Goal: Transaction & Acquisition: Purchase product/service

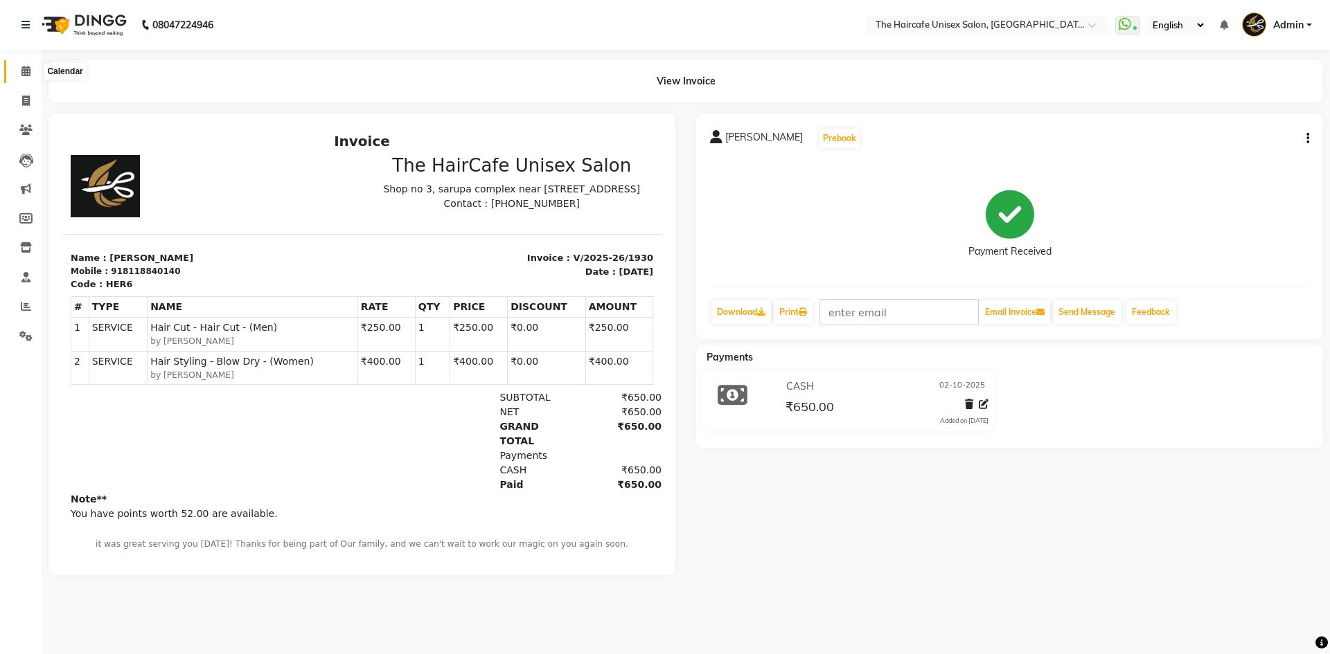
click at [30, 69] on icon at bounding box center [25, 71] width 9 height 10
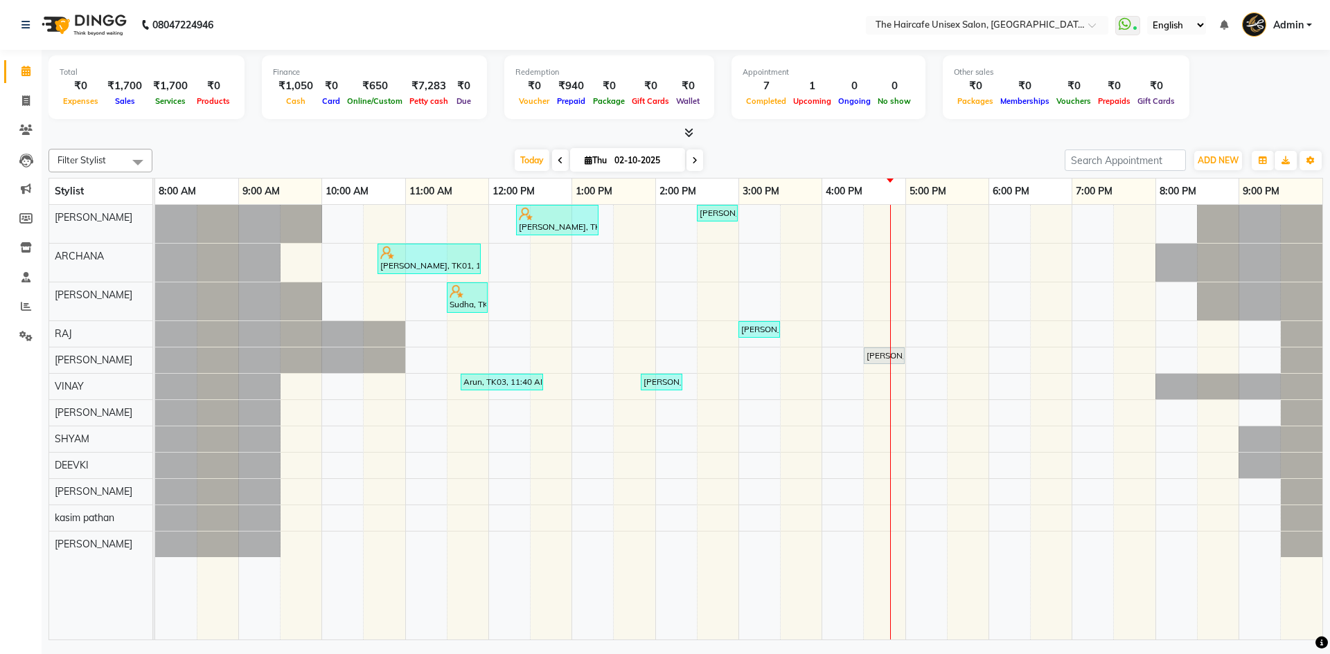
click at [688, 133] on icon at bounding box center [688, 132] width 9 height 10
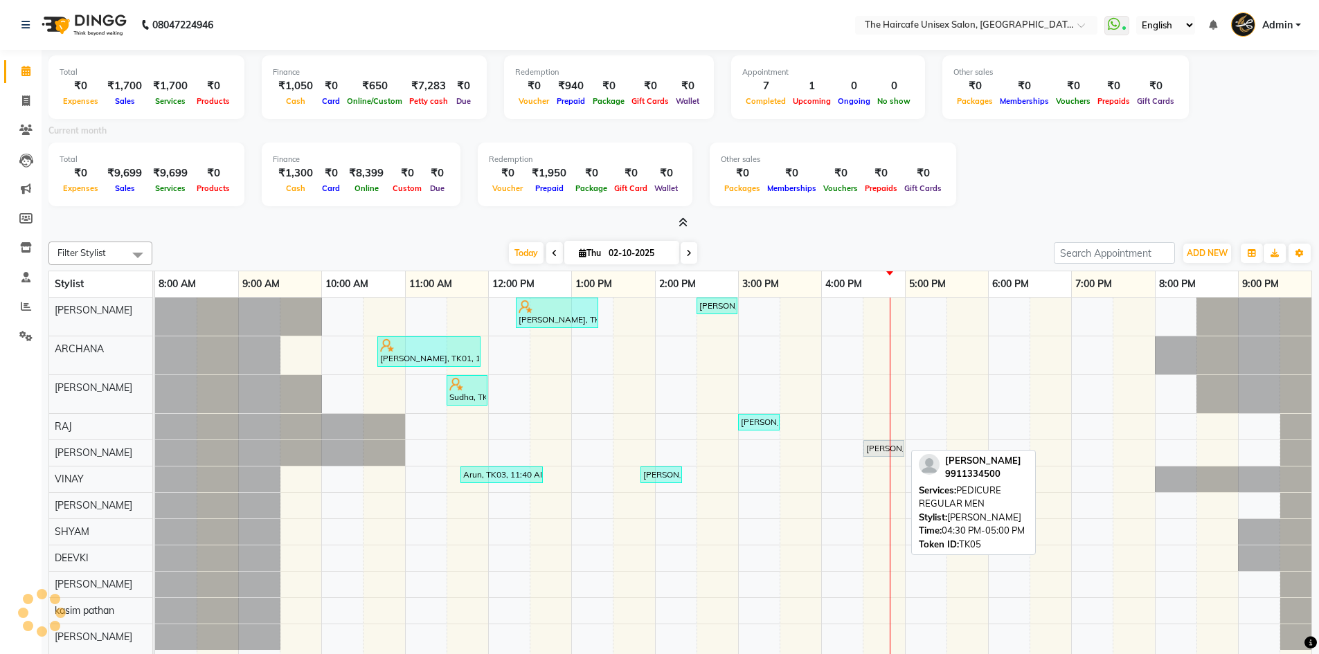
click at [877, 452] on div "[PERSON_NAME], TK05, 04:30 PM-05:00 PM, PEDICURE REGULAR MEN" at bounding box center [884, 449] width 38 height 12
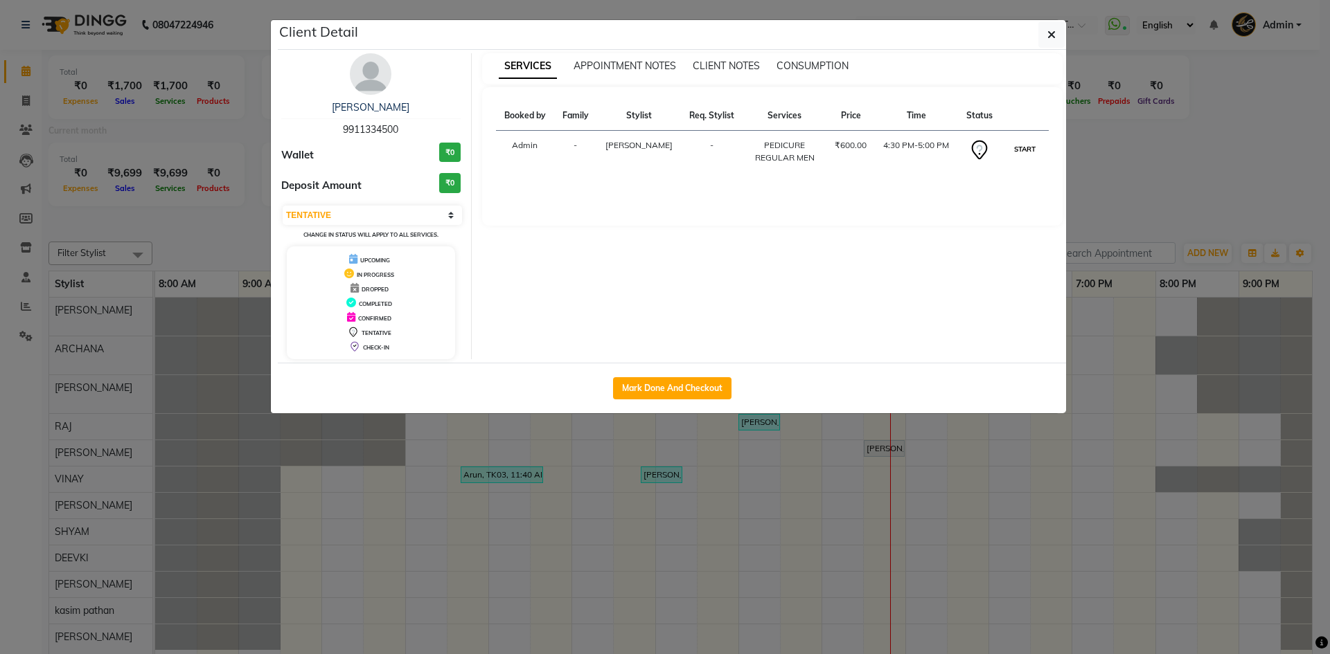
click at [1017, 158] on button "START" at bounding box center [1024, 149] width 28 height 17
select select "1"
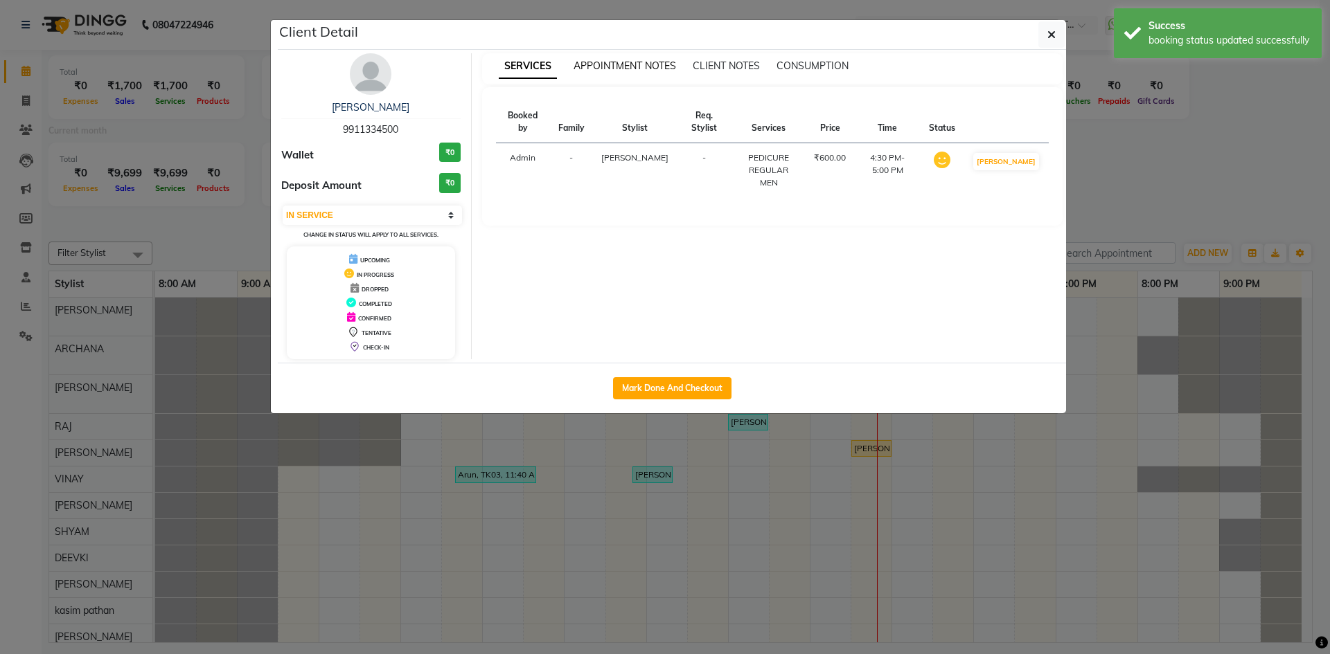
click at [630, 64] on span "APPOINTMENT NOTES" at bounding box center [624, 66] width 102 height 12
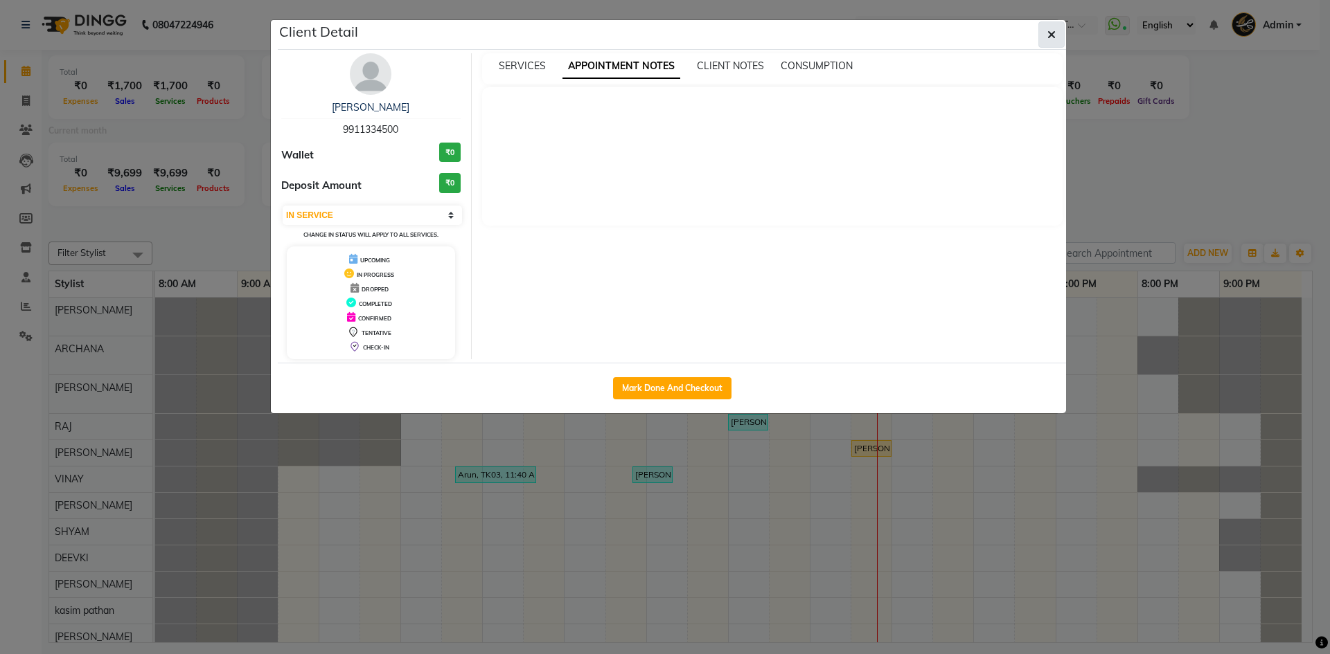
click at [1053, 32] on icon "button" at bounding box center [1051, 34] width 8 height 11
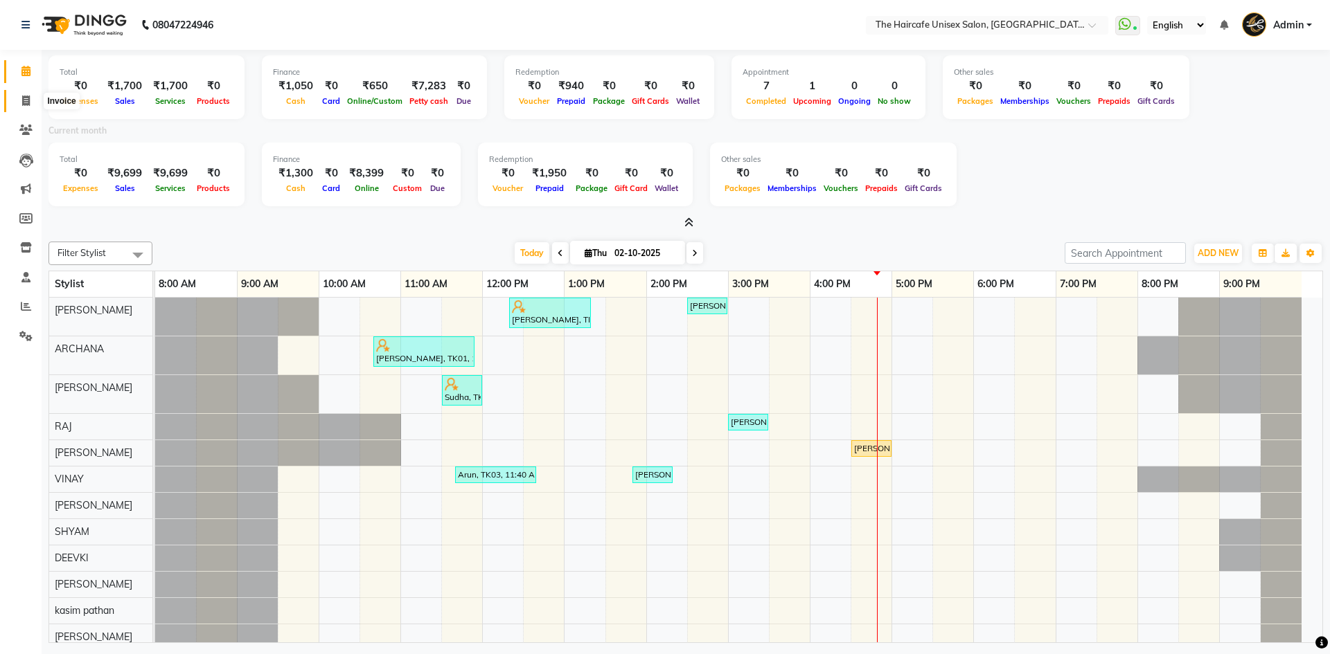
click at [26, 96] on icon at bounding box center [26, 101] width 8 height 10
select select "service"
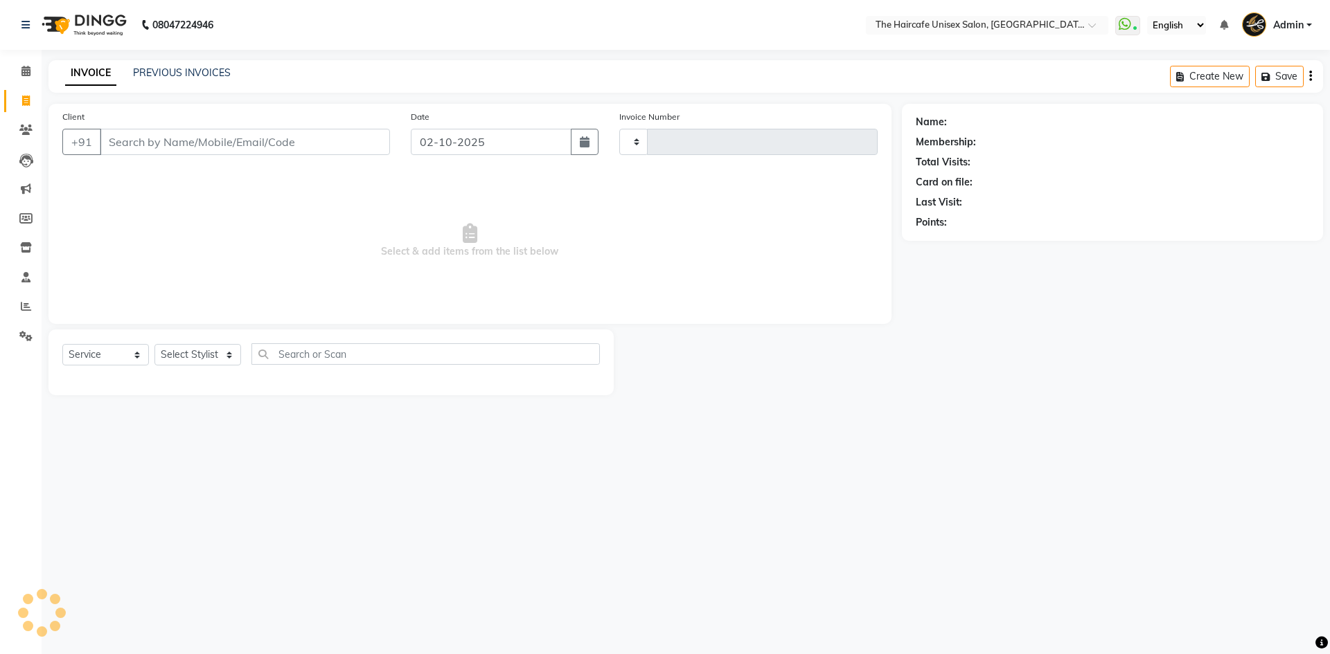
type input "1931"
select select "7412"
click at [170, 72] on link "PREVIOUS INVOICES" at bounding box center [182, 72] width 98 height 12
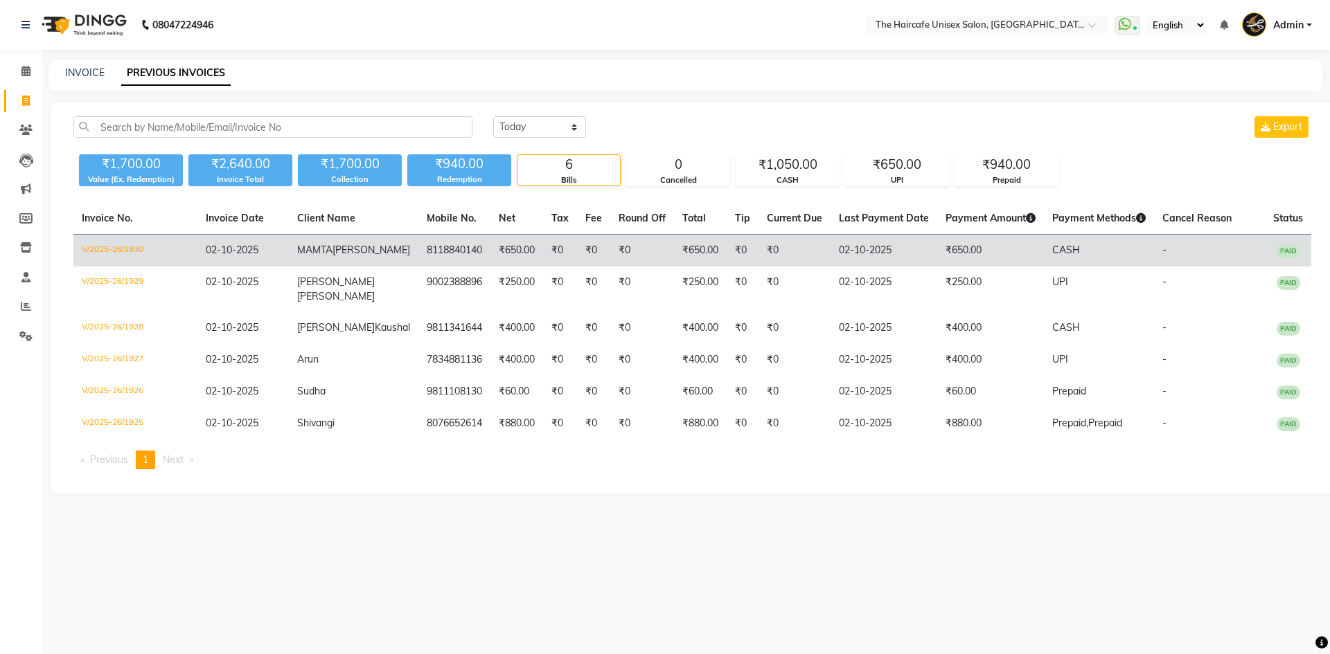
click at [490, 265] on td "₹650.00" at bounding box center [516, 251] width 53 height 33
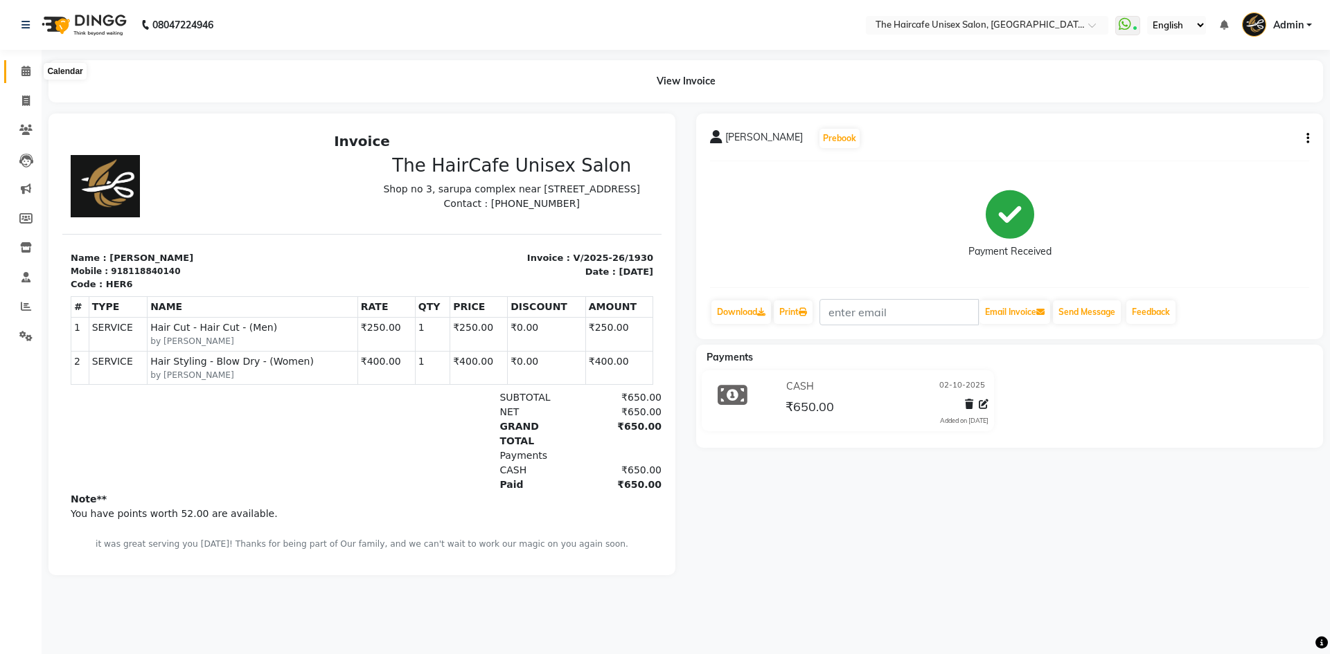
click at [24, 69] on icon at bounding box center [25, 71] width 9 height 10
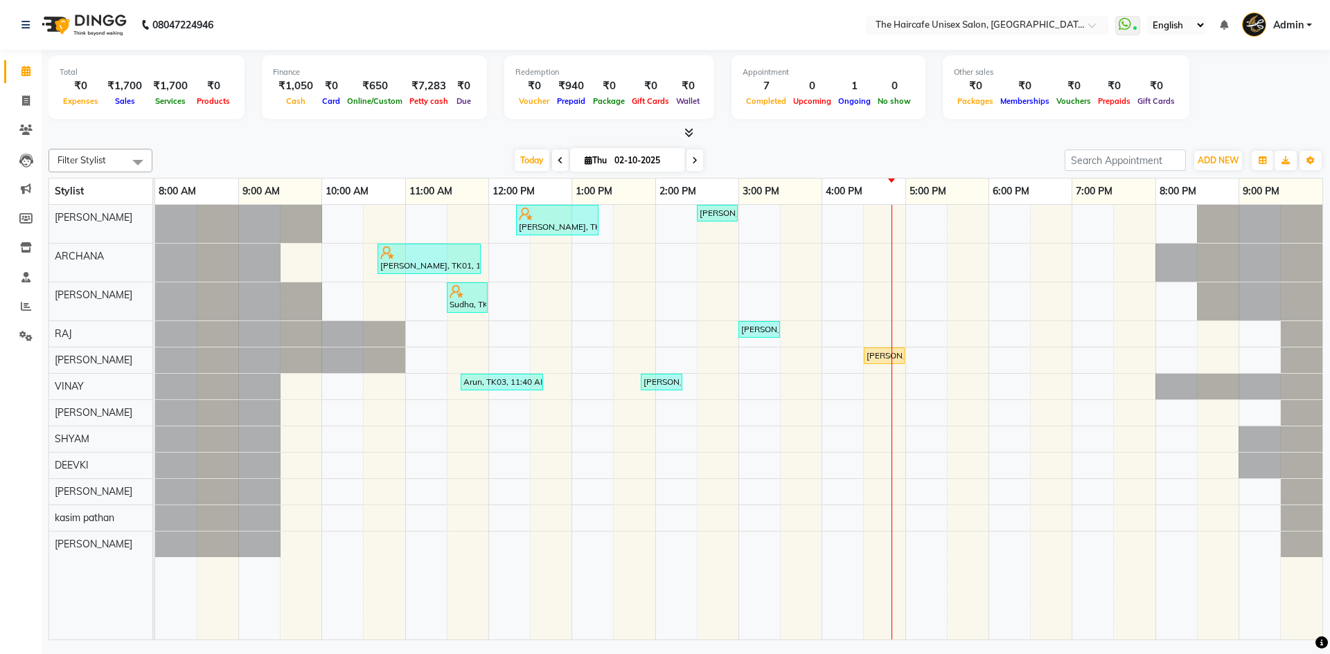
click at [691, 135] on icon at bounding box center [688, 132] width 9 height 10
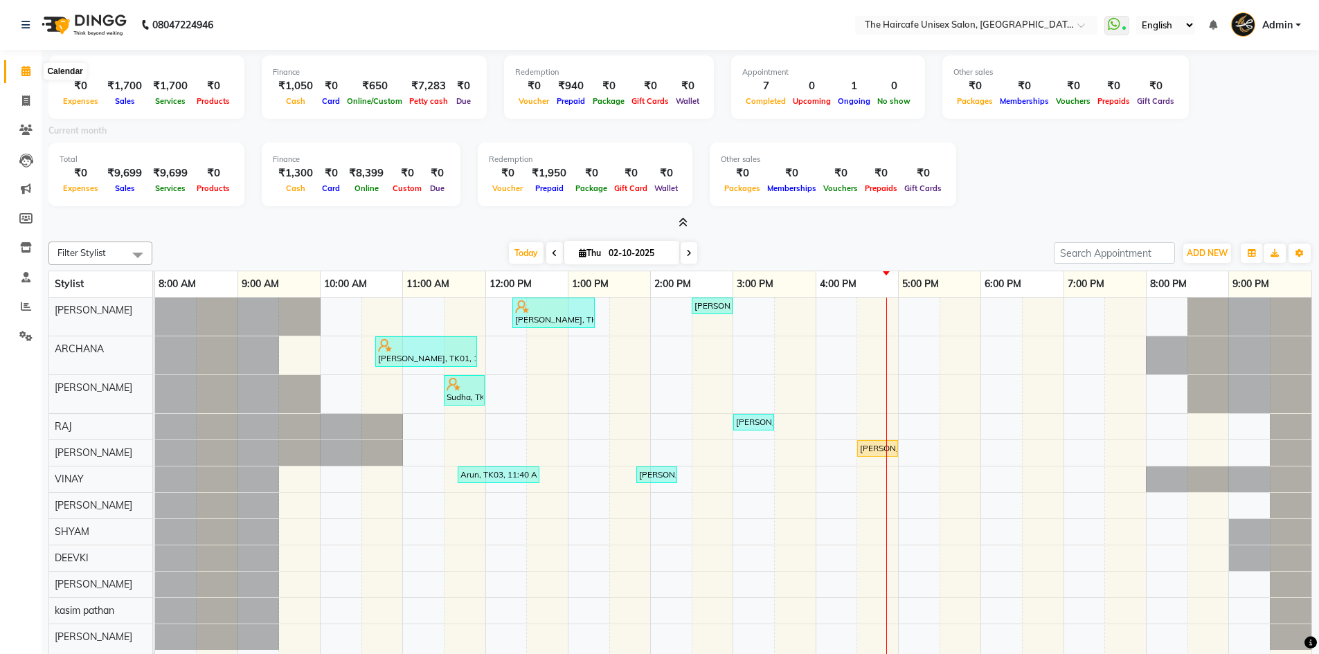
click at [20, 75] on span at bounding box center [26, 72] width 24 height 16
click at [22, 107] on span at bounding box center [26, 101] width 24 height 16
select select "service"
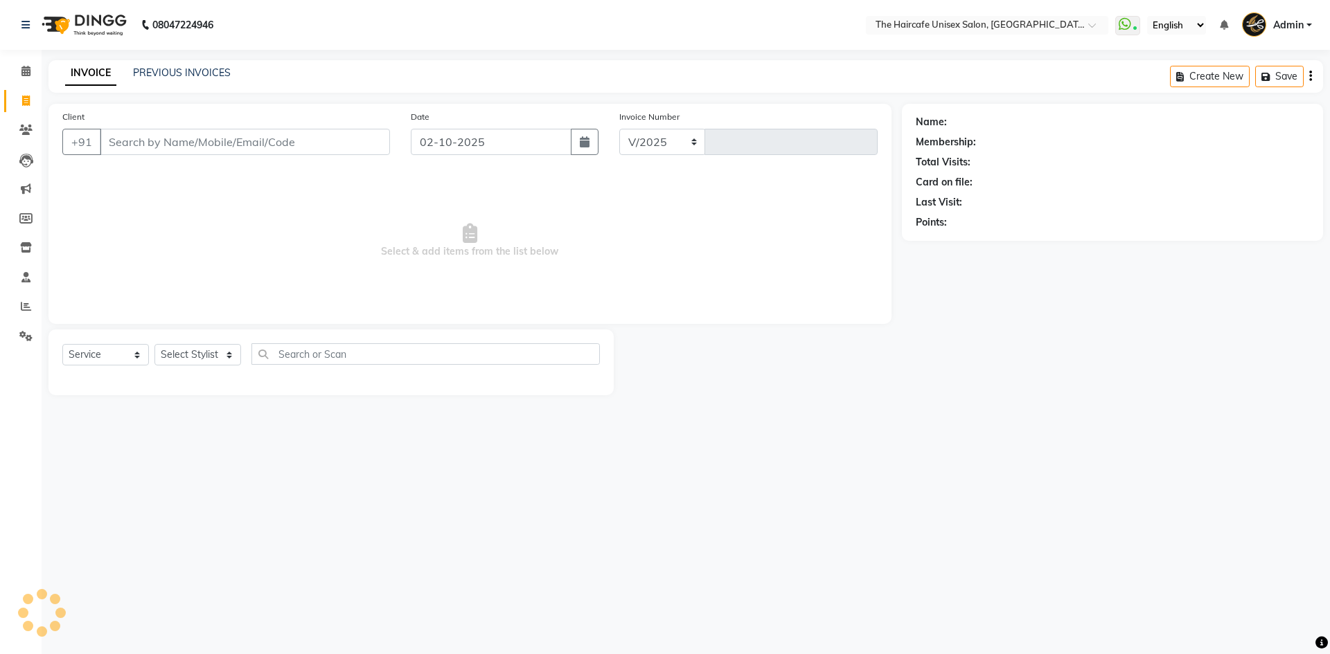
select select "7412"
type input "1931"
click at [29, 76] on span at bounding box center [26, 72] width 24 height 16
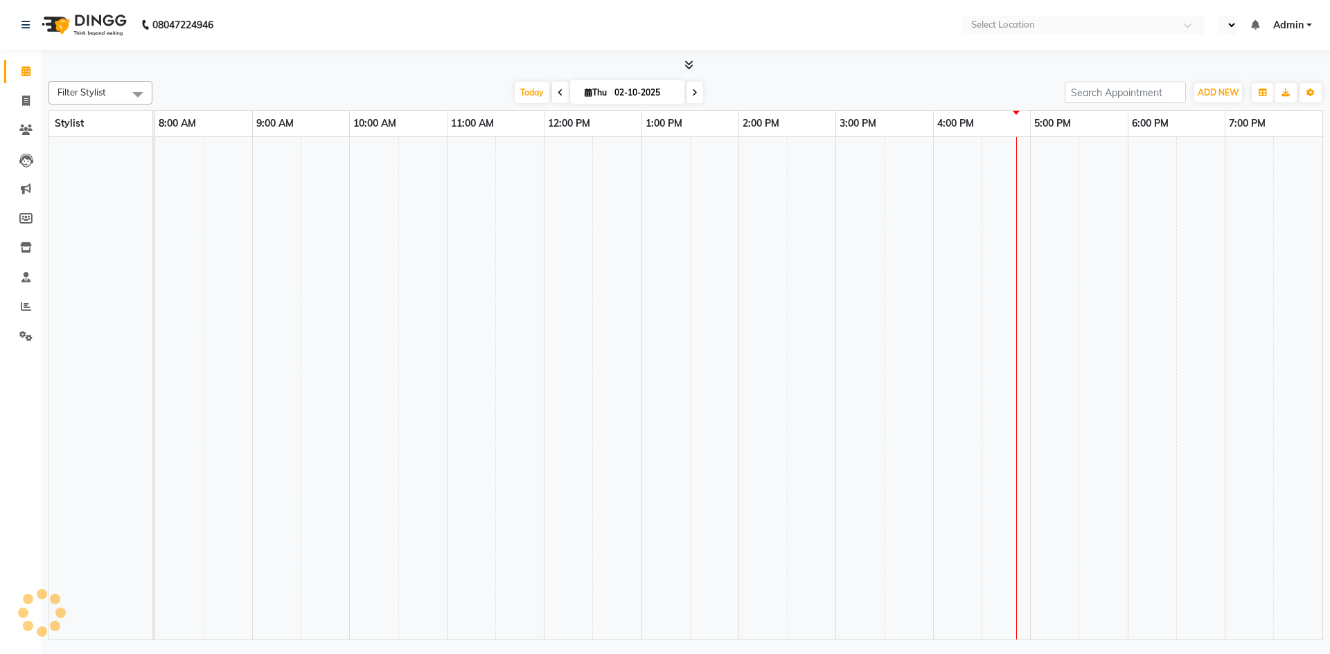
select select "en"
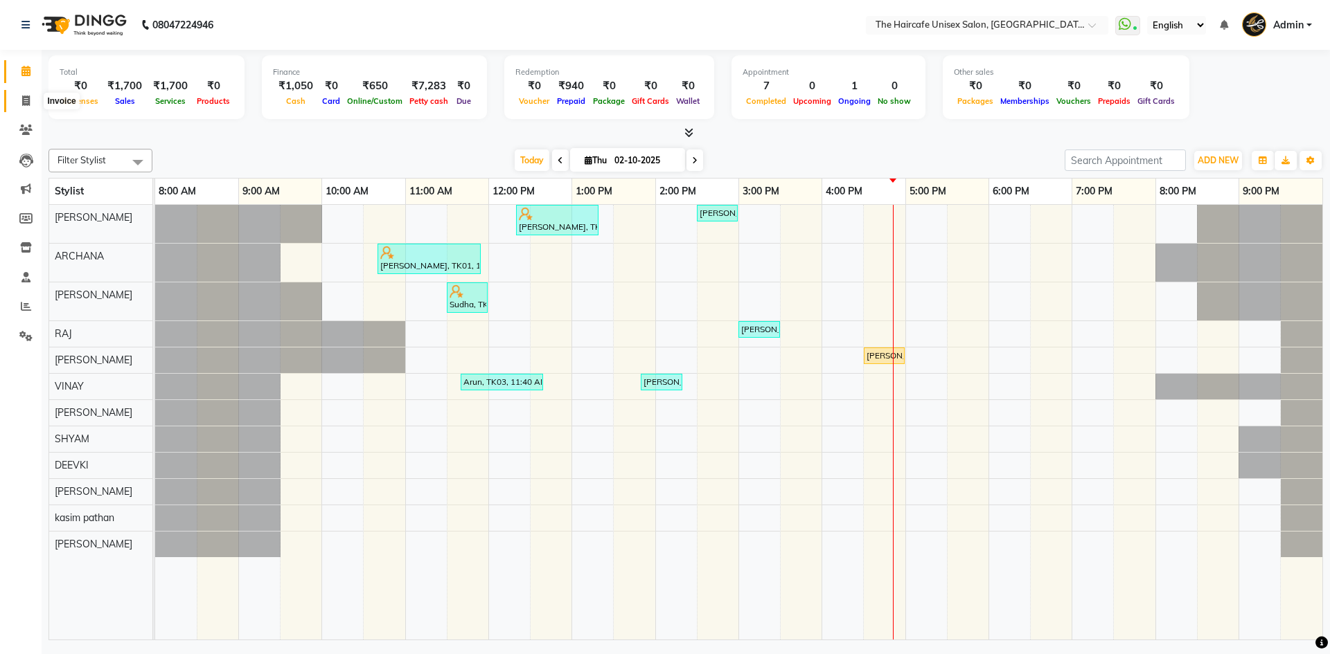
click at [28, 101] on icon at bounding box center [26, 101] width 8 height 10
select select "service"
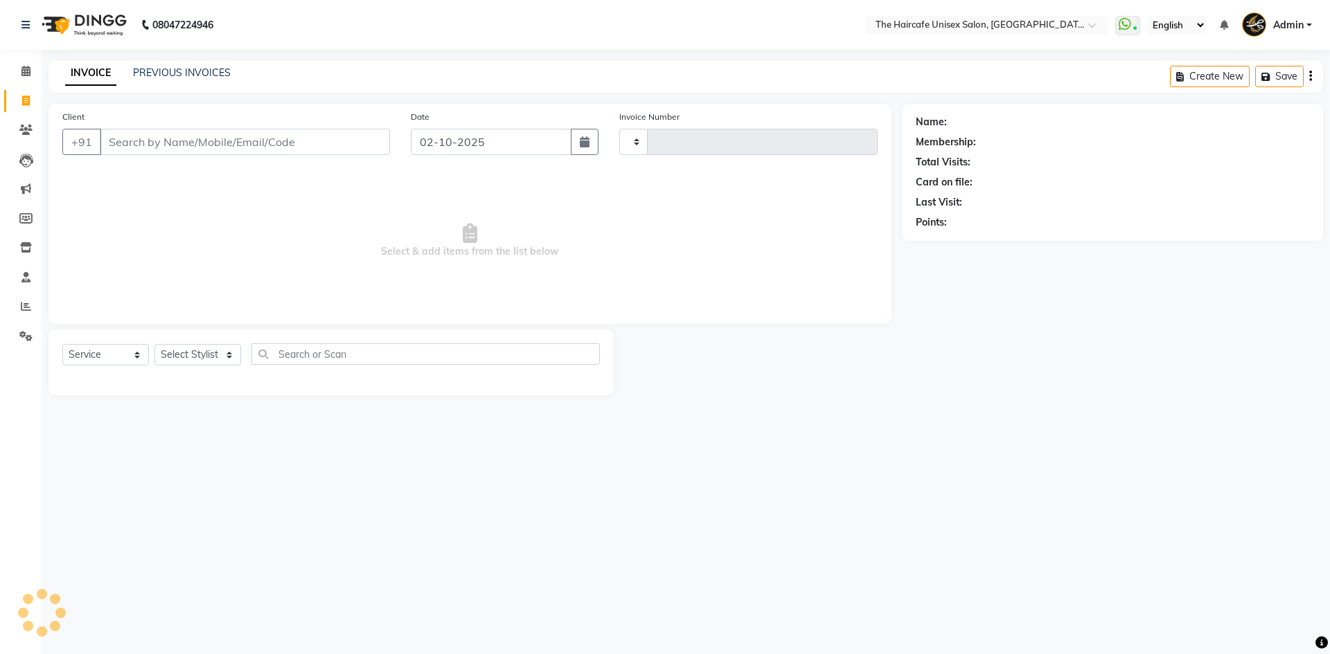
type input "1931"
select select "7412"
click at [179, 70] on link "PREVIOUS INVOICES" at bounding box center [182, 72] width 98 height 12
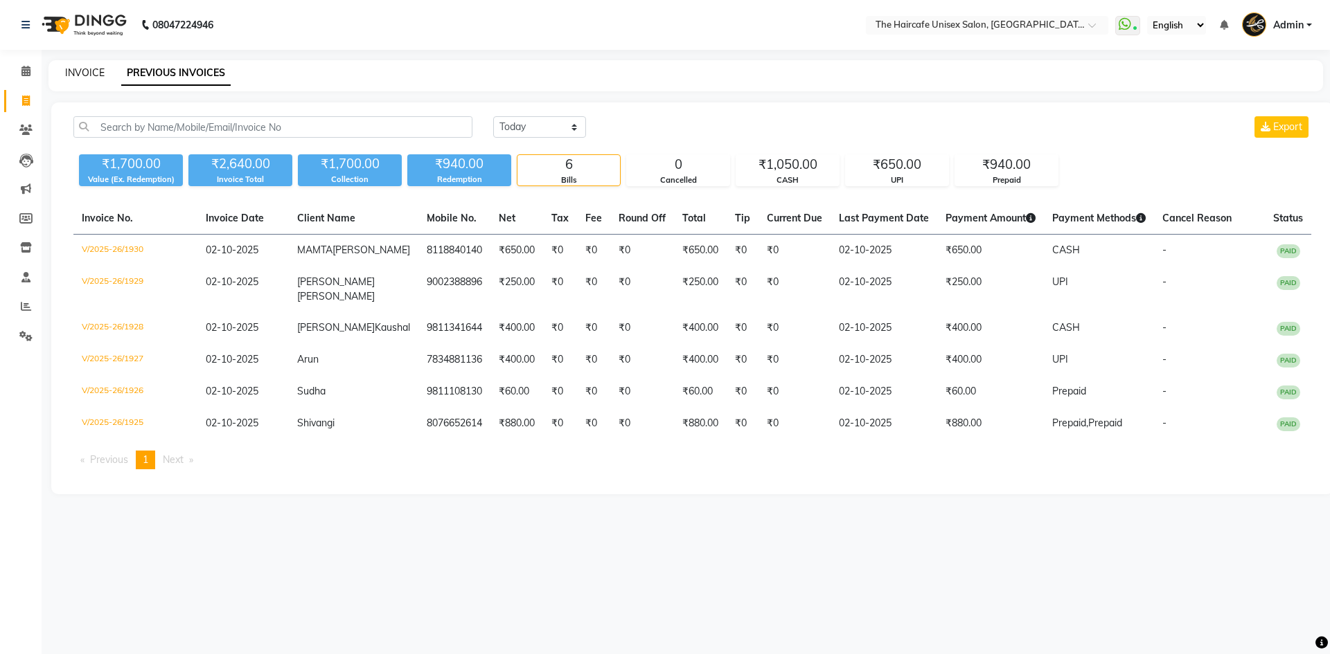
click at [81, 75] on link "INVOICE" at bounding box center [84, 72] width 39 height 12
select select "7412"
select select "service"
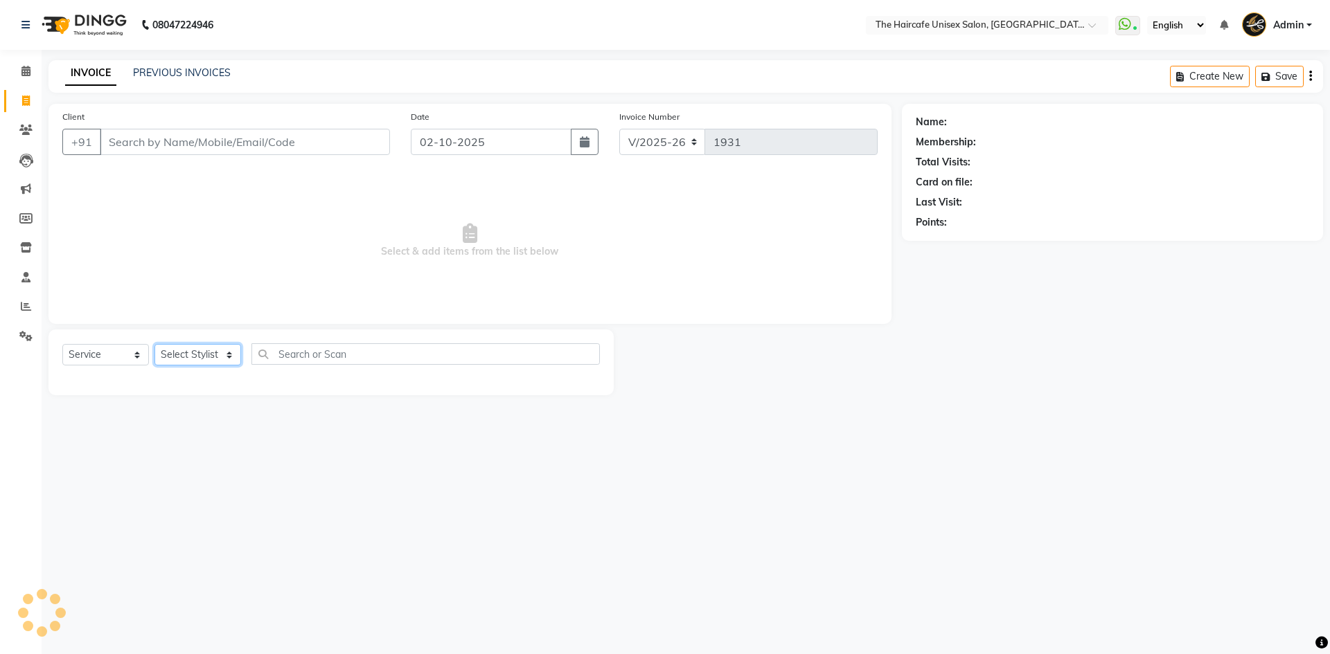
click at [203, 346] on select "Select Stylist" at bounding box center [197, 354] width 87 height 21
select select "65654"
click at [154, 344] on select "Select Stylist AFTAB ARCHANA DEEVKI KAJAL SWAROOP kasim pathan MAHESH VERMA MUS…" at bounding box center [197, 354] width 87 height 21
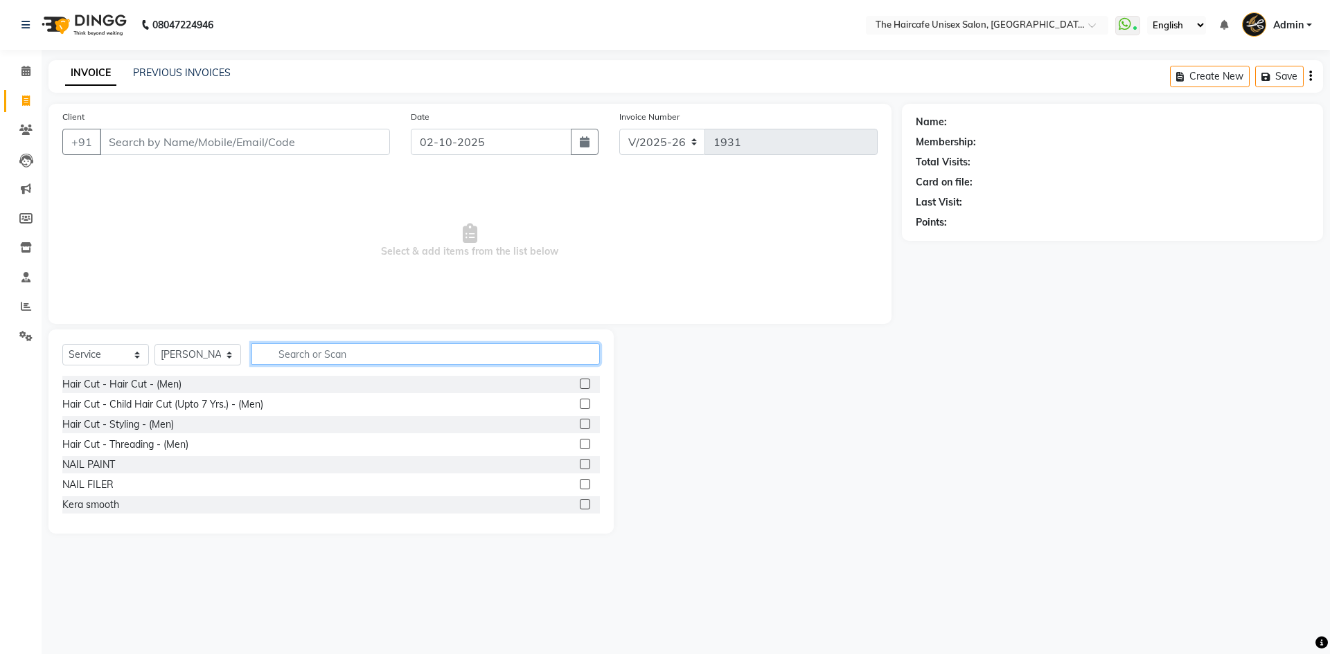
click at [304, 357] on input "text" at bounding box center [425, 354] width 348 height 21
type input "pedi"
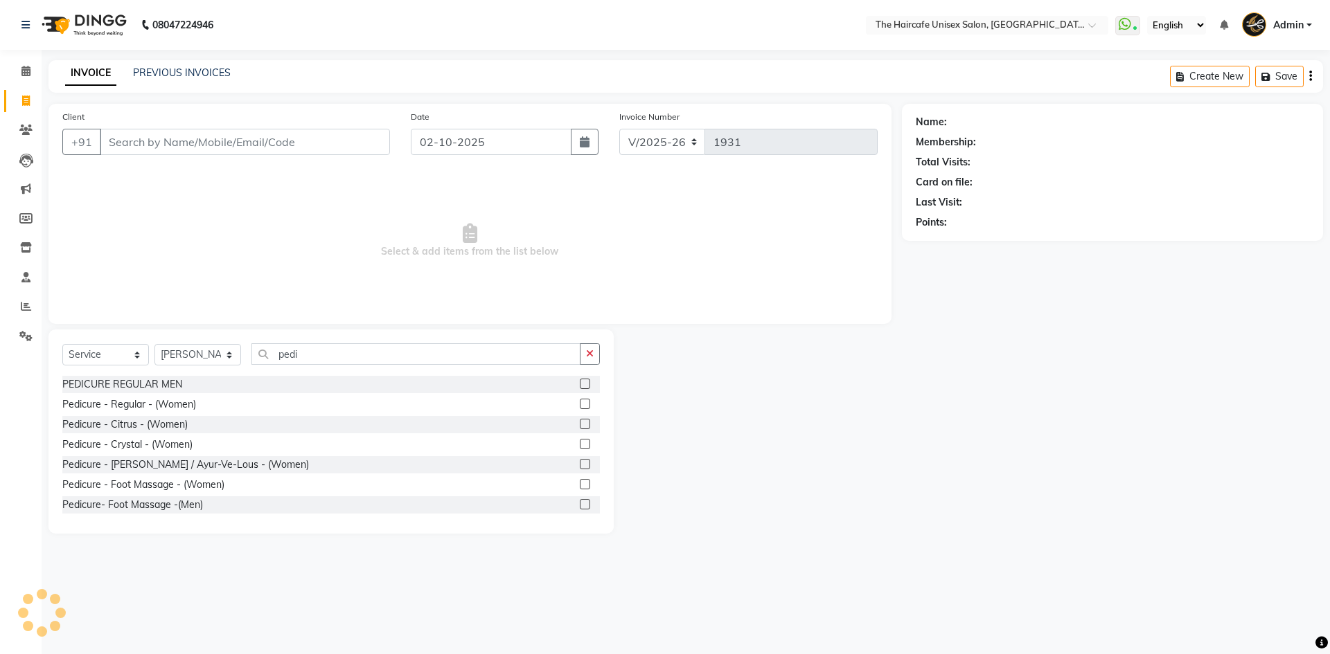
click at [580, 381] on label at bounding box center [585, 384] width 10 height 10
click at [580, 381] on input "checkbox" at bounding box center [584, 384] width 9 height 9
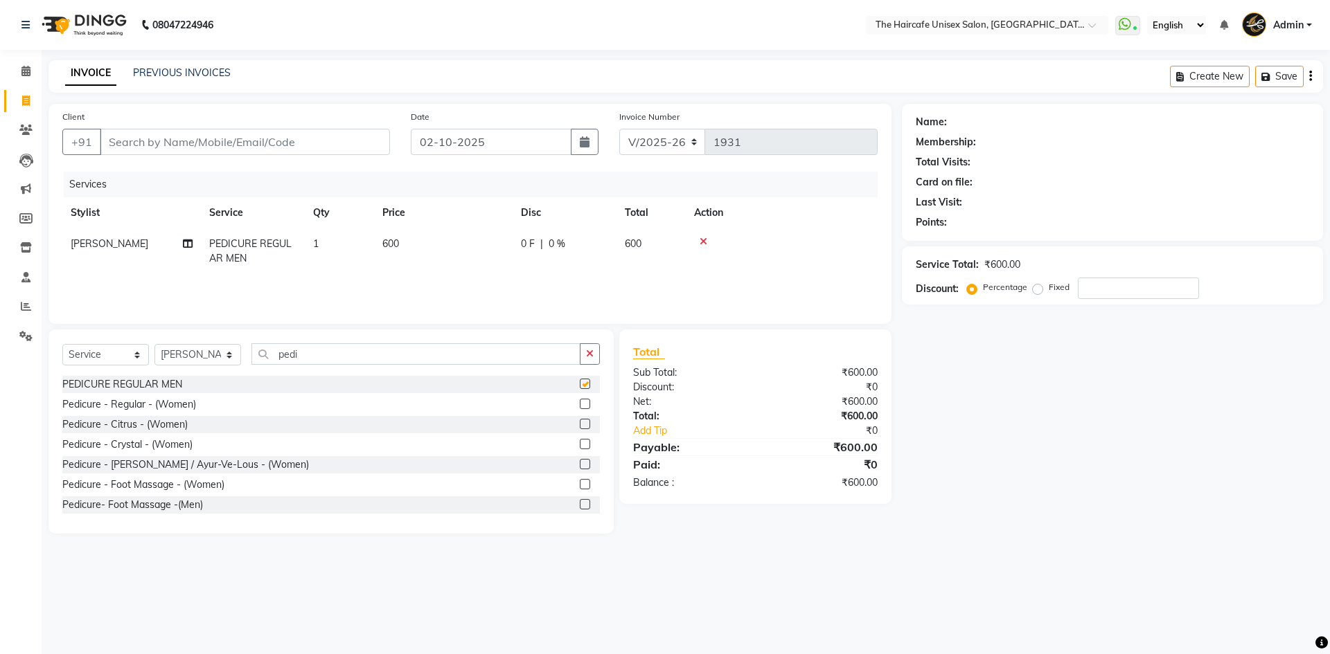
checkbox input "false"
click at [241, 141] on input "Client" at bounding box center [245, 142] width 290 height 26
type input "9"
type input "0"
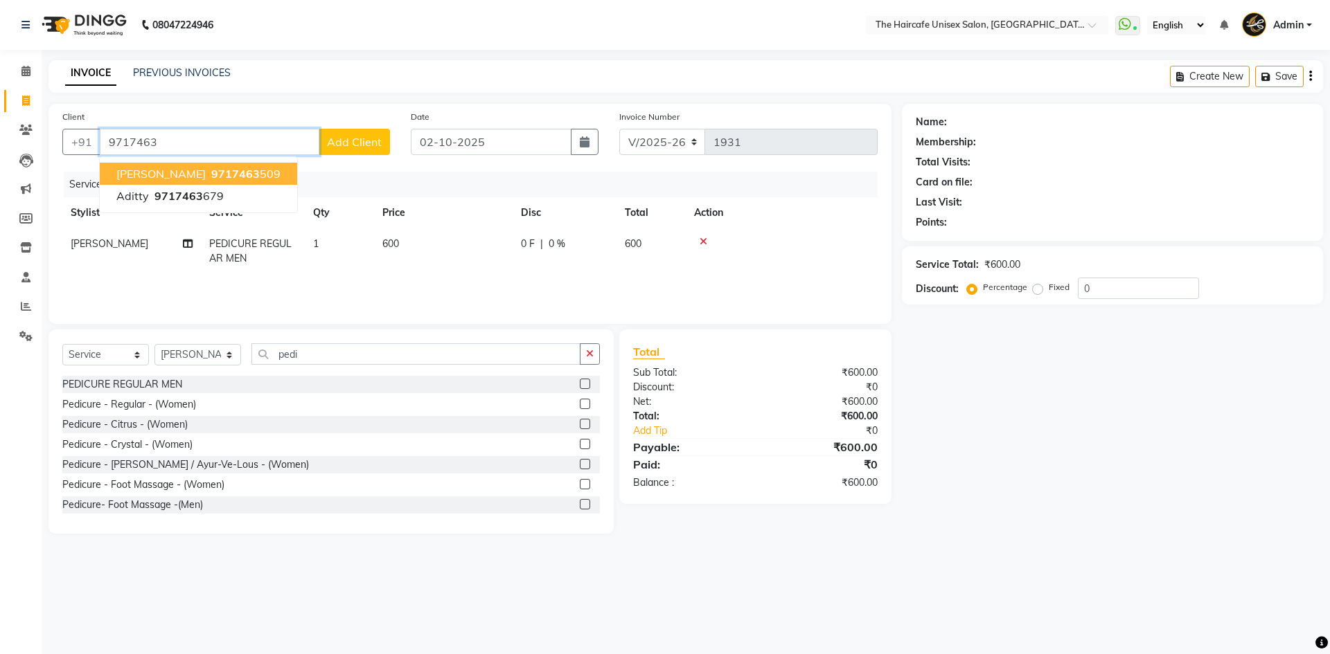
click at [208, 168] on ngb-highlight "9717463 509" at bounding box center [244, 174] width 72 height 14
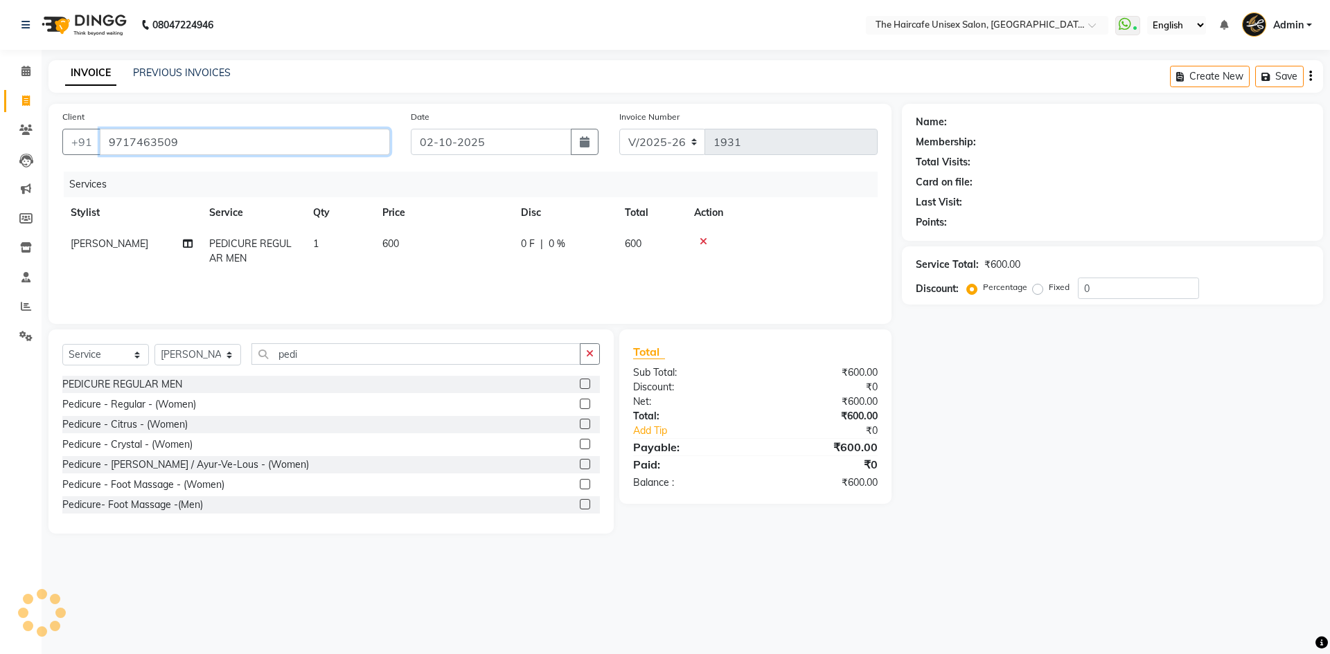
type input "9717463509"
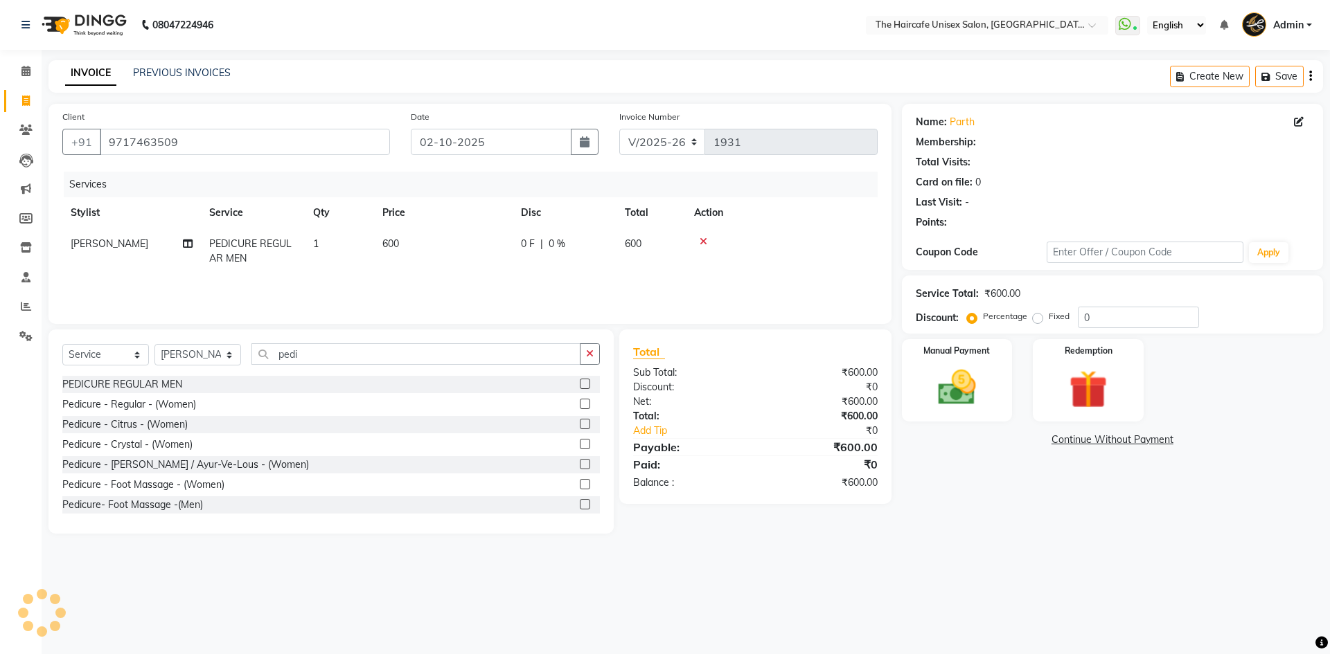
select select "1: Object"
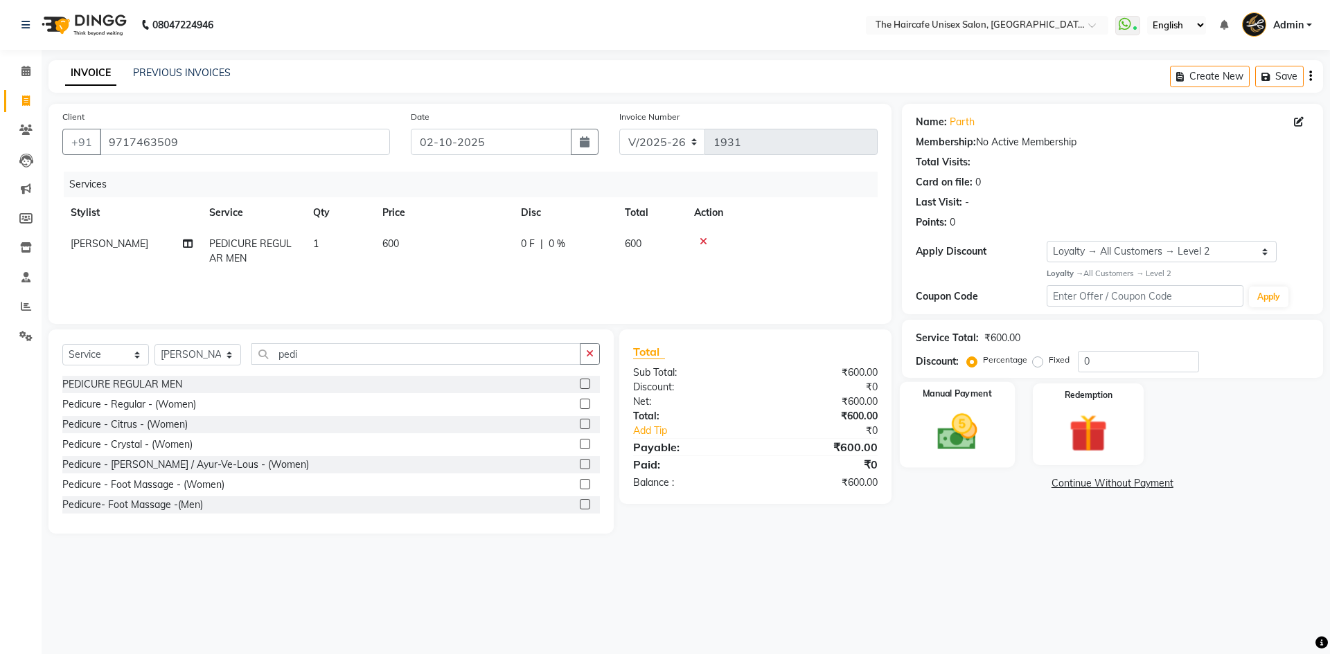
click at [941, 415] on img at bounding box center [957, 432] width 64 height 46
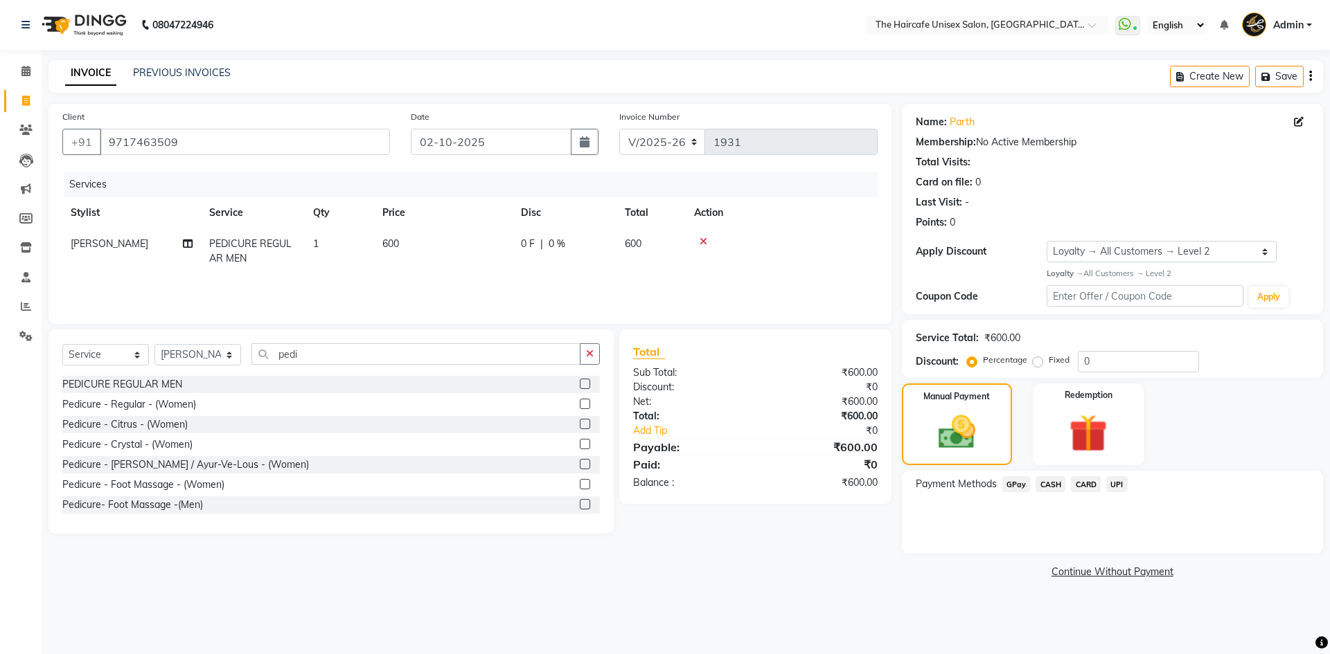
click at [1116, 482] on span "UPI" at bounding box center [1116, 484] width 21 height 16
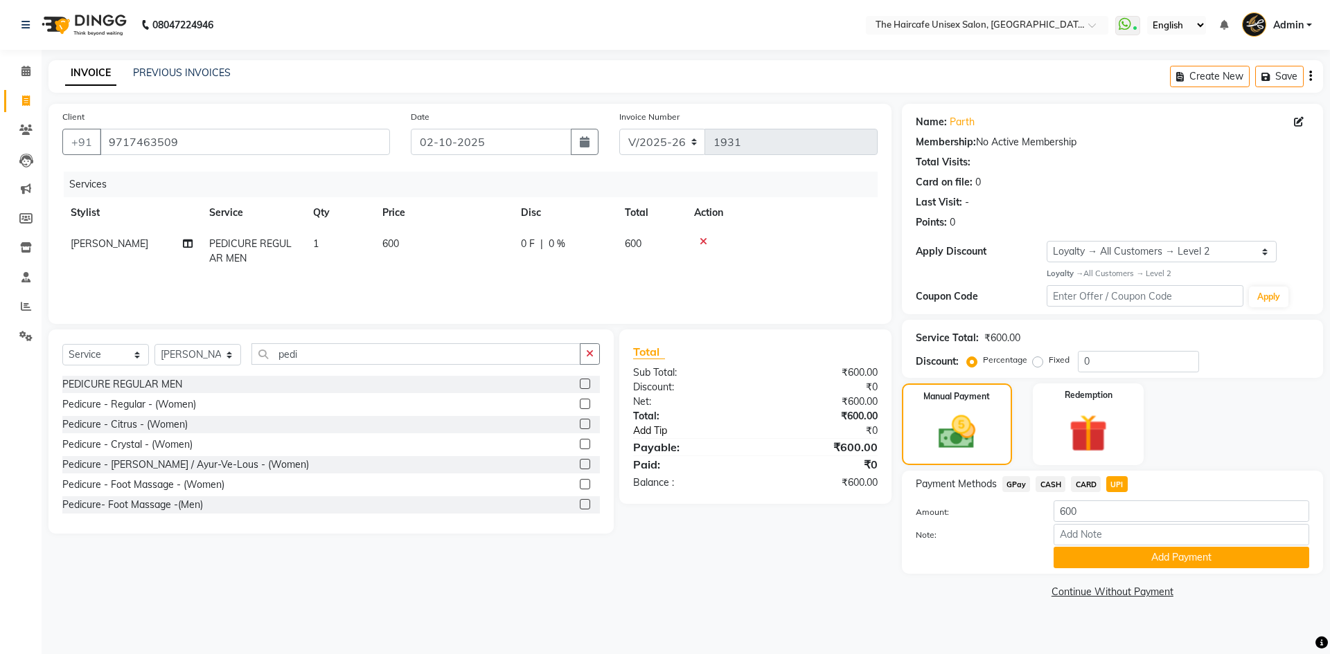
click at [646, 434] on link "Add Tip" at bounding box center [700, 431] width 154 height 15
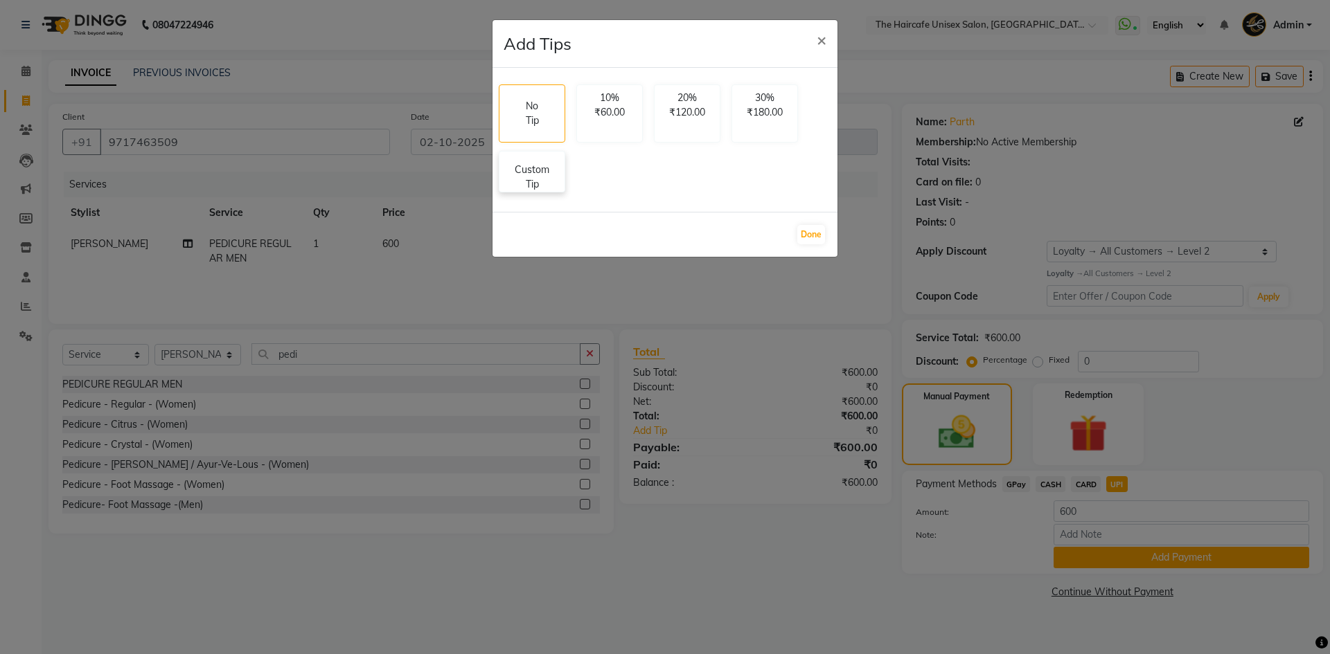
click at [544, 174] on p "Custom Tip" at bounding box center [532, 177] width 48 height 29
select select "65654"
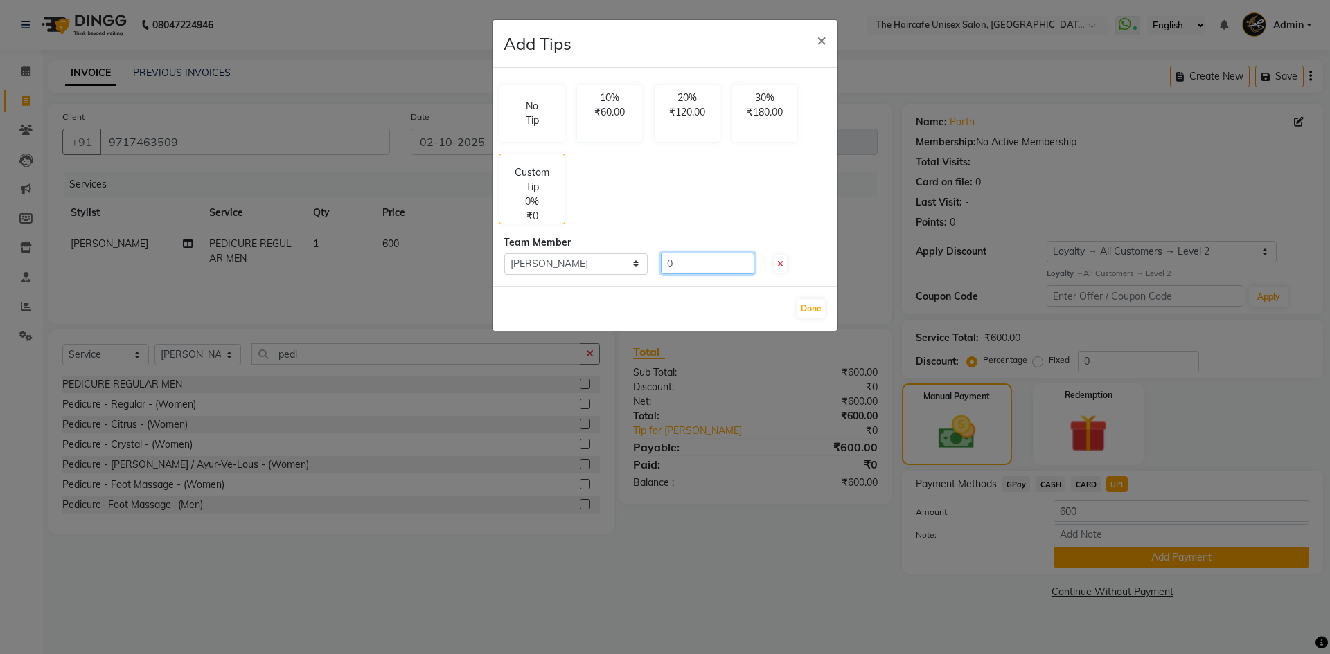
click at [693, 261] on input "0" at bounding box center [707, 263] width 93 height 21
type input "100"
click at [818, 307] on button "Done" at bounding box center [811, 308] width 28 height 19
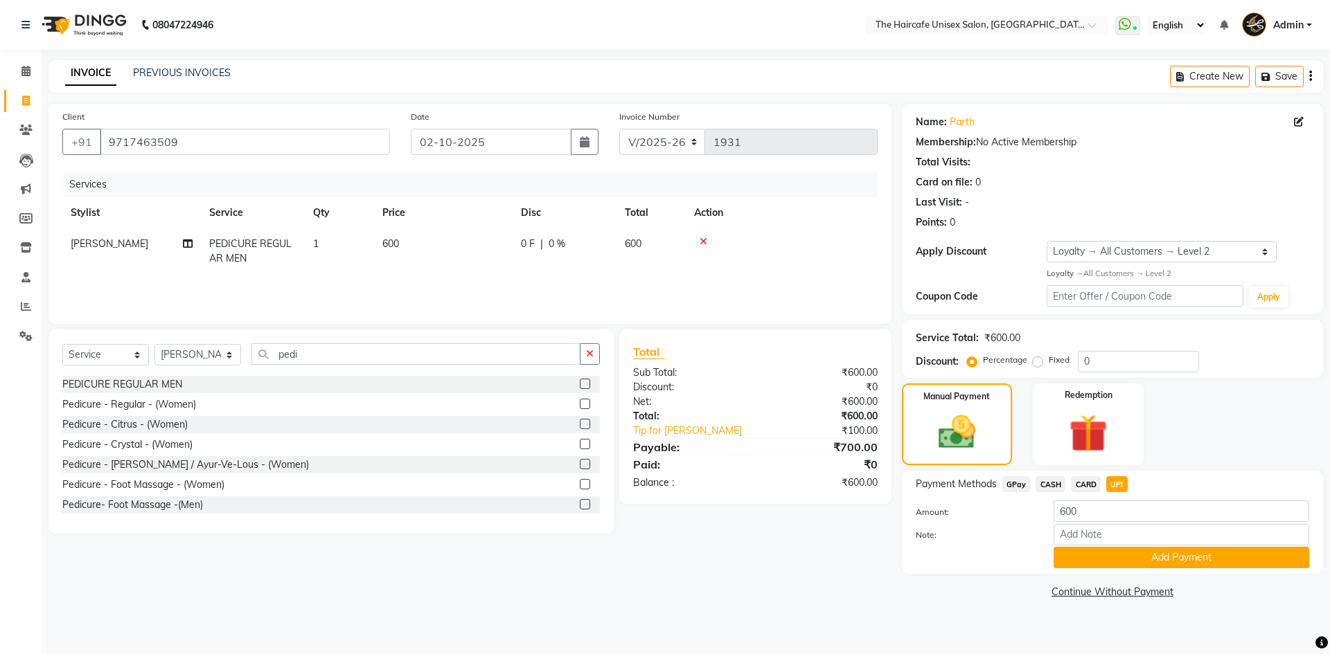
click at [1089, 483] on span "CARD" at bounding box center [1086, 484] width 30 height 16
type input "700"
click at [1119, 481] on span "UPI" at bounding box center [1116, 484] width 21 height 16
click at [1114, 555] on button "Add Payment" at bounding box center [1181, 557] width 256 height 21
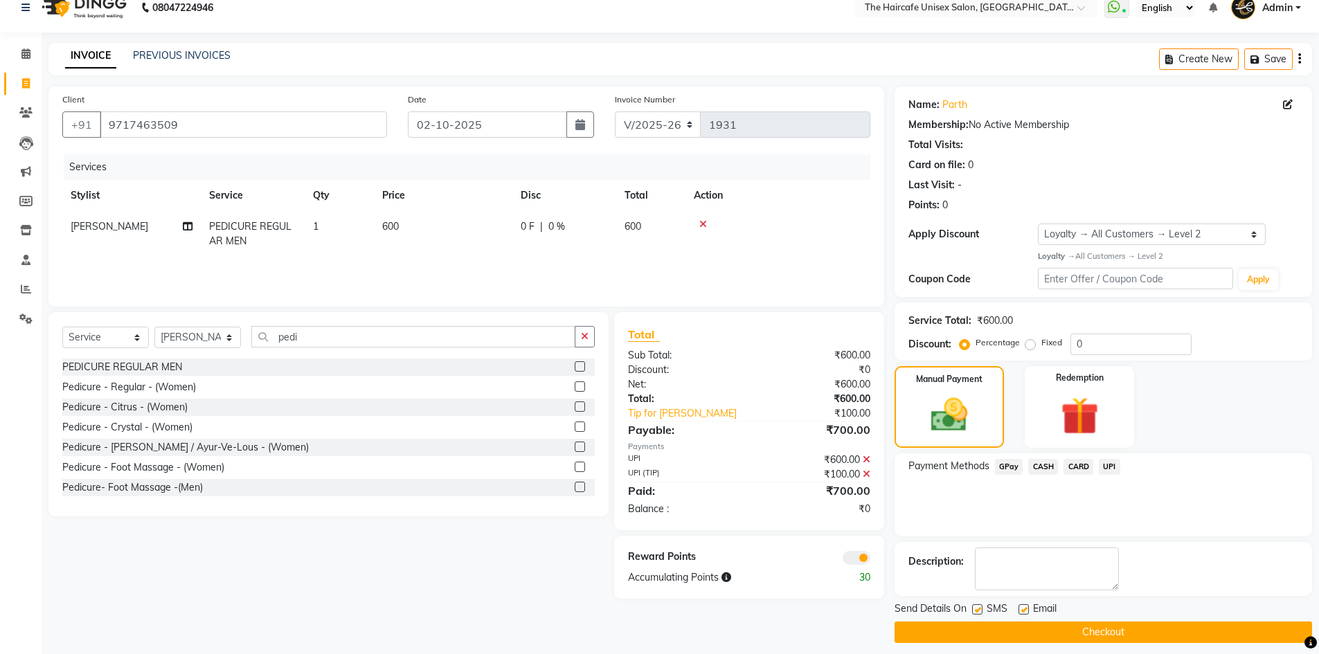
scroll to position [27, 0]
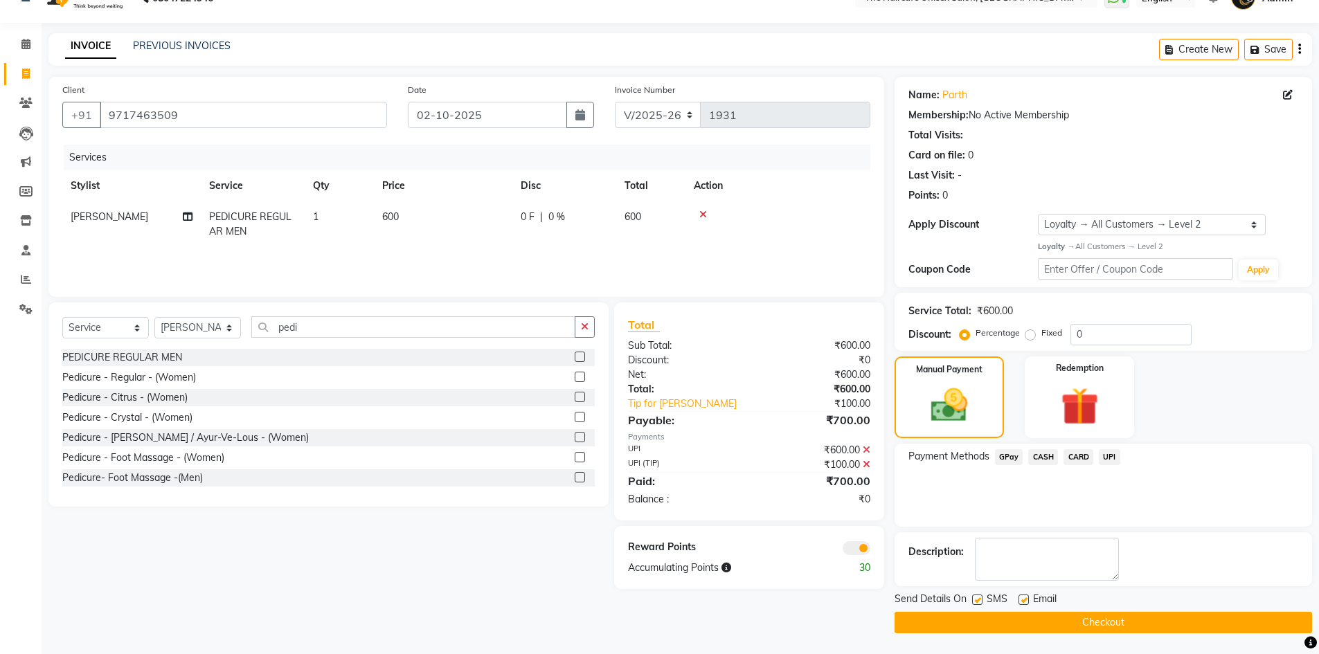
click at [1065, 620] on button "Checkout" at bounding box center [1104, 622] width 418 height 21
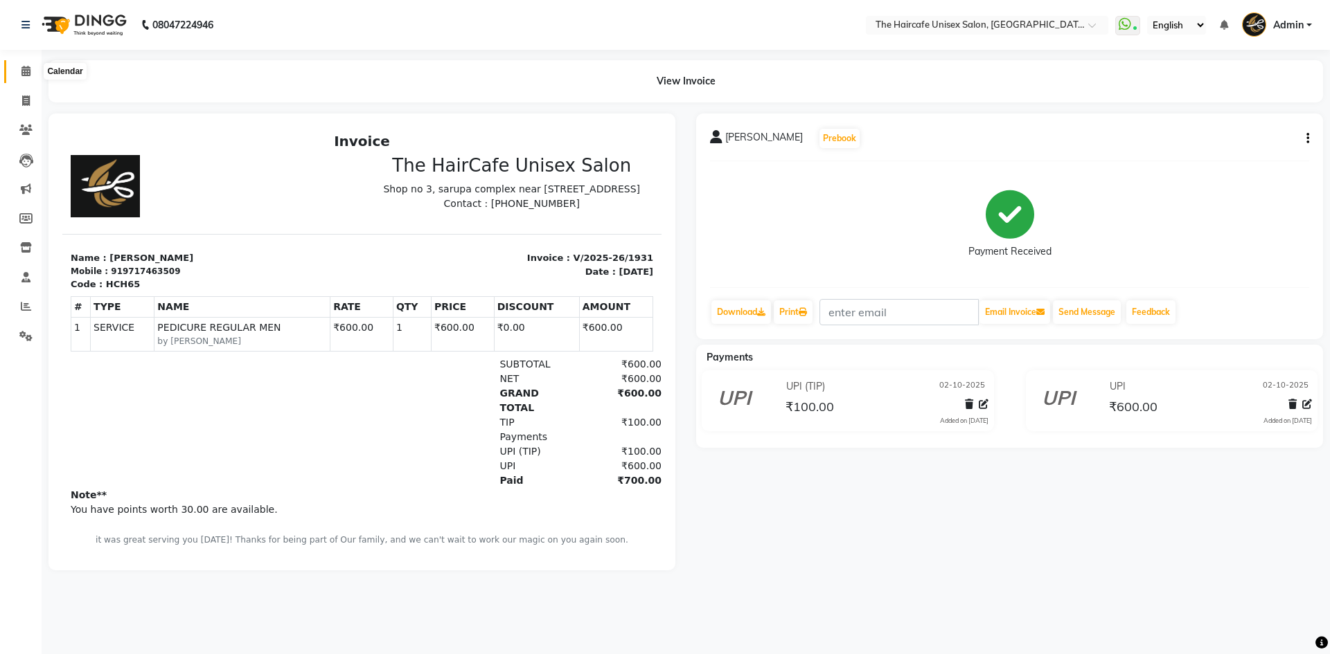
drag, startPoint x: 22, startPoint y: 64, endPoint x: 82, endPoint y: 71, distance: 60.6
click at [22, 64] on span at bounding box center [26, 72] width 24 height 16
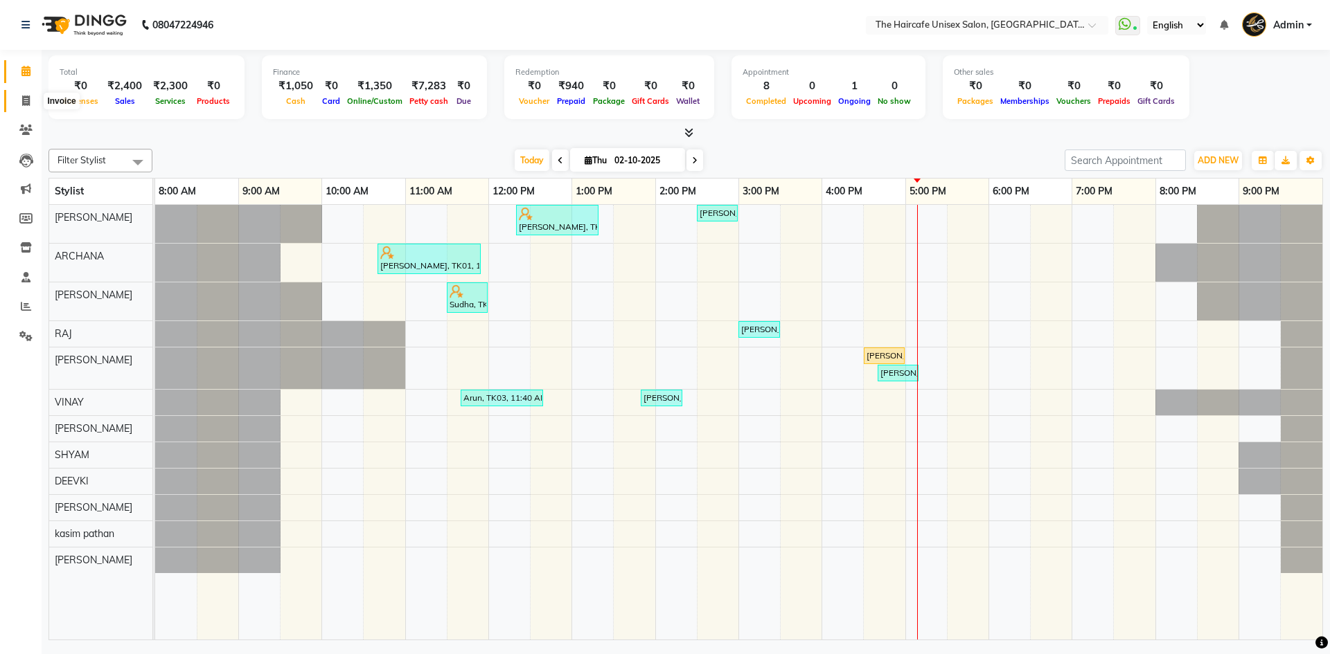
click at [27, 96] on icon at bounding box center [26, 101] width 8 height 10
select select "service"
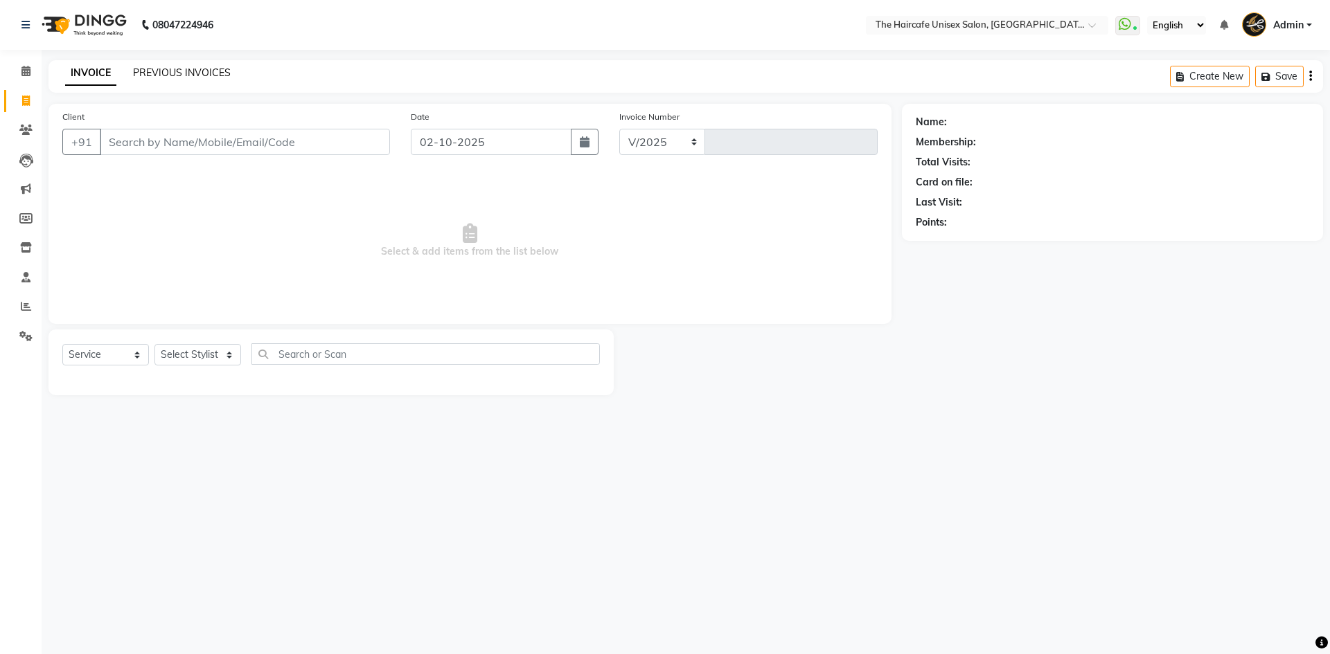
select select "7412"
type input "1932"
click at [166, 68] on link "PREVIOUS INVOICES" at bounding box center [182, 72] width 98 height 12
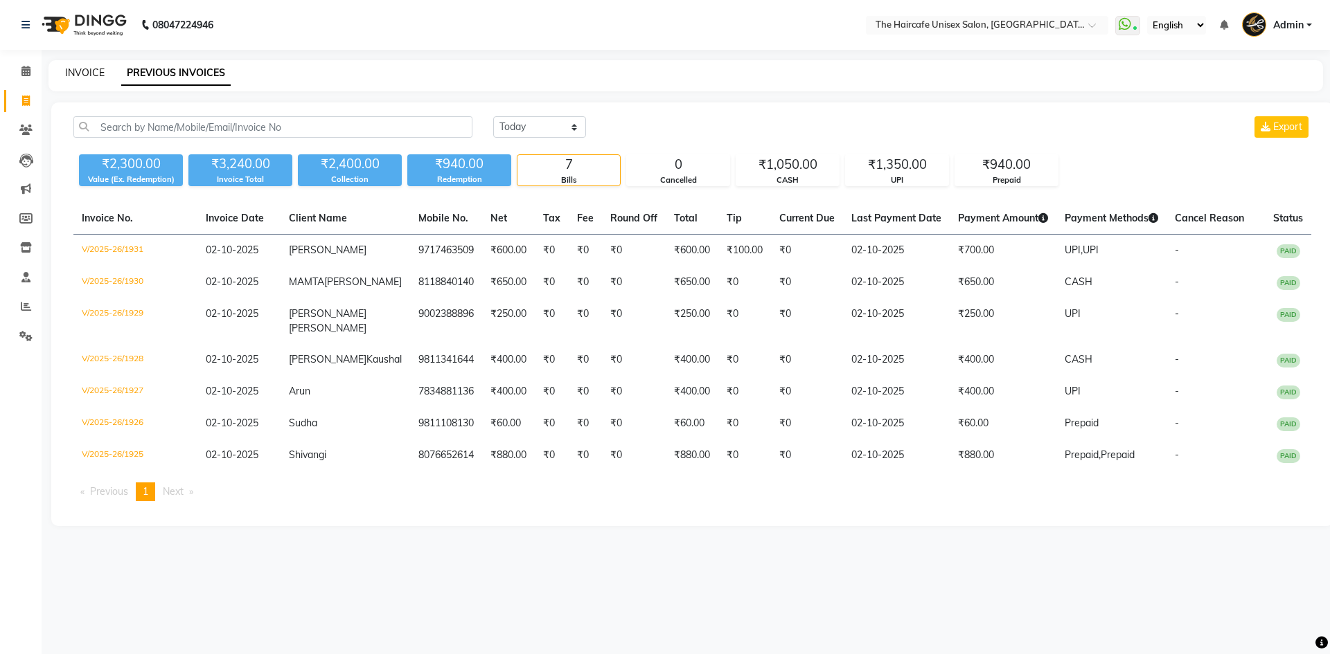
click at [97, 78] on link "INVOICE" at bounding box center [84, 72] width 39 height 12
select select "service"
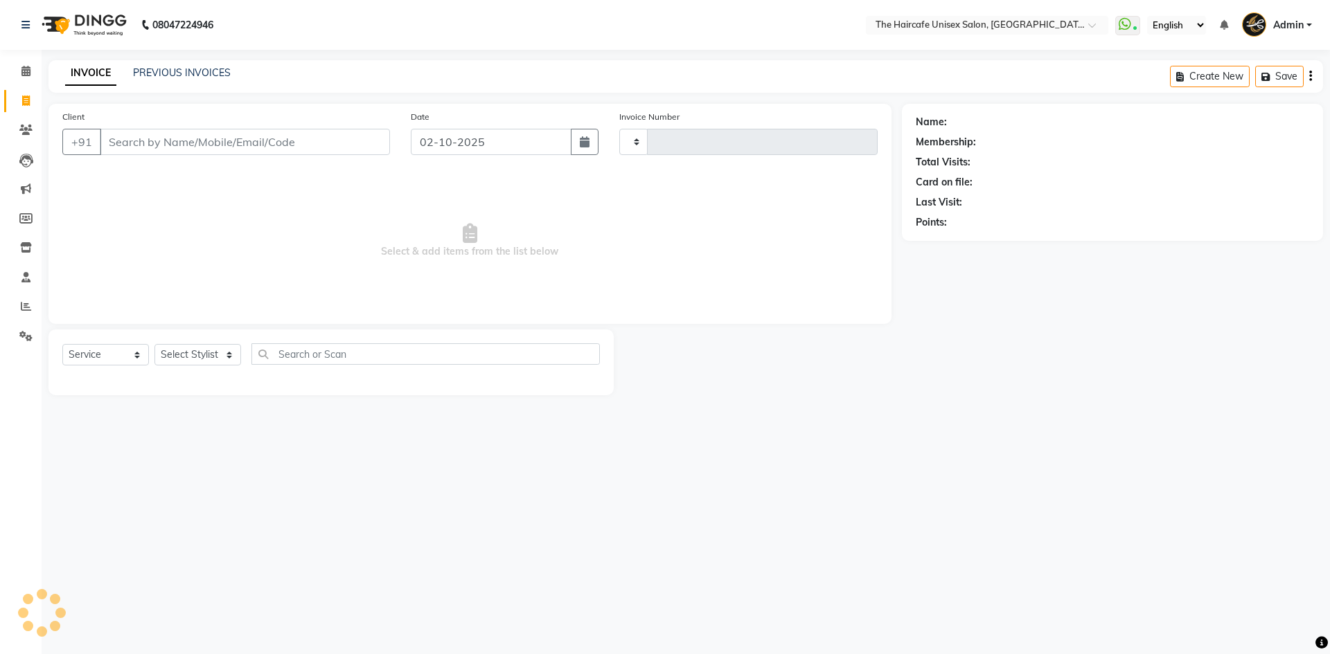
type input "1932"
select select "7412"
click at [192, 358] on select "Select Stylist" at bounding box center [197, 354] width 87 height 21
select select "64976"
click at [154, 344] on select "Select Stylist AFTAB ARCHANA DEEVKI KAJAL SWAROOP kasim pathan MAHESH VERMA MUS…" at bounding box center [197, 354] width 87 height 21
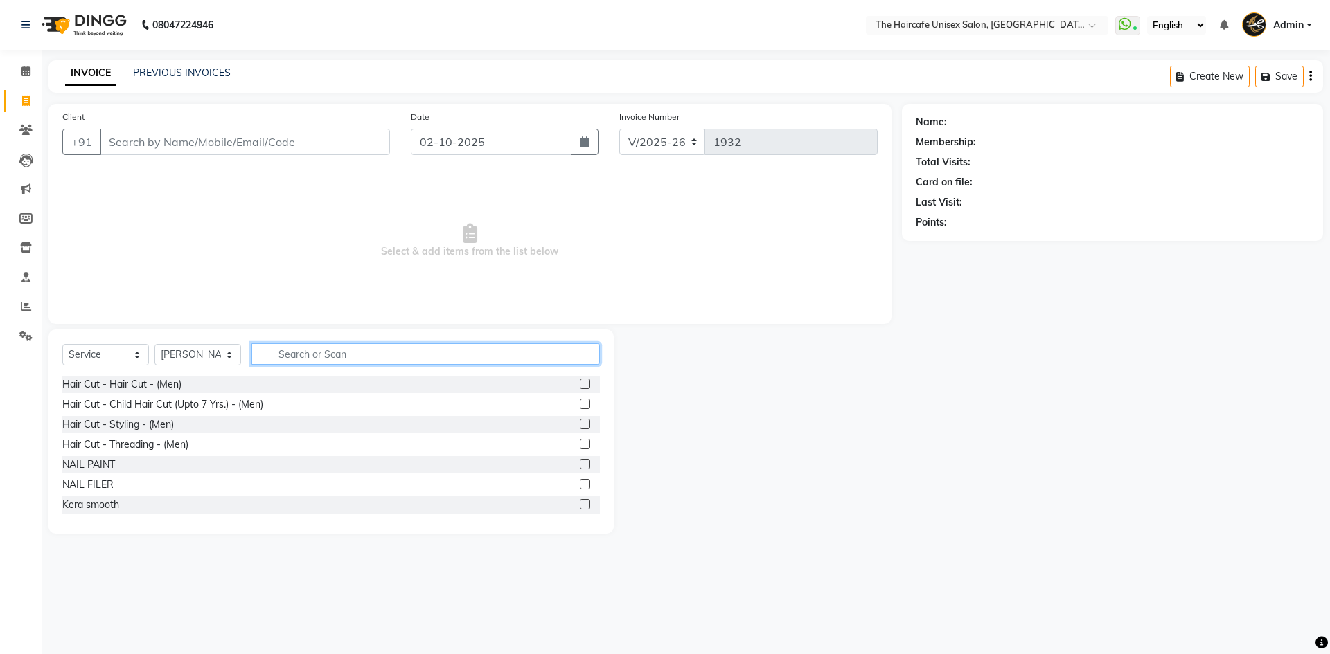
click at [286, 351] on input "text" at bounding box center [425, 354] width 348 height 21
type input "CUT"
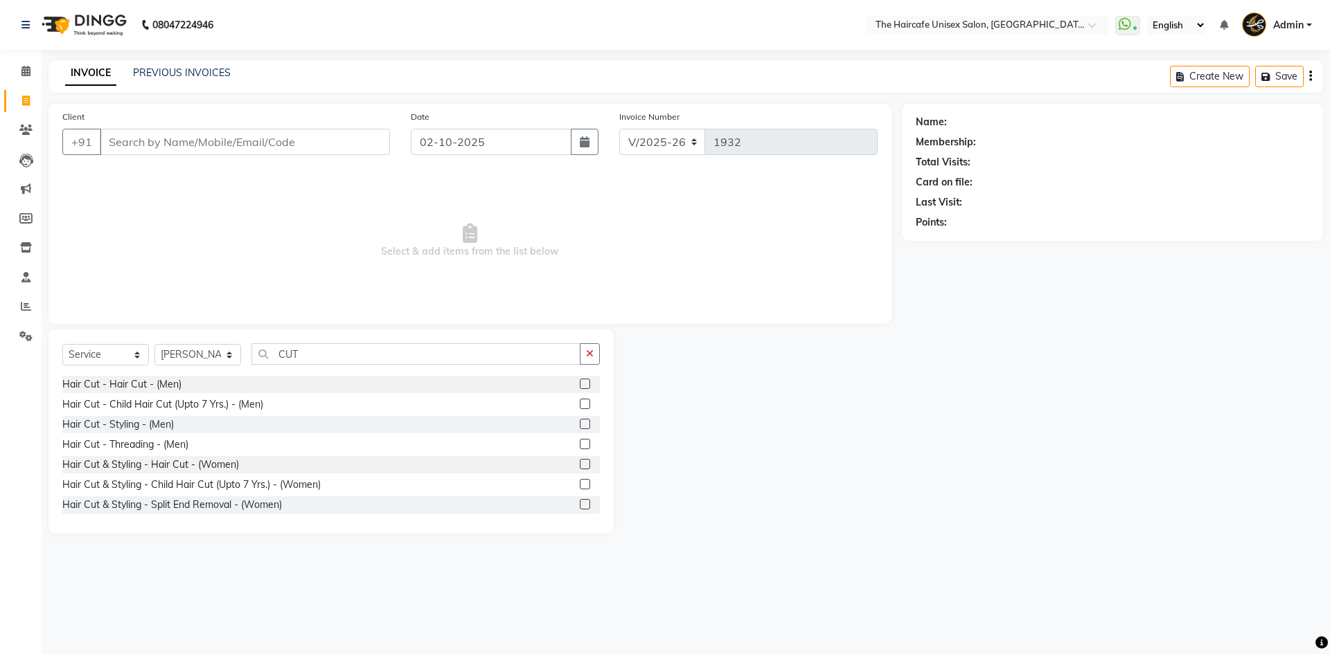
click at [580, 381] on label at bounding box center [585, 384] width 10 height 10
click at [580, 381] on input "checkbox" at bounding box center [584, 384] width 9 height 9
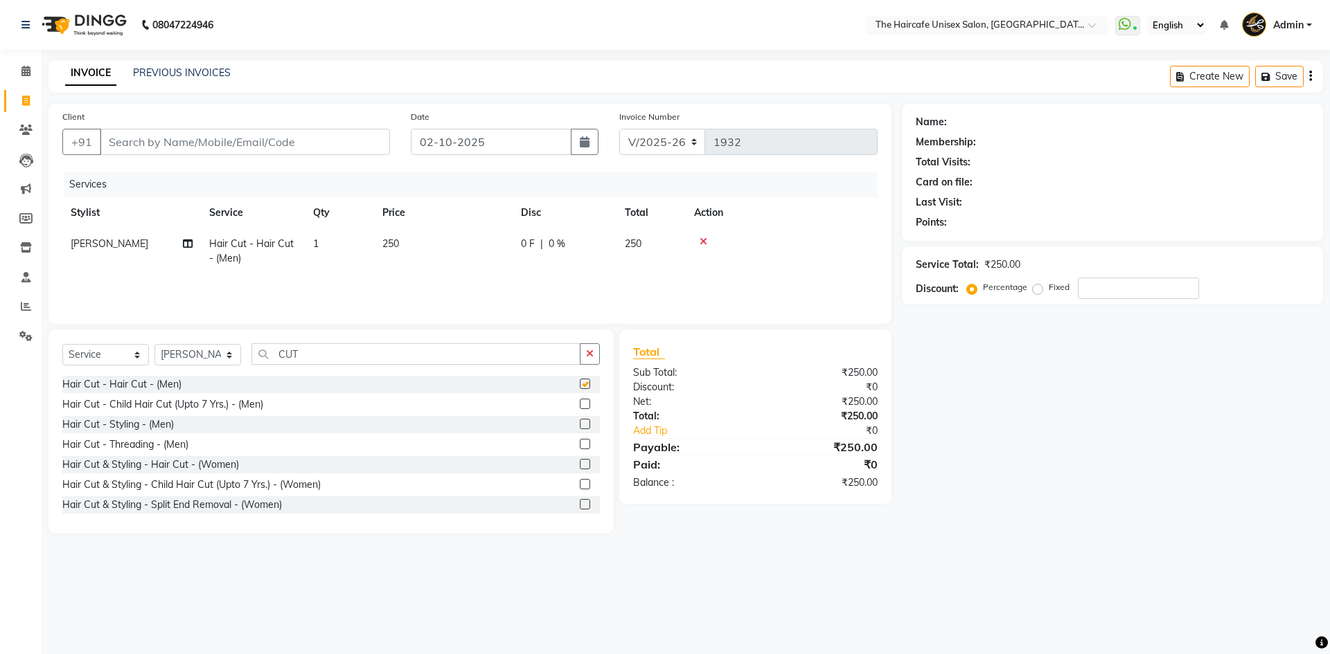
checkbox input "false"
drag, startPoint x: 457, startPoint y: 356, endPoint x: 263, endPoint y: 353, distance: 193.9
click at [263, 353] on input "CUT" at bounding box center [415, 354] width 329 height 21
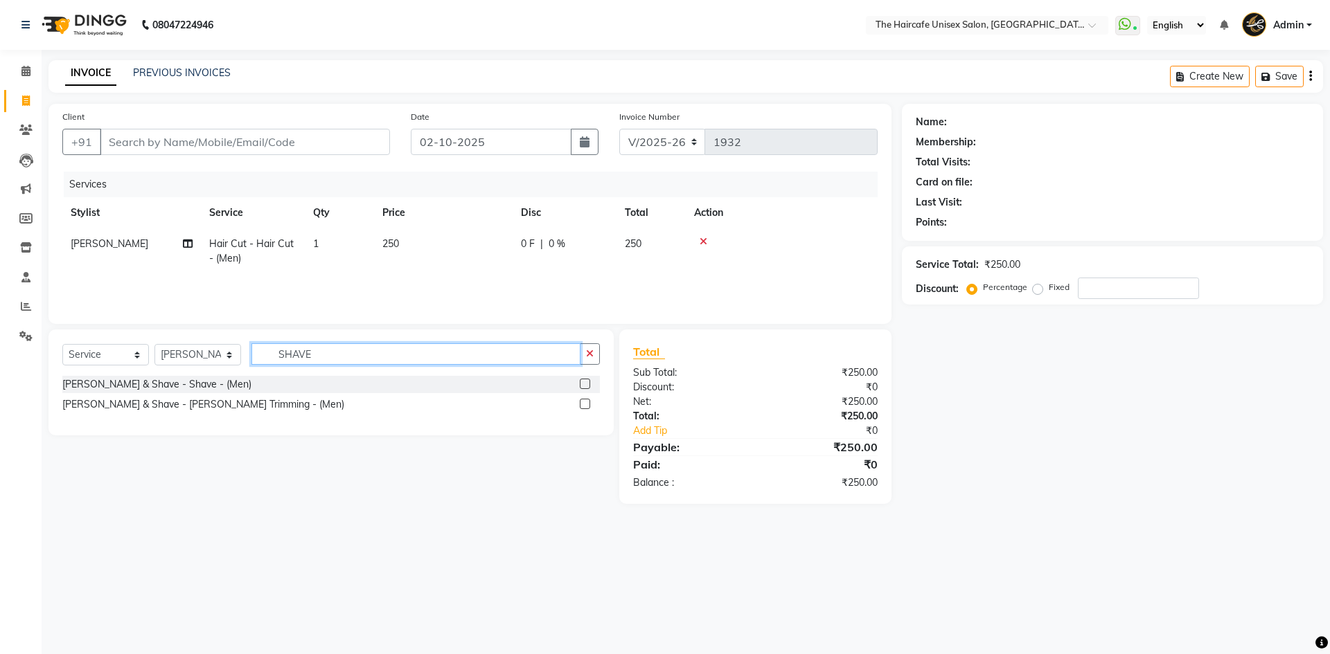
type input "SHAVE"
click at [582, 379] on label at bounding box center [585, 384] width 10 height 10
click at [582, 380] on input "checkbox" at bounding box center [584, 384] width 9 height 9
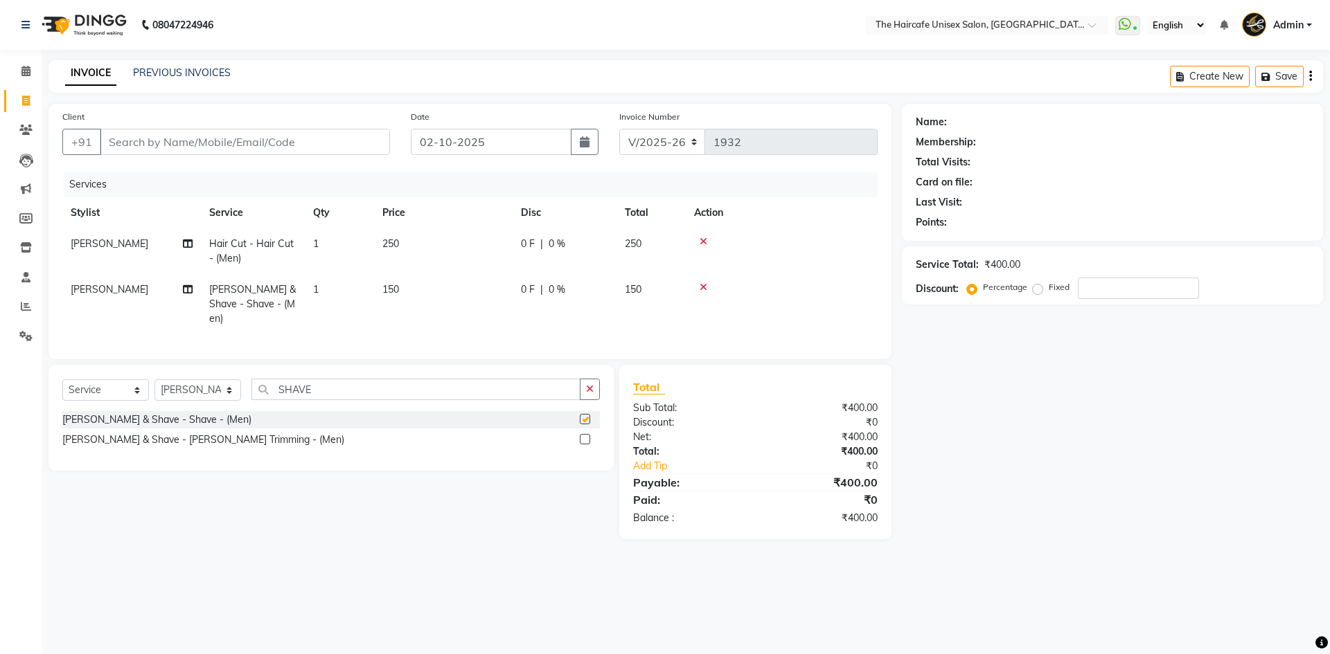
checkbox input "false"
drag, startPoint x: 346, startPoint y: 386, endPoint x: 263, endPoint y: 388, distance: 82.4
click at [263, 388] on input "SHAVE" at bounding box center [415, 389] width 329 height 21
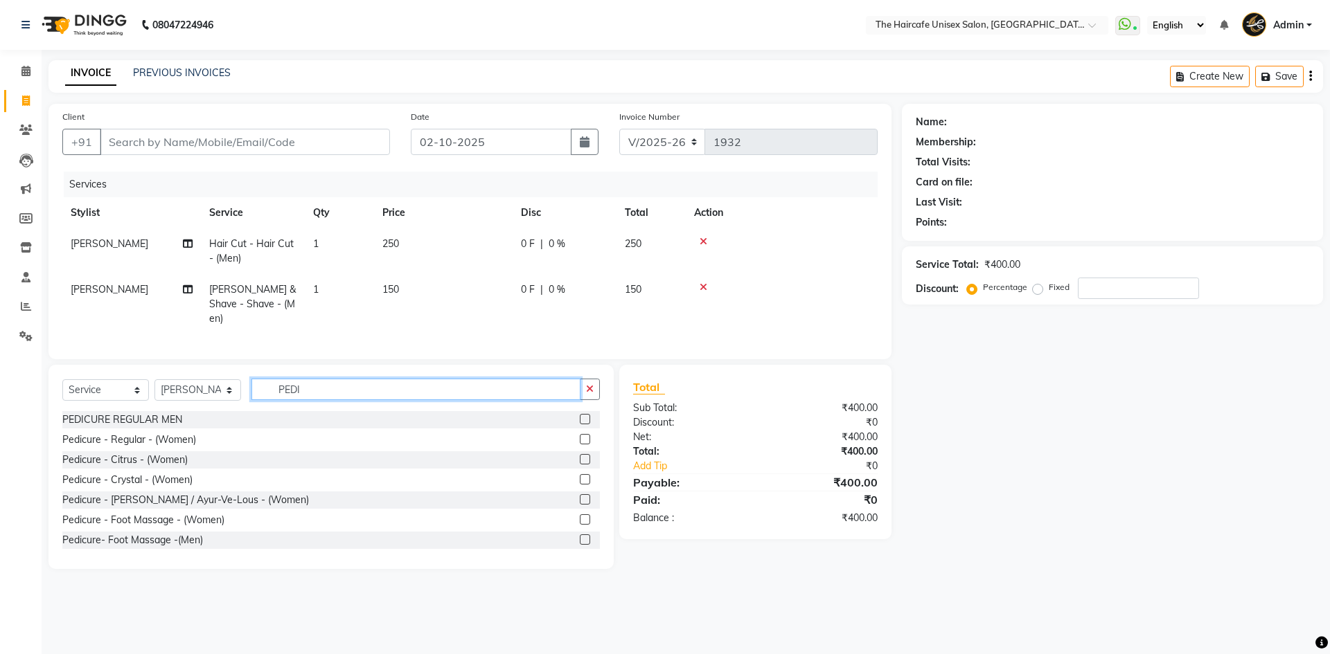
type input "PEDI"
click at [580, 415] on label at bounding box center [585, 419] width 10 height 10
click at [580, 416] on input "checkbox" at bounding box center [584, 420] width 9 height 9
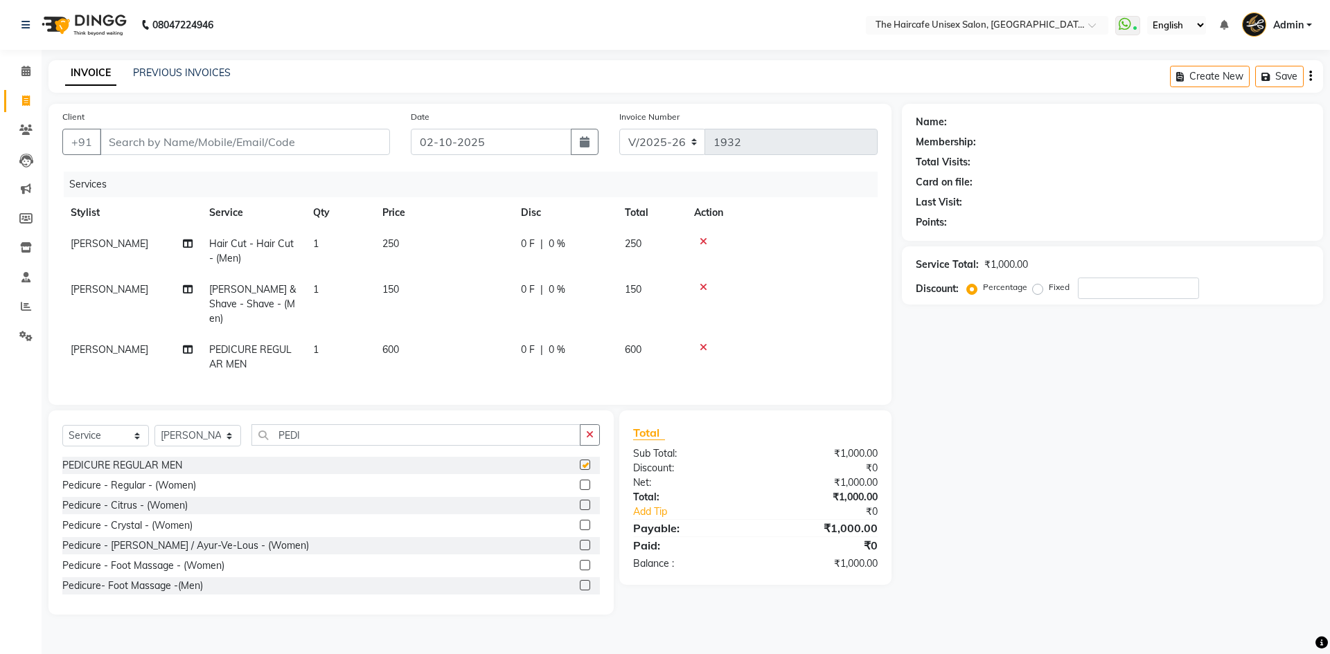
checkbox input "false"
click at [97, 344] on span "[PERSON_NAME]" at bounding box center [110, 350] width 78 height 12
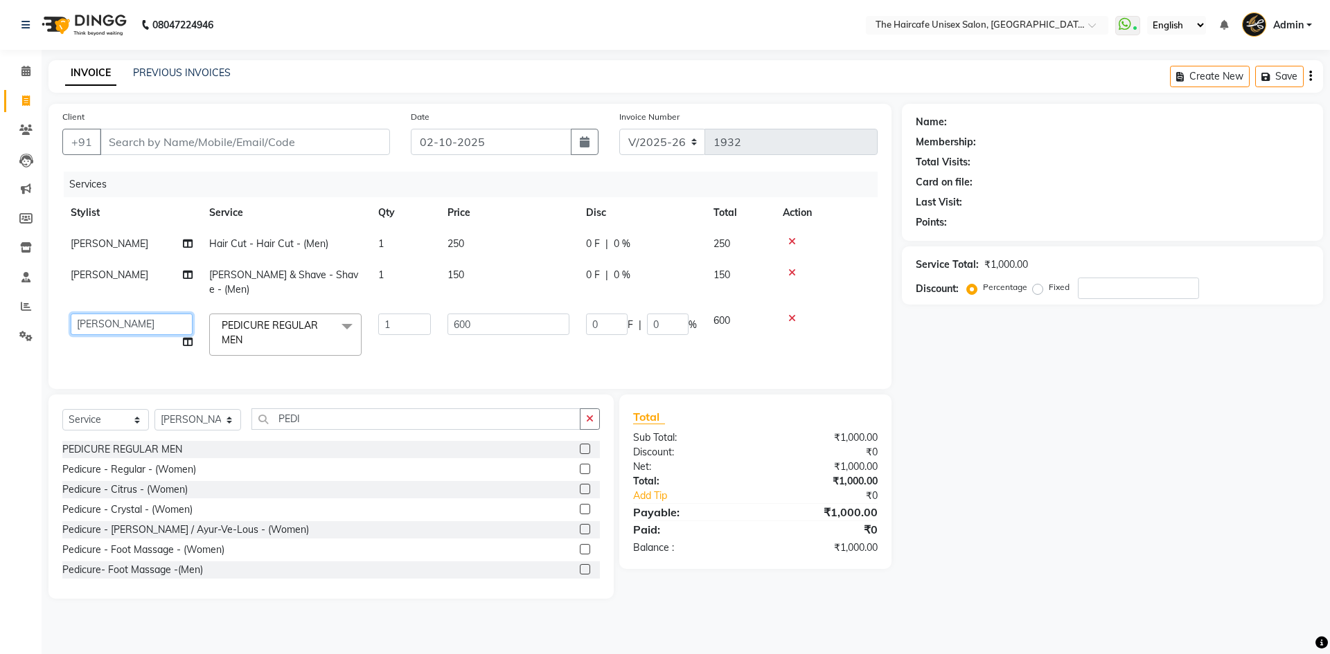
click at [111, 314] on select "AFTAB ARCHANA DEEVKI KAJAL SWAROOP kasim pathan MAHESH VERMA MUSKAN RAJ SHYAM S…" at bounding box center [132, 324] width 122 height 21
select select "65654"
click at [214, 142] on input "Client" at bounding box center [245, 142] width 290 height 26
click at [177, 141] on input "Client" at bounding box center [245, 142] width 290 height 26
type input "9"
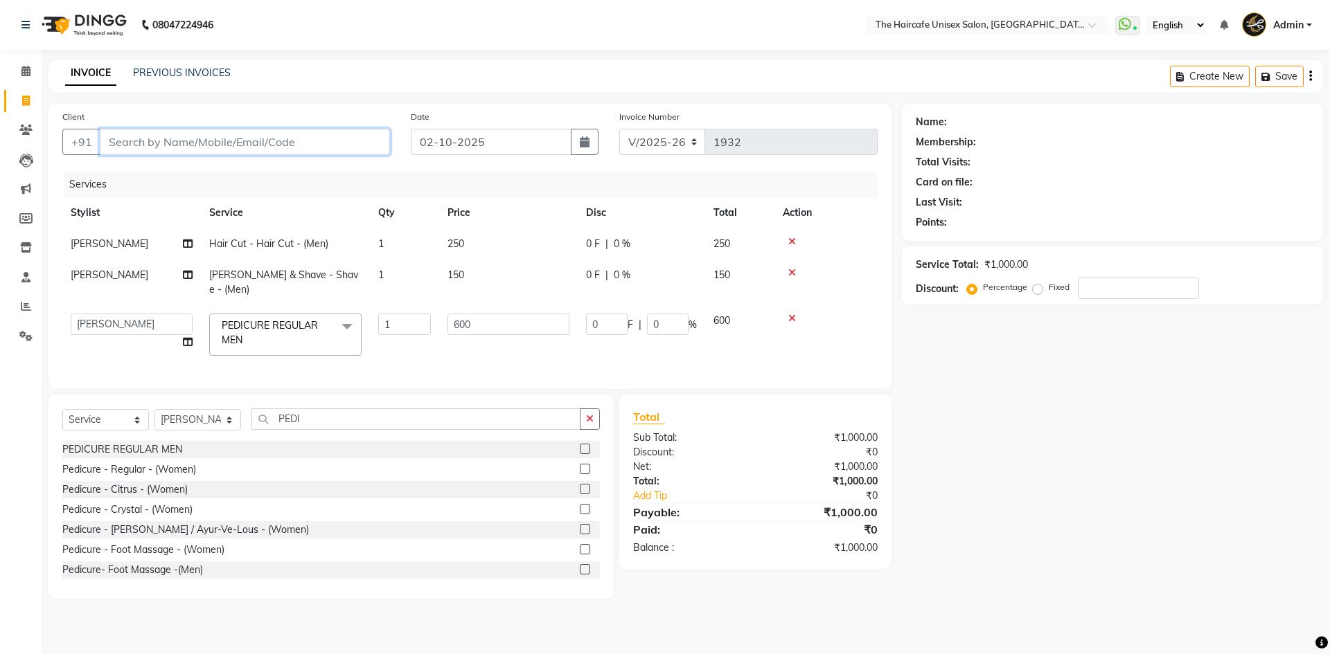
type input "0"
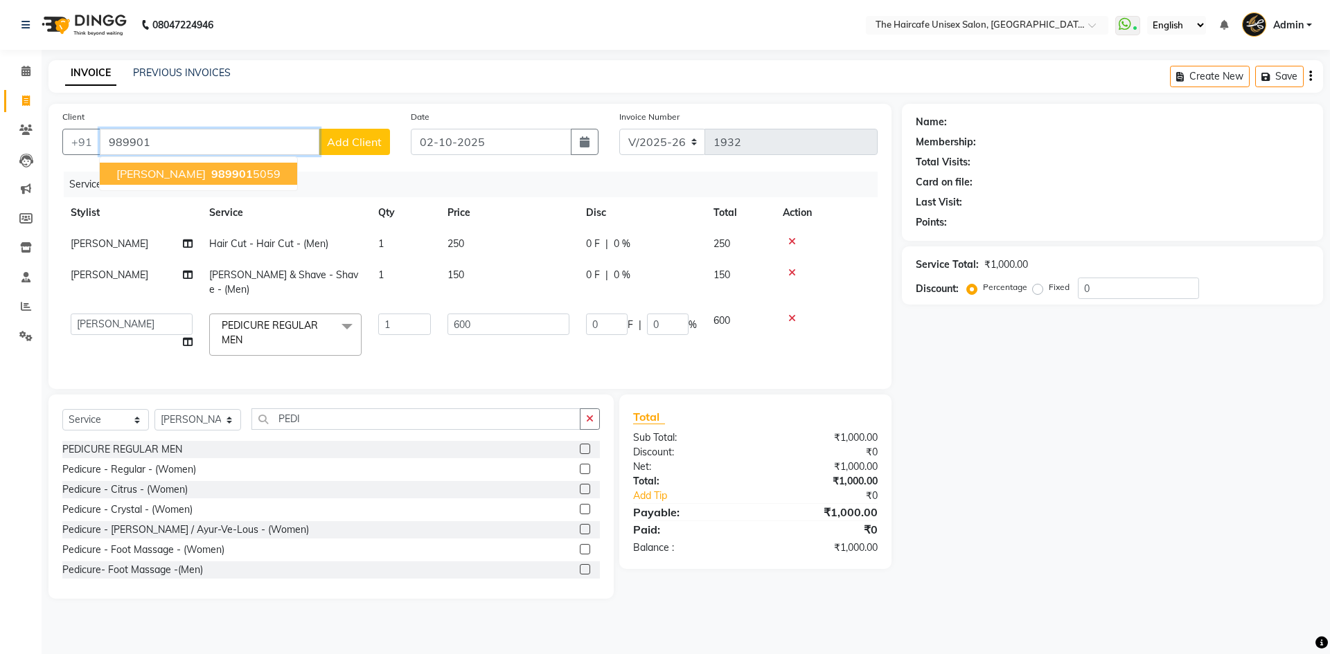
click at [170, 168] on span "satish luthra" at bounding box center [160, 174] width 89 height 14
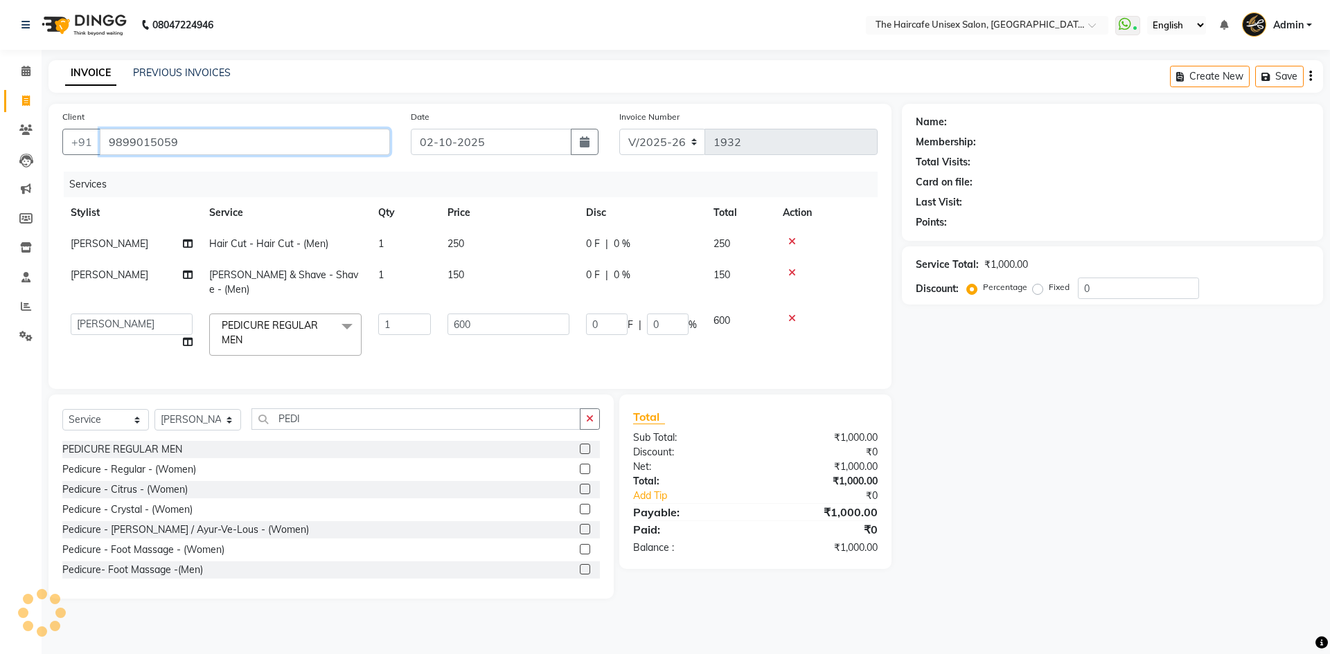
type input "9899015059"
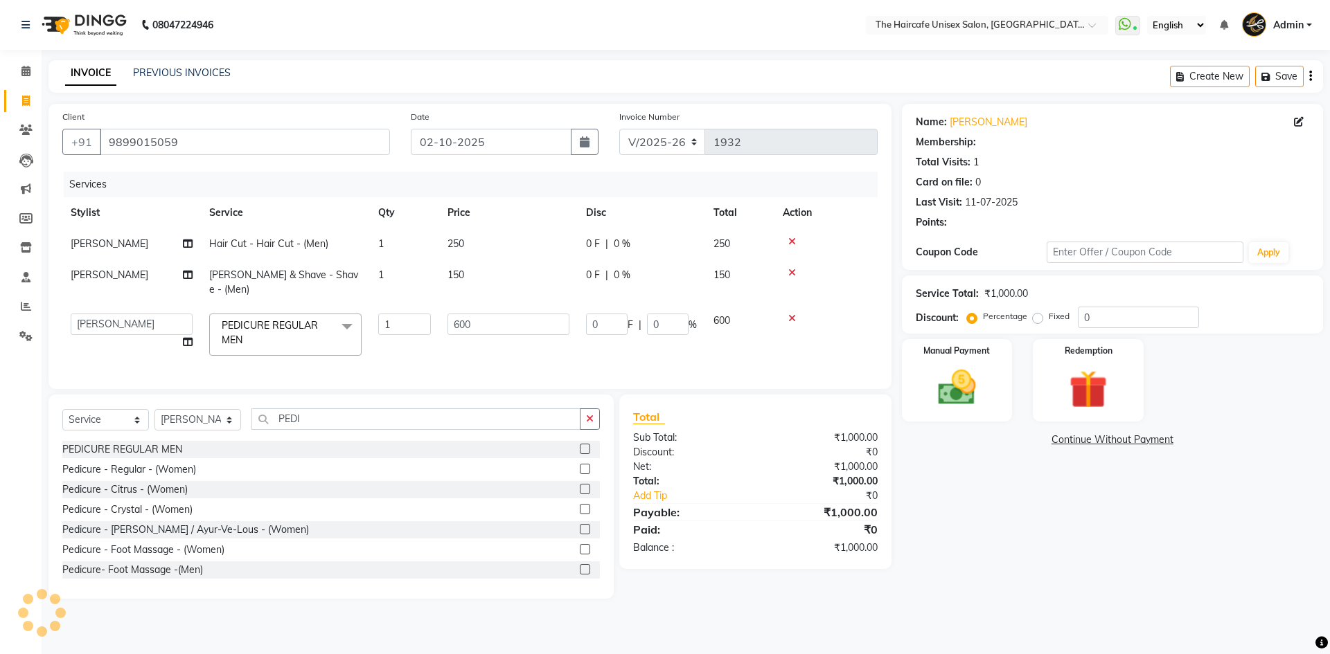
select select "1: Object"
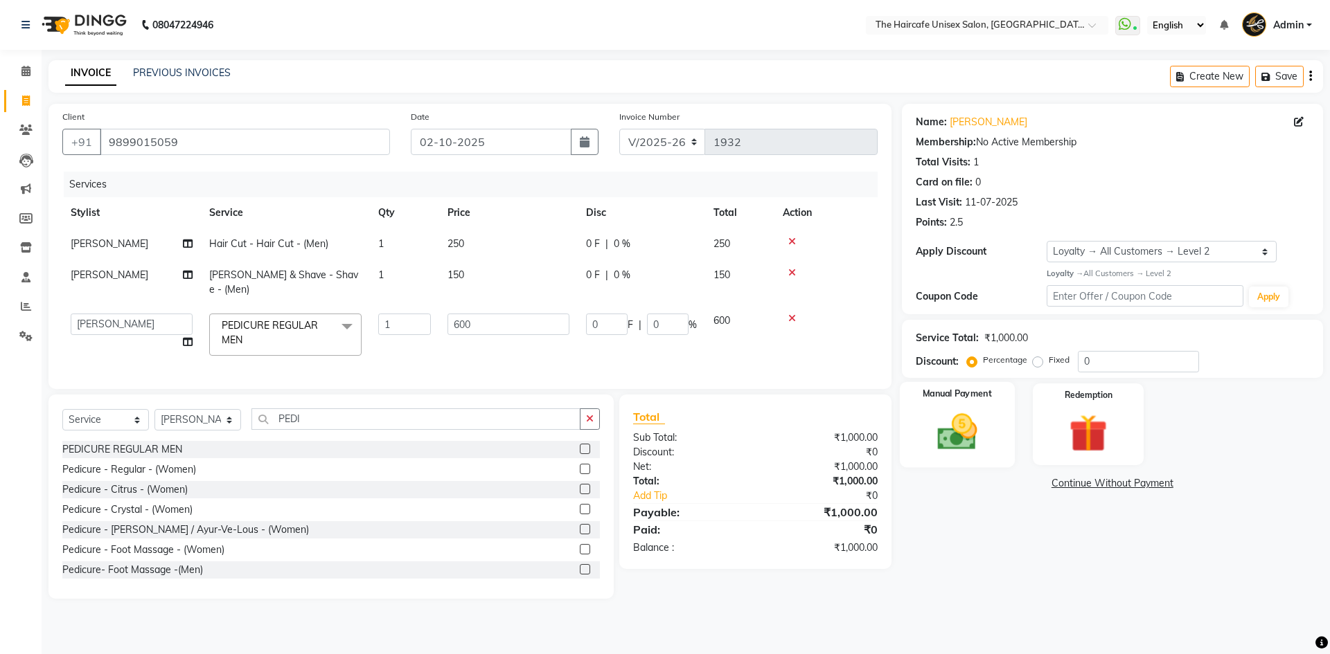
click at [956, 425] on img at bounding box center [957, 432] width 64 height 46
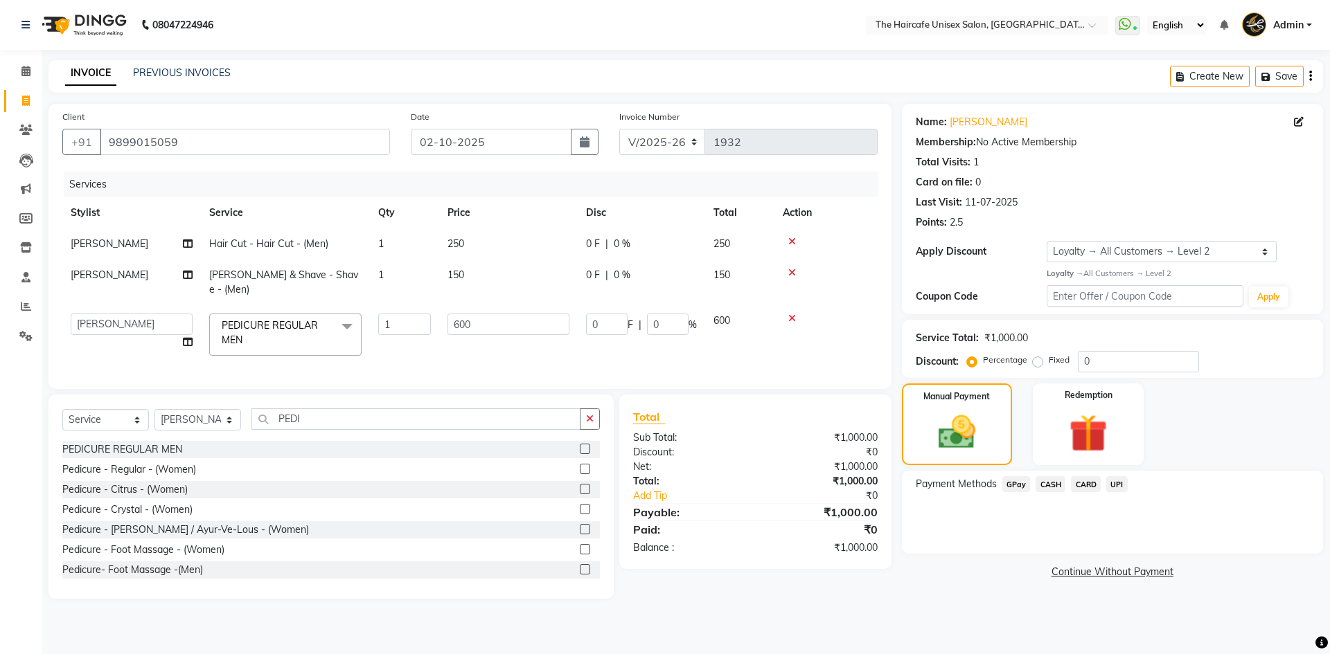
click at [1086, 482] on span "CARD" at bounding box center [1086, 484] width 30 height 16
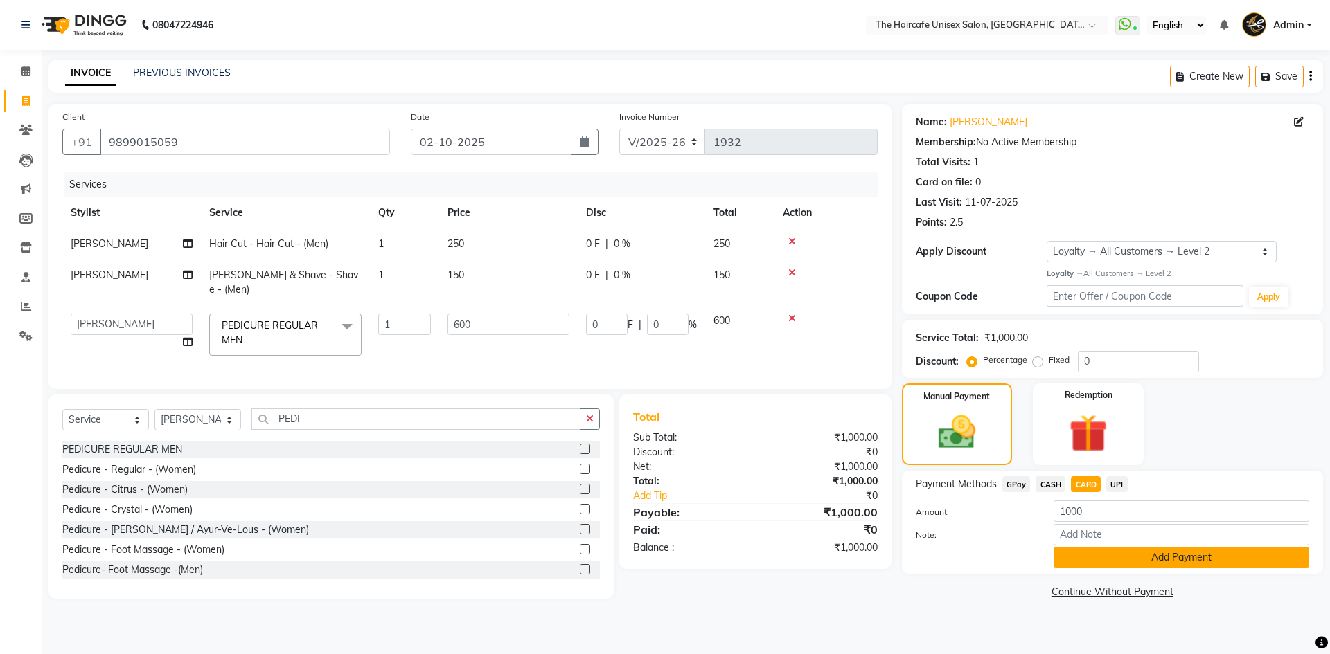
click at [1150, 560] on button "Add Payment" at bounding box center [1181, 557] width 256 height 21
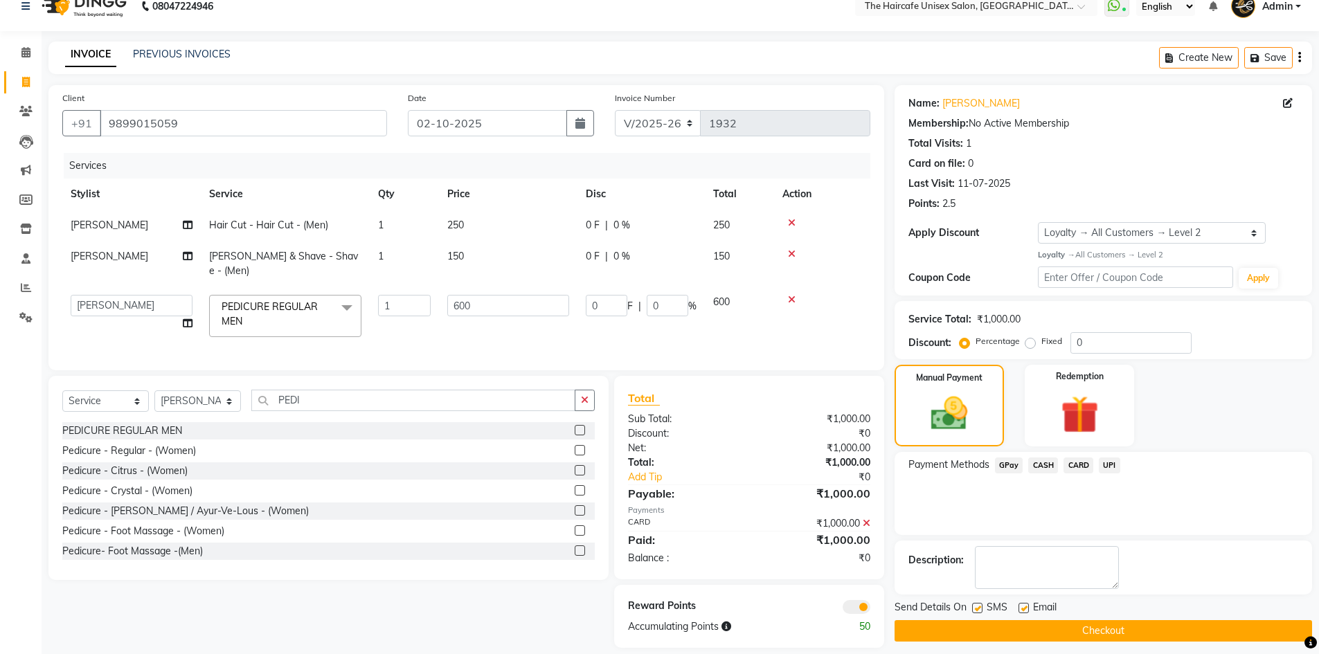
scroll to position [29, 0]
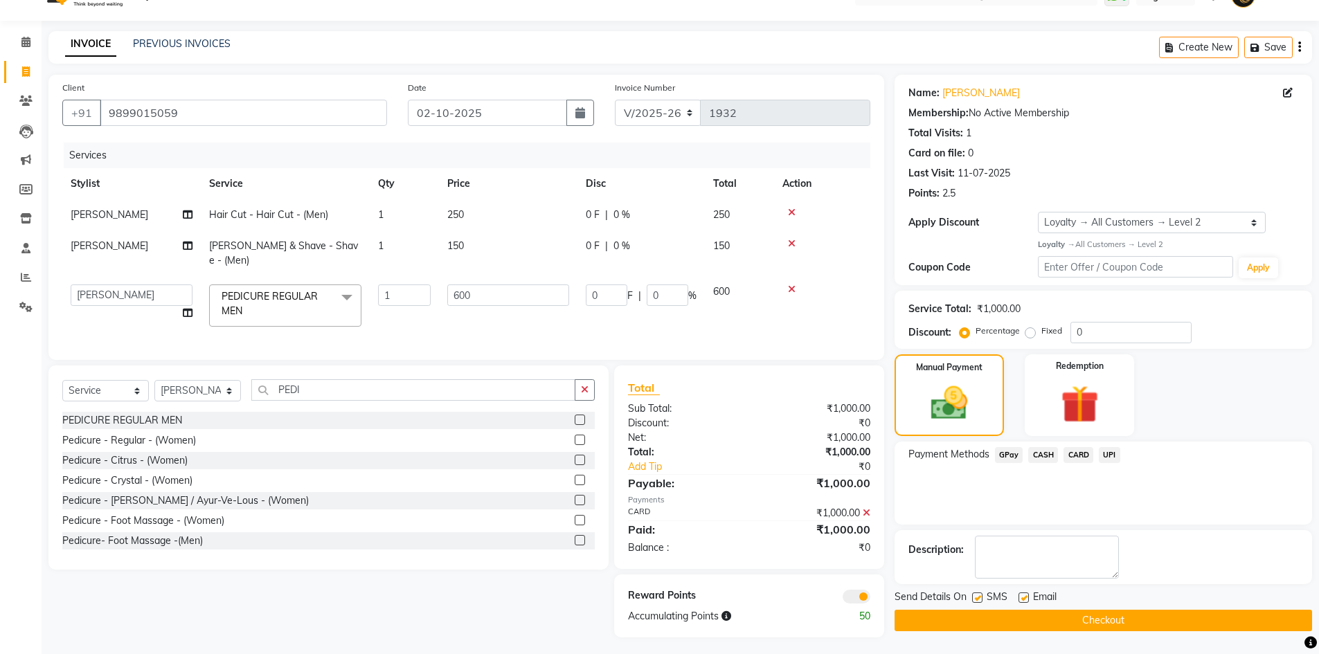
click at [864, 508] on icon at bounding box center [867, 513] width 8 height 10
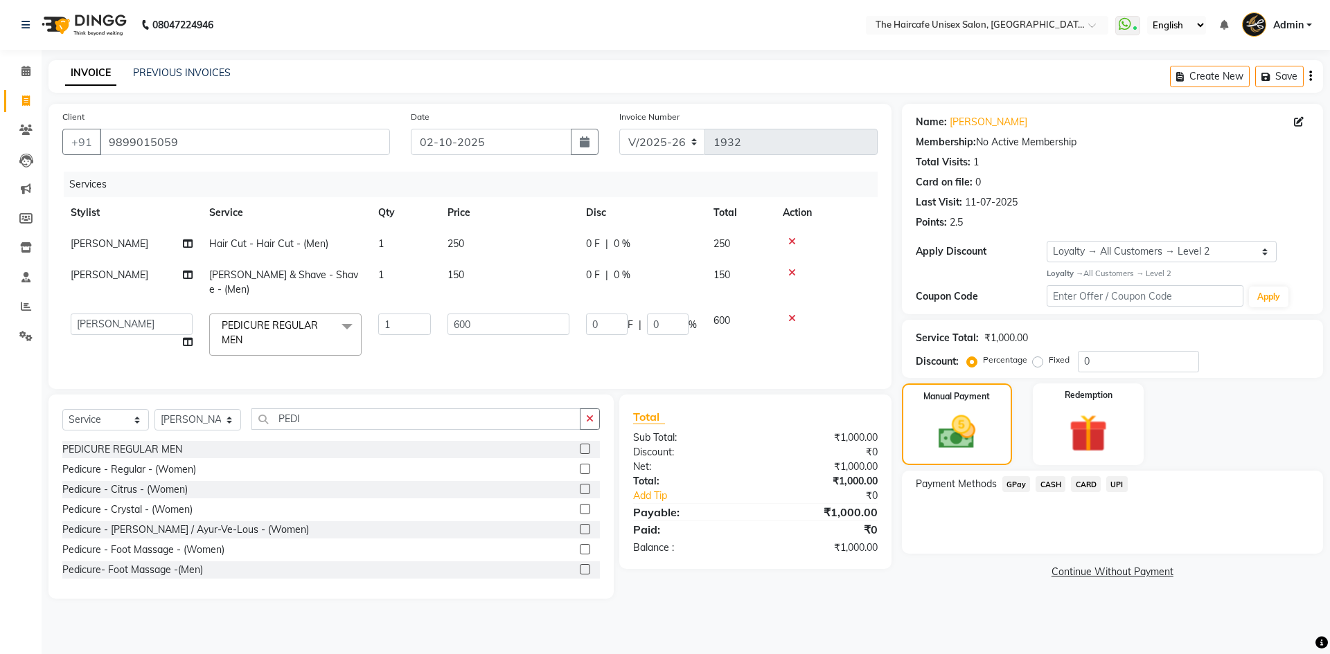
click at [1055, 483] on span "CASH" at bounding box center [1050, 484] width 30 height 16
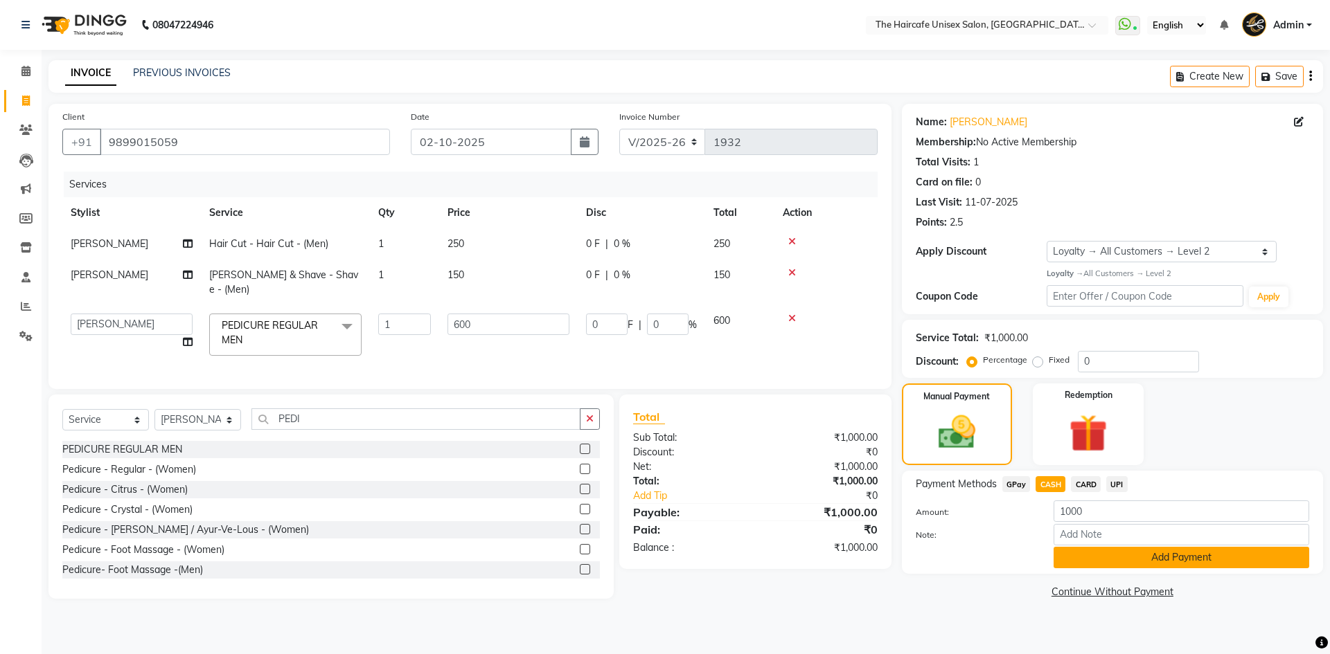
click at [1080, 554] on button "Add Payment" at bounding box center [1181, 557] width 256 height 21
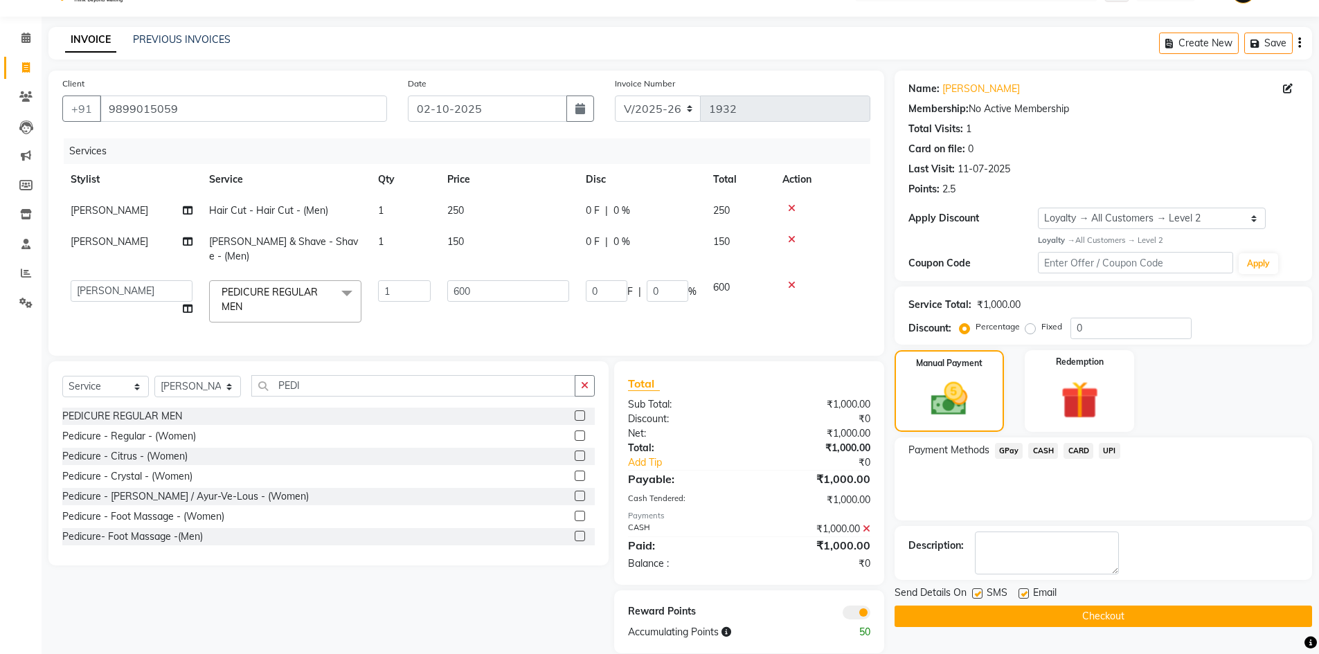
scroll to position [49, 0]
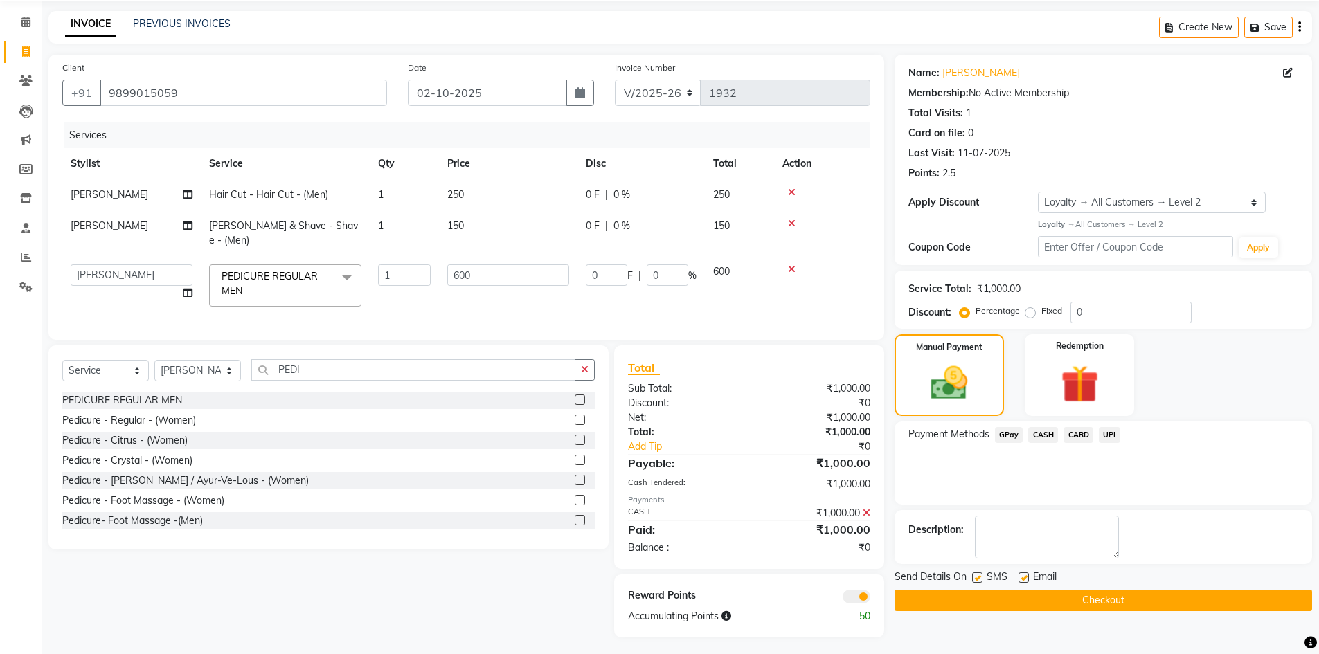
click at [1063, 598] on button "Checkout" at bounding box center [1104, 600] width 418 height 21
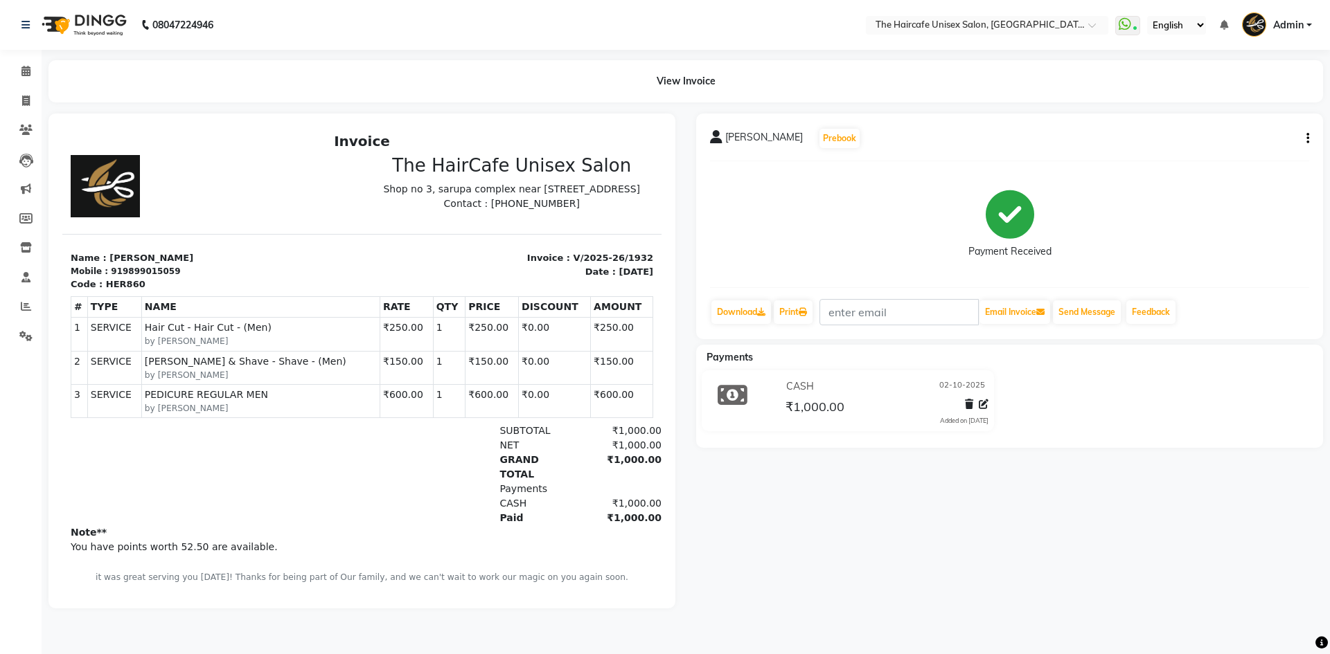
click at [319, 232] on div "Invoice The HairCafe Unisex Salon Shop no 3, sarupa complex near bul bul market…" at bounding box center [361, 368] width 599 height 470
click at [29, 102] on icon at bounding box center [26, 101] width 8 height 10
select select "service"
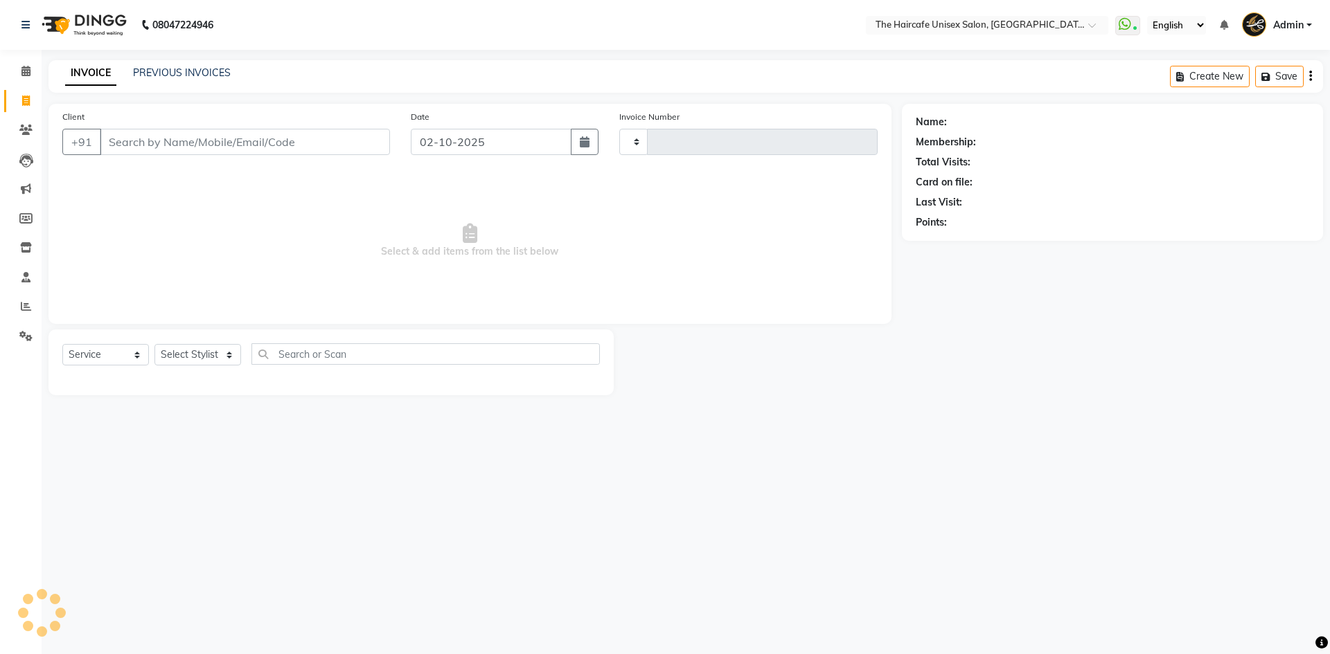
type input "1933"
select select "7412"
drag, startPoint x: 192, startPoint y: 355, endPoint x: 193, endPoint y: 364, distance: 9.0
click at [193, 357] on select "Select Stylist AFTAB ARCHANA DEEVKI KAJAL SWAROOP kasim pathan MAHESH VERMA MUS…" at bounding box center [197, 354] width 87 height 21
select select "64975"
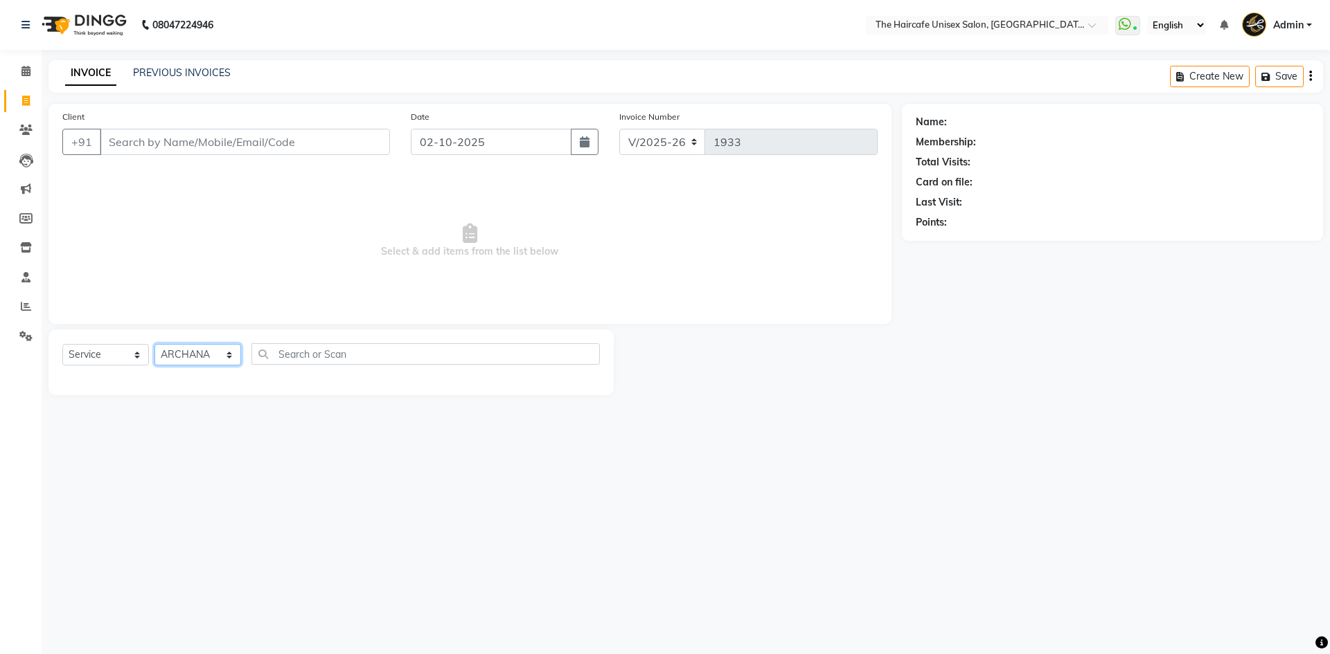
click at [154, 344] on select "Select Stylist AFTAB ARCHANA DEEVKI KAJAL SWAROOP kasim pathan MAHESH VERMA MUS…" at bounding box center [197, 354] width 87 height 21
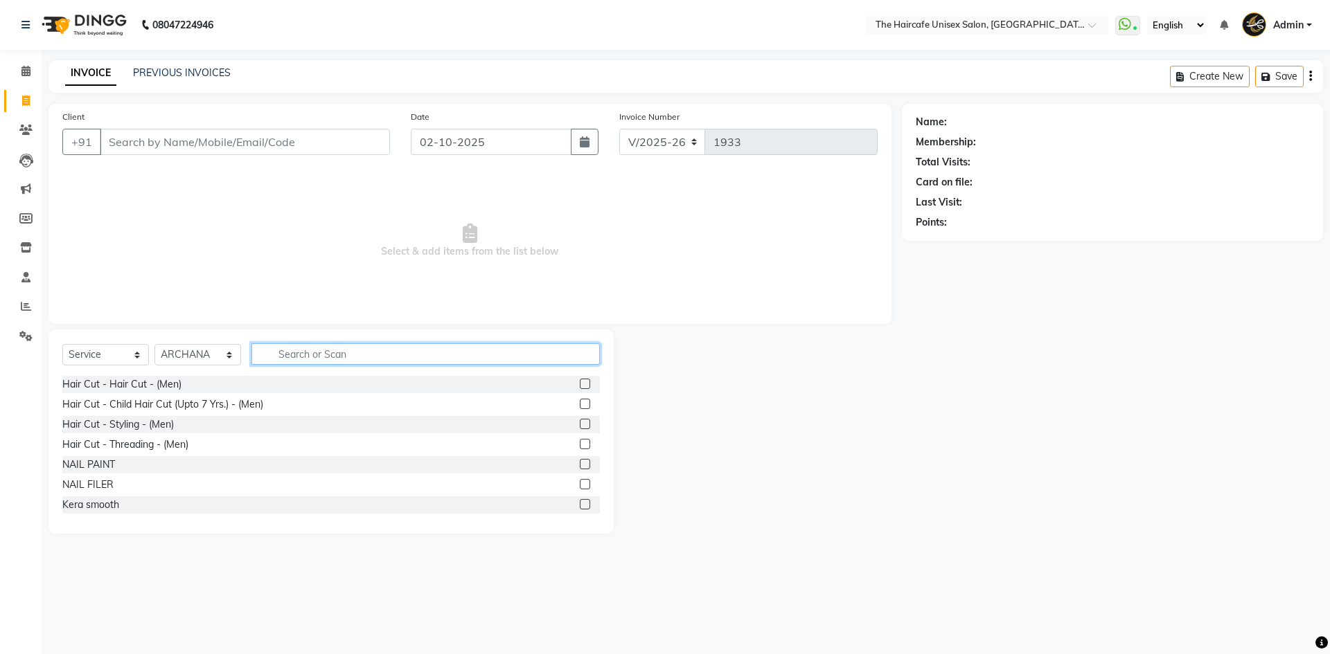
click at [283, 358] on input "text" at bounding box center [425, 354] width 348 height 21
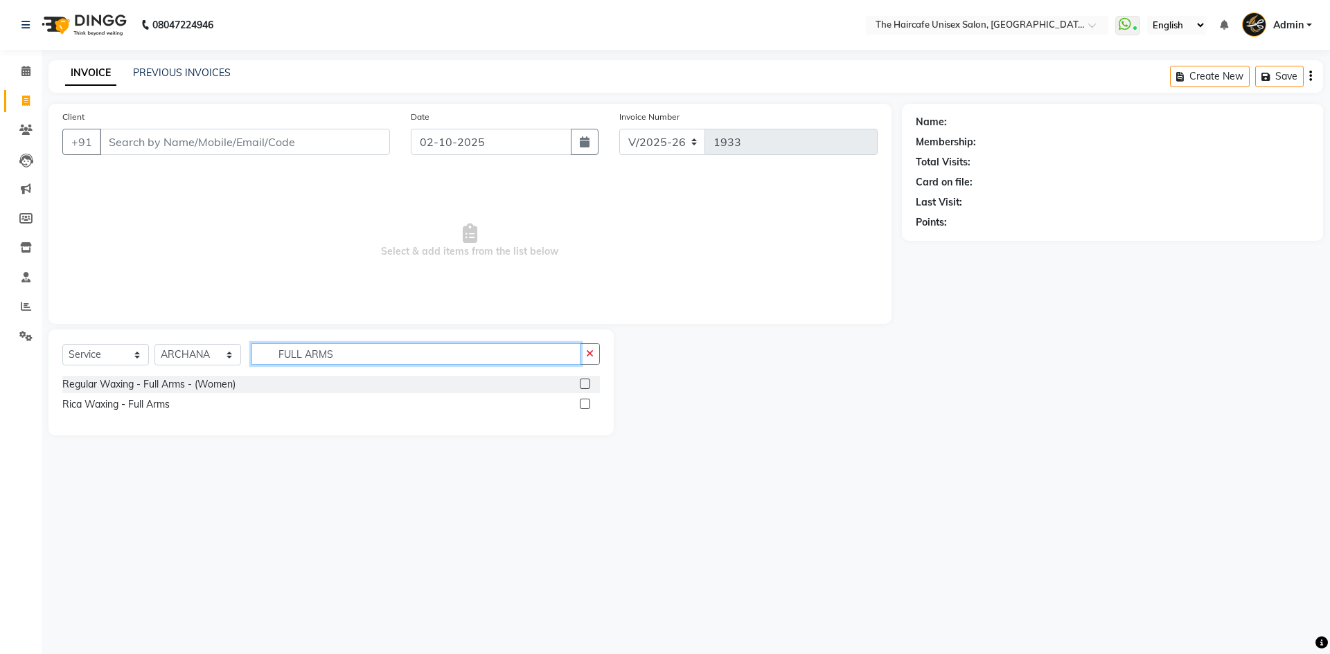
type input "FULL ARMS"
click at [585, 386] on label at bounding box center [585, 384] width 10 height 10
click at [585, 386] on input "checkbox" at bounding box center [584, 384] width 9 height 9
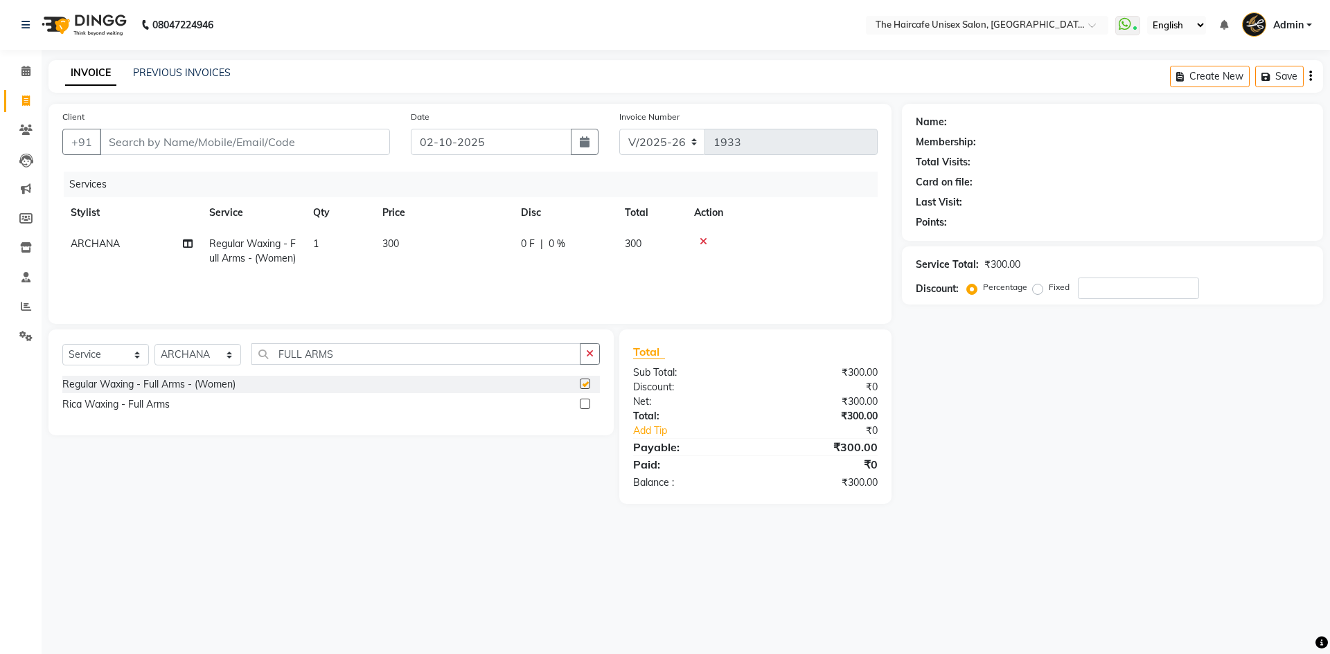
checkbox input "false"
click at [586, 403] on label at bounding box center [585, 404] width 10 height 10
click at [586, 403] on input "checkbox" at bounding box center [584, 404] width 9 height 9
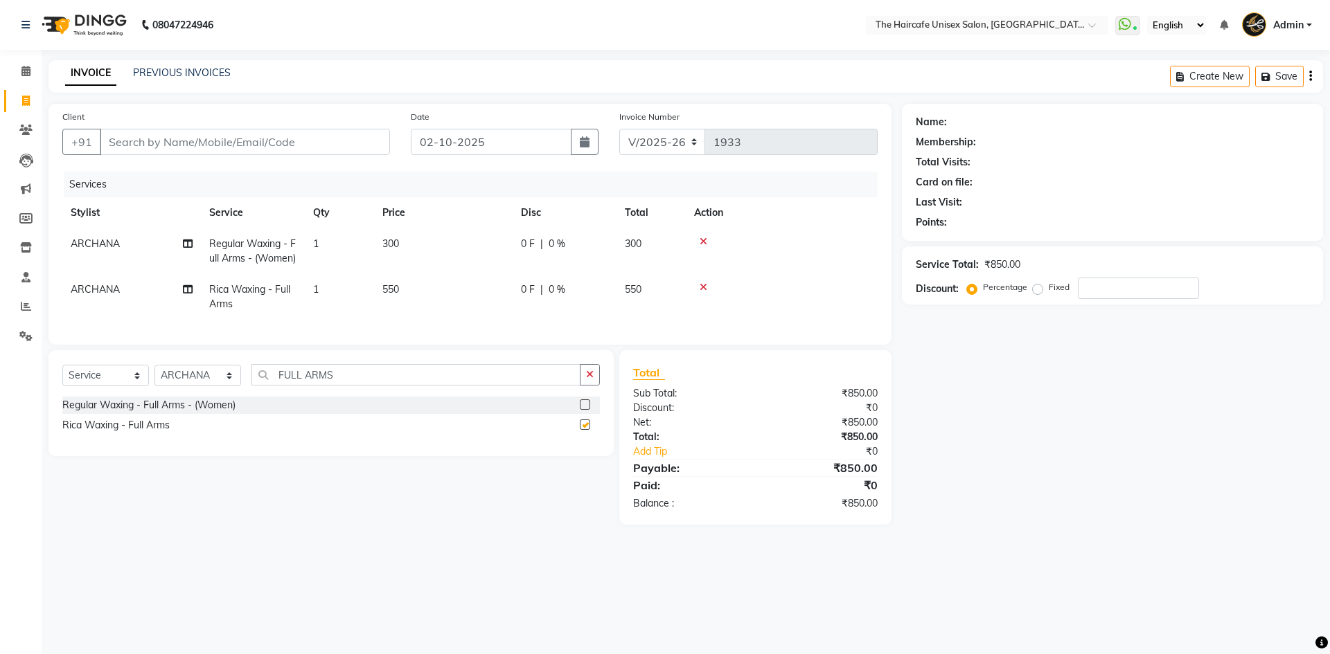
checkbox input "false"
drag, startPoint x: 209, startPoint y: 240, endPoint x: 219, endPoint y: 271, distance: 32.0
click at [219, 271] on td "Regular Waxing - Full Arms - (Women)" at bounding box center [253, 252] width 104 height 46
select select "64975"
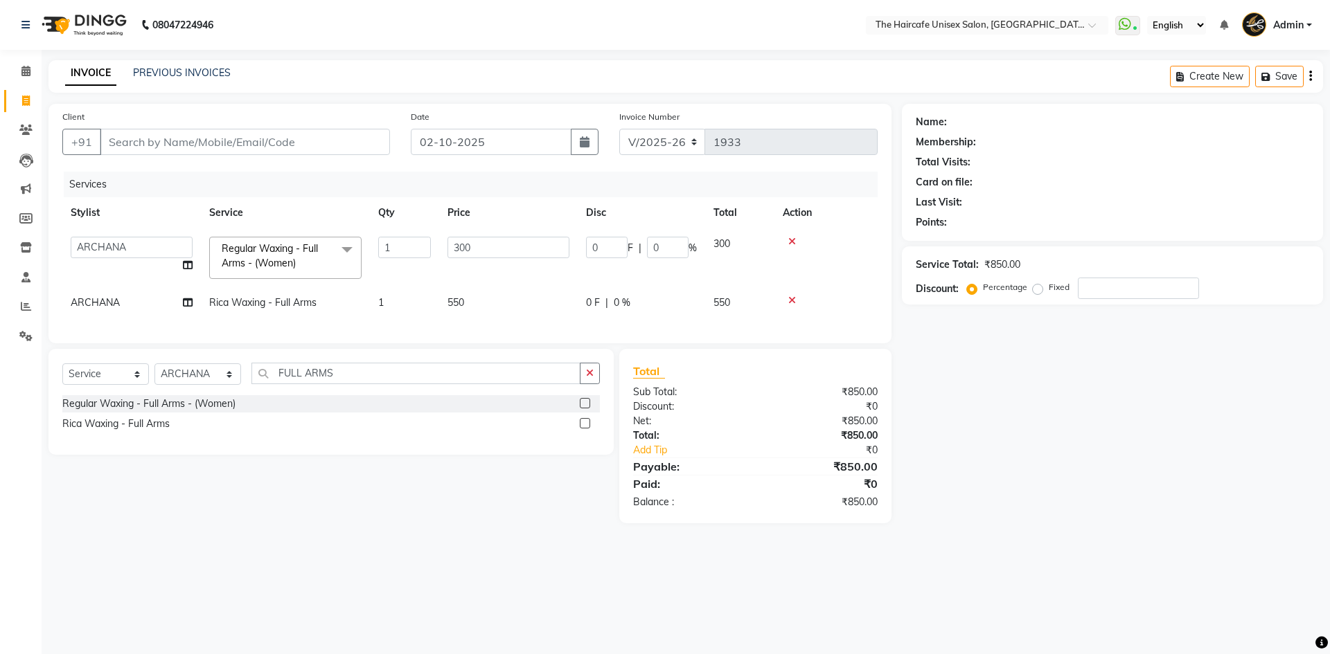
click at [222, 245] on span "Regular Waxing - Full Arms - (Women)" at bounding box center [270, 255] width 96 height 27
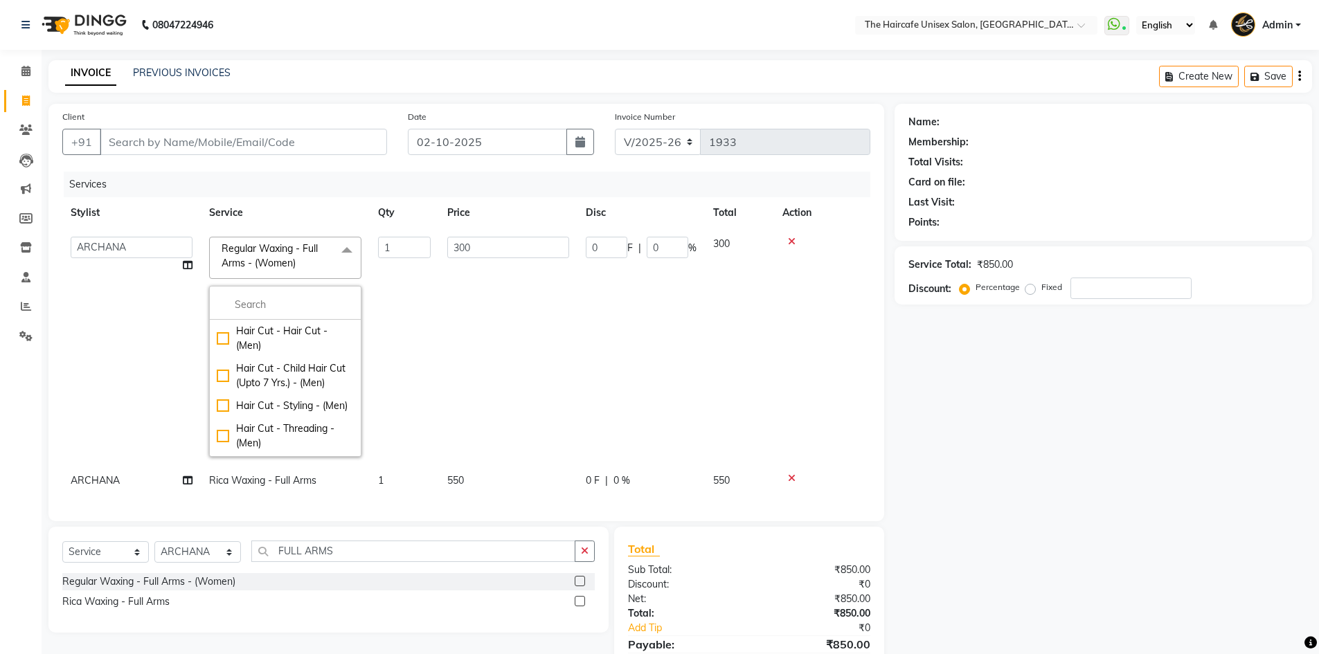
click at [222, 245] on span "Regular Waxing - Full Arms - (Women)" at bounding box center [270, 255] width 96 height 27
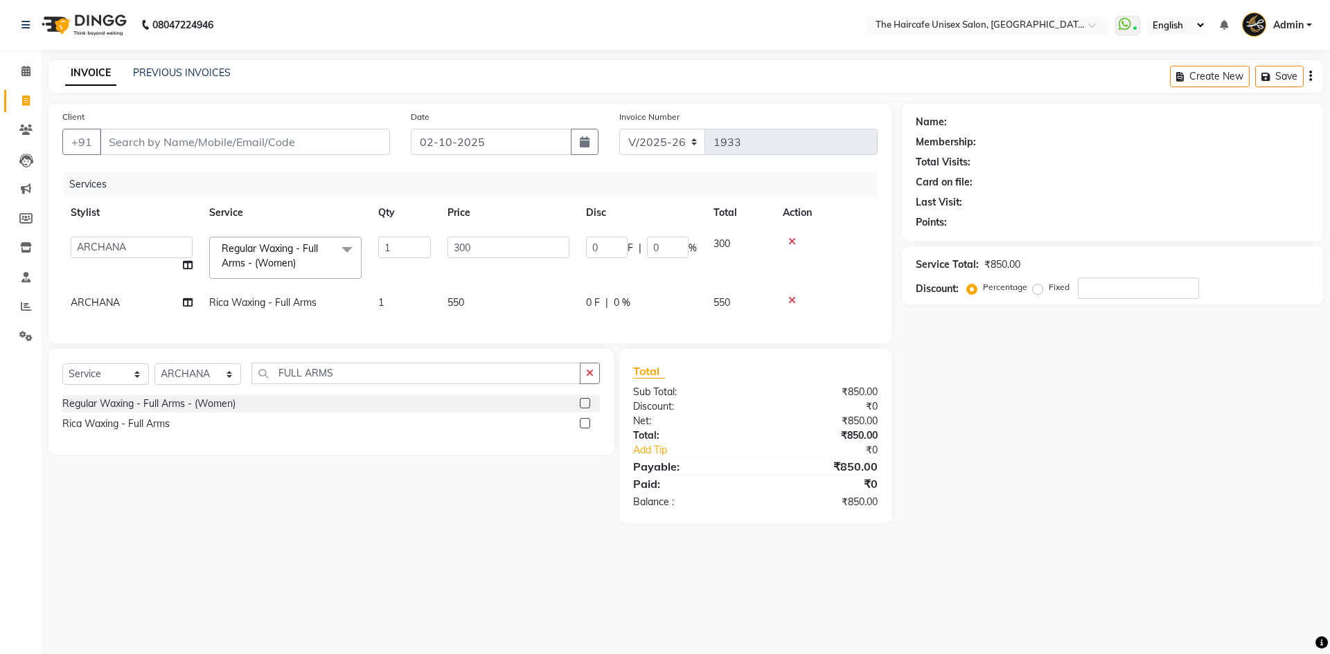
click at [1024, 368] on div "Name: Membership: Total Visits: Card on file: Last Visit: Points: Service Total…" at bounding box center [1117, 314] width 431 height 420
drag, startPoint x: 218, startPoint y: 244, endPoint x: 301, endPoint y: 265, distance: 85.7
click at [301, 265] on span "Regular Waxing - Full Arms - (Women) x" at bounding box center [279, 257] width 122 height 30
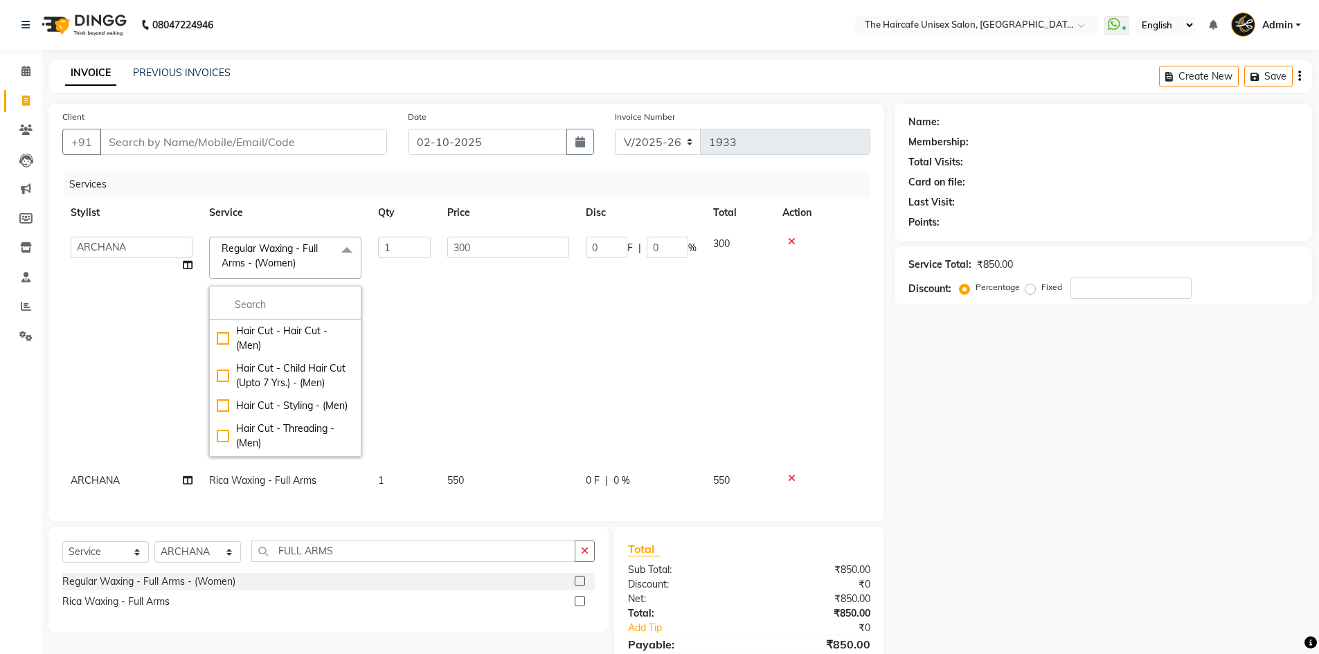
copy span "Regular Waxing - Full Arms - (Women)"
click at [576, 607] on label at bounding box center [580, 601] width 10 height 10
click at [576, 607] on input "checkbox" at bounding box center [579, 602] width 9 height 9
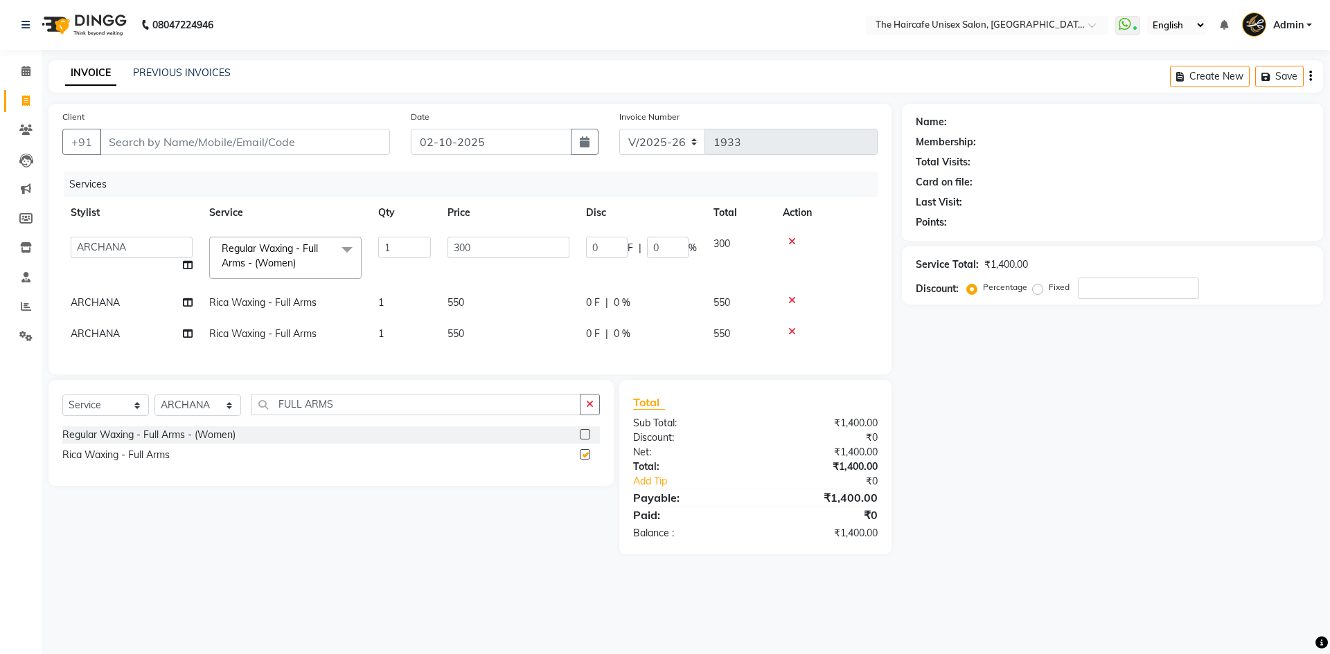
checkbox input "false"
copy span "Rica Waxing - Full Arms"
drag, startPoint x: 210, startPoint y: 303, endPoint x: 316, endPoint y: 311, distance: 107.0
click at [316, 311] on td "Rica Waxing - Full Arms" at bounding box center [285, 302] width 169 height 31
select select "64975"
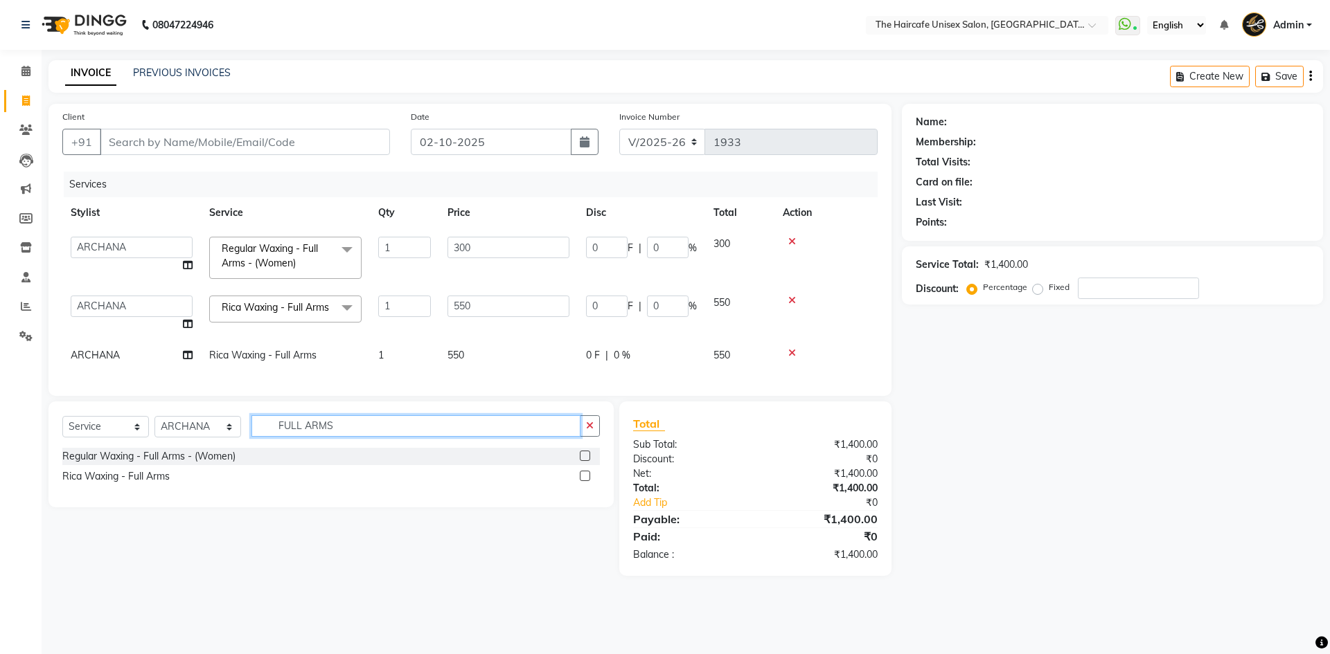
drag, startPoint x: 338, startPoint y: 442, endPoint x: 258, endPoint y: 438, distance: 79.7
click at [258, 437] on input "FULL ARMS" at bounding box center [415, 426] width 329 height 21
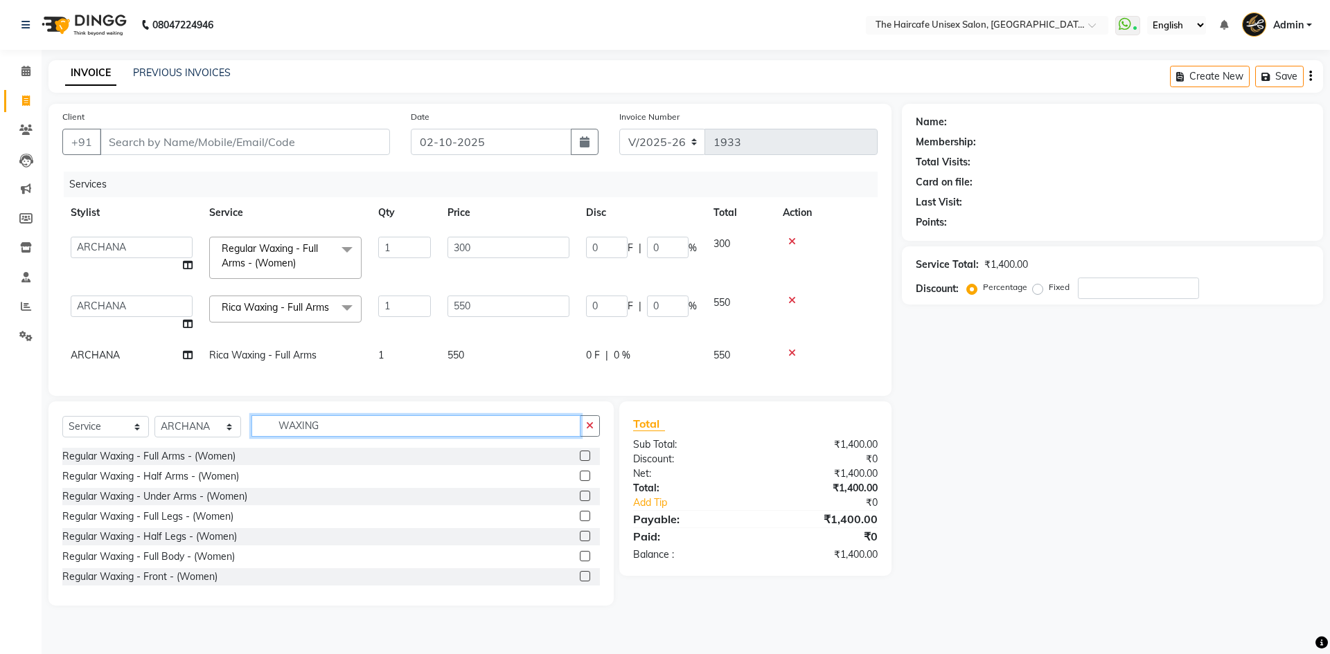
type input "WAXING"
click at [580, 521] on label at bounding box center [585, 516] width 10 height 10
click at [580, 521] on input "checkbox" at bounding box center [584, 516] width 9 height 9
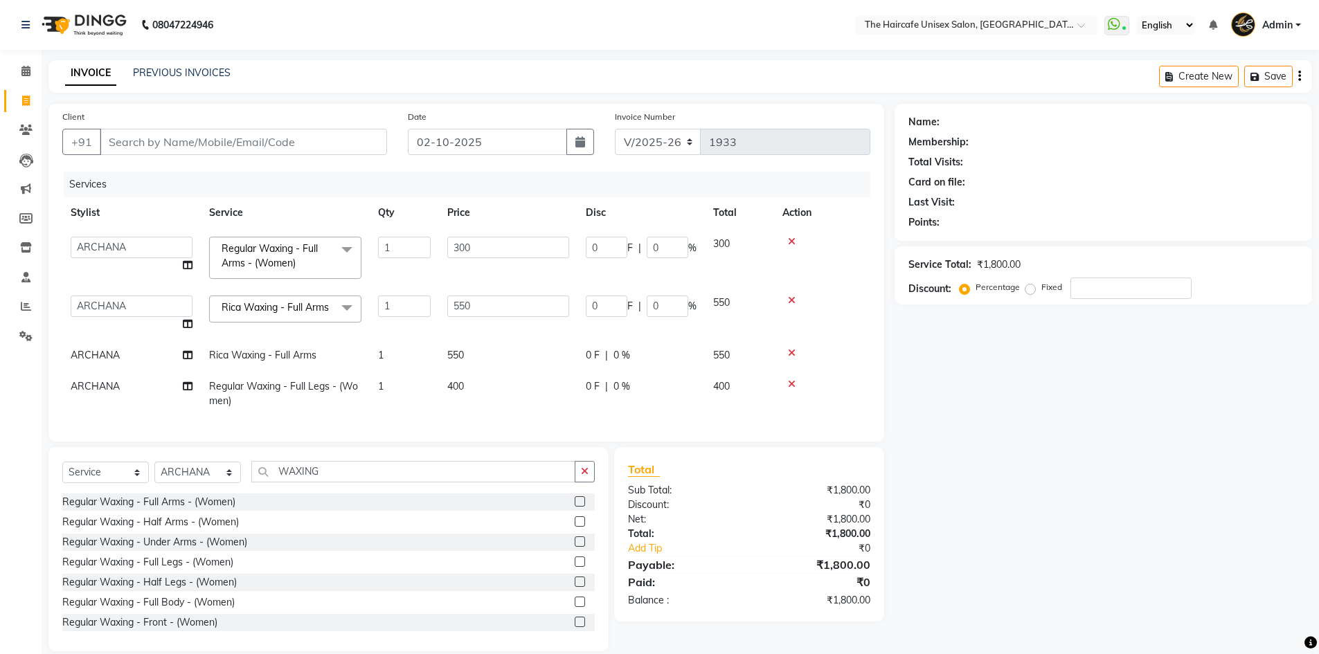
click at [575, 567] on label at bounding box center [580, 562] width 10 height 10
click at [575, 567] on input "checkbox" at bounding box center [579, 562] width 9 height 9
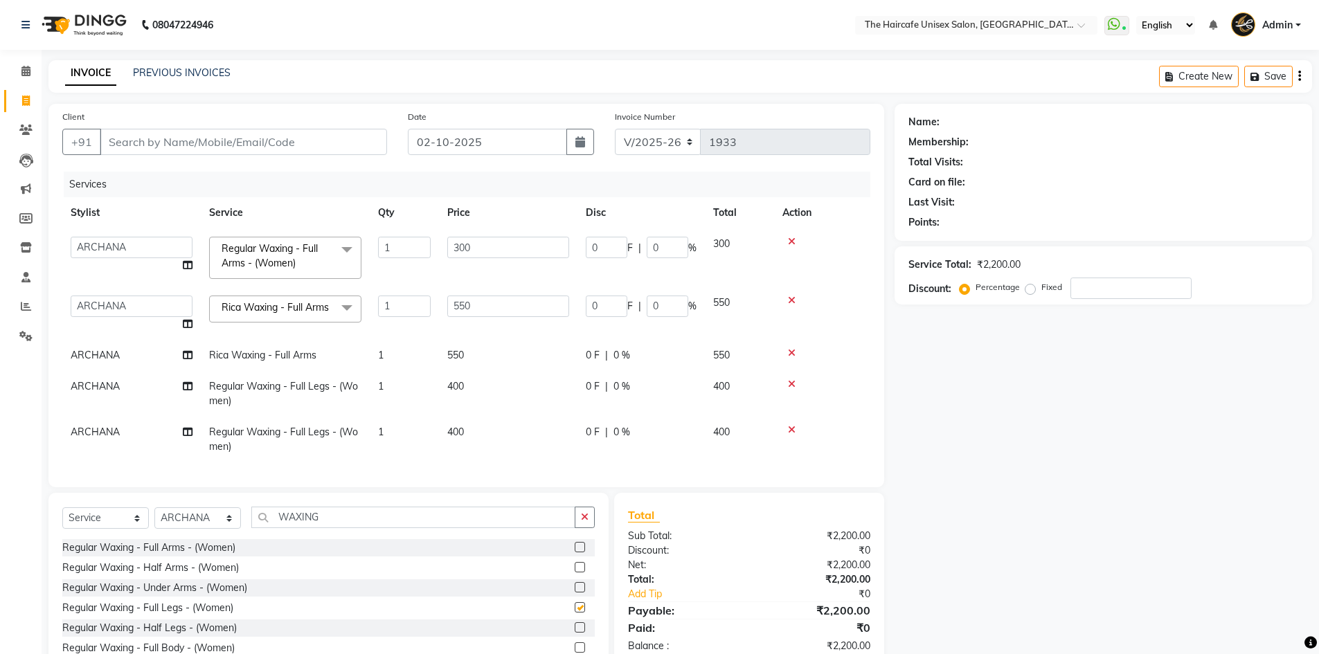
checkbox input "false"
copy span "Regular Waxing - Full Legs - (Women)"
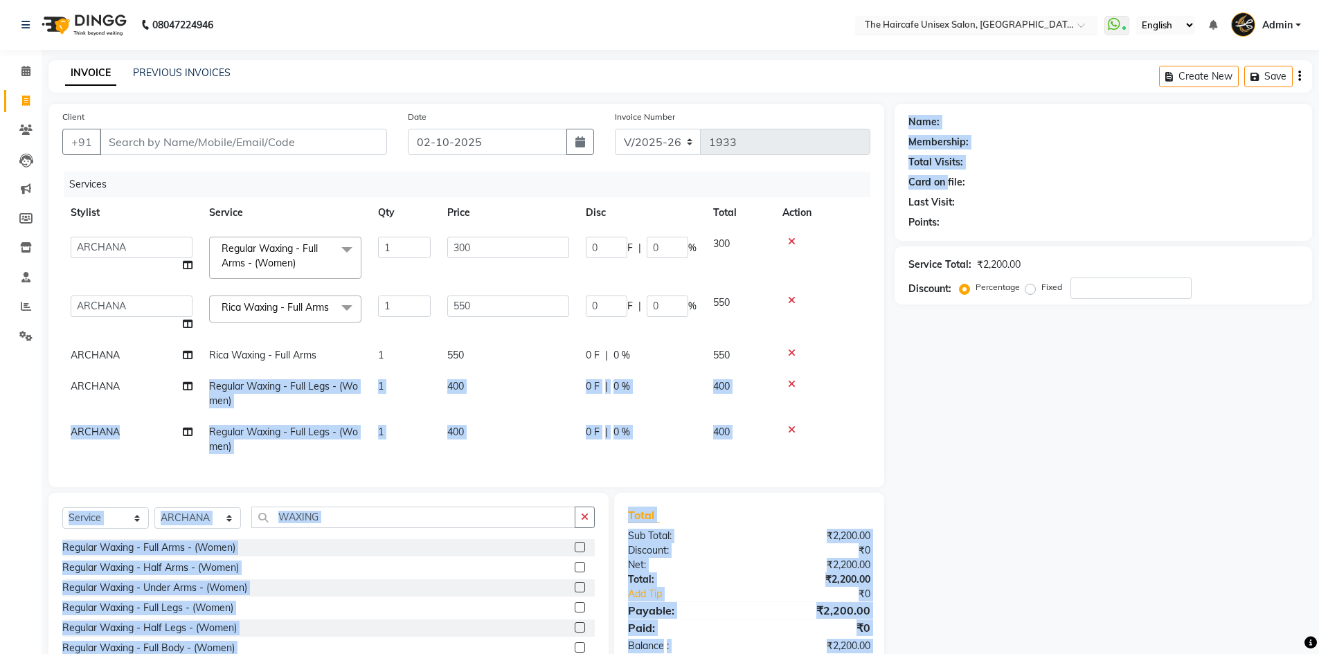
scroll to position [0, 10]
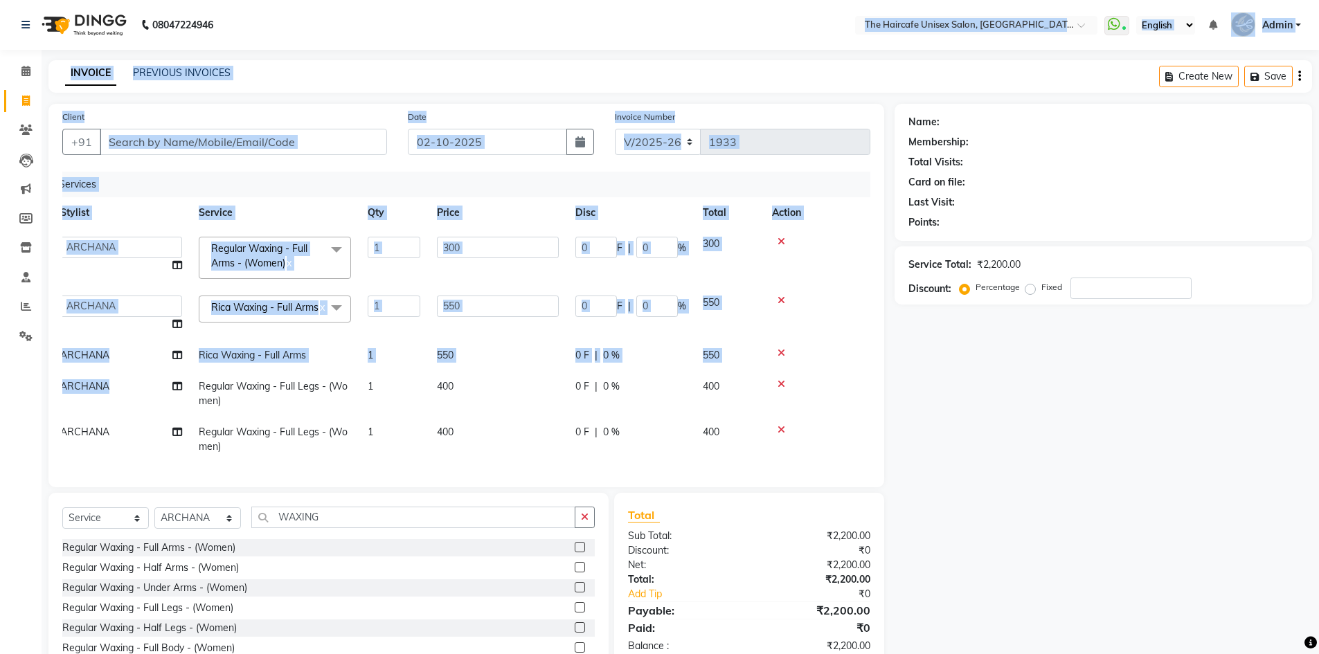
drag, startPoint x: 210, startPoint y: 391, endPoint x: 470, endPoint y: -60, distance: 521.2
click at [470, 0] on html "08047224946 Select Location × The Haircafe Unisex Salon, Charmwood Village Eros…" at bounding box center [659, 327] width 1319 height 654
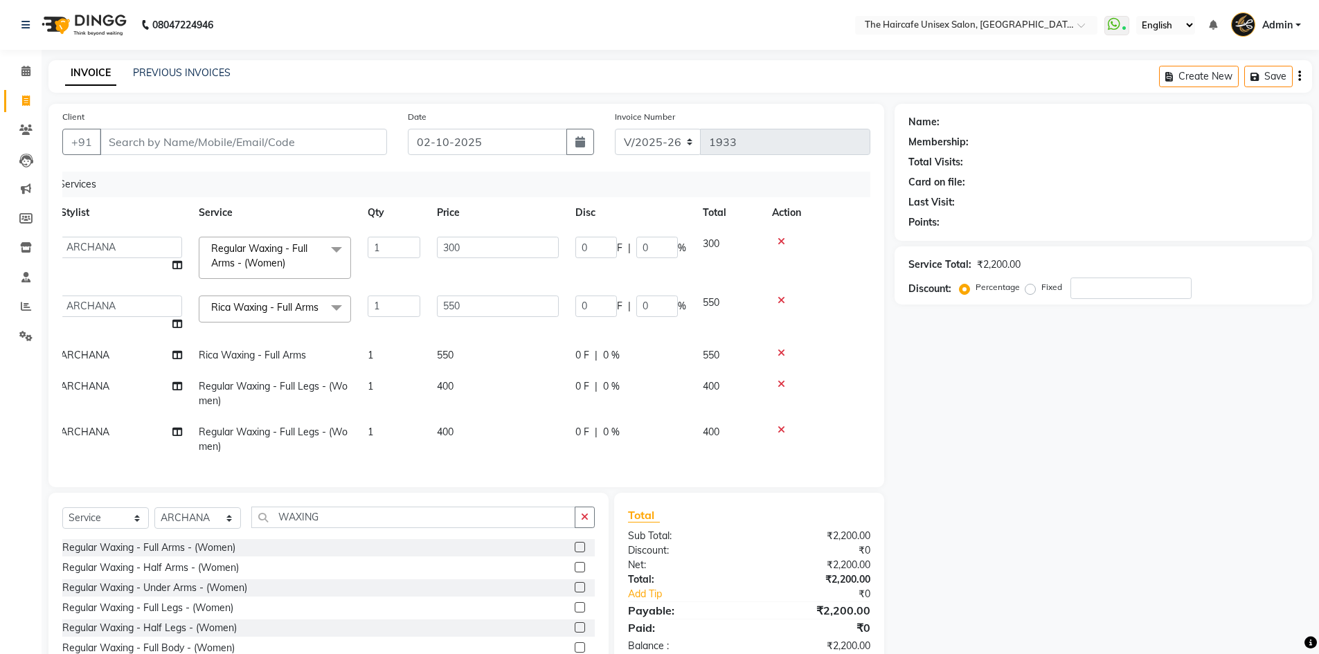
click at [999, 587] on div "Name: Membership: Total Visits: Card on file: Last Visit: Points: Service Total…" at bounding box center [1109, 401] width 428 height 594
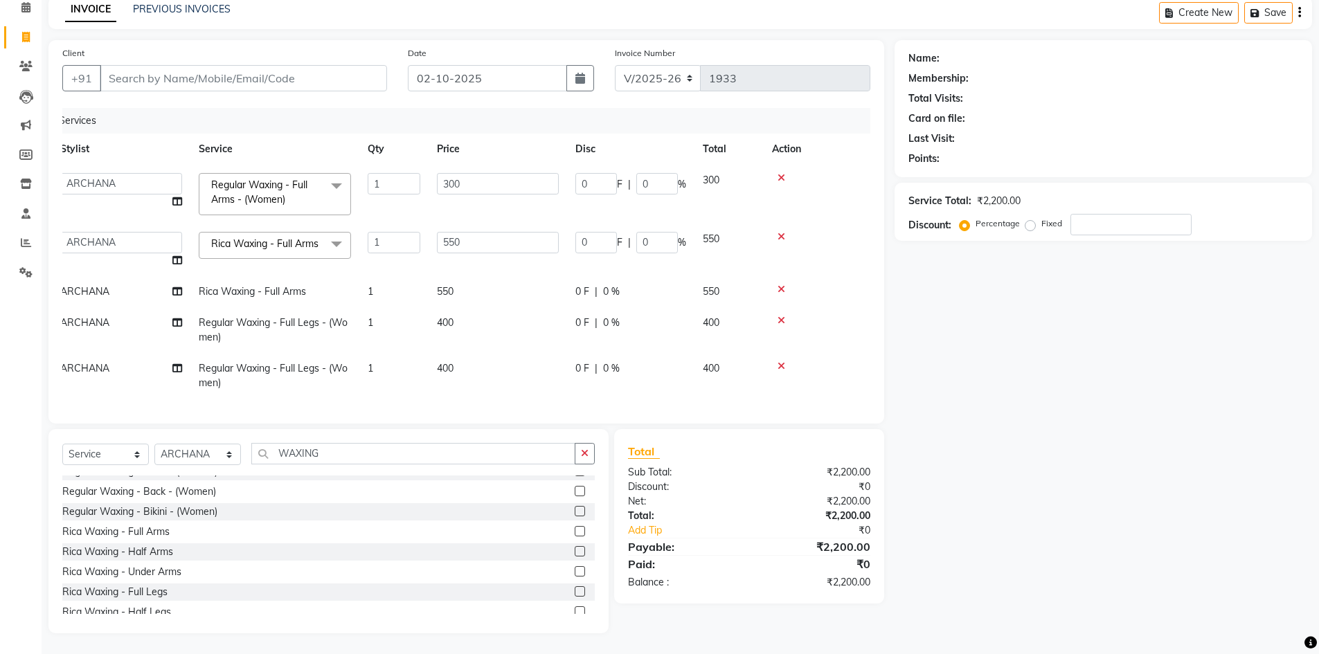
scroll to position [208, 0]
click at [575, 516] on label at bounding box center [580, 517] width 10 height 10
click at [575, 516] on input "checkbox" at bounding box center [579, 517] width 9 height 9
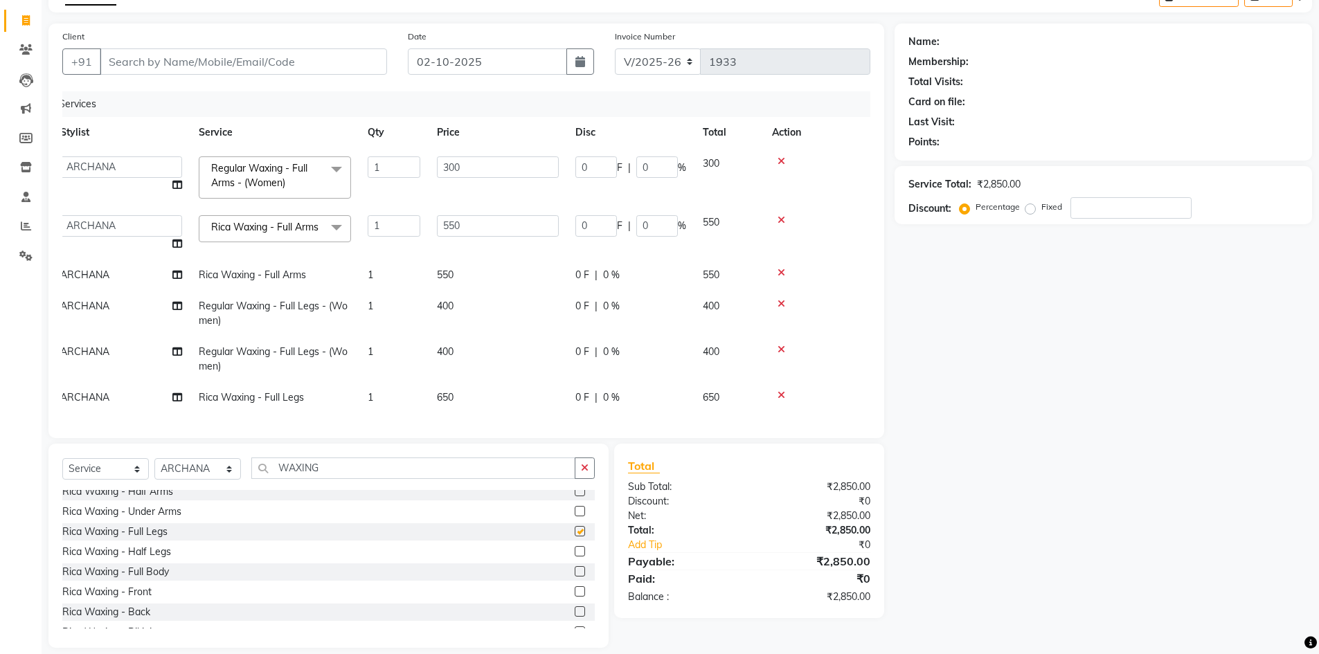
checkbox input "false"
copy span "Rica Waxing - Full Legs"
drag, startPoint x: 197, startPoint y: 401, endPoint x: 305, endPoint y: 407, distance: 108.2
click at [305, 407] on td "Rica Waxing - Full Legs" at bounding box center [274, 397] width 169 height 31
select select "64975"
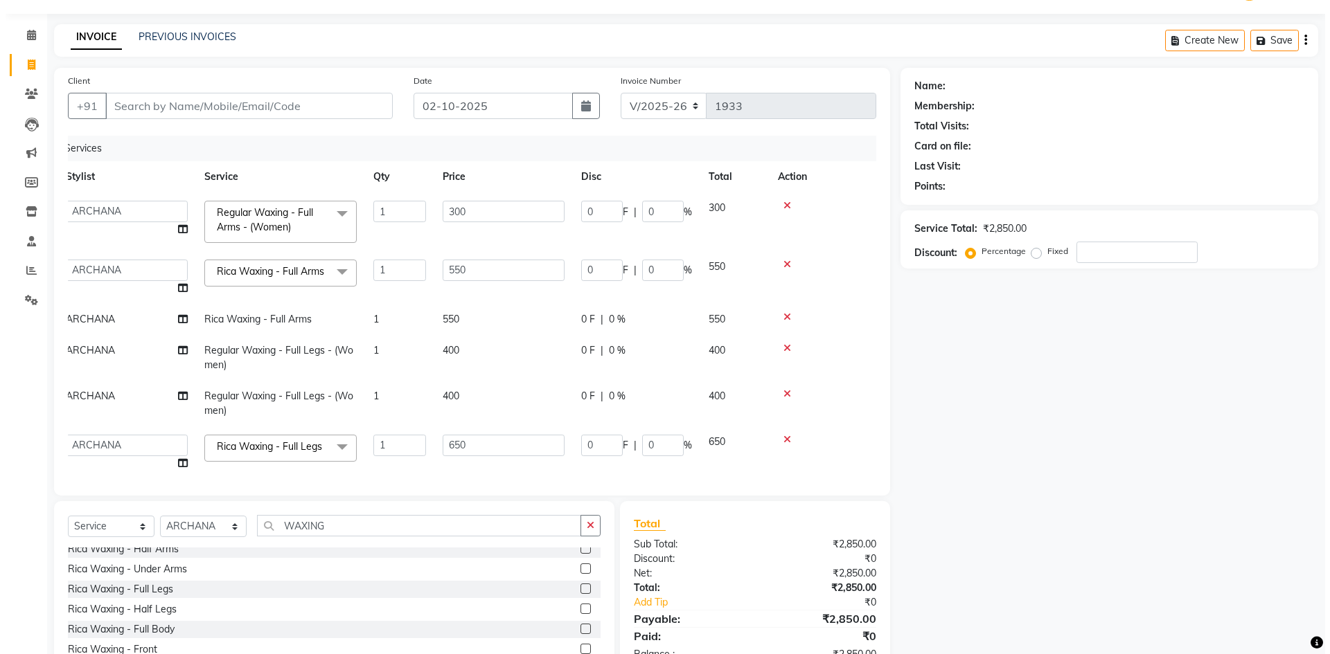
scroll to position [0, 0]
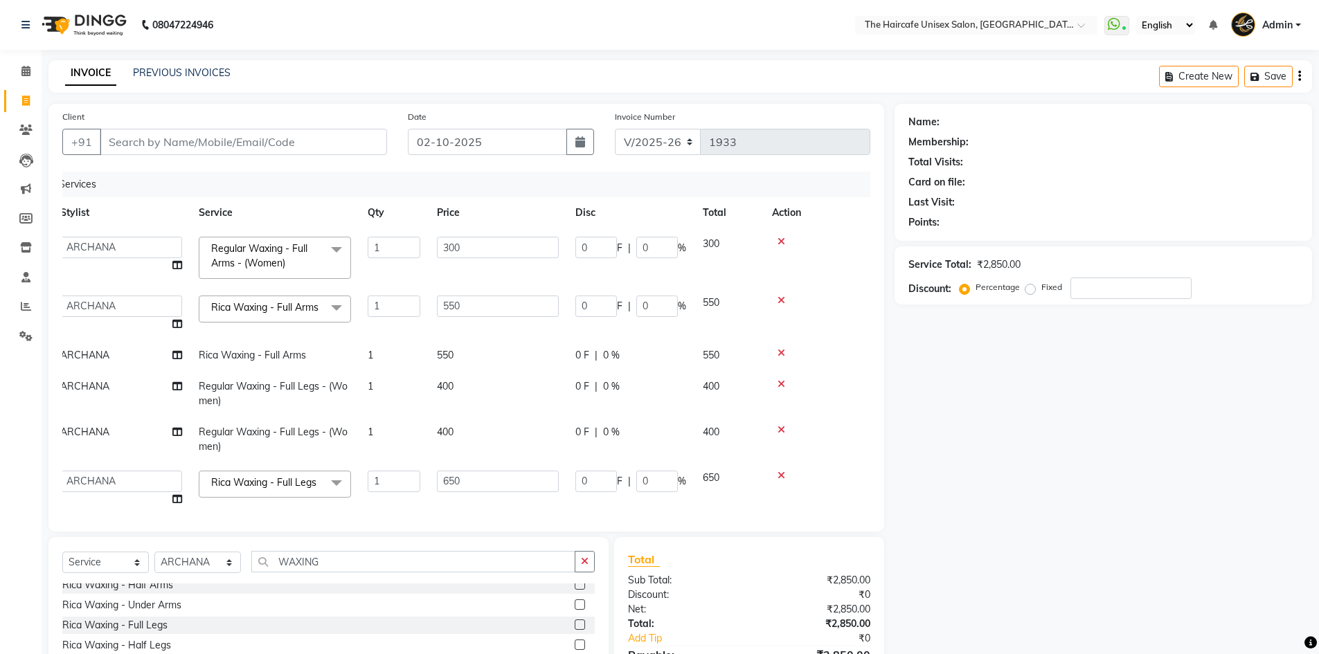
click at [781, 242] on icon at bounding box center [782, 242] width 8 height 10
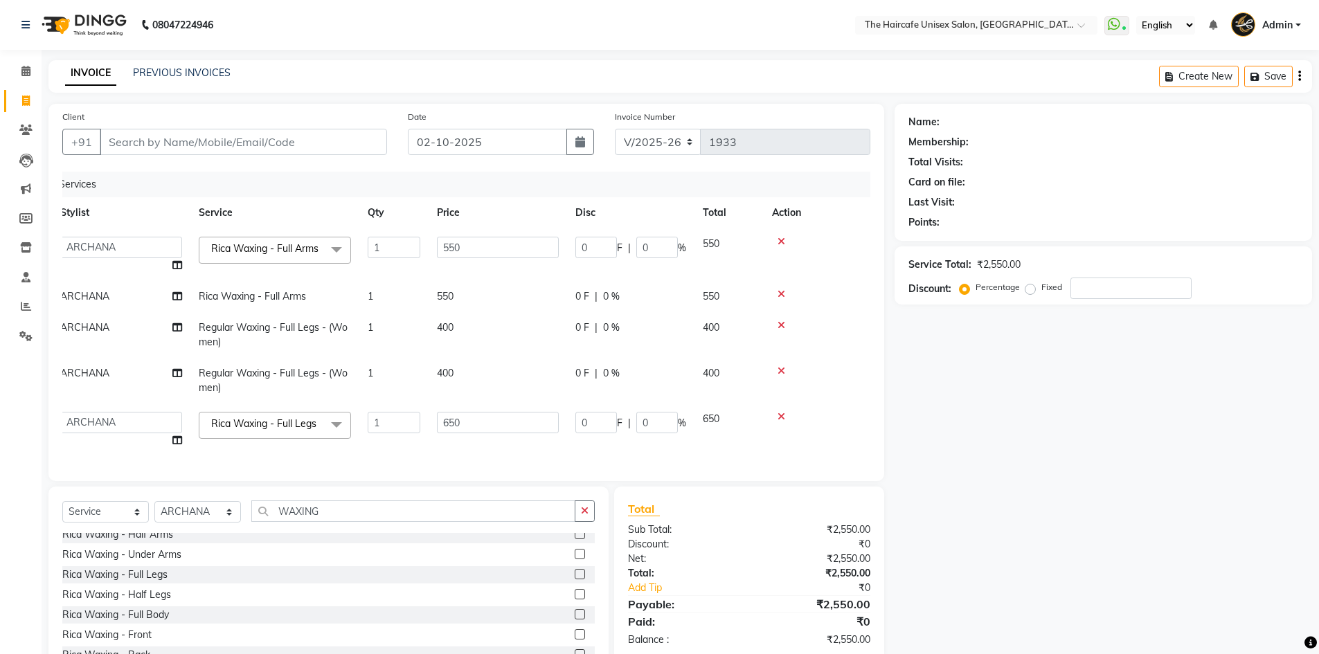
click at [781, 242] on icon at bounding box center [782, 242] width 8 height 10
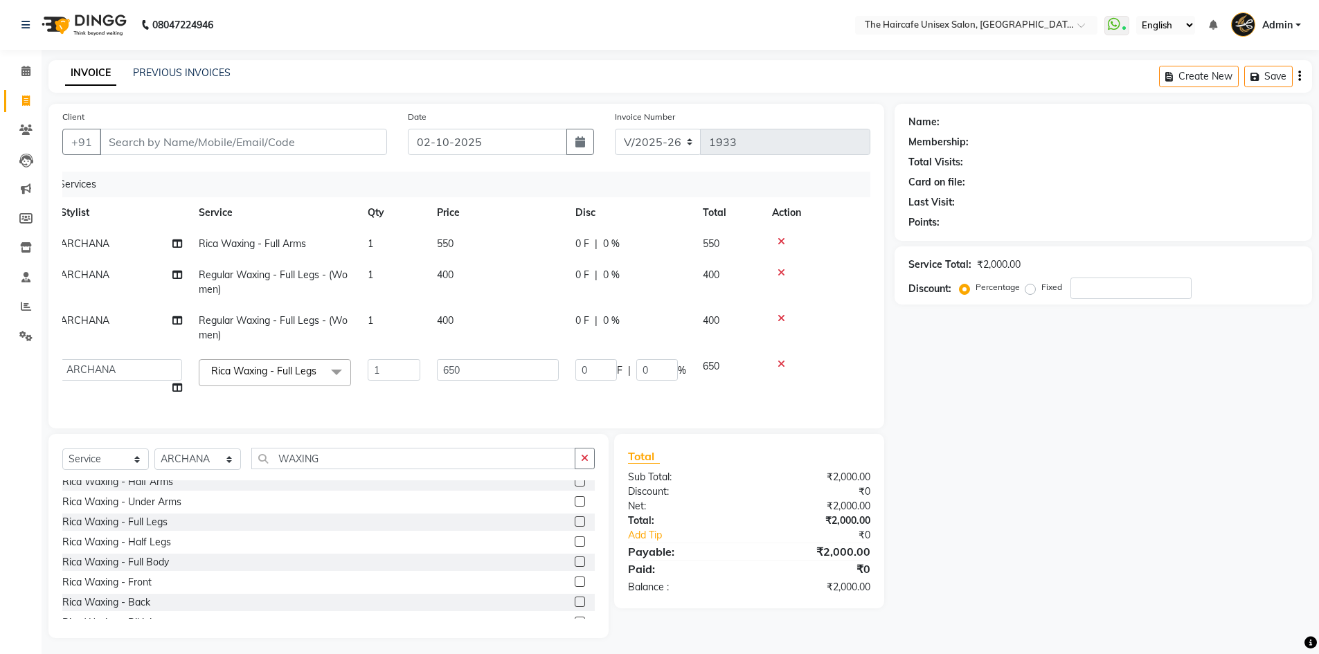
click at [781, 242] on icon at bounding box center [782, 242] width 8 height 10
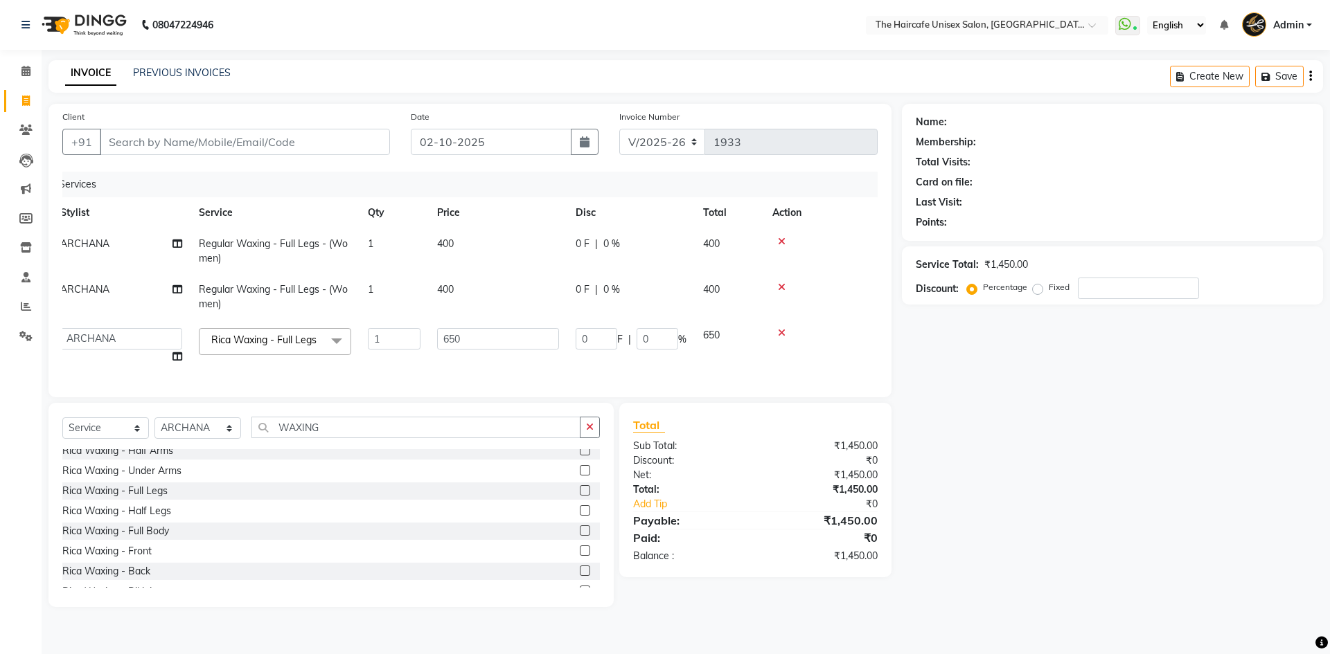
click at [781, 242] on icon at bounding box center [782, 242] width 8 height 10
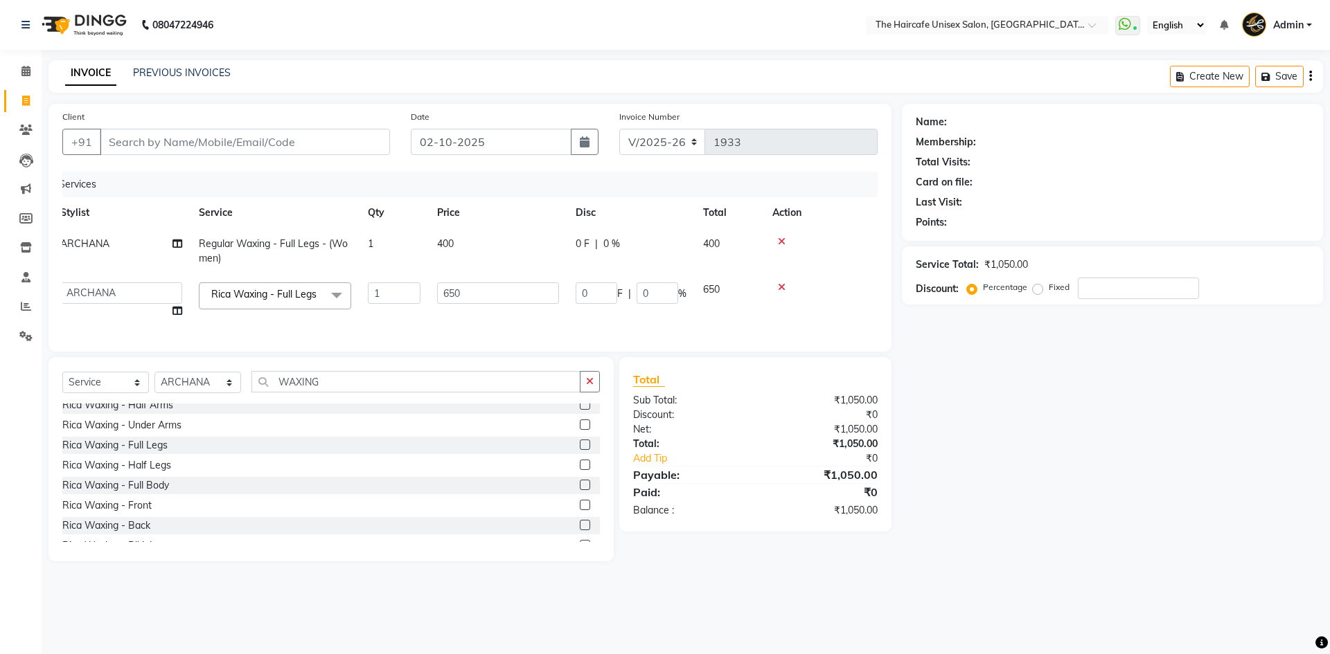
click at [781, 242] on icon at bounding box center [782, 242] width 8 height 10
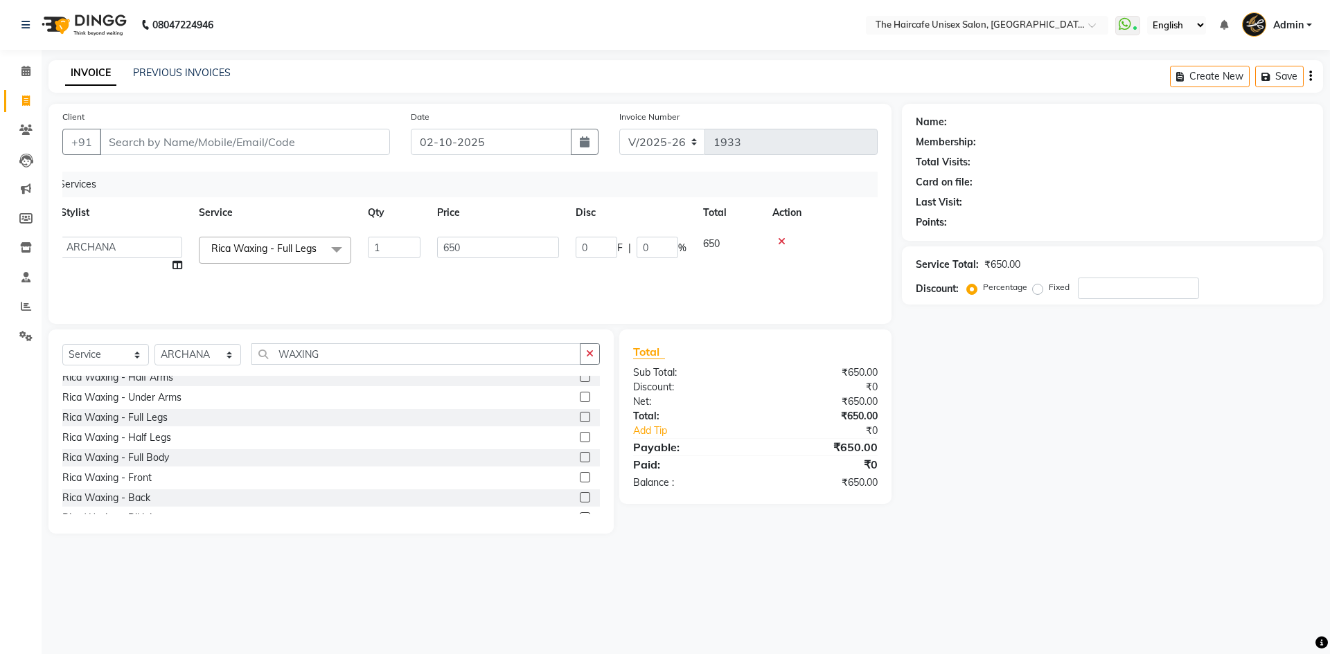
click at [781, 242] on icon at bounding box center [782, 242] width 8 height 10
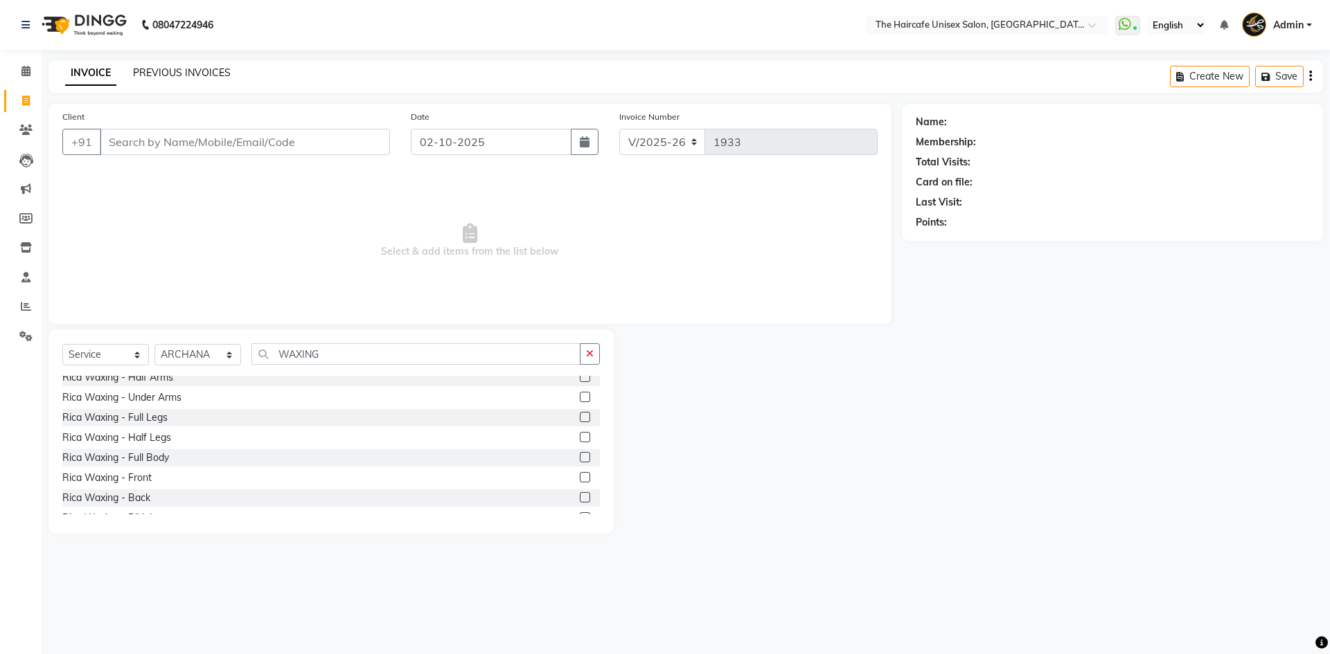
click at [181, 72] on link "PREVIOUS INVOICES" at bounding box center [182, 72] width 98 height 12
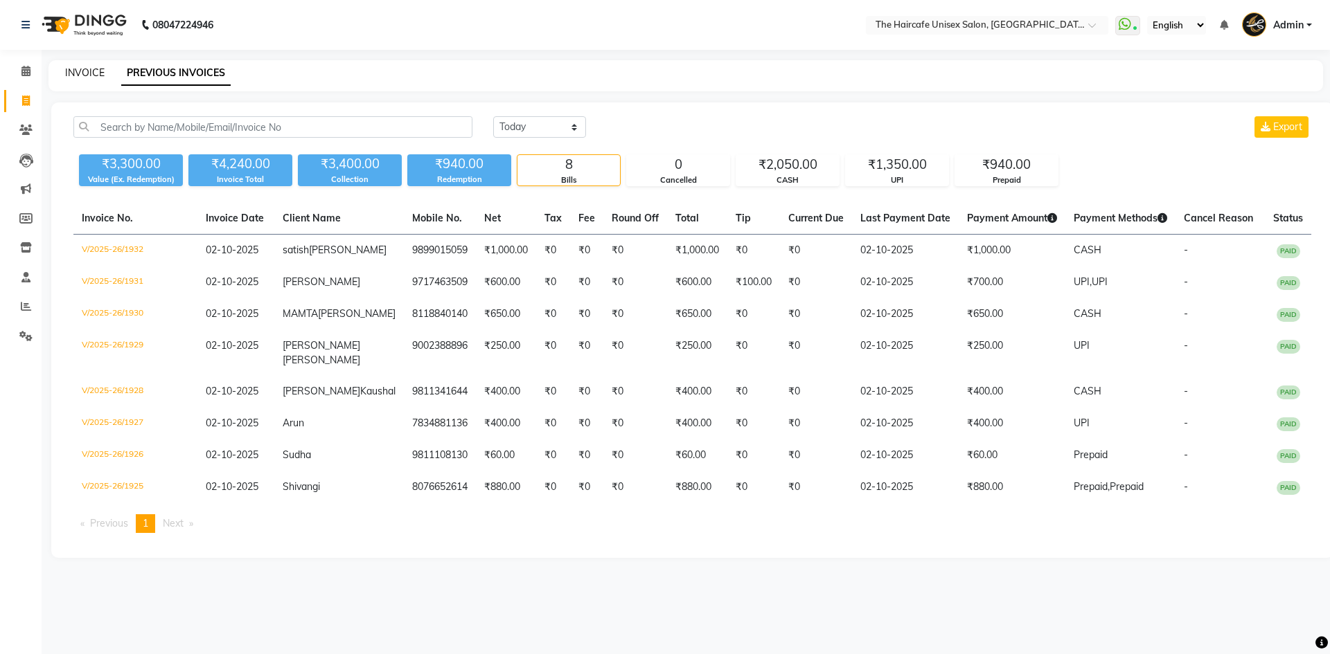
click at [83, 76] on link "INVOICE" at bounding box center [84, 72] width 39 height 12
select select "service"
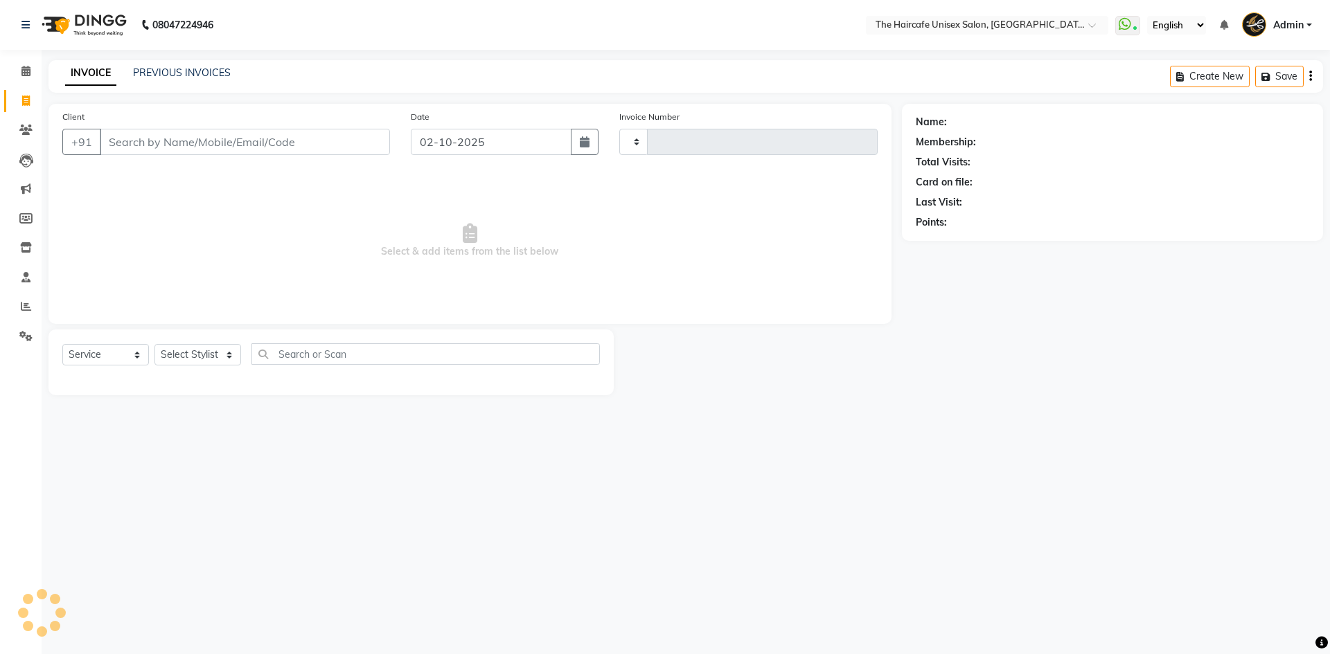
type input "1933"
select select "7412"
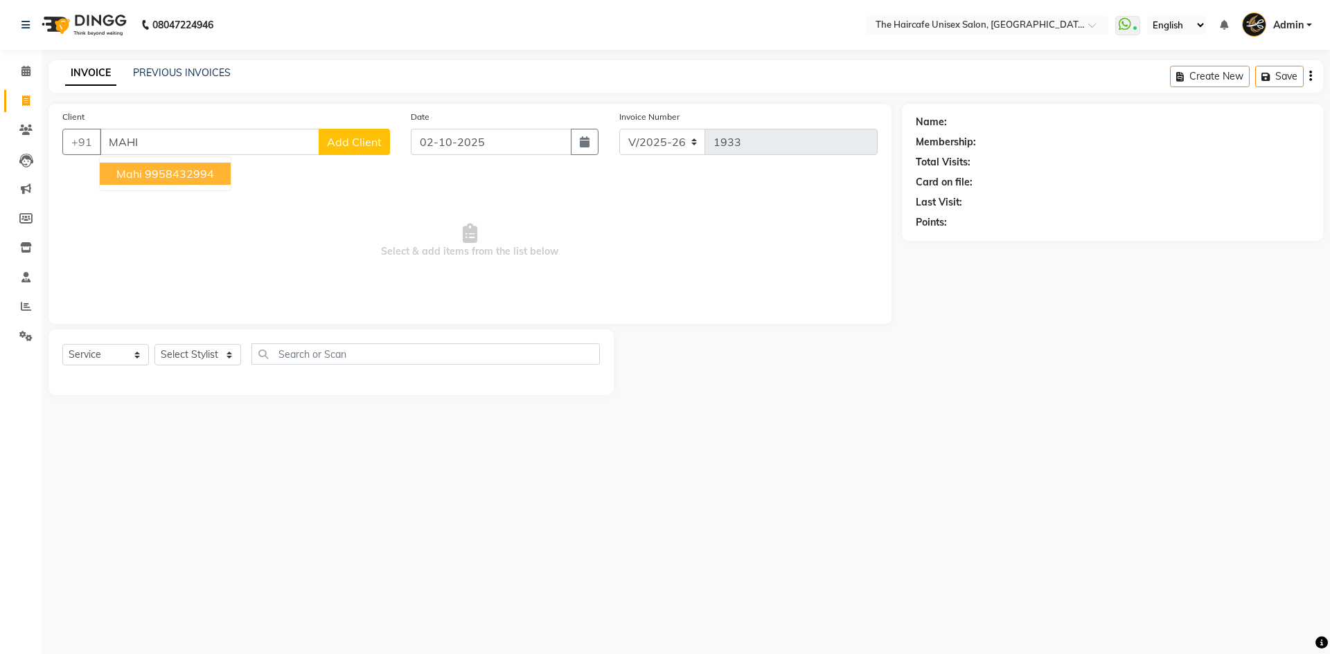
click at [187, 172] on ngb-highlight "9958432994" at bounding box center [179, 174] width 69 height 14
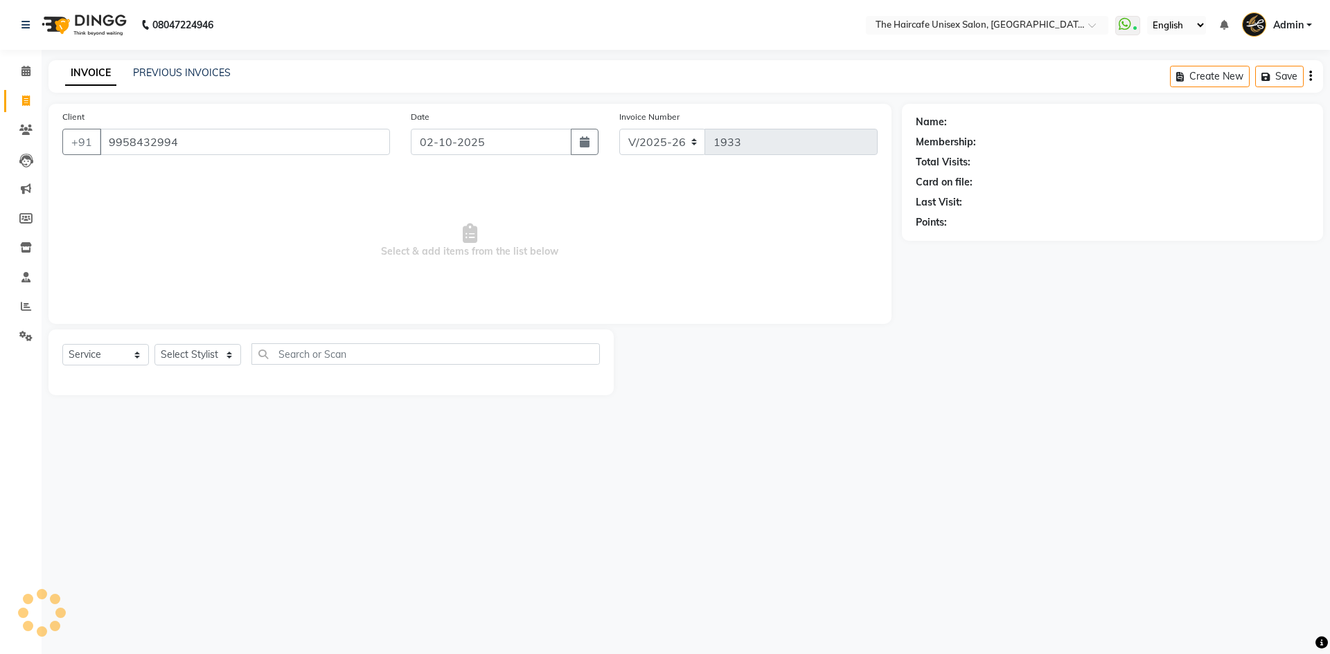
type input "9958432994"
select select "1: Object"
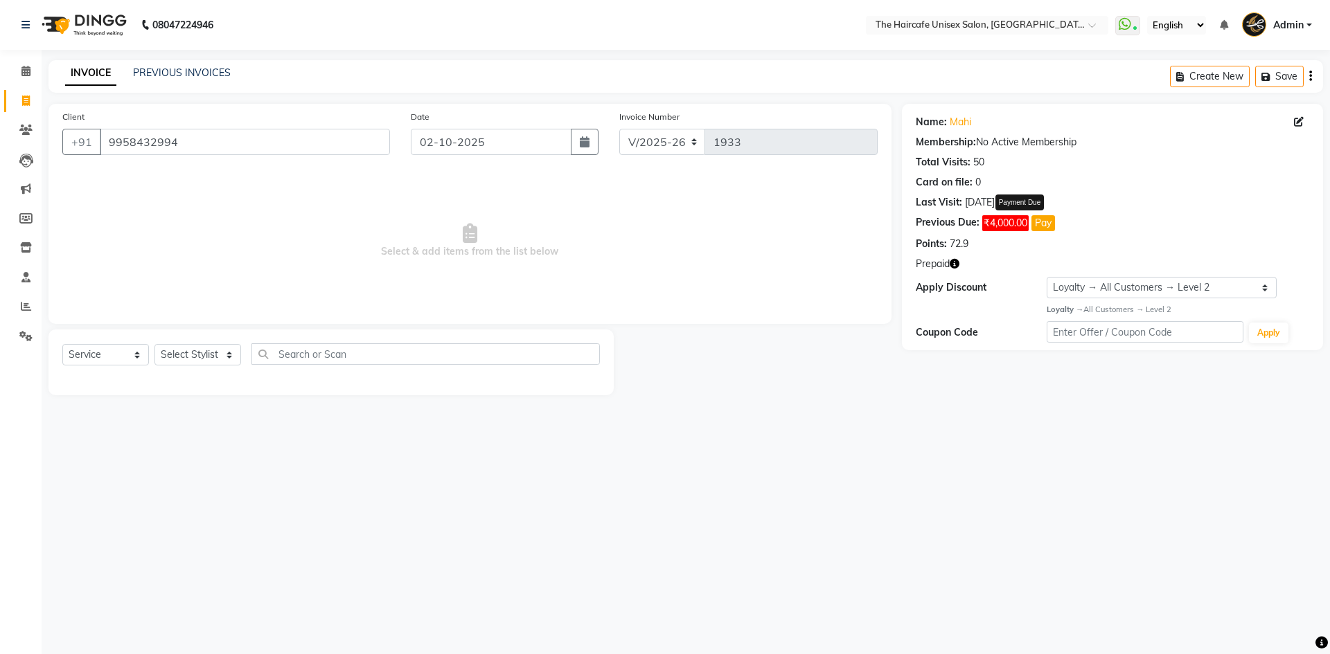
click at [1001, 218] on span "₹4,000.00" at bounding box center [1005, 223] width 46 height 16
click at [958, 128] on link "Mahi" at bounding box center [959, 122] width 21 height 15
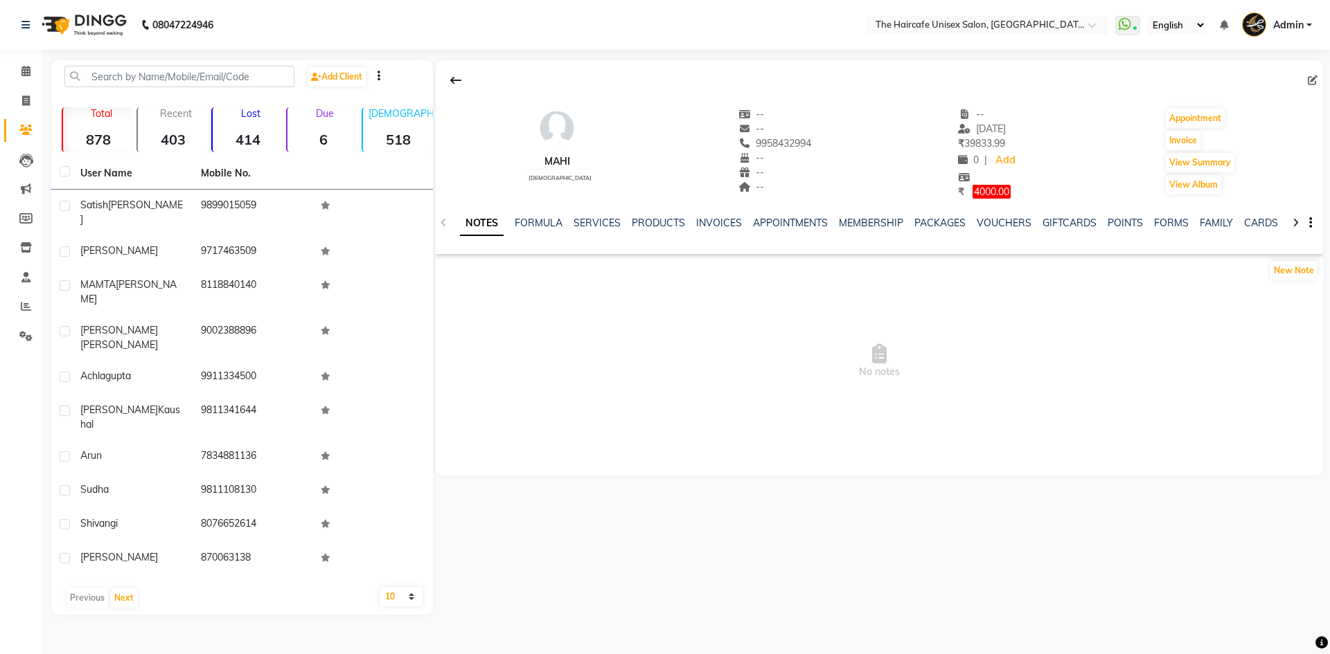
click at [1295, 222] on icon at bounding box center [1295, 223] width 6 height 10
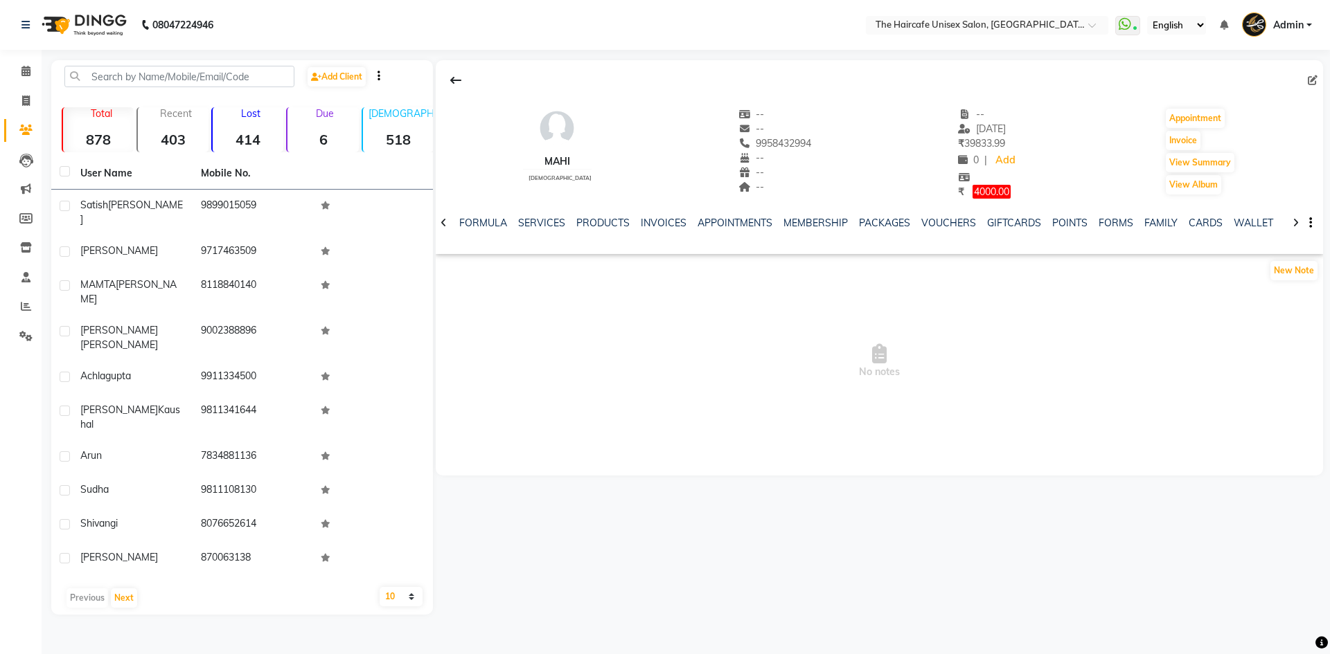
click at [1295, 222] on icon at bounding box center [1295, 223] width 6 height 10
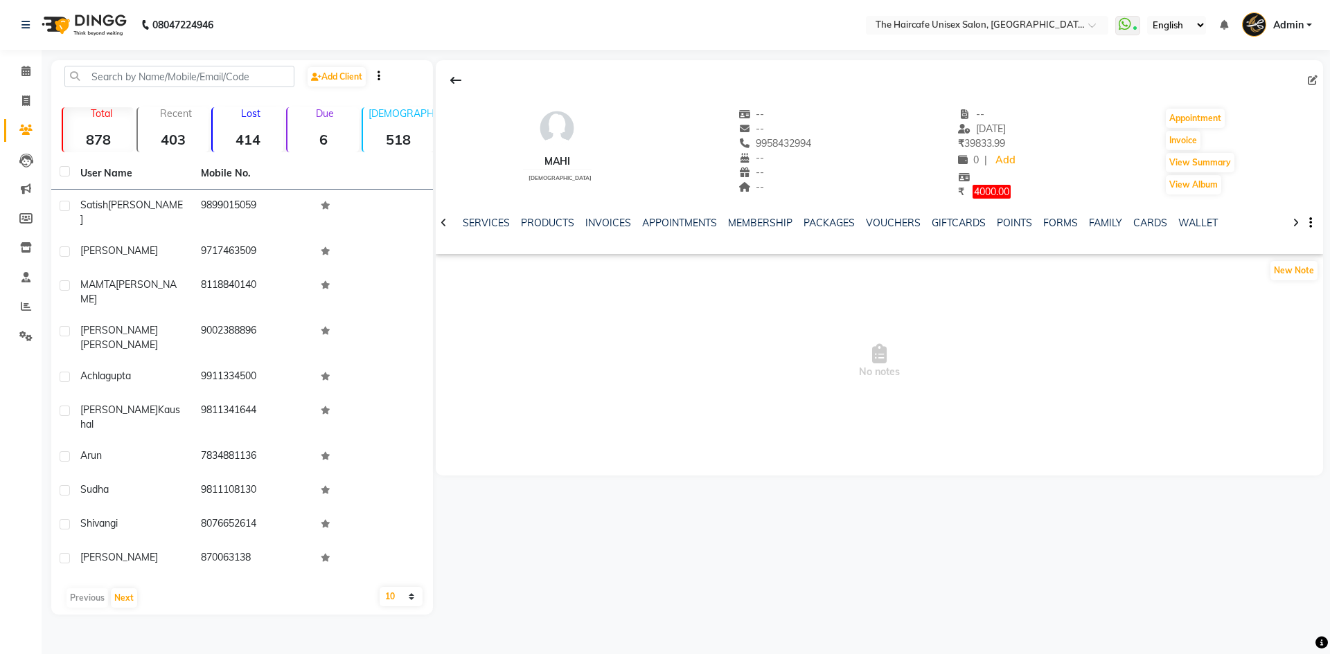
click at [1295, 222] on icon at bounding box center [1295, 223] width 6 height 10
click at [1295, 222] on div "NOTES FORMULA SERVICES PRODUCTS INVOICES APPOINTMENTS MEMBERSHIP PACKAGES VOUCH…" at bounding box center [879, 223] width 887 height 48
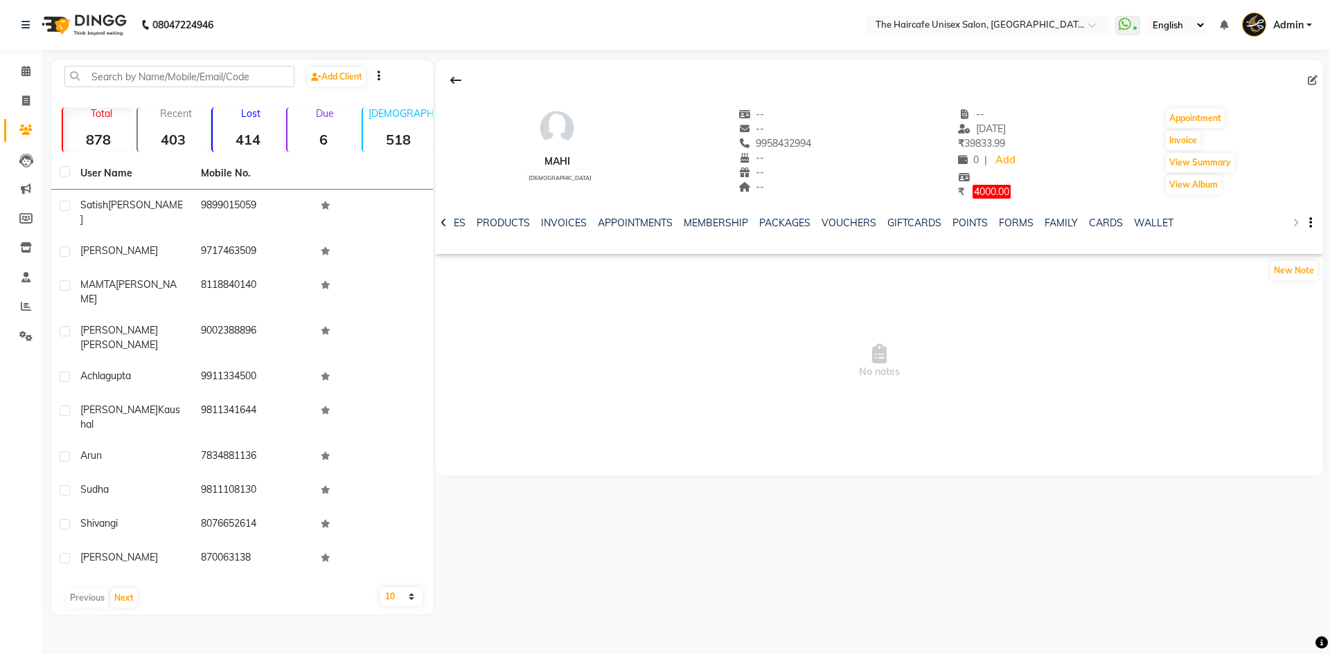
click at [1295, 222] on div "NOTES FORMULA SERVICES PRODUCTS INVOICES APPOINTMENTS MEMBERSHIP PACKAGES VOUCH…" at bounding box center [879, 223] width 887 height 48
click at [446, 220] on icon at bounding box center [443, 223] width 6 height 10
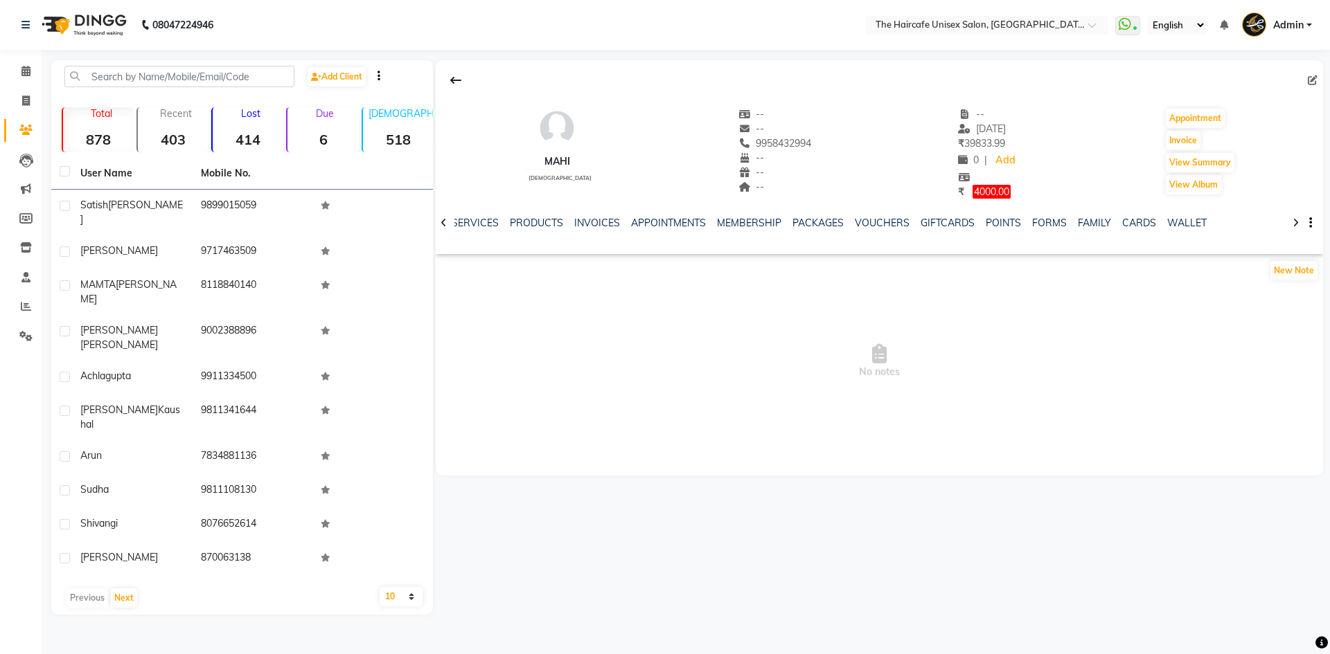
click at [446, 220] on icon at bounding box center [443, 223] width 6 height 10
click at [485, 218] on link "SERVICES" at bounding box center [486, 223] width 47 height 12
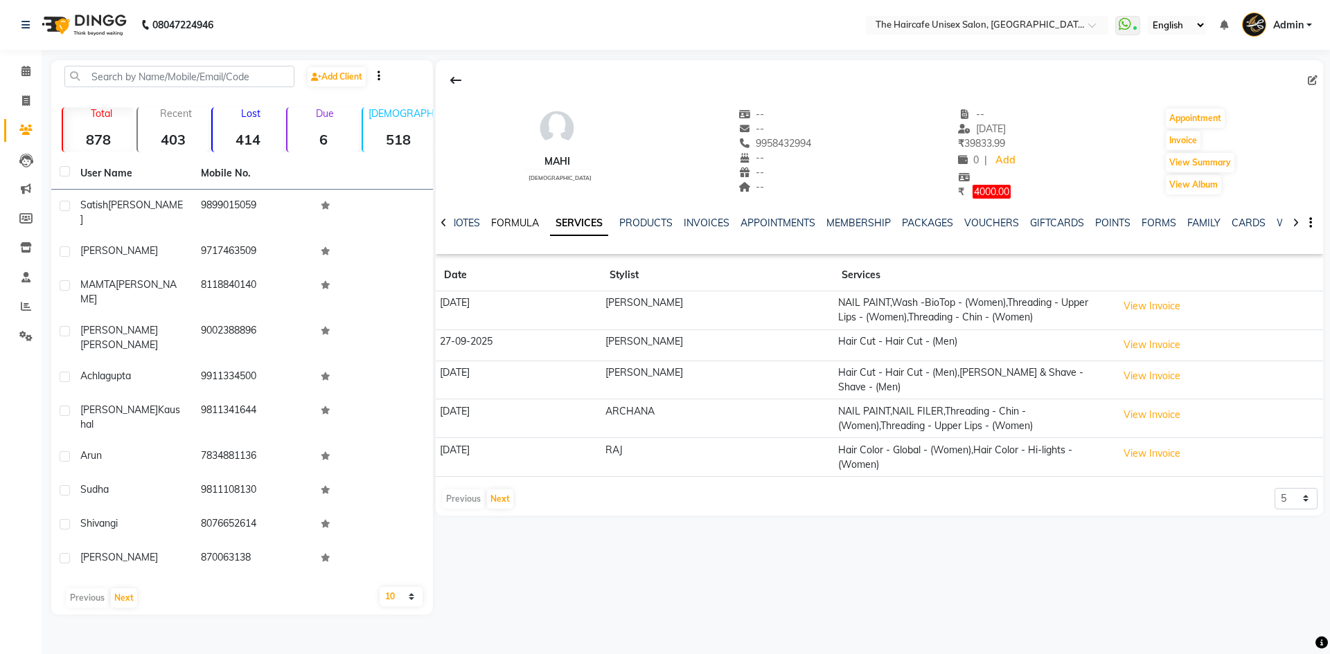
click at [509, 219] on link "FORMULA" at bounding box center [515, 223] width 48 height 12
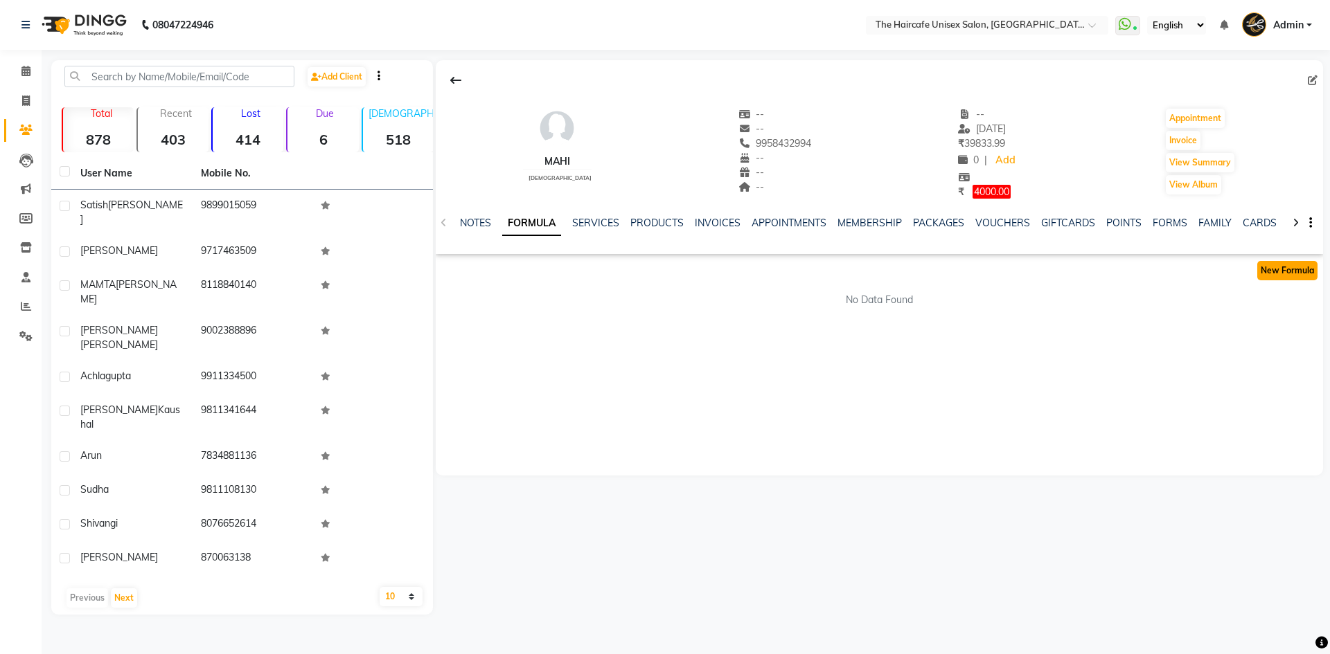
click at [1274, 273] on button "New Formula" at bounding box center [1287, 270] width 60 height 19
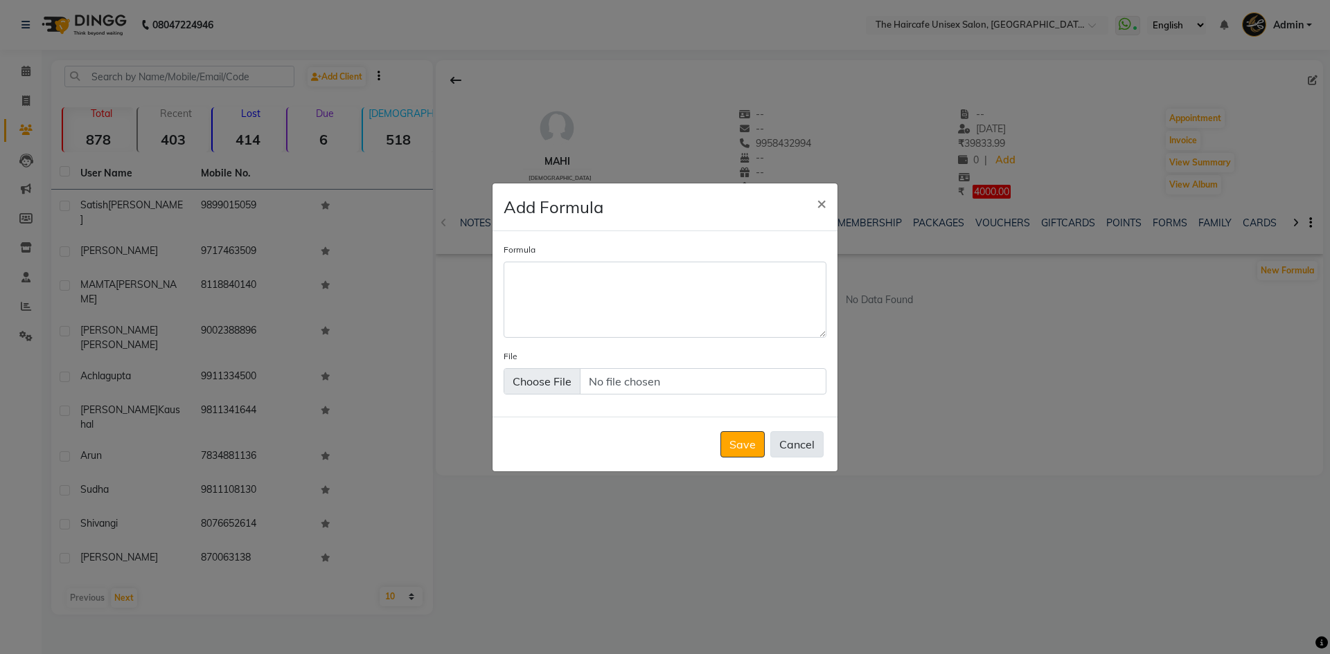
click at [812, 447] on button "Cancel" at bounding box center [796, 444] width 53 height 26
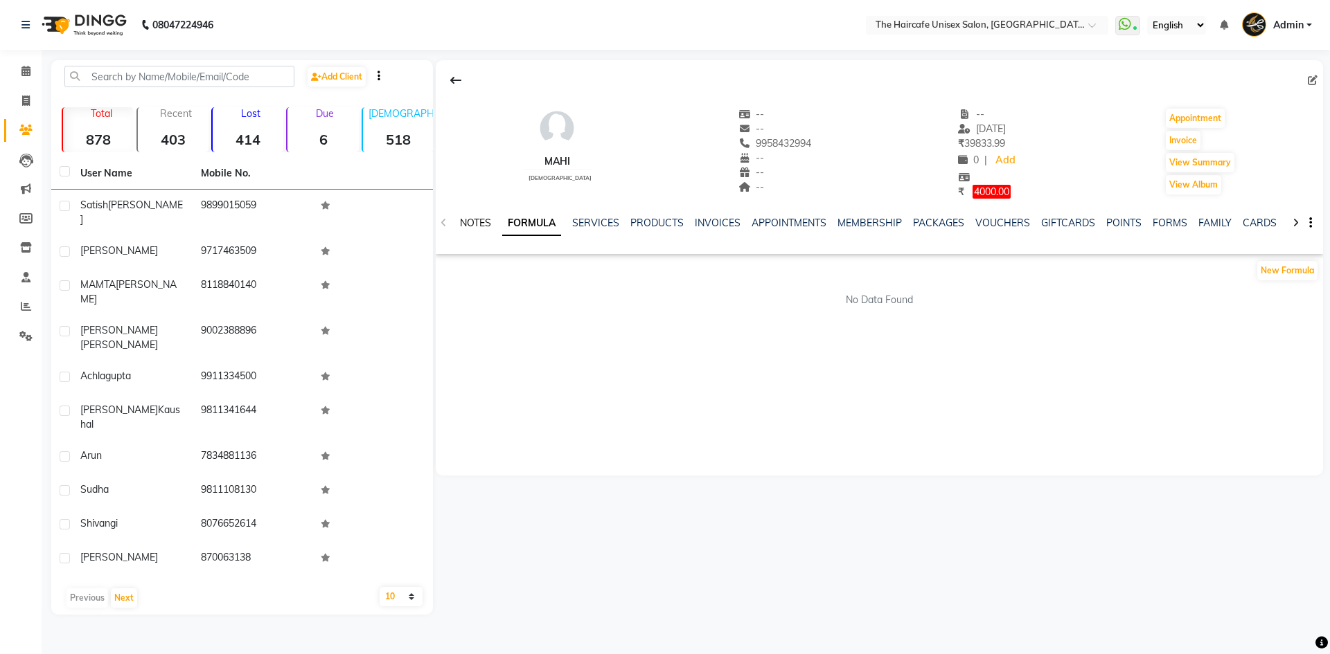
click at [468, 220] on link "NOTES" at bounding box center [475, 223] width 31 height 12
click at [660, 221] on link "PRODUCTS" at bounding box center [658, 223] width 53 height 12
click at [749, 224] on link "APPOINTMENTS" at bounding box center [768, 223] width 75 height 12
click at [809, 212] on div "NOTES FORMULA SERVICES PRODUCTS INVOICES APPOINTMENTS MEMBERSHIP PACKAGES VOUCH…" at bounding box center [879, 223] width 887 height 48
click at [817, 220] on link "MEMBERSHIP" at bounding box center [828, 223] width 64 height 12
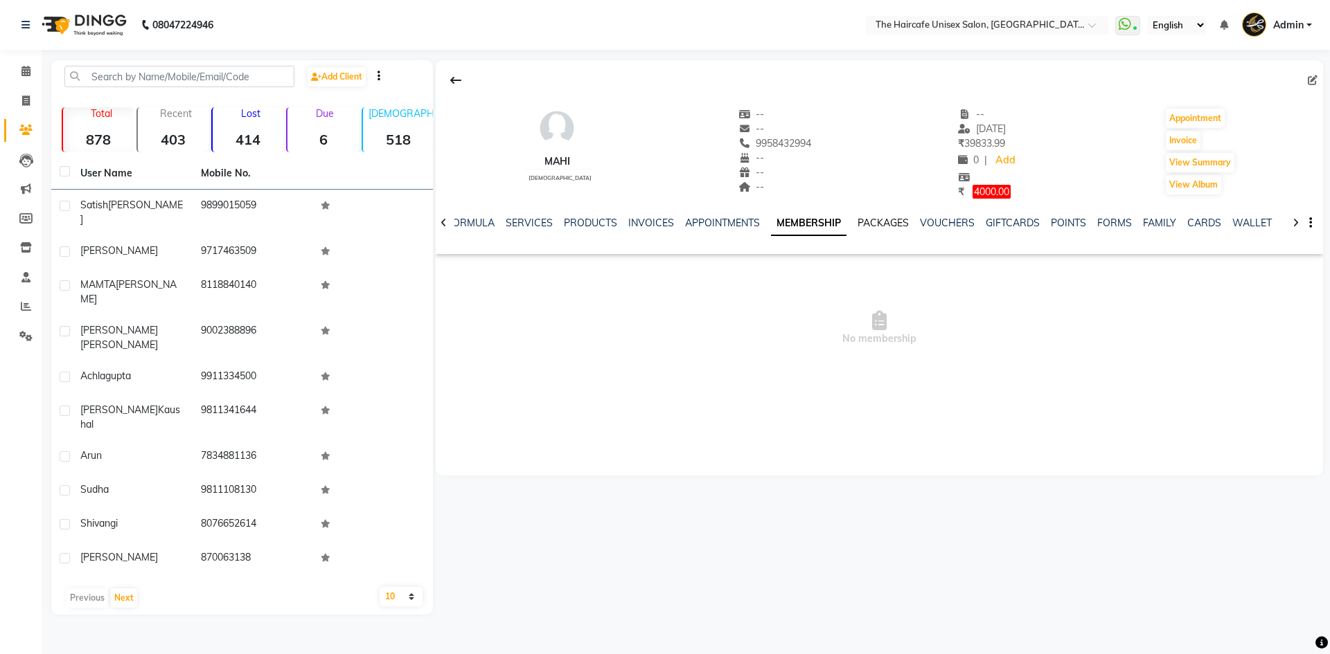
click at [862, 225] on link "PACKAGES" at bounding box center [882, 223] width 51 height 12
click at [922, 224] on link "VOUCHERS" at bounding box center [936, 223] width 55 height 12
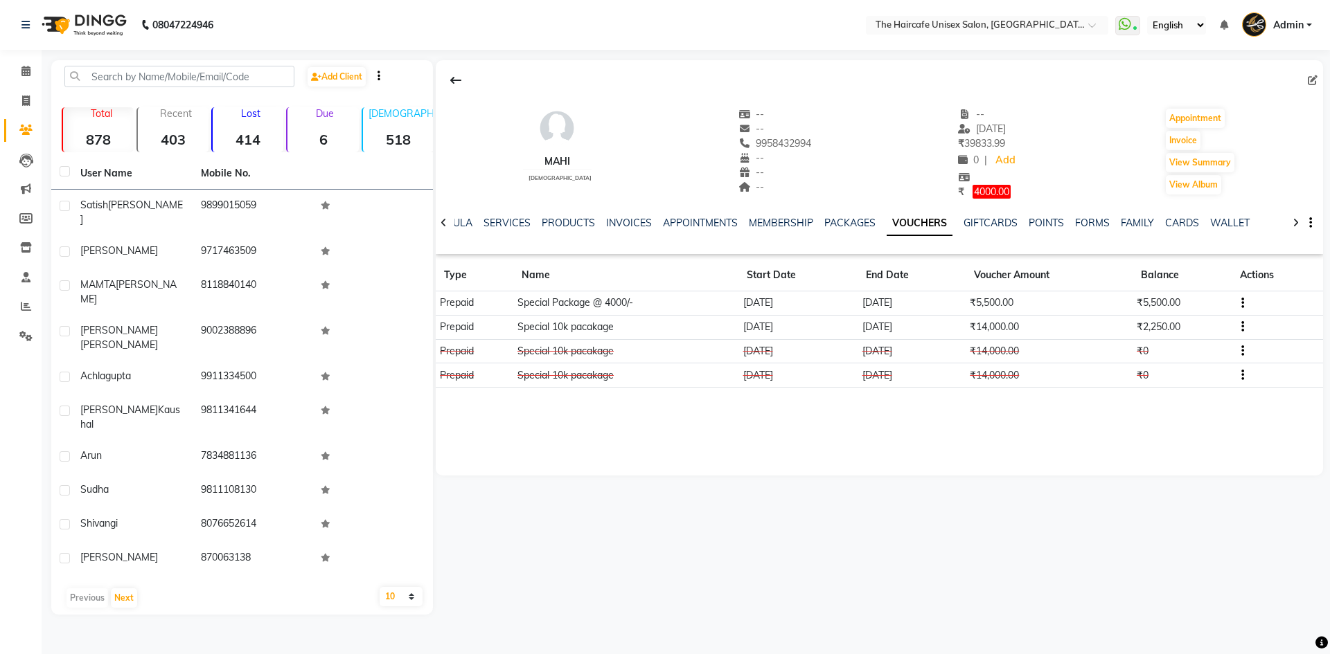
click at [1244, 303] on td at bounding box center [1276, 303] width 91 height 24
click at [1242, 304] on icon "button" at bounding box center [1242, 303] width 3 height 1
click at [988, 220] on link "GIFTCARDS" at bounding box center [990, 223] width 54 height 12
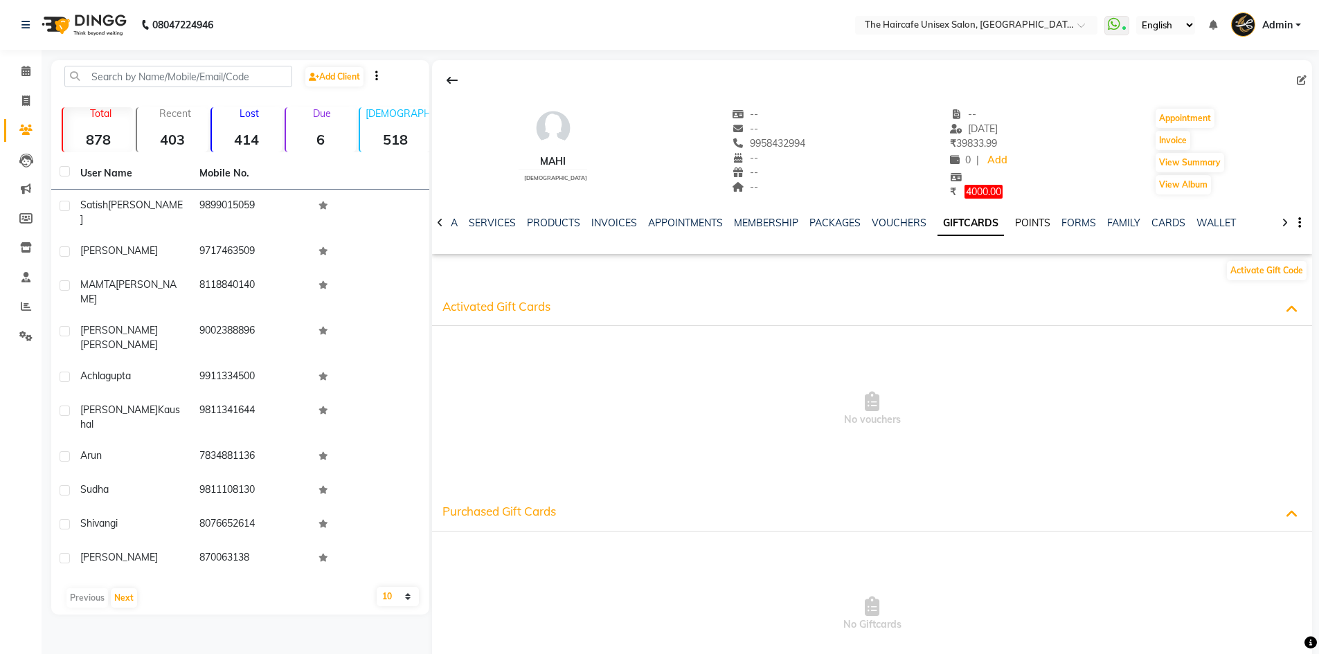
click at [1015, 219] on link "POINTS" at bounding box center [1032, 223] width 35 height 12
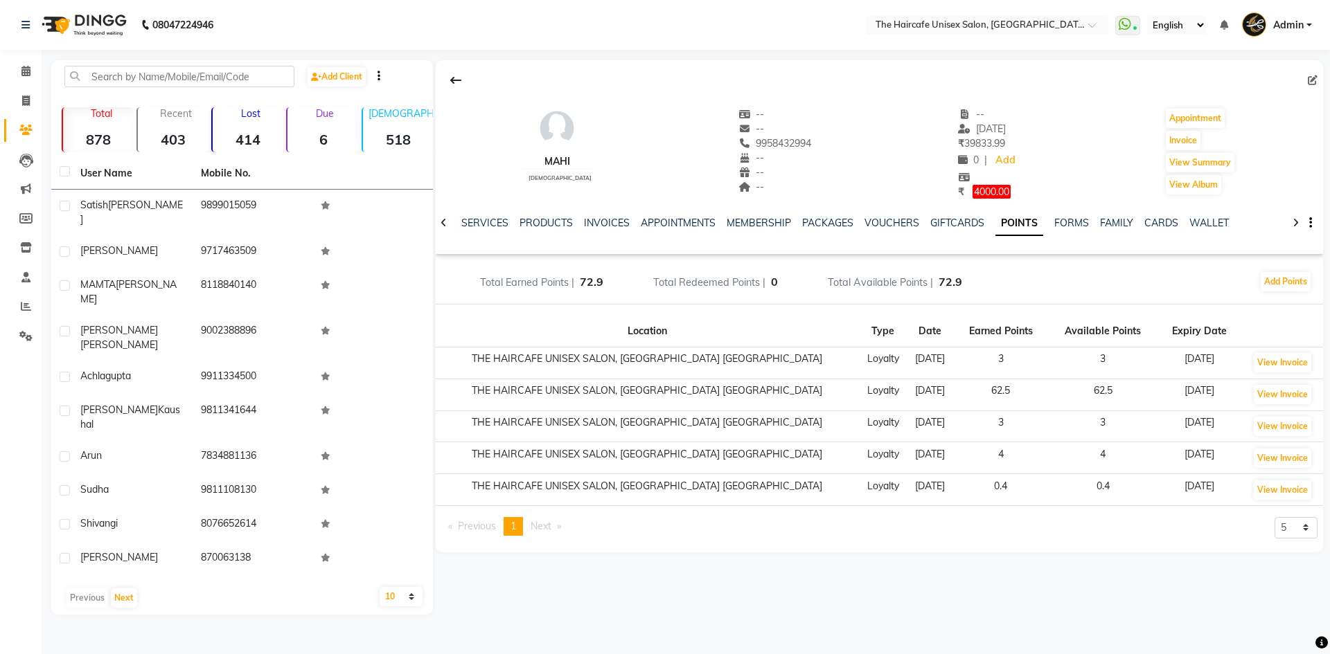
click at [1042, 224] on ul "NOTES FORMULA SERVICES PRODUCTS INVOICES APPOINTMENTS MEMBERSHIP PACKAGES VOUCH…" at bounding box center [800, 223] width 880 height 15
click at [1055, 223] on link "FORMS" at bounding box center [1071, 223] width 35 height 12
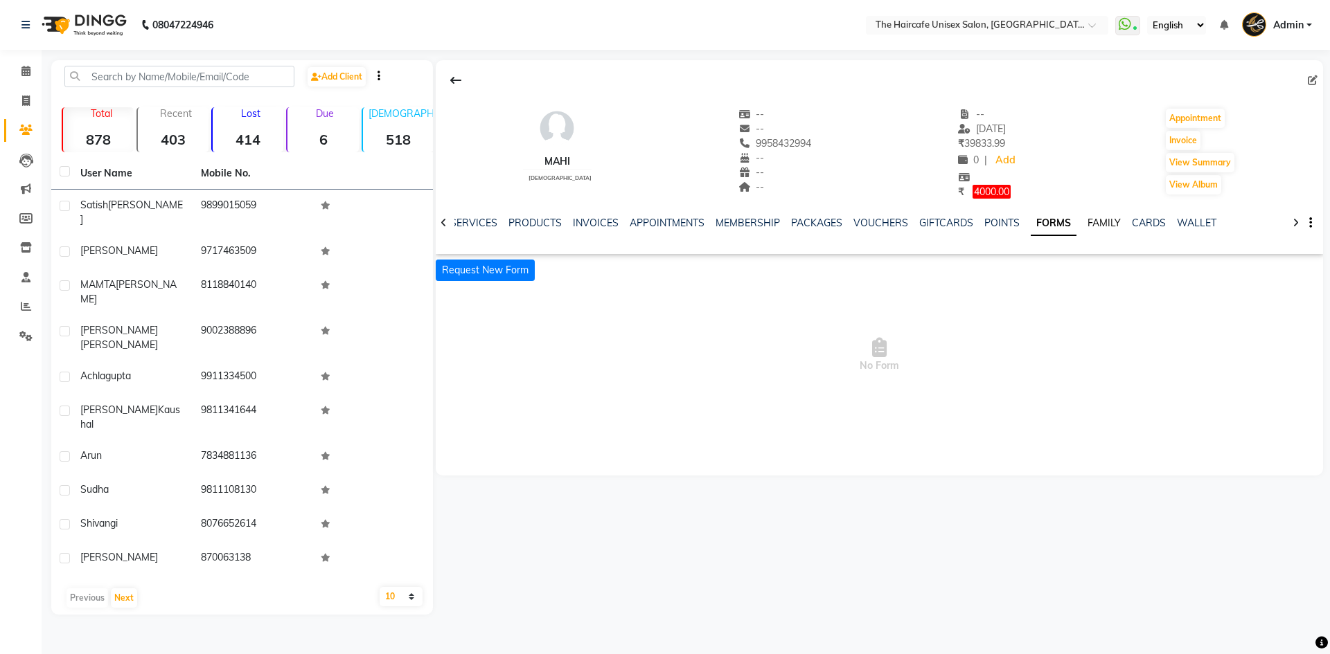
click at [1087, 222] on link "FAMILY" at bounding box center [1103, 223] width 33 height 12
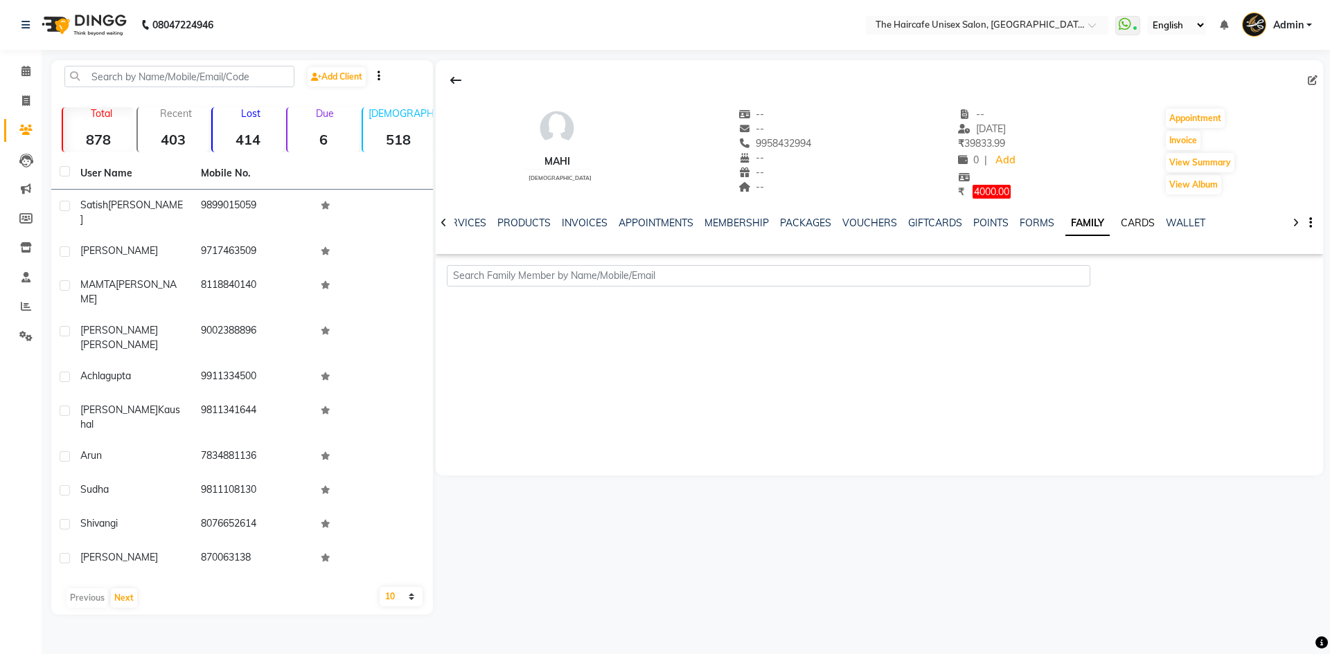
click at [1131, 222] on link "CARDS" at bounding box center [1138, 223] width 34 height 12
click at [1157, 225] on link "WALLET" at bounding box center [1174, 223] width 39 height 12
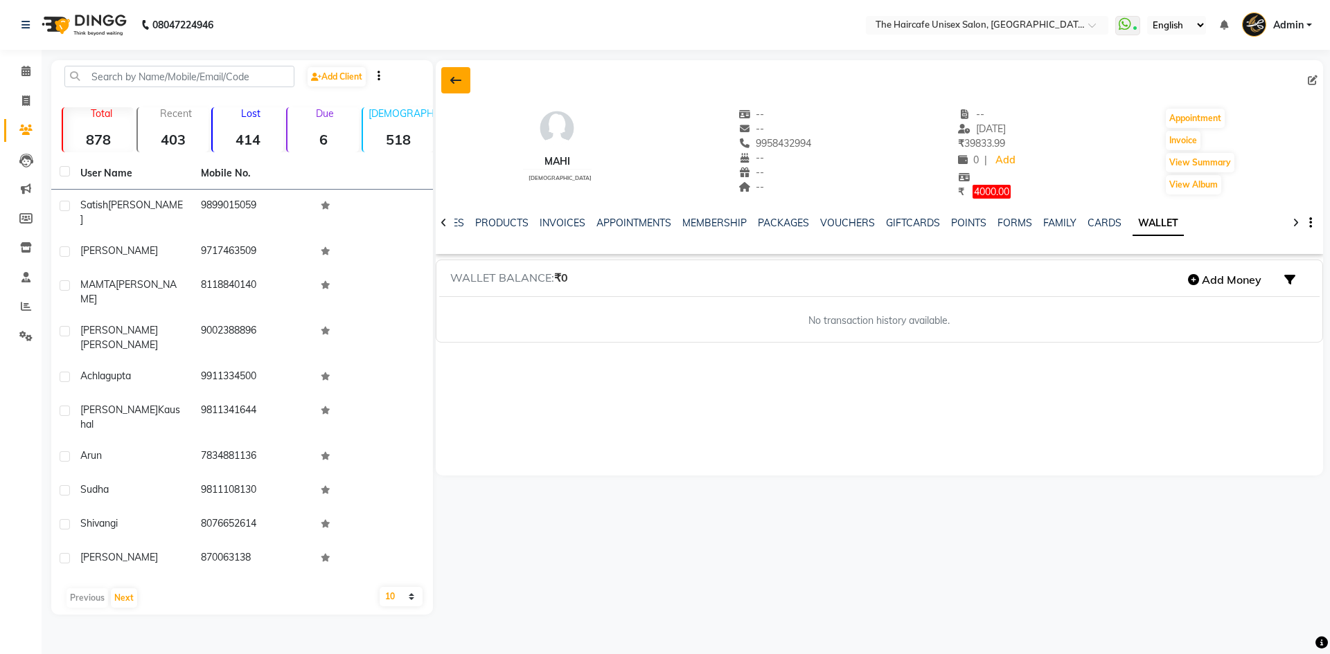
click at [466, 79] on button at bounding box center [455, 80] width 29 height 26
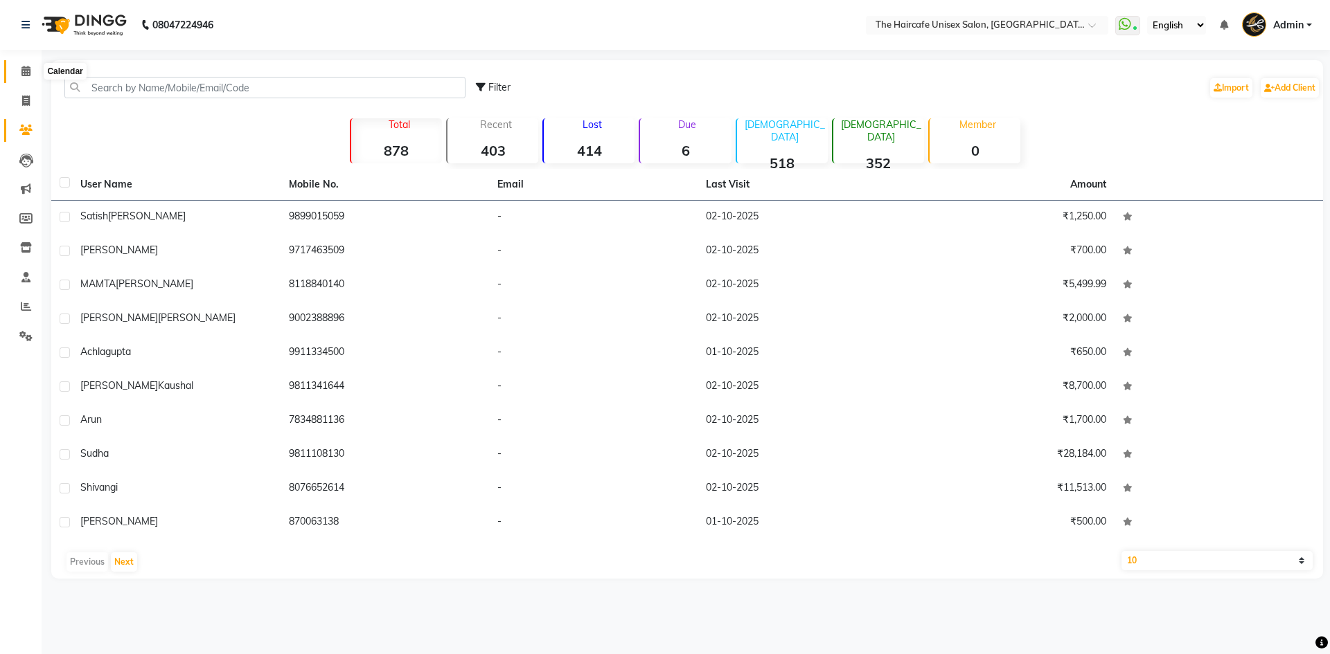
click at [20, 70] on span at bounding box center [26, 72] width 24 height 16
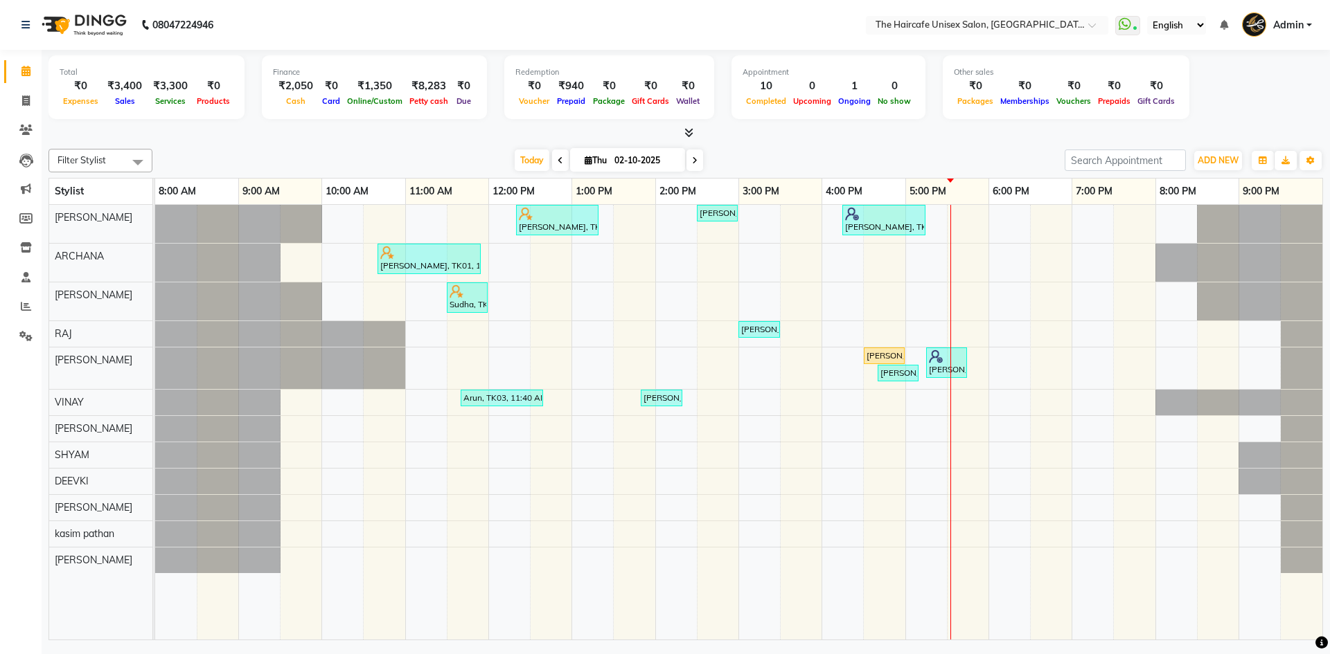
click at [690, 133] on icon at bounding box center [688, 132] width 9 height 10
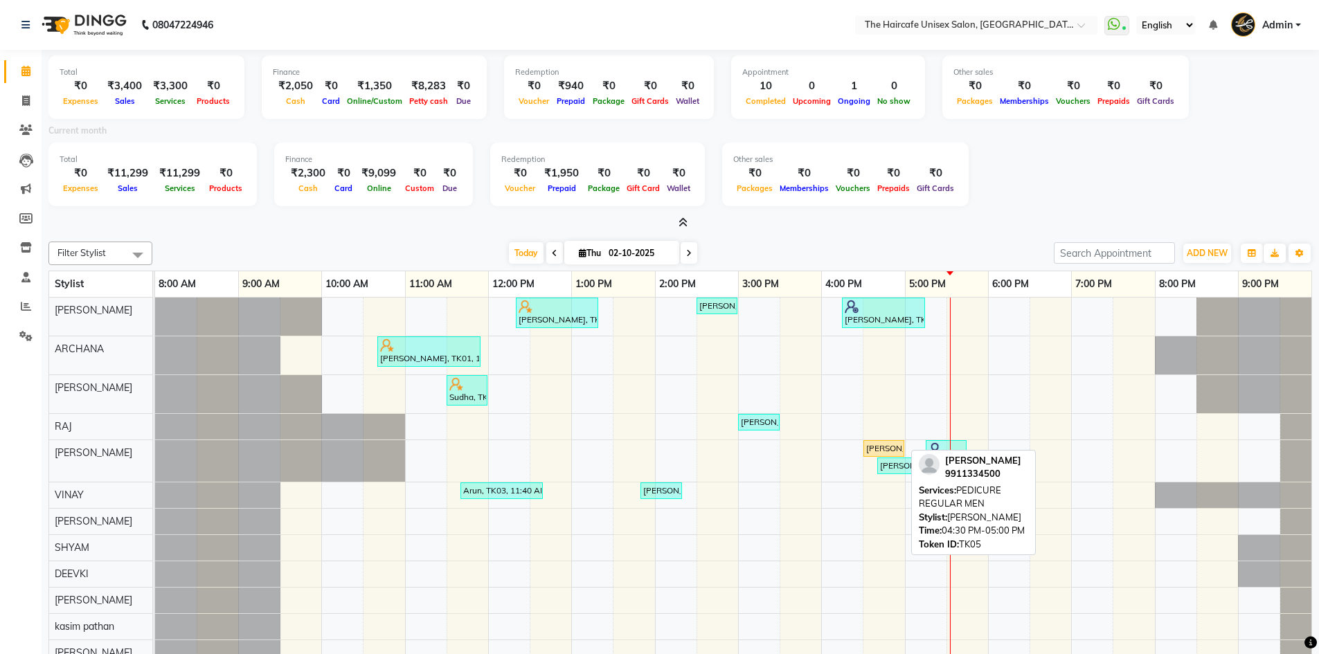
click at [878, 443] on div "[PERSON_NAME], TK05, 04:30 PM-05:00 PM, PEDICURE REGULAR MEN" at bounding box center [884, 449] width 38 height 12
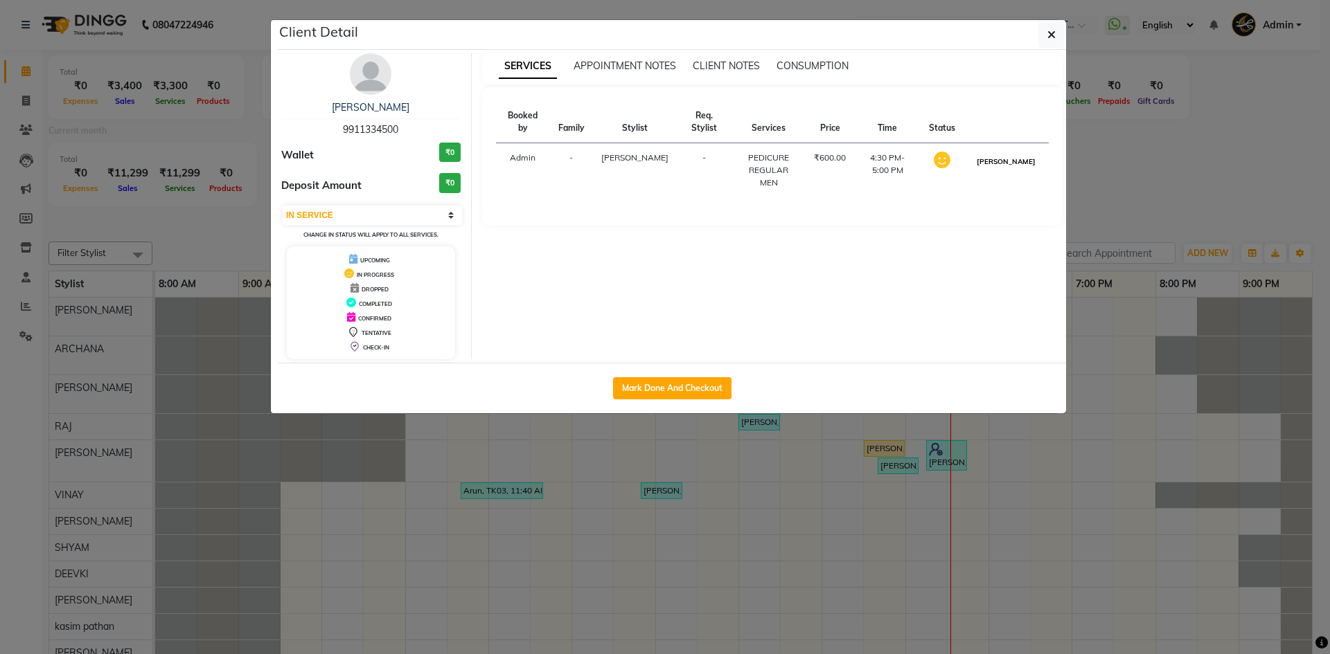
click at [1016, 164] on button "MARK DONE" at bounding box center [1006, 161] width 66 height 17
select select "3"
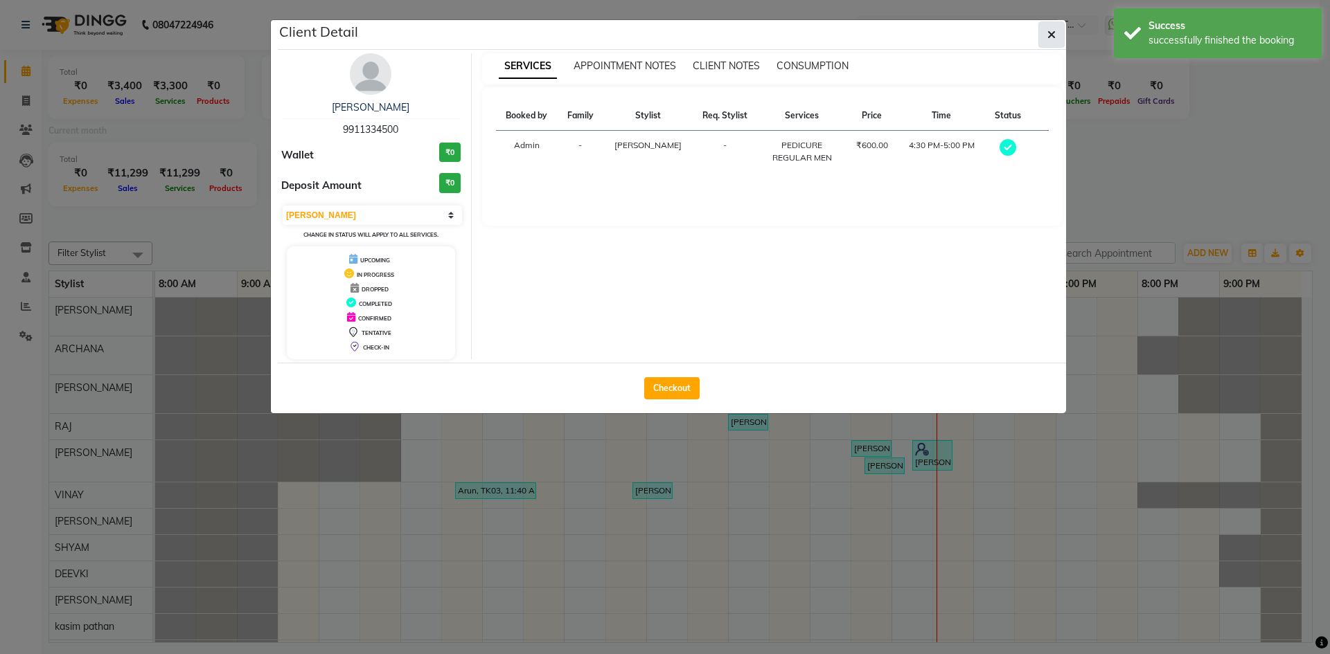
click at [1053, 35] on icon "button" at bounding box center [1051, 34] width 8 height 11
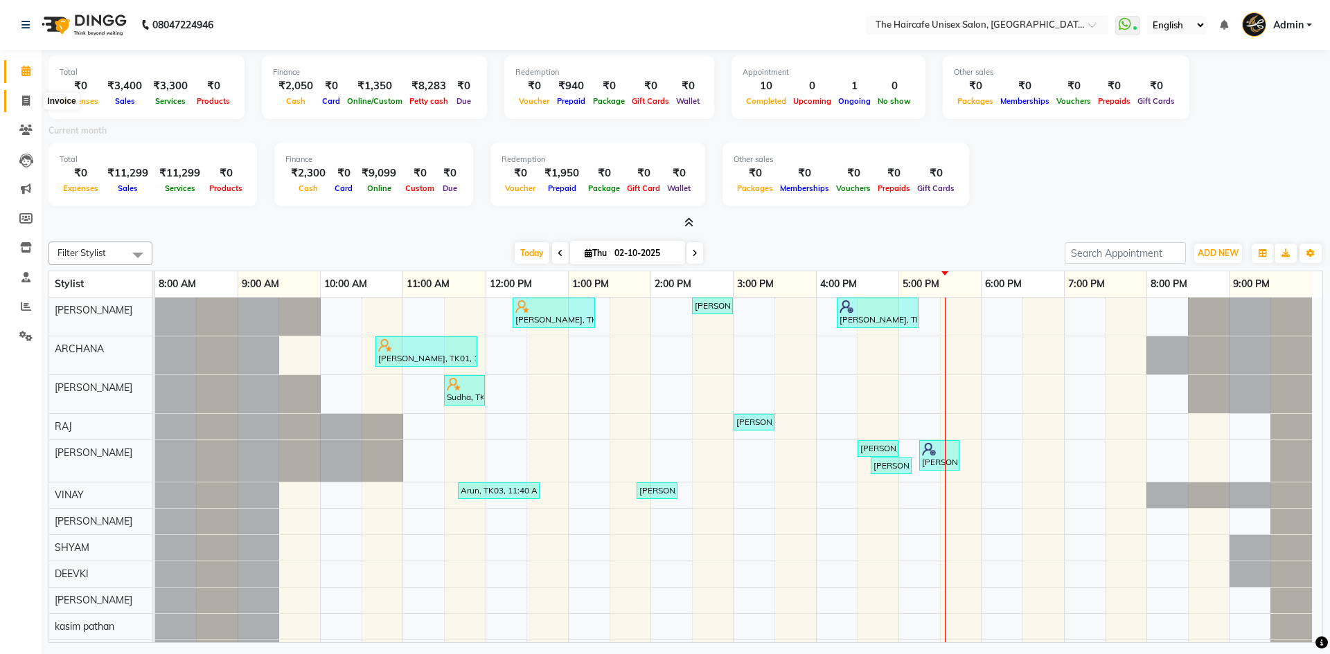
click at [24, 97] on icon at bounding box center [26, 101] width 8 height 10
select select "7412"
select select "service"
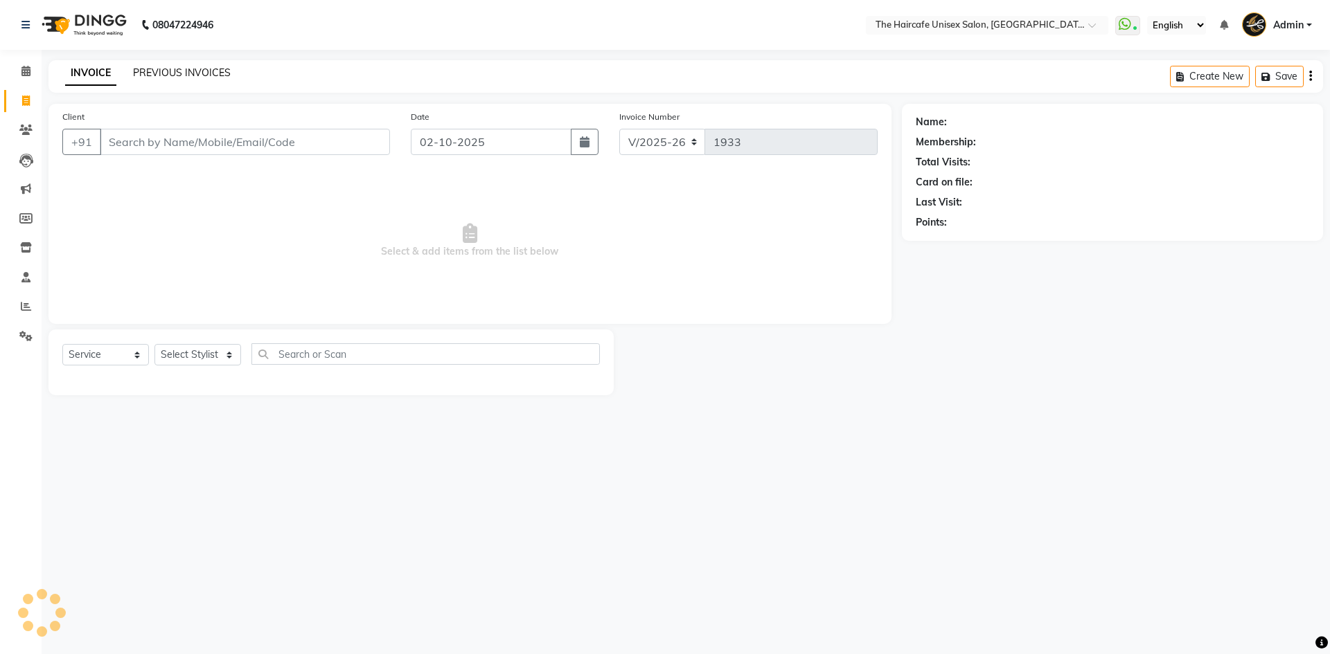
click at [179, 77] on link "PREVIOUS INVOICES" at bounding box center [182, 72] width 98 height 12
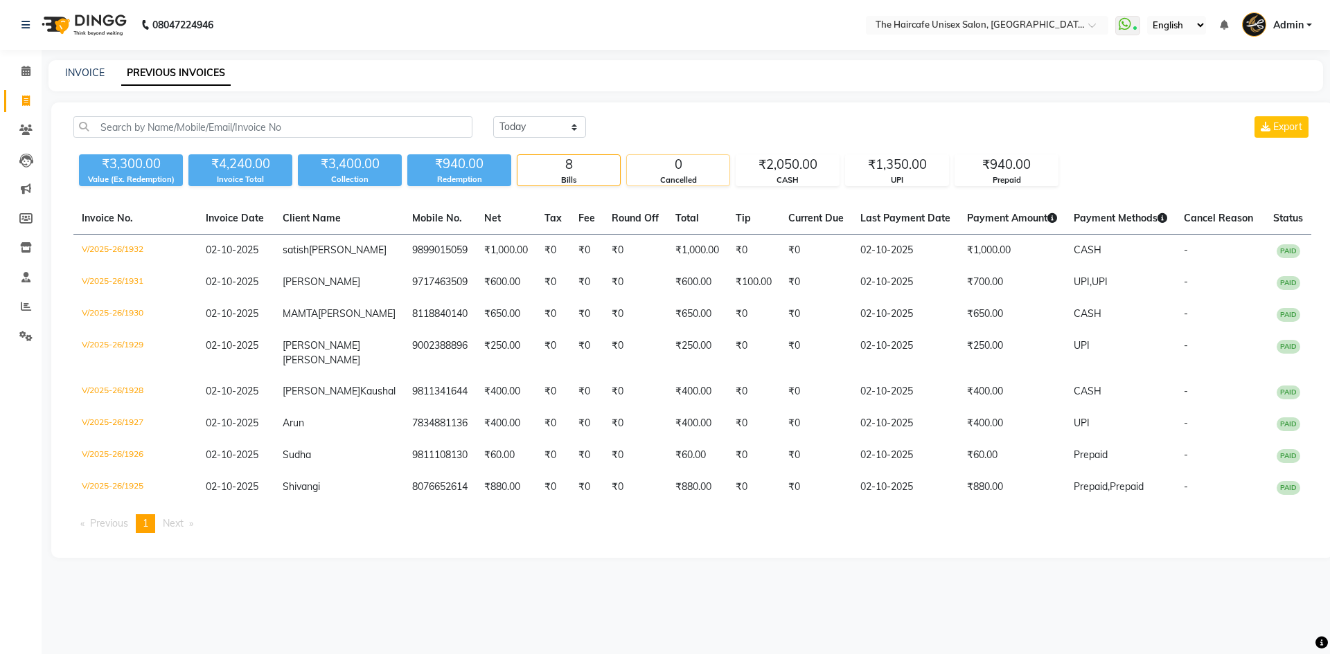
click at [677, 175] on div "Cancelled" at bounding box center [678, 181] width 102 height 12
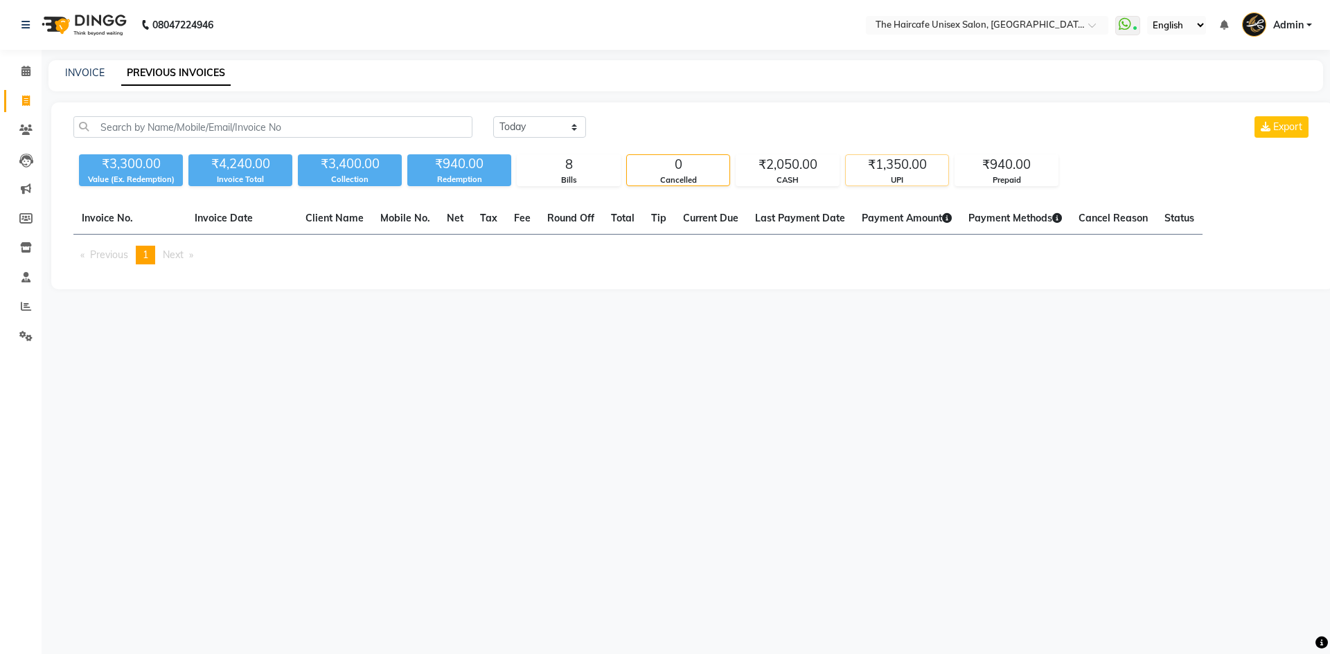
drag, startPoint x: 866, startPoint y: 162, endPoint x: 857, endPoint y: 163, distance: 8.3
click at [866, 163] on div "₹1,350.00" at bounding box center [897, 164] width 102 height 19
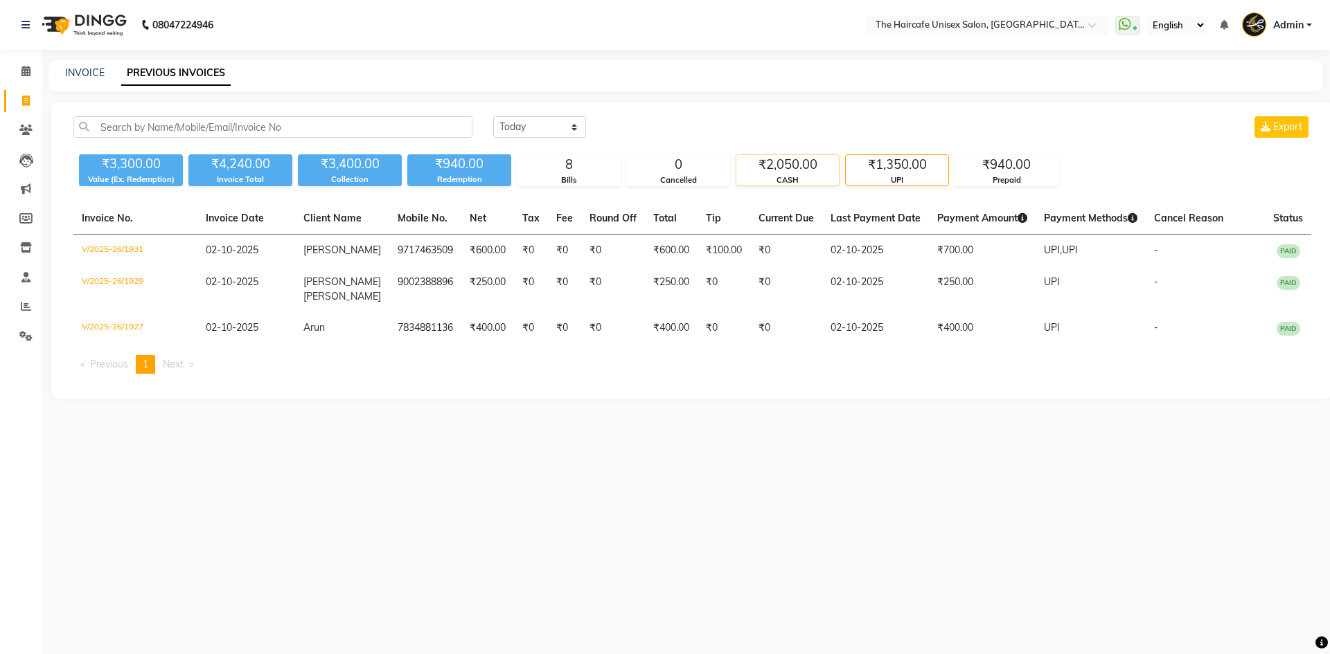
click at [832, 166] on div "₹2,050.00" at bounding box center [787, 164] width 102 height 19
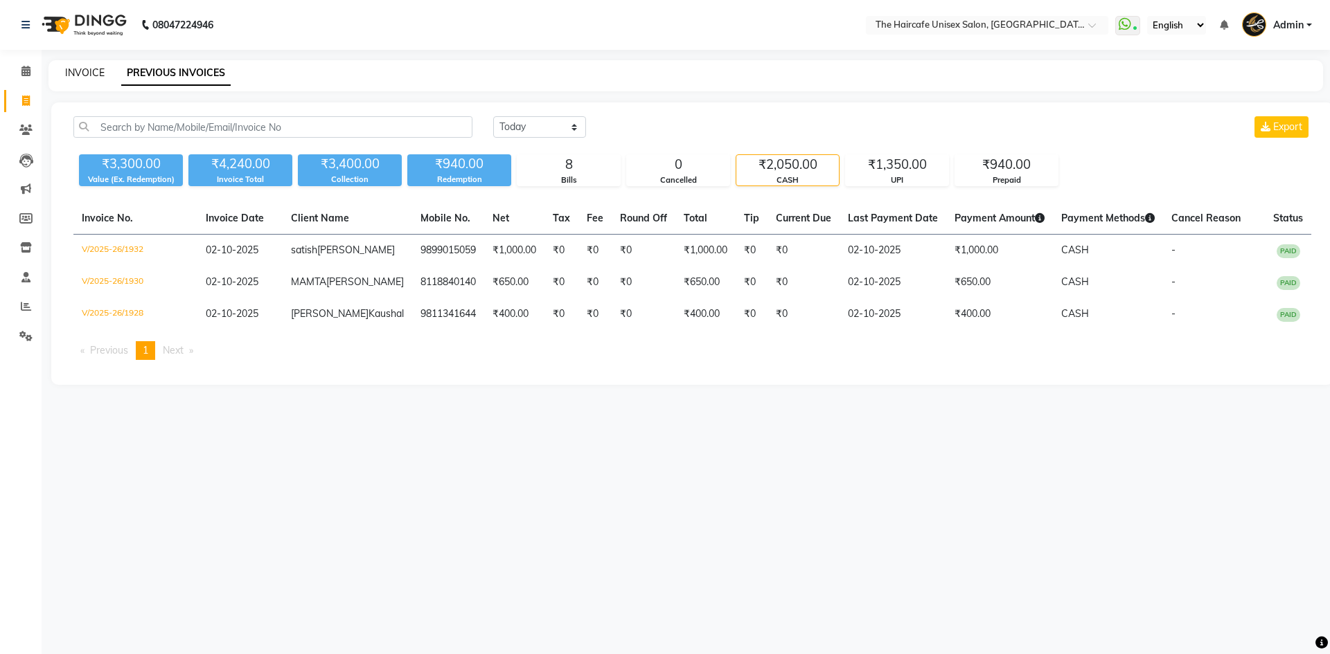
click at [96, 72] on link "INVOICE" at bounding box center [84, 72] width 39 height 12
select select "service"
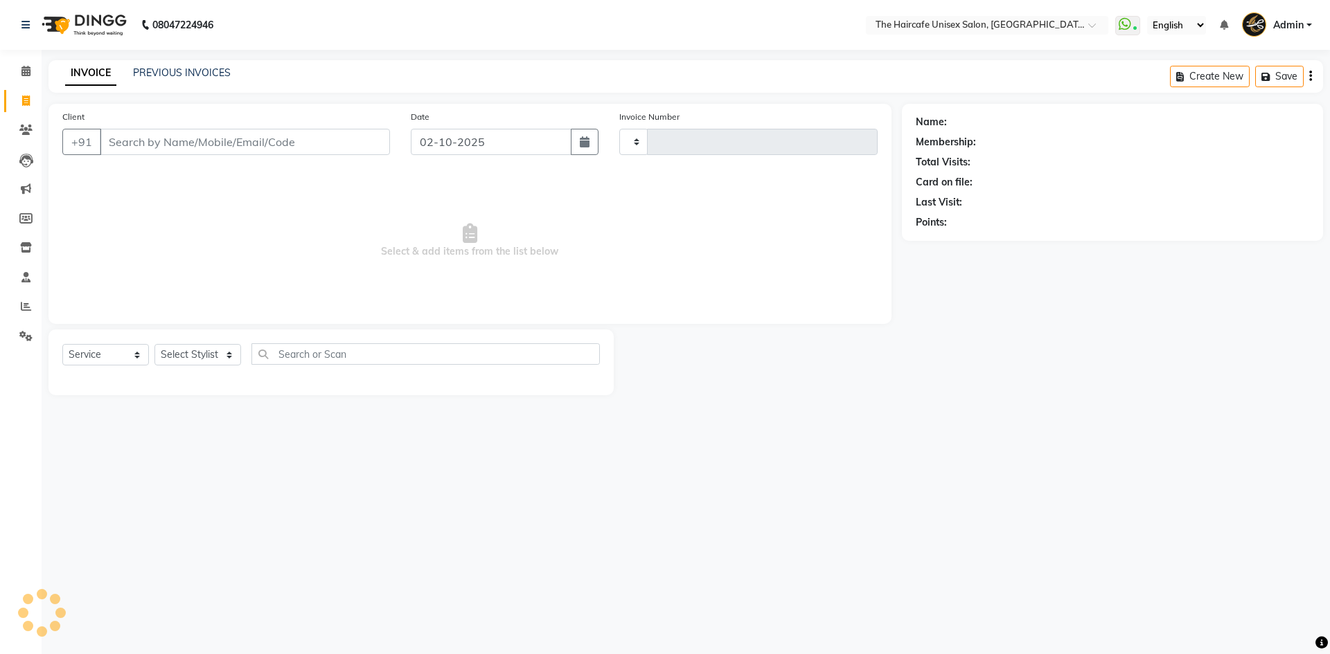
type input "1933"
select select "7412"
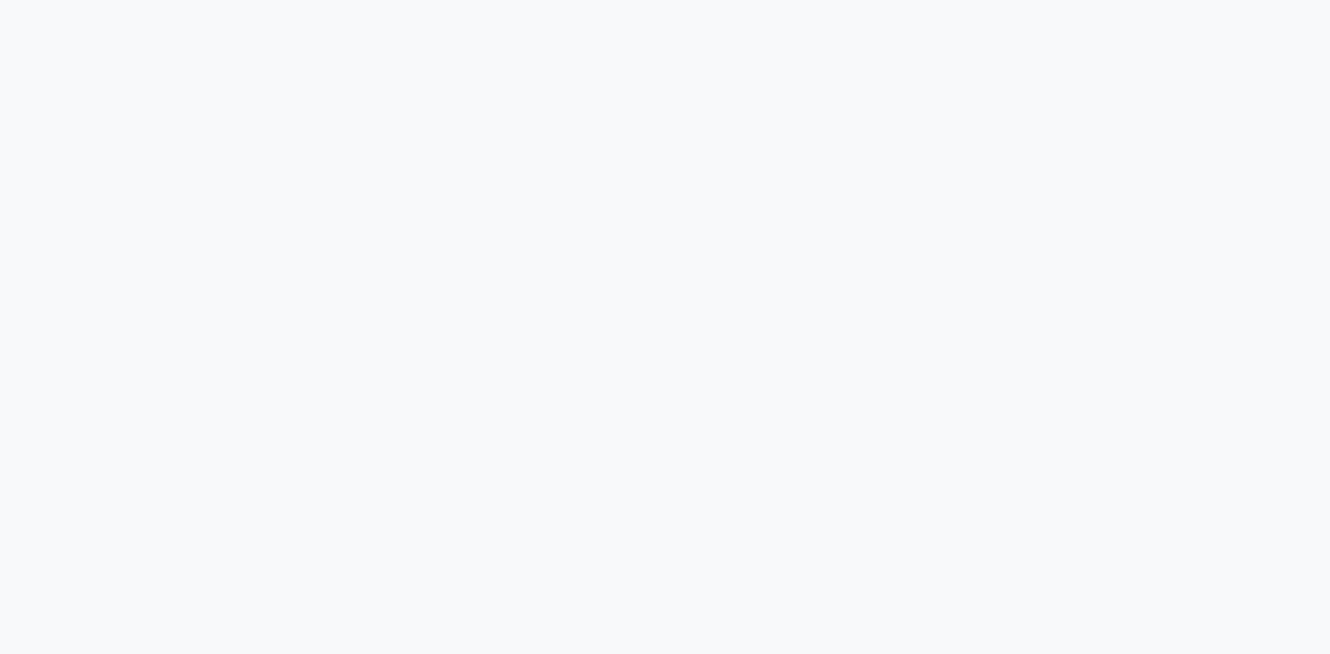
select select "service"
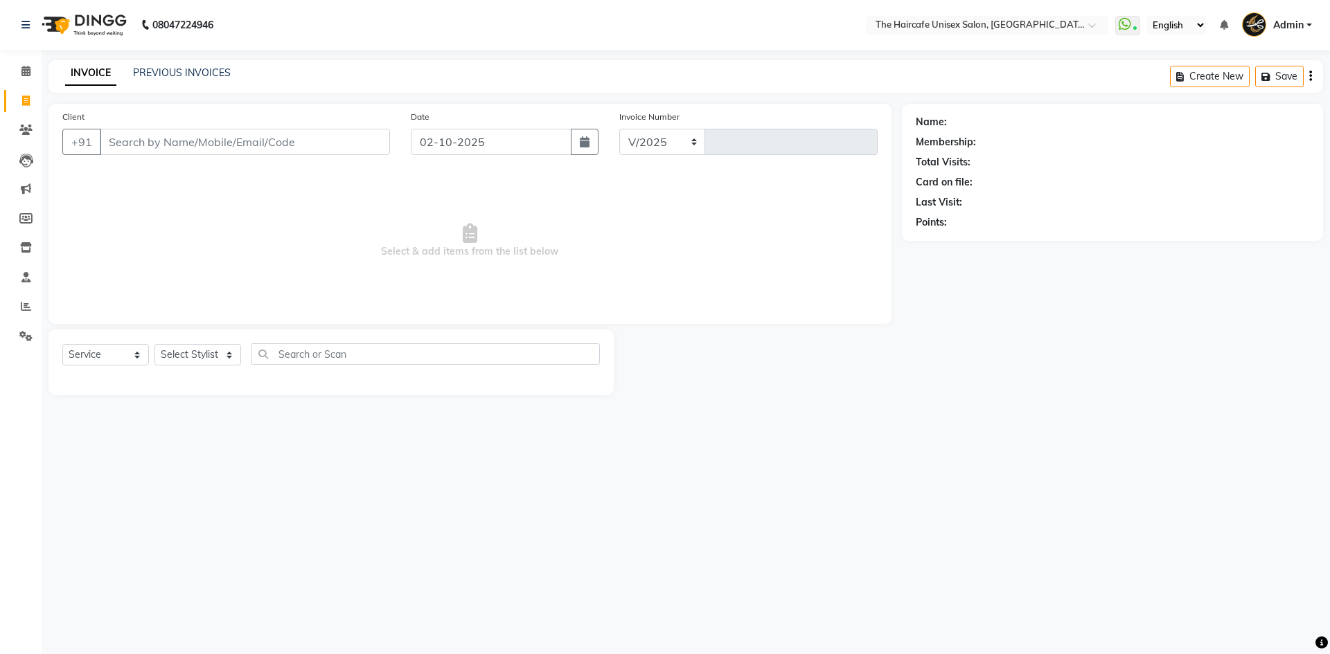
select select "7412"
type input "1933"
click at [168, 69] on link "PREVIOUS INVOICES" at bounding box center [182, 72] width 98 height 12
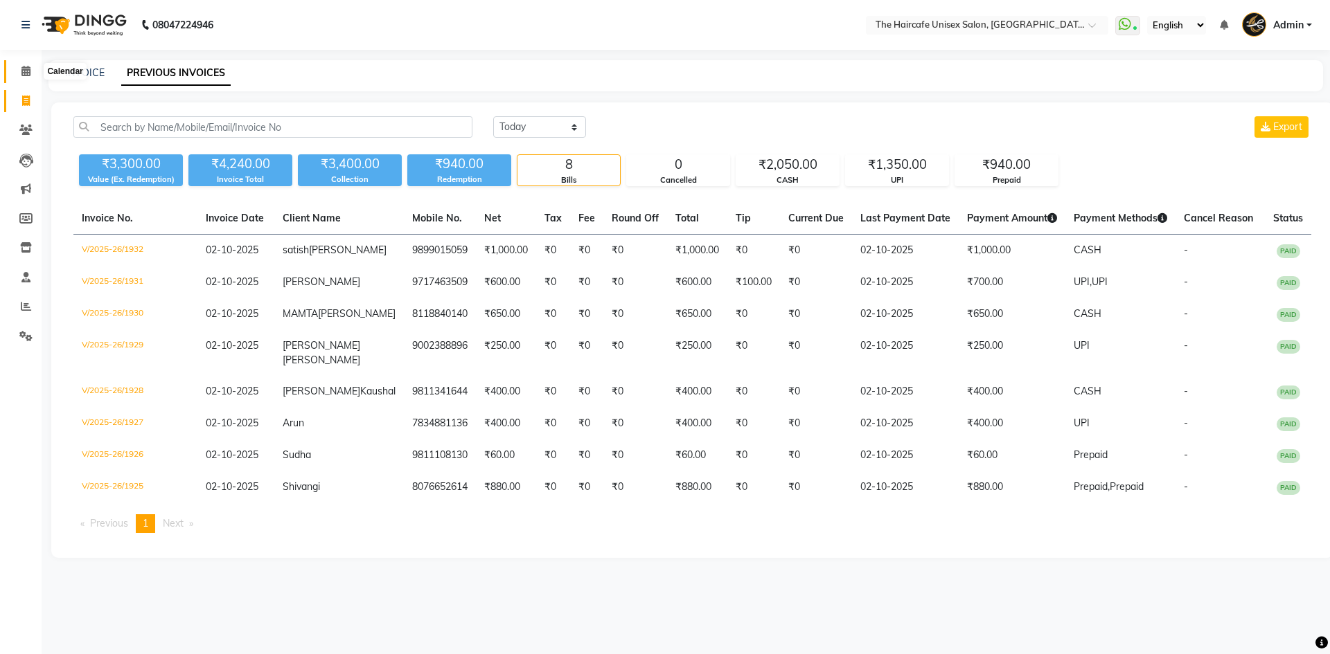
click at [21, 75] on icon at bounding box center [25, 71] width 9 height 10
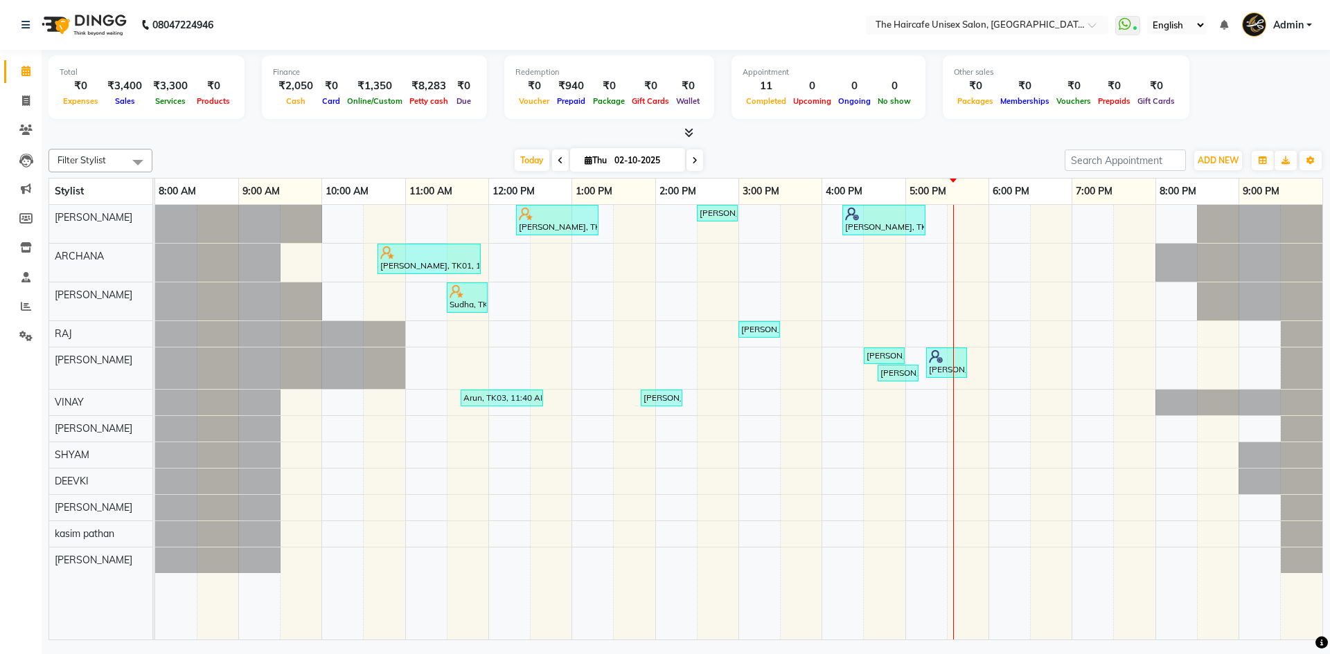
click at [693, 131] on icon at bounding box center [688, 132] width 9 height 10
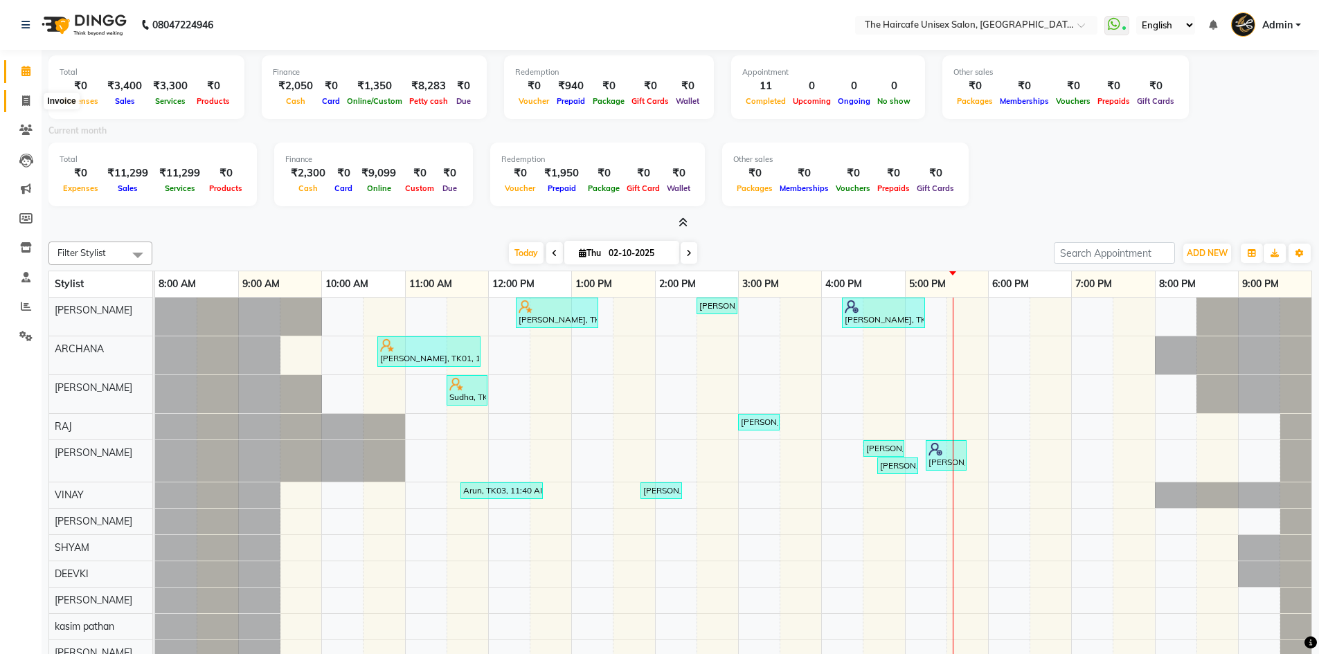
click at [30, 96] on icon at bounding box center [26, 101] width 8 height 10
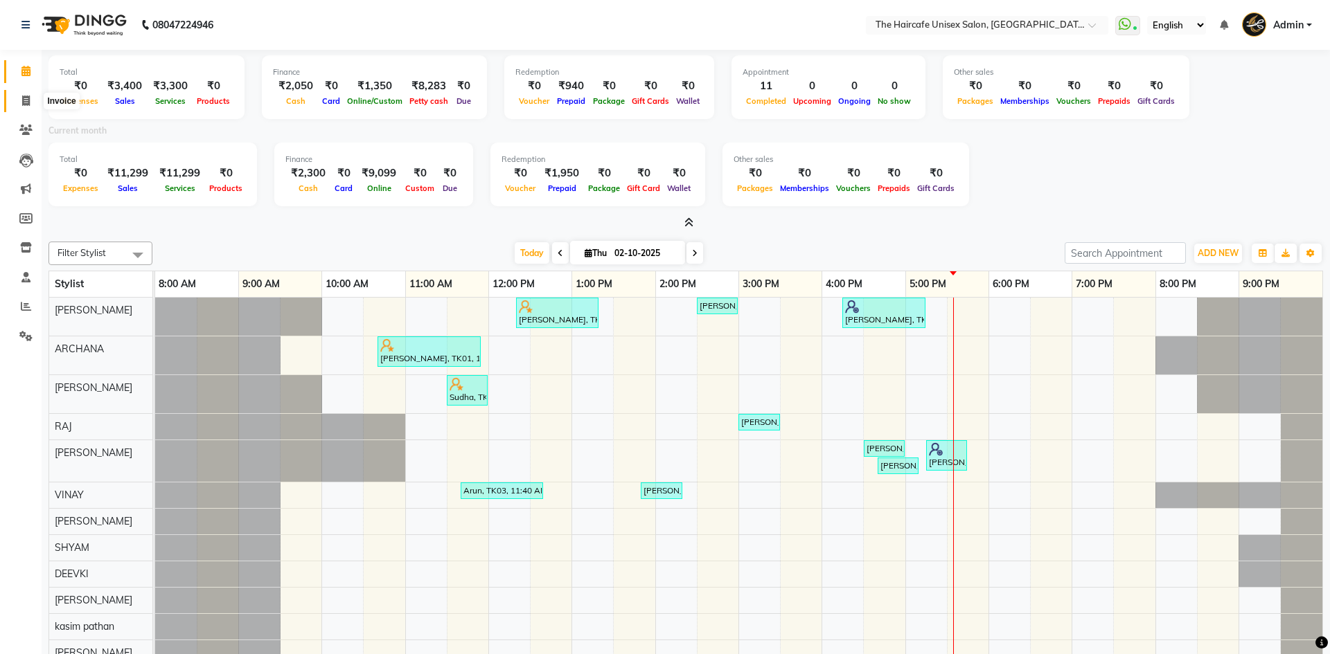
select select "7412"
select select "service"
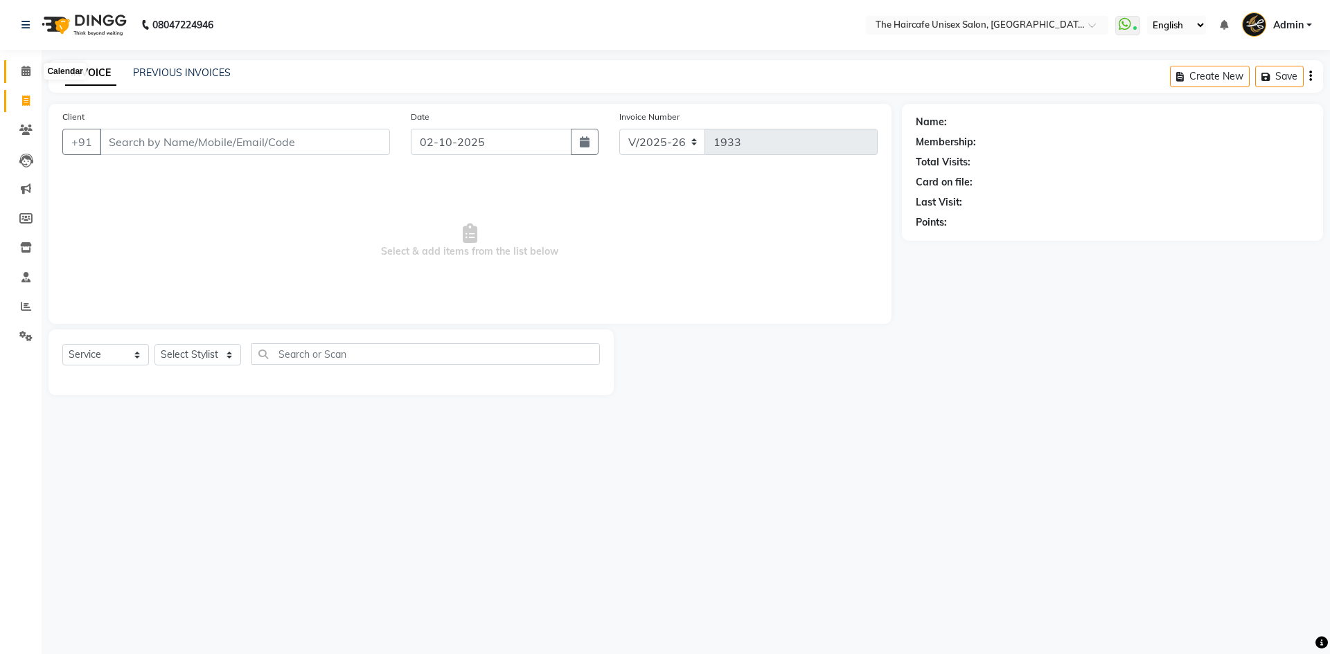
click at [26, 67] on icon at bounding box center [25, 71] width 9 height 10
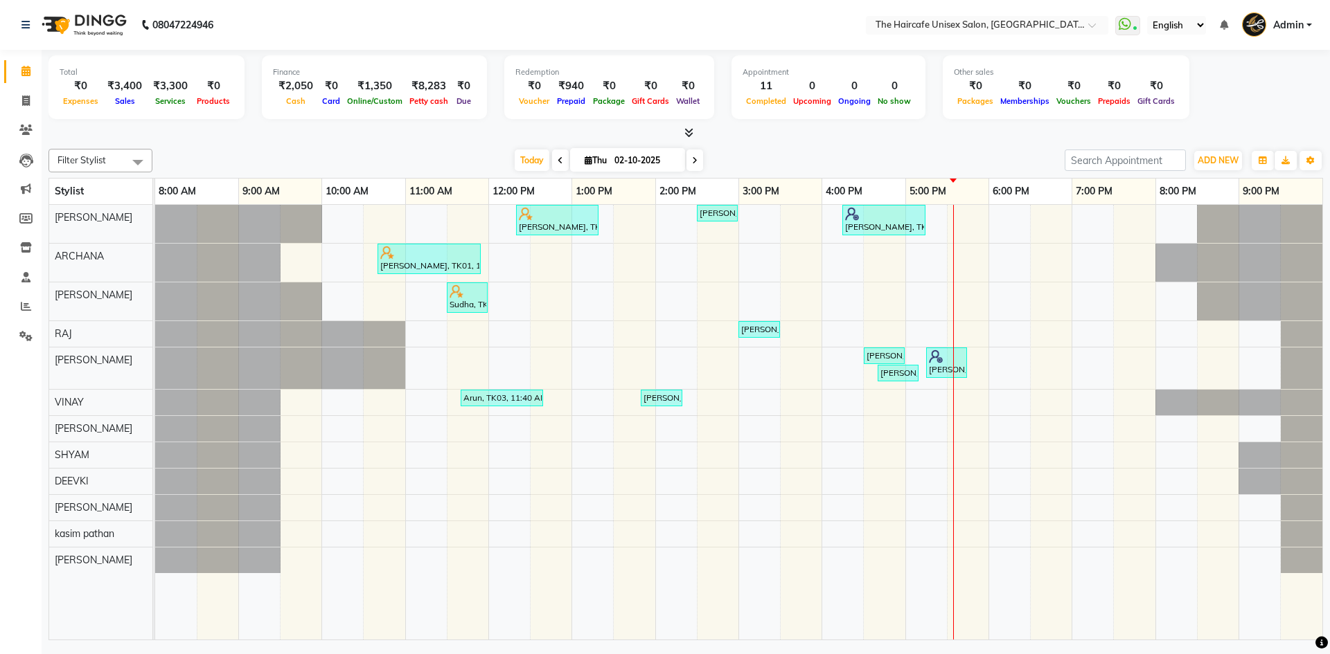
click at [687, 134] on icon at bounding box center [688, 132] width 9 height 10
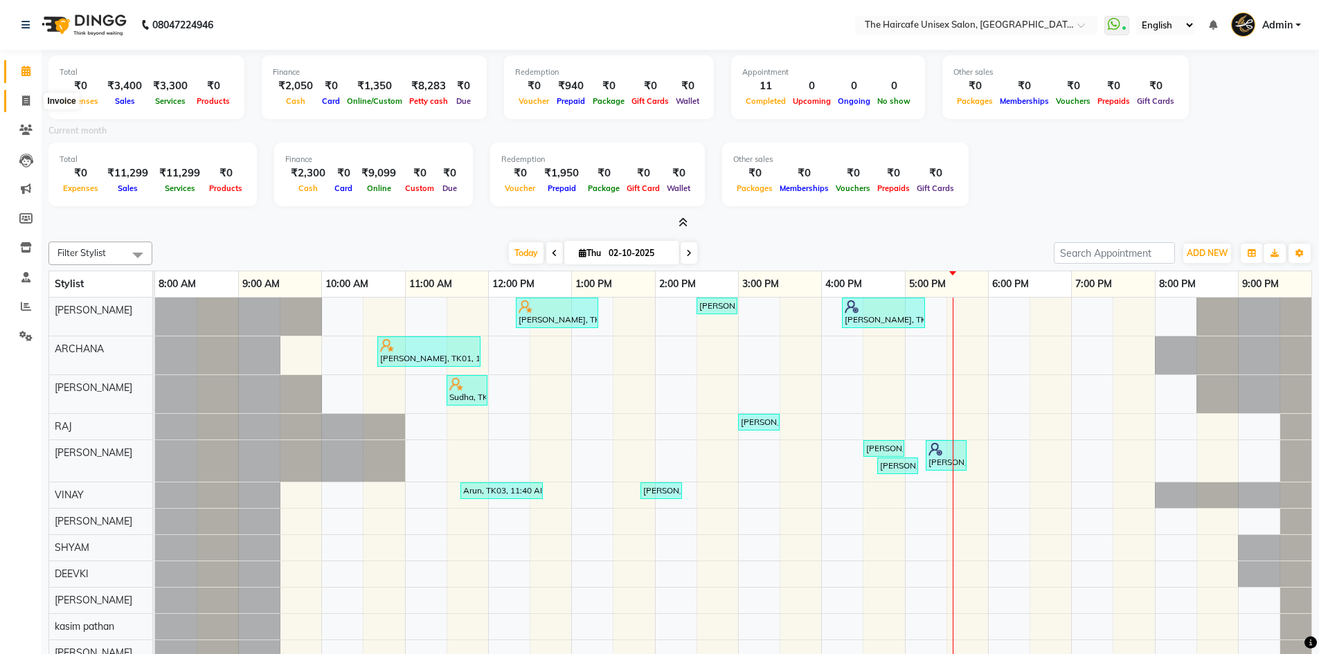
click at [26, 104] on icon at bounding box center [26, 101] width 8 height 10
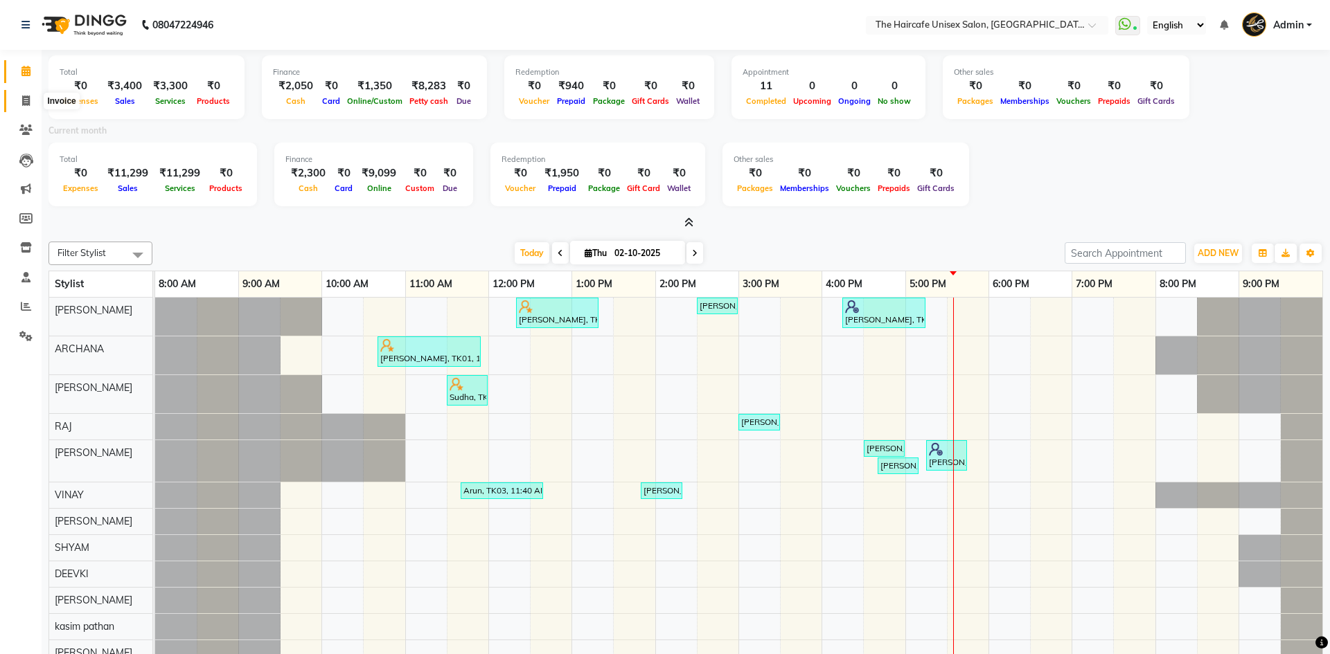
select select "7412"
select select "service"
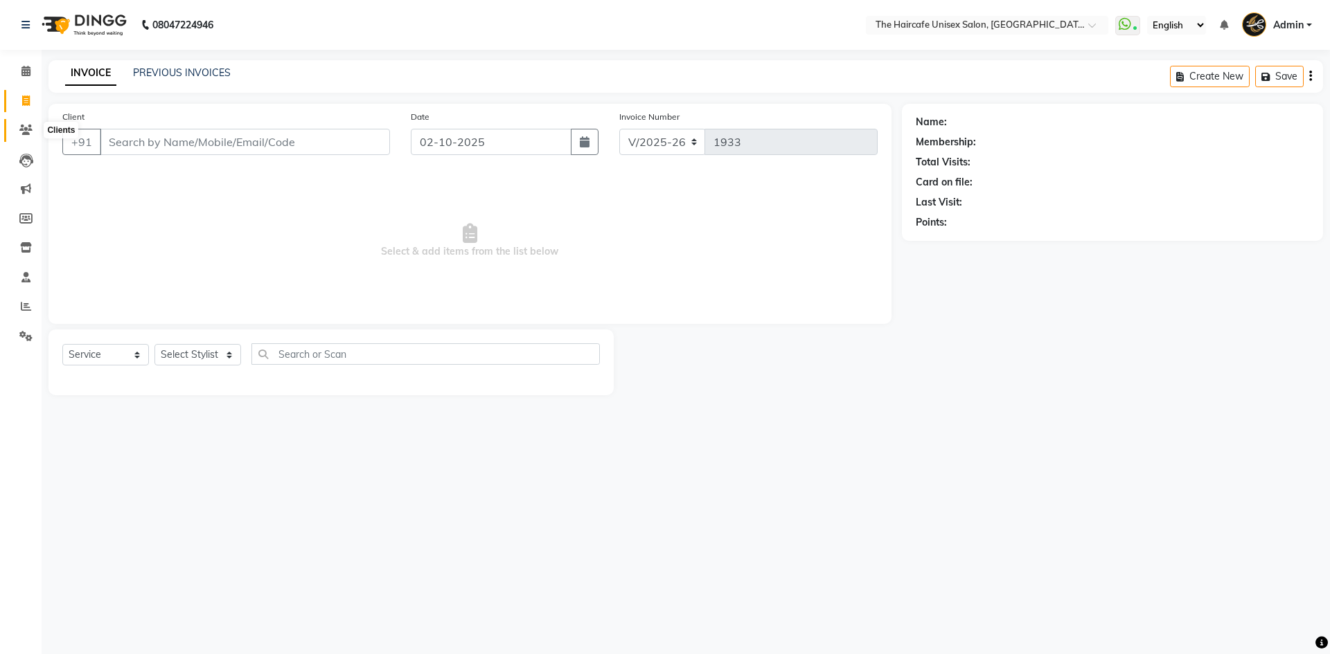
click at [33, 132] on span at bounding box center [26, 131] width 24 height 16
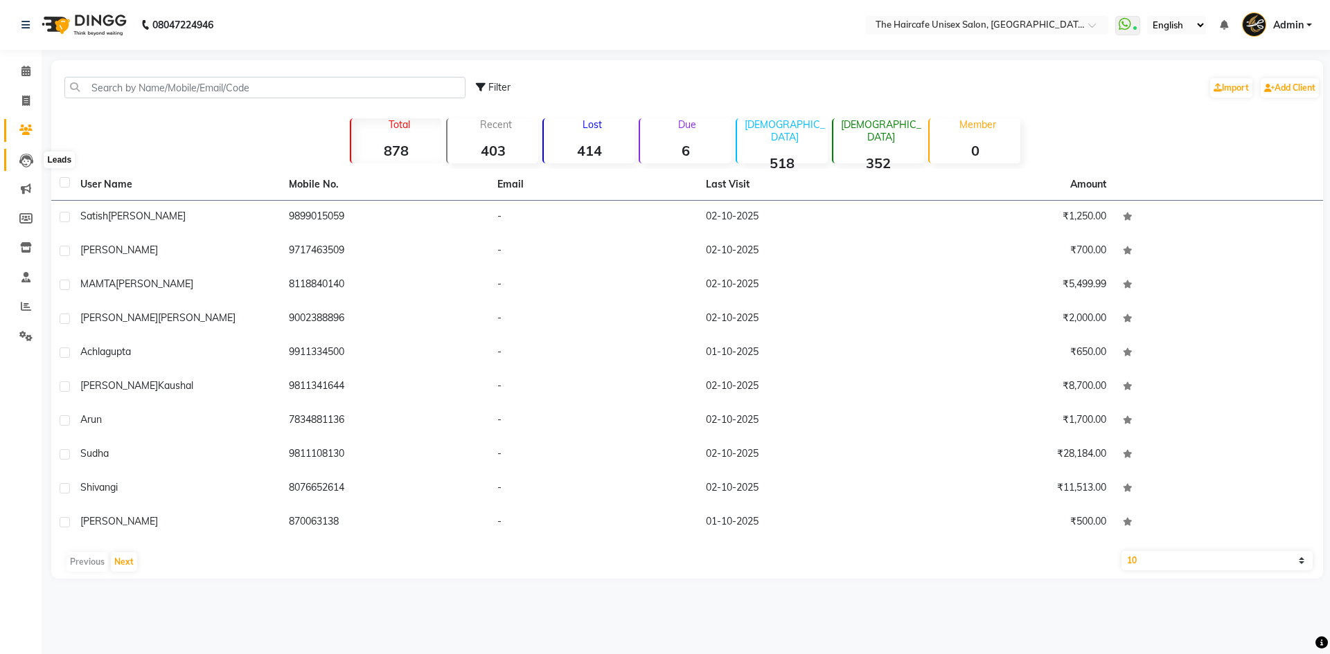
click at [28, 163] on icon at bounding box center [26, 161] width 14 height 14
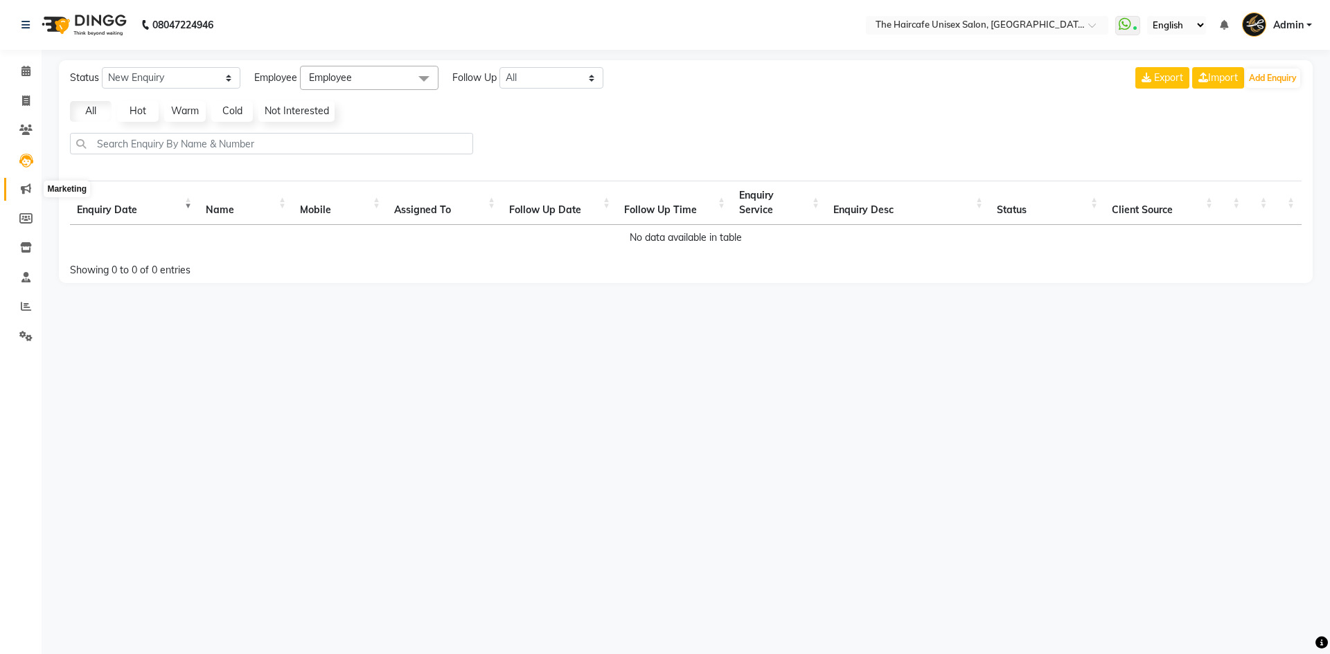
click at [24, 193] on icon at bounding box center [26, 189] width 10 height 10
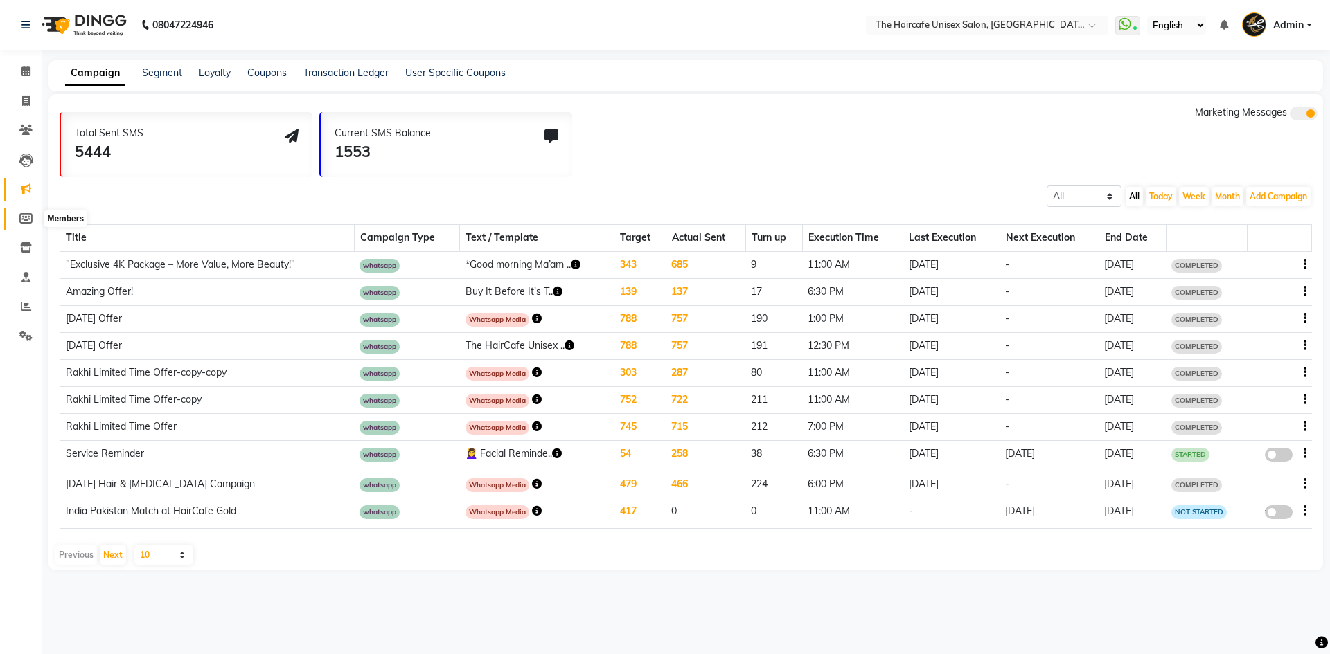
click at [26, 219] on icon at bounding box center [25, 218] width 13 height 10
select select
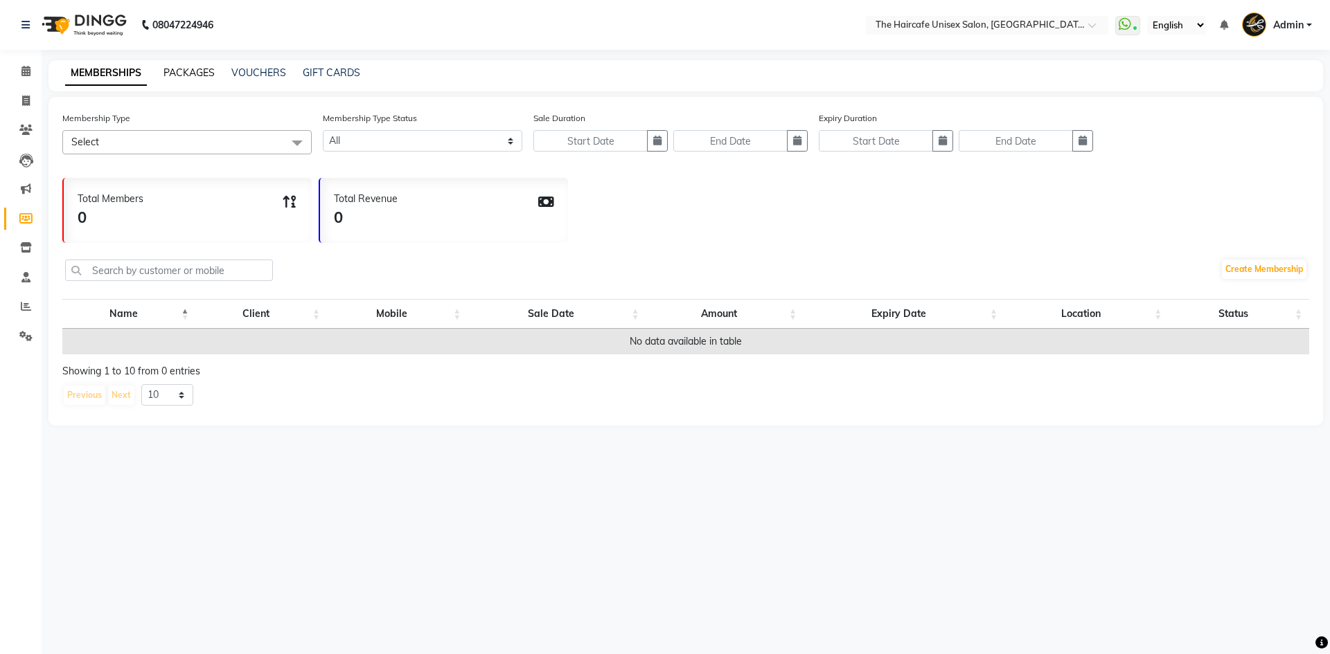
click at [194, 73] on link "PACKAGES" at bounding box center [188, 72] width 51 height 12
select select
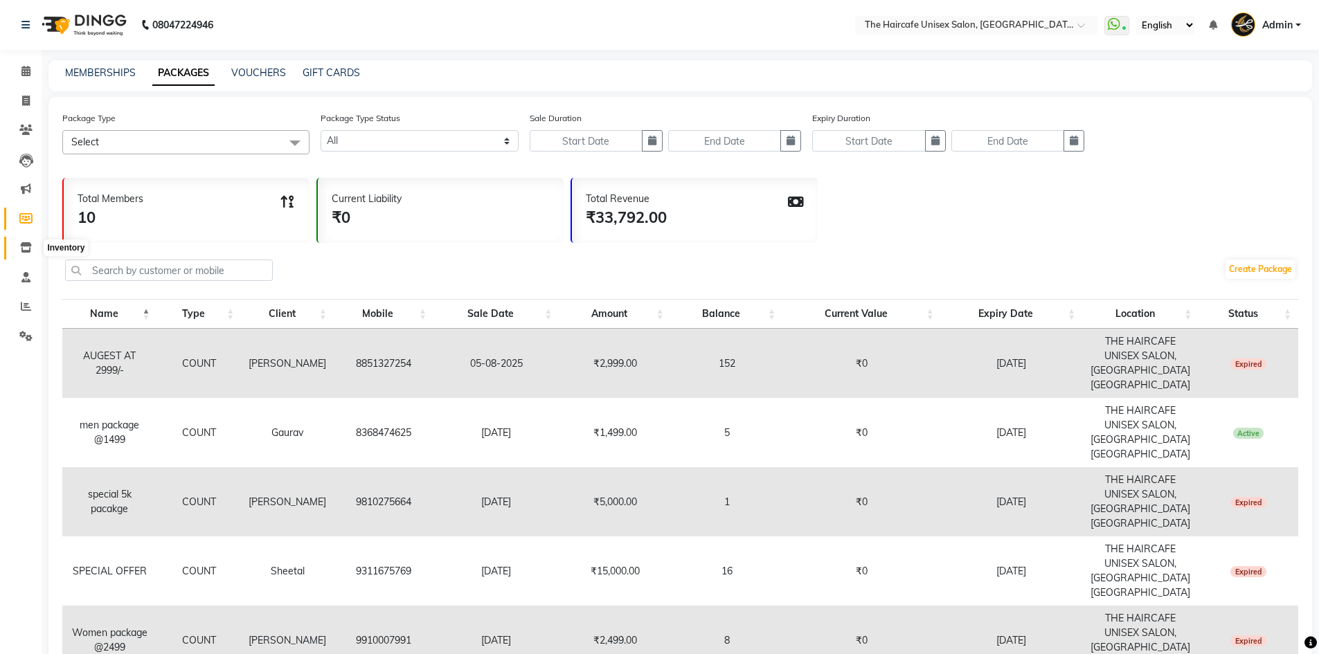
click at [30, 243] on icon at bounding box center [26, 247] width 12 height 10
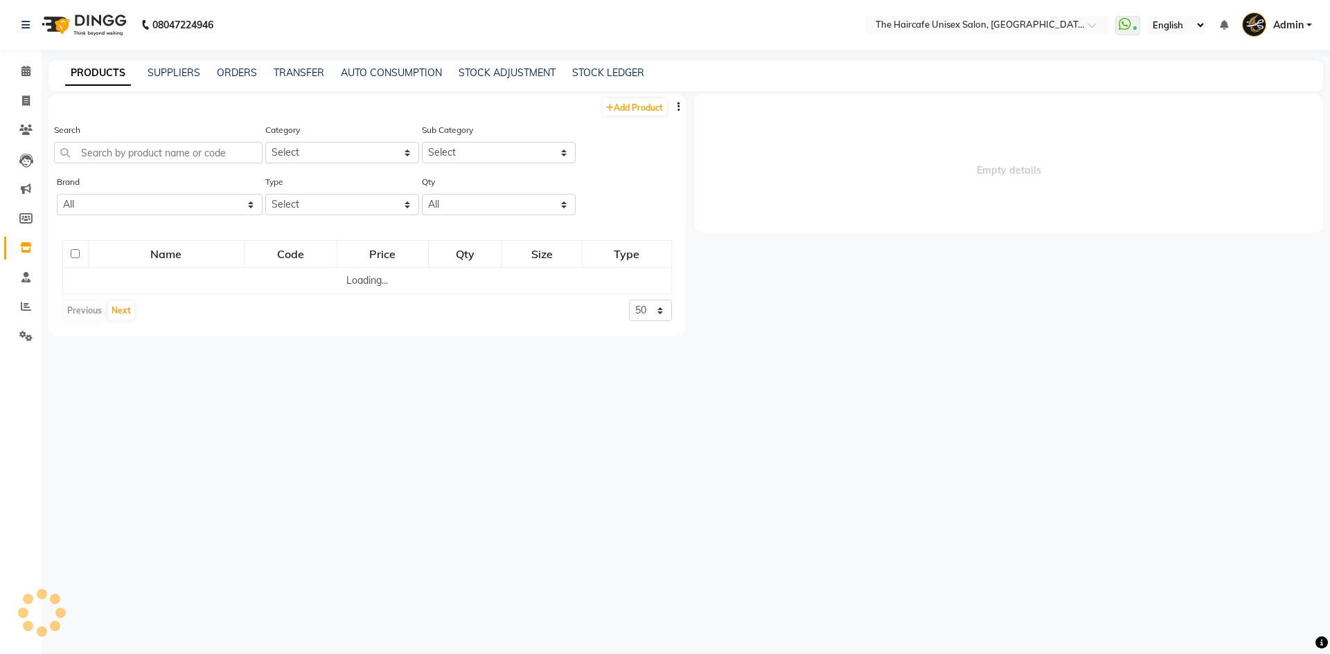
select select
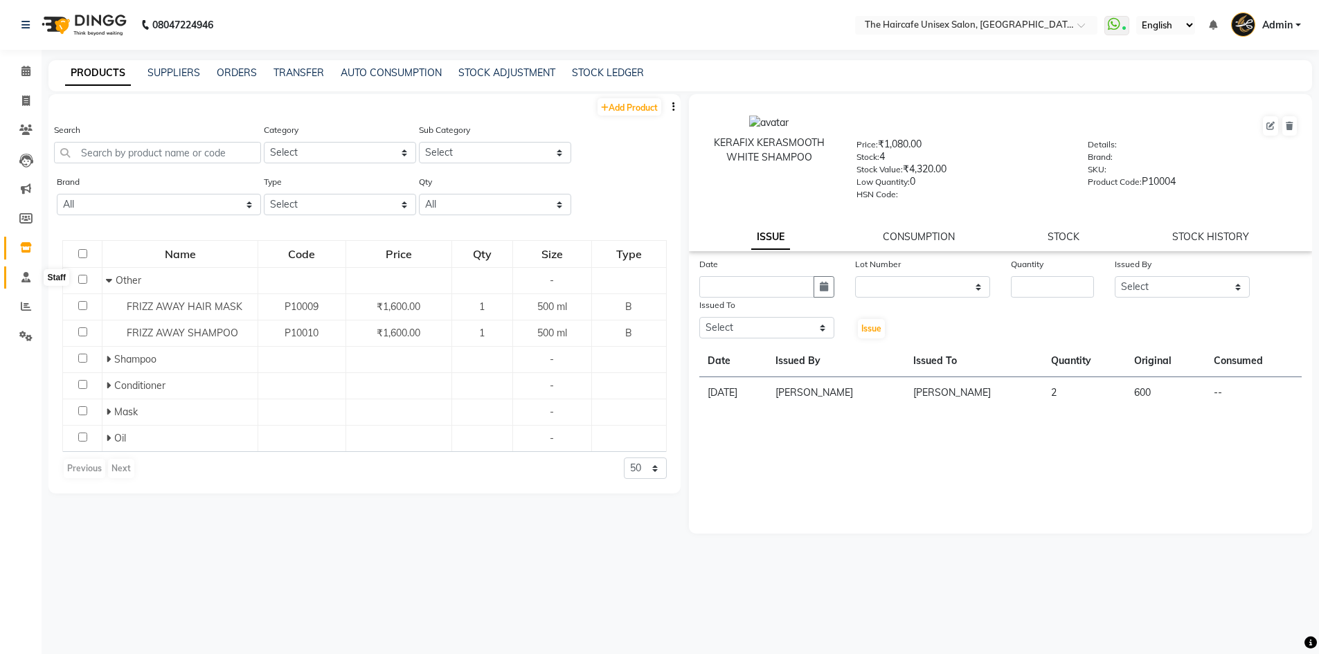
click at [23, 276] on icon at bounding box center [25, 277] width 9 height 10
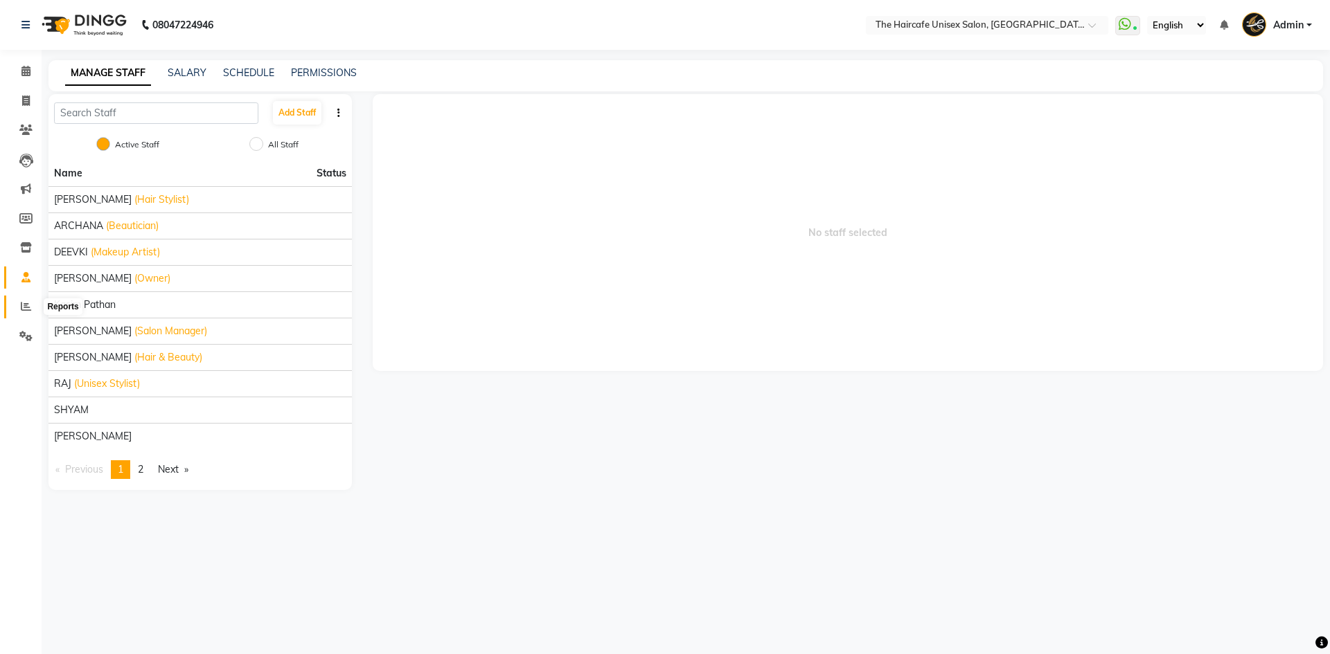
click at [23, 314] on span at bounding box center [26, 307] width 24 height 16
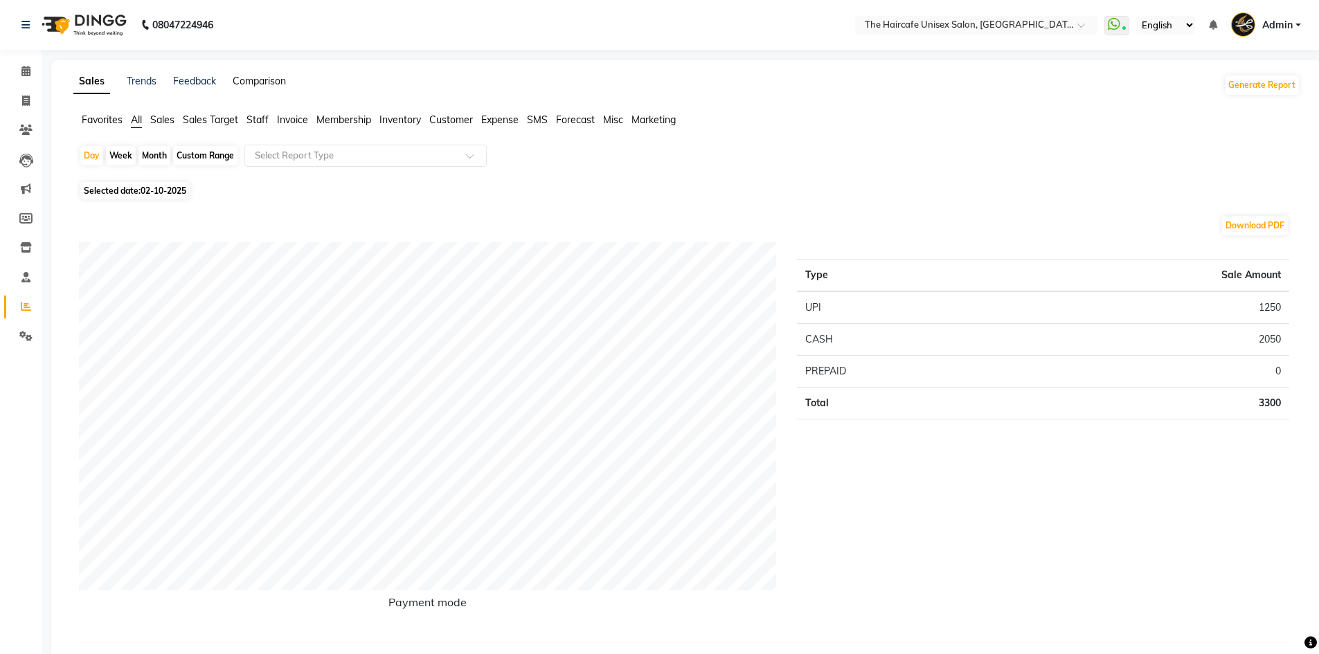
click at [267, 84] on link "Comparison" at bounding box center [259, 81] width 53 height 12
select select "single_date"
select select "single_date_dash"
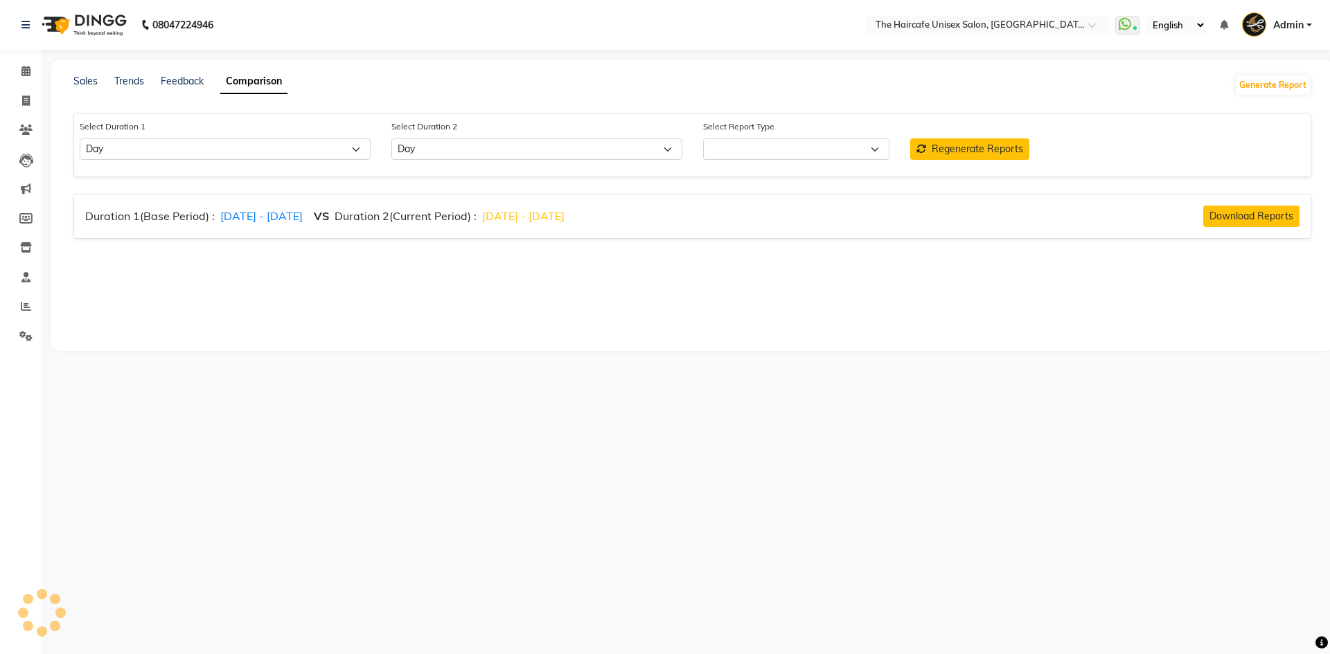
select select "comparison_report"
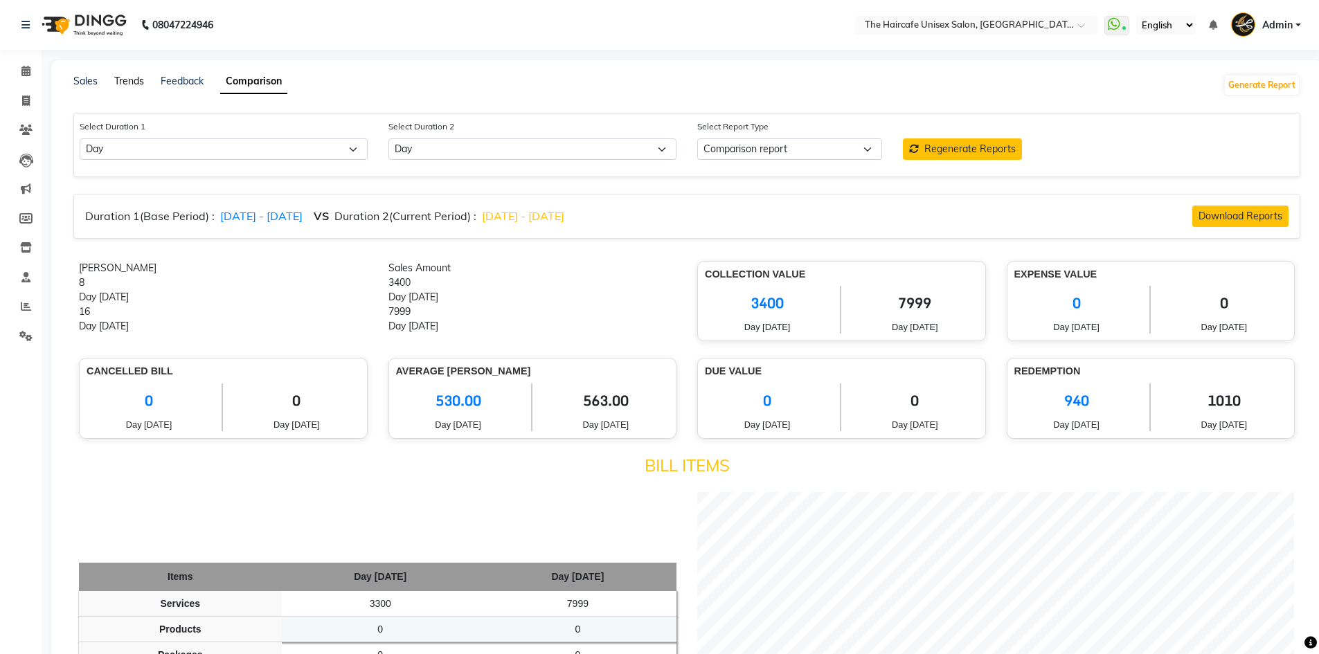
click at [123, 80] on link "Trends" at bounding box center [129, 81] width 30 height 12
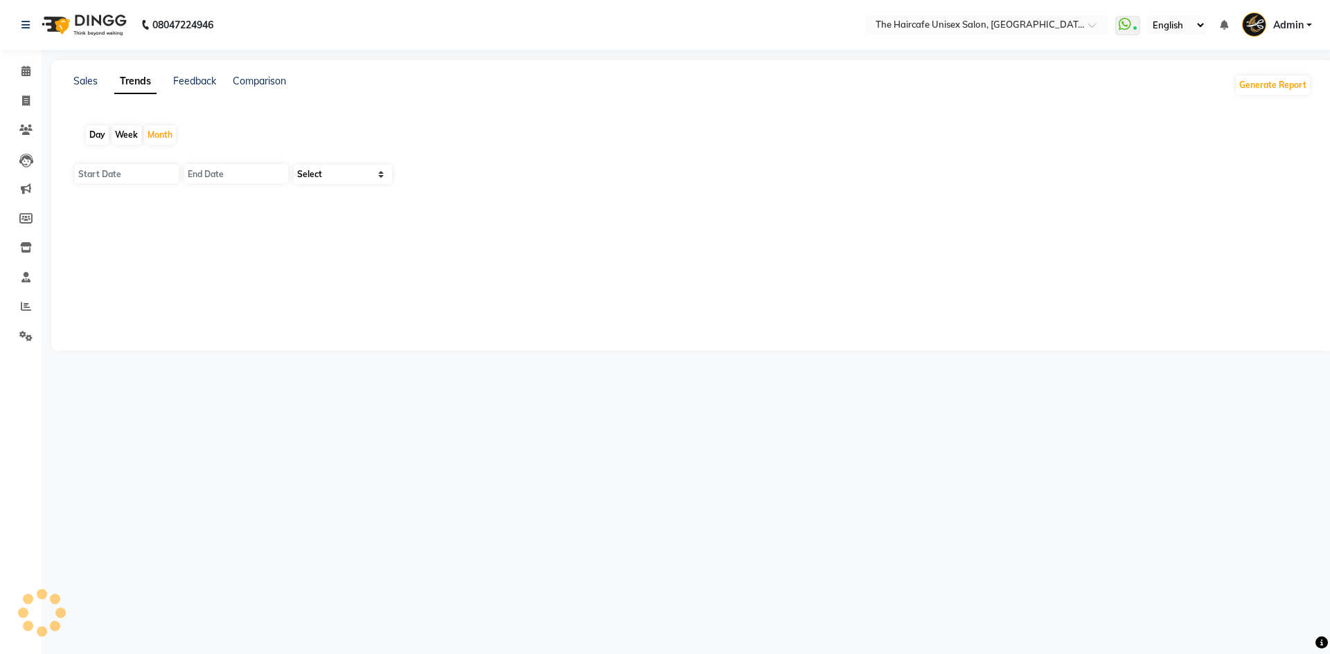
type input "01-10-2025"
type input "31-10-2025"
select select "by_client"
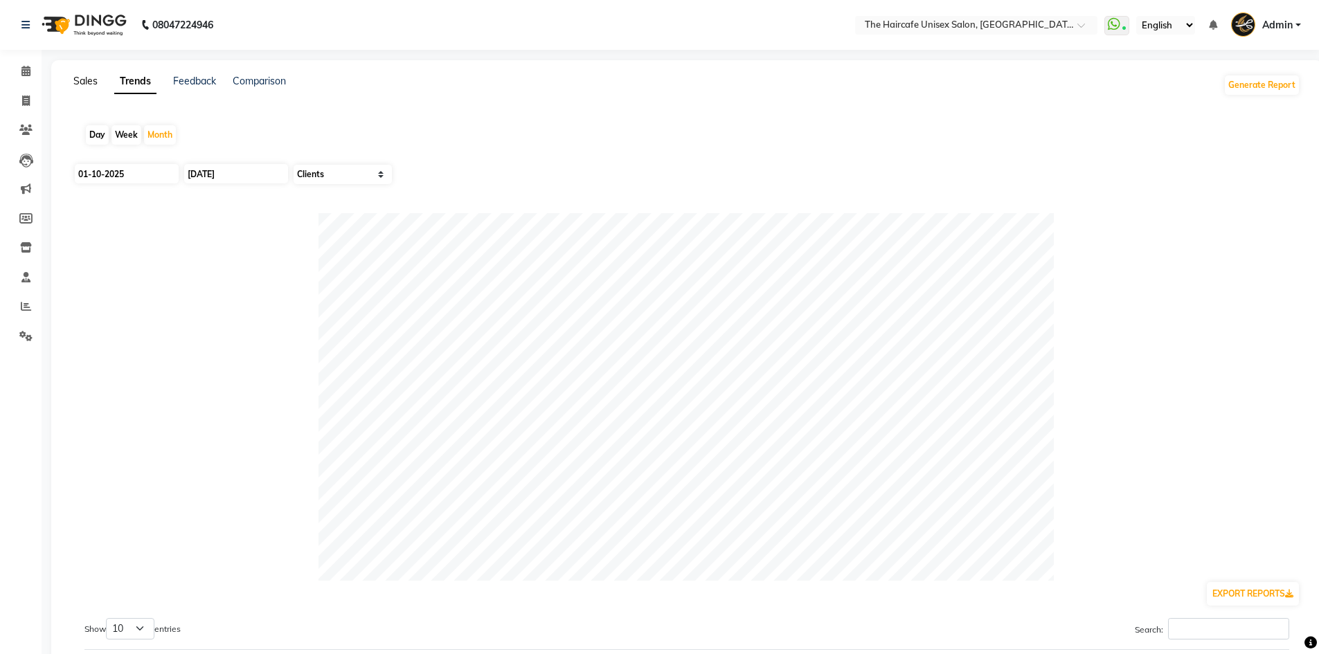
click at [91, 82] on link "Sales" at bounding box center [85, 81] width 24 height 12
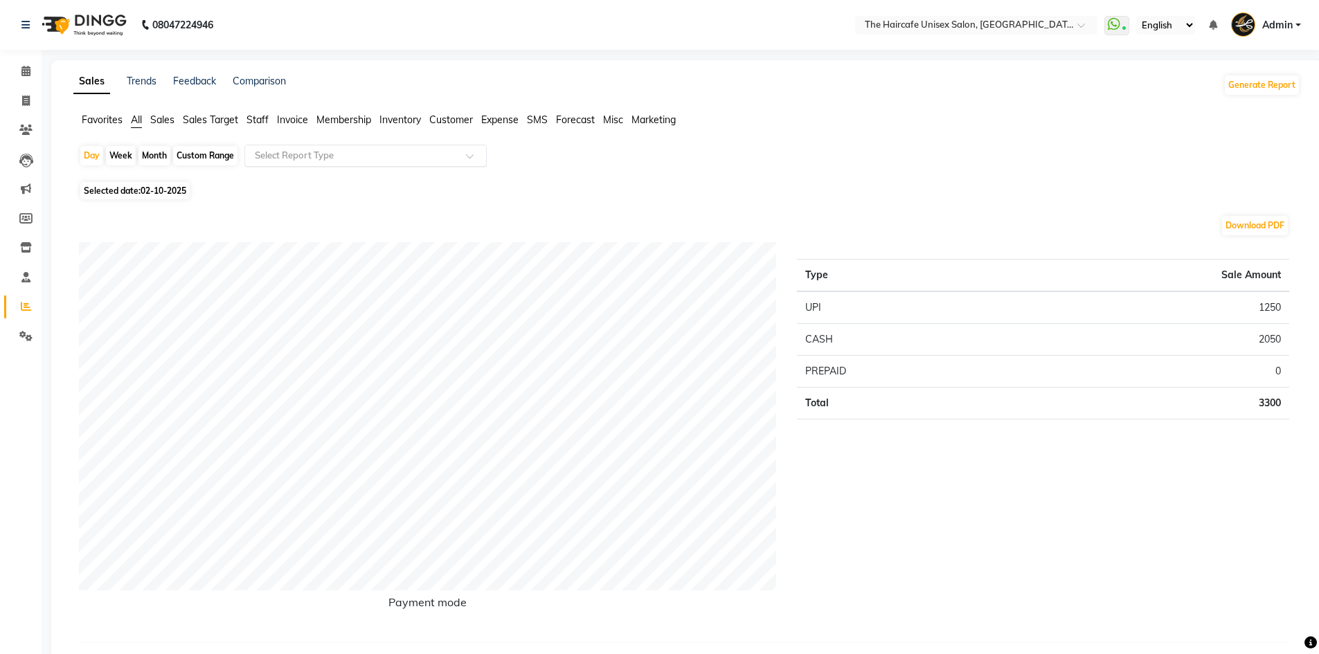
click at [316, 161] on input "text" at bounding box center [351, 156] width 199 height 14
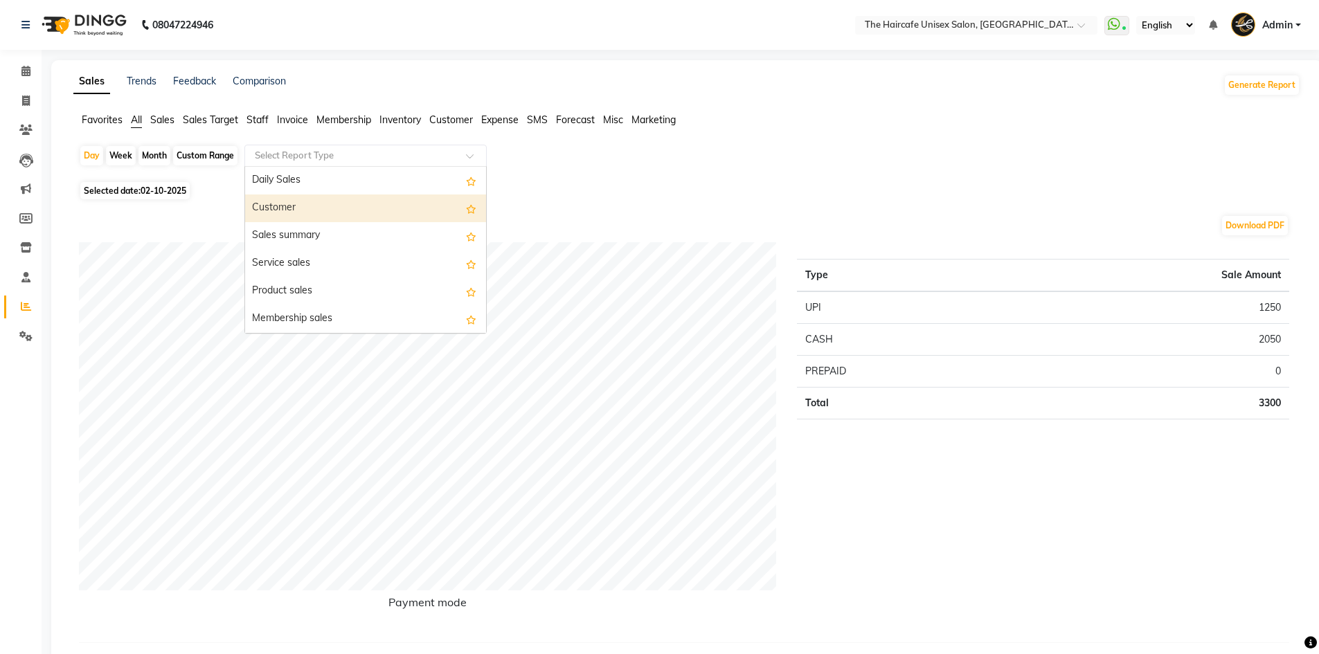
click at [299, 216] on div "Customer" at bounding box center [365, 209] width 241 height 28
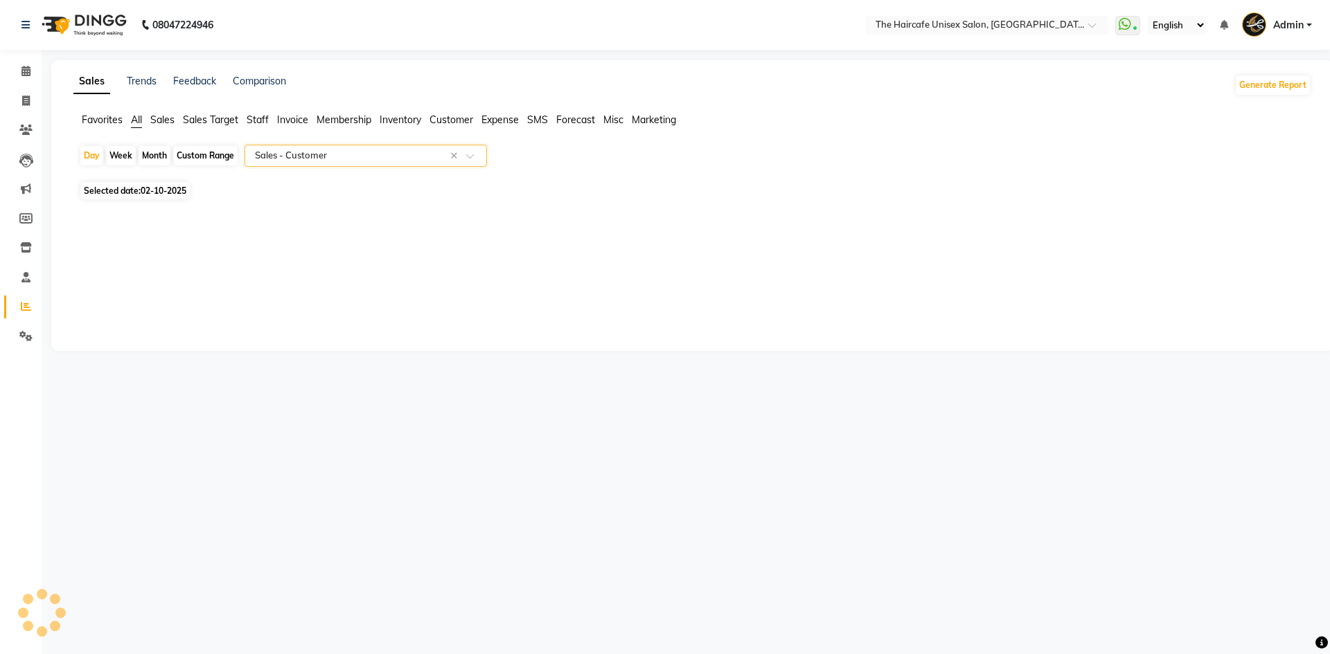
select select "filtered_report"
select select "csv"
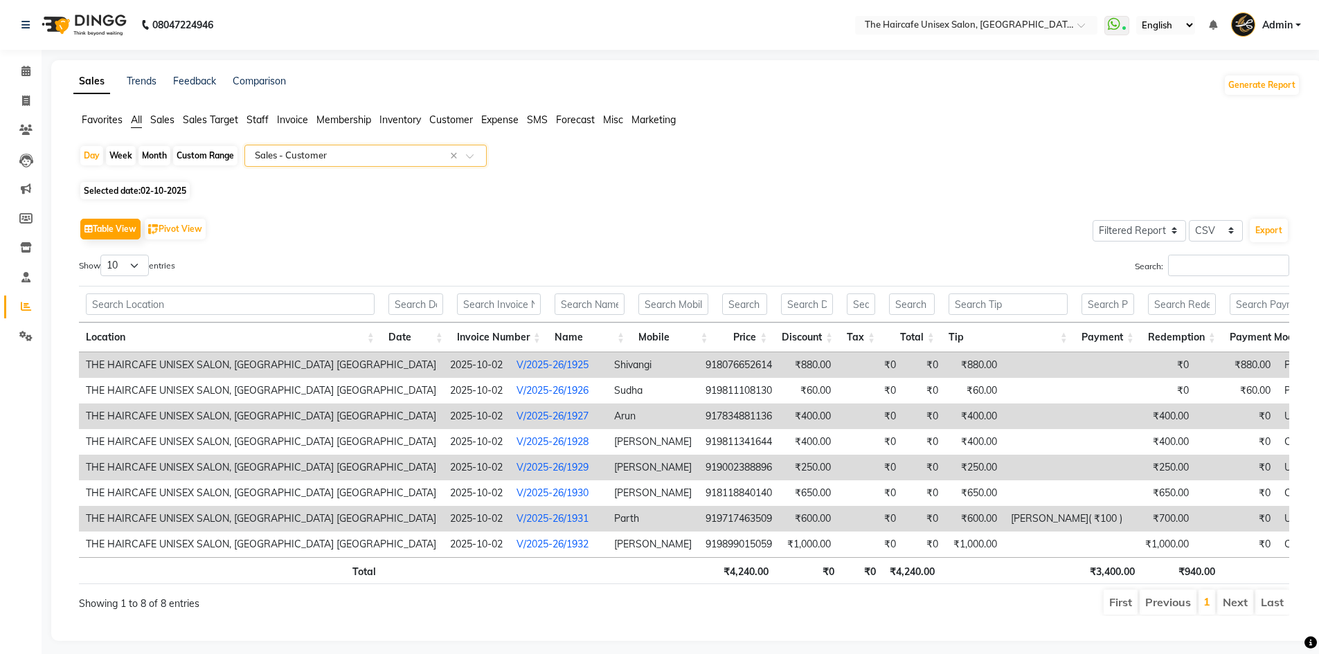
click at [310, 145] on div "Select Report Type × Sales - Customer ×" at bounding box center [365, 156] width 242 height 22
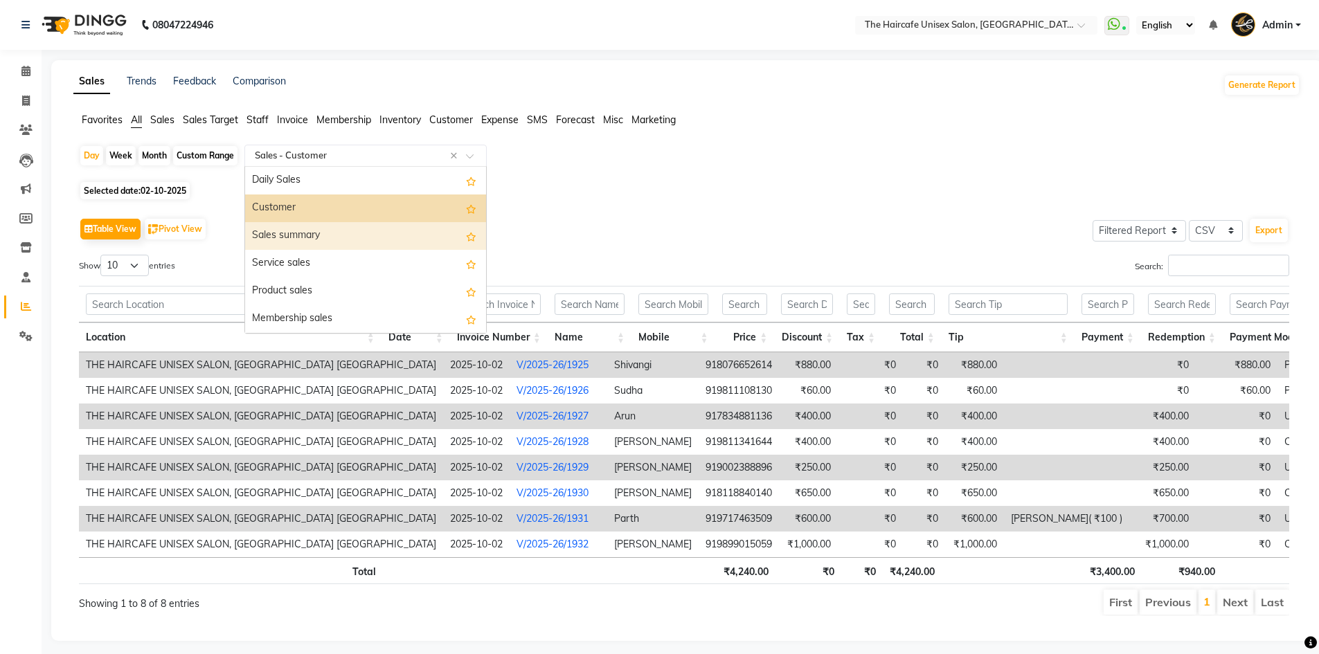
click at [291, 230] on div "Sales summary" at bounding box center [365, 236] width 241 height 28
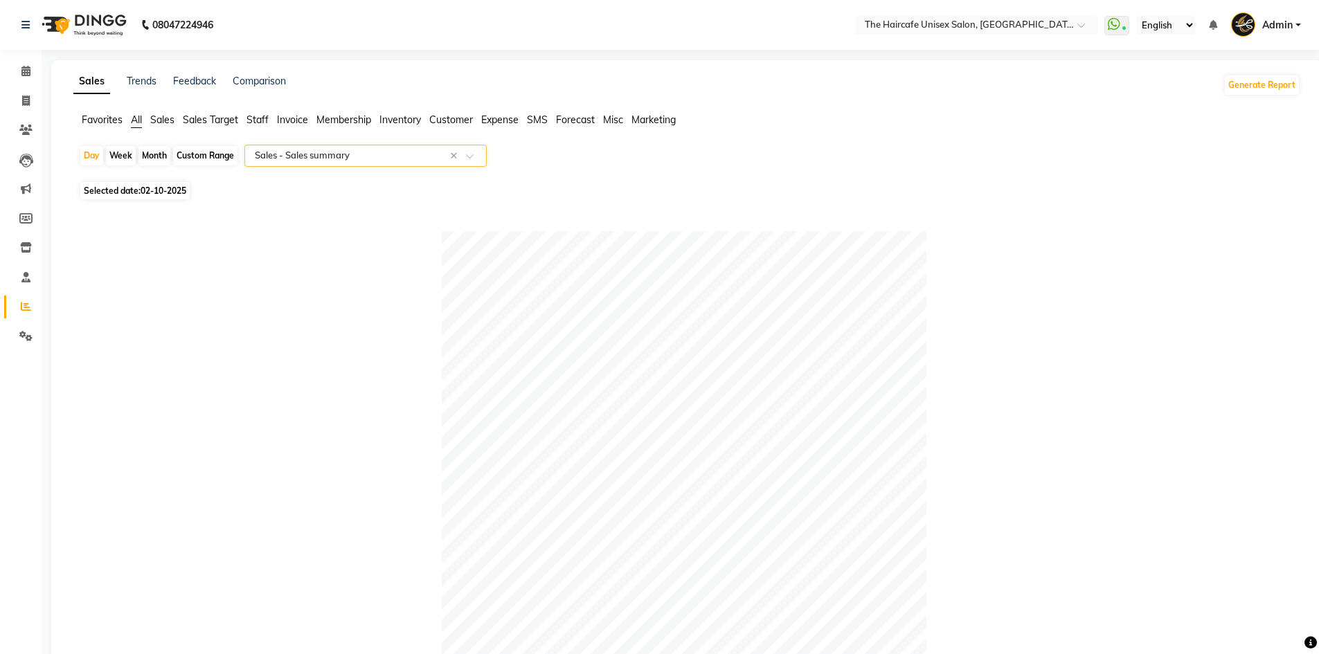
click at [161, 155] on div "Month" at bounding box center [155, 155] width 32 height 19
select select "10"
select select "2025"
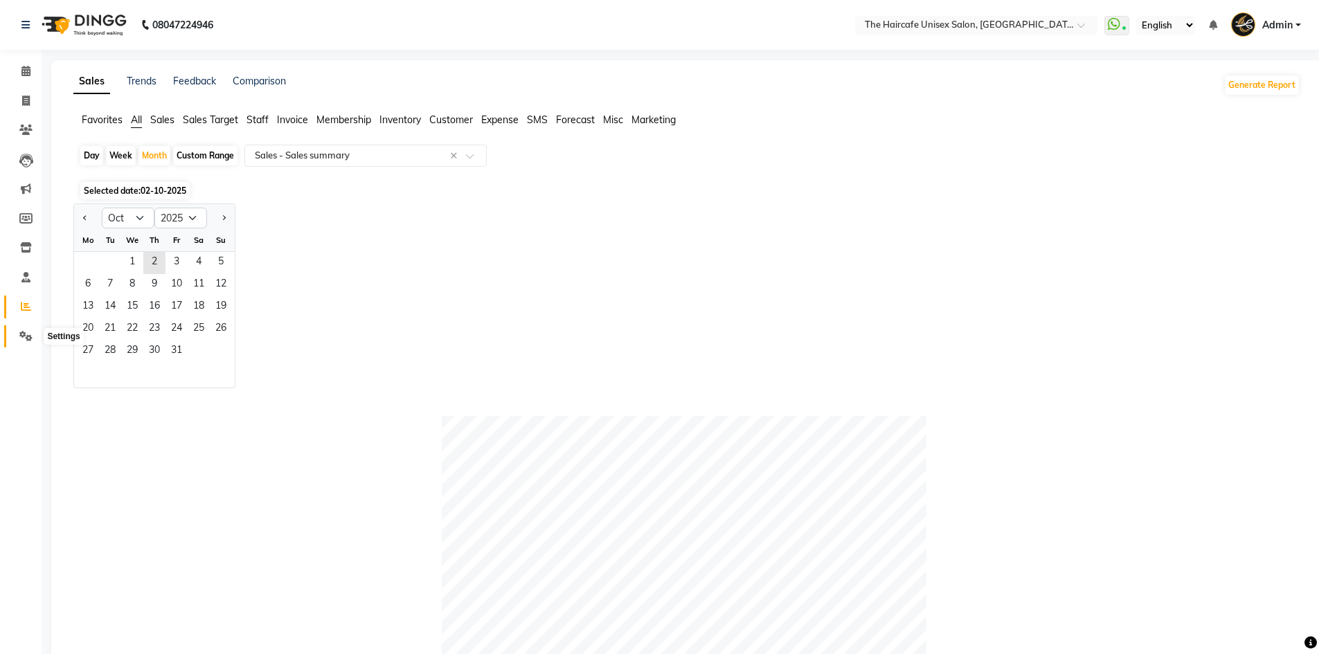
click at [30, 334] on icon at bounding box center [25, 336] width 13 height 10
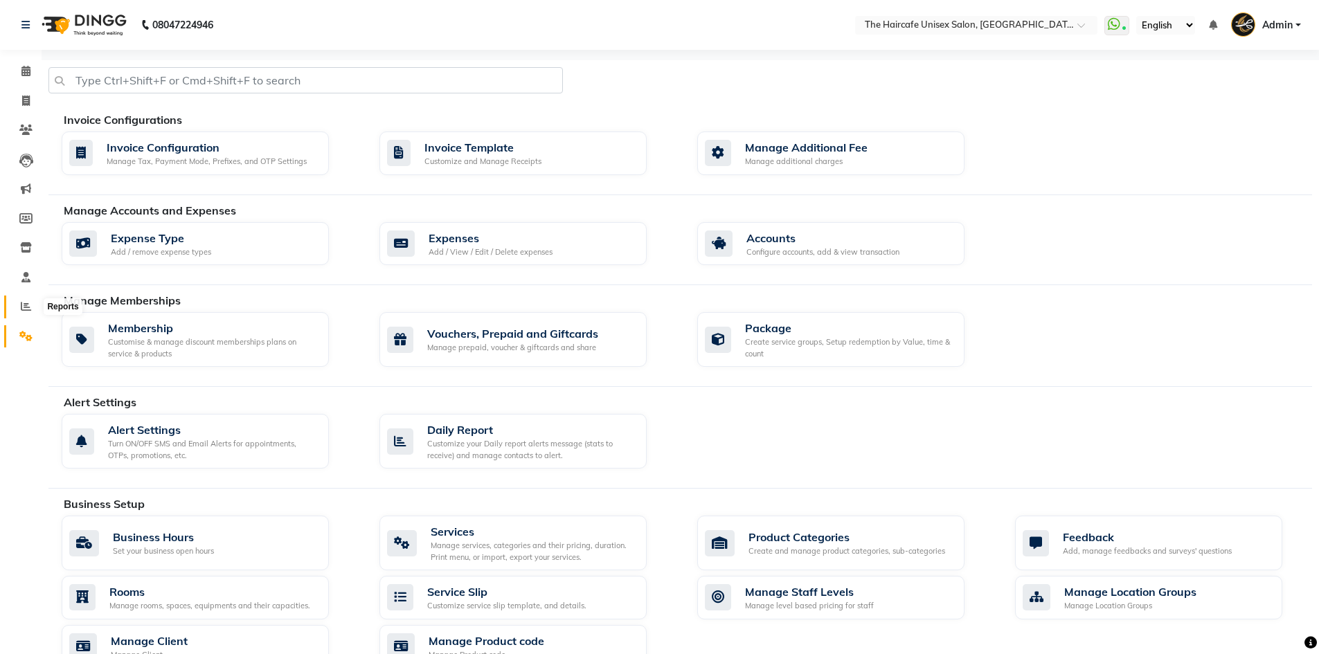
click at [34, 307] on span at bounding box center [26, 307] width 24 height 16
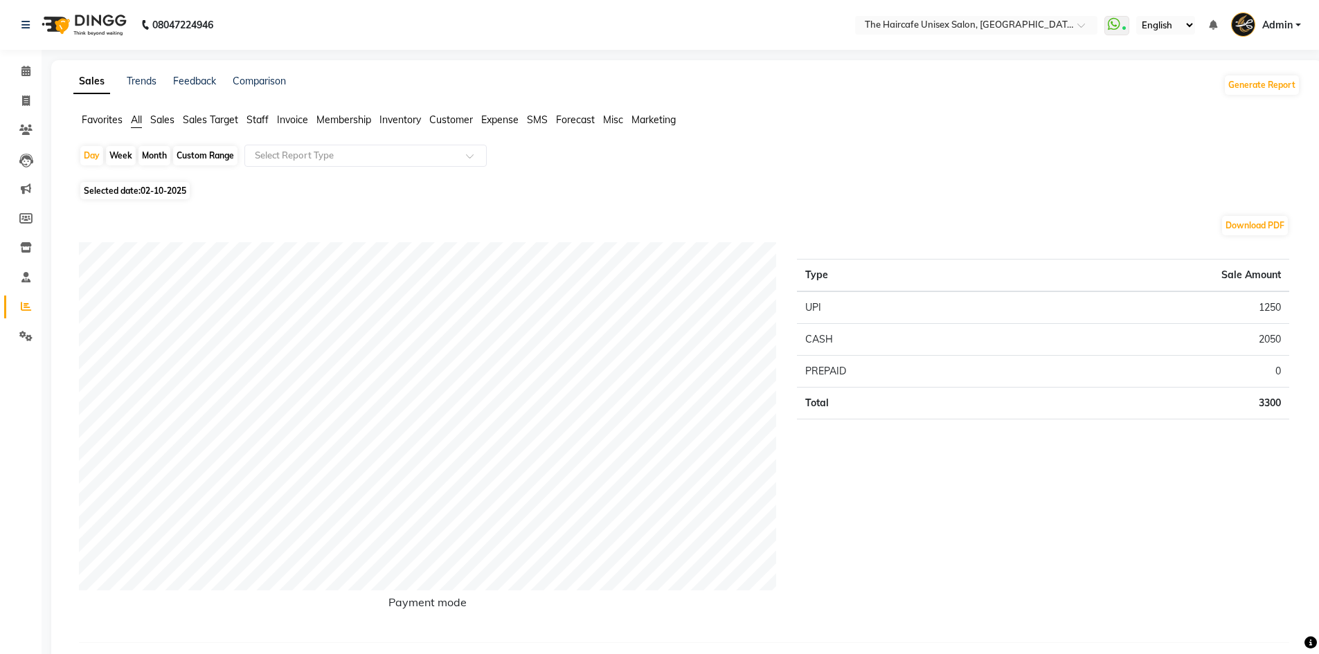
click at [220, 121] on span "Sales Target" at bounding box center [210, 120] width 55 height 12
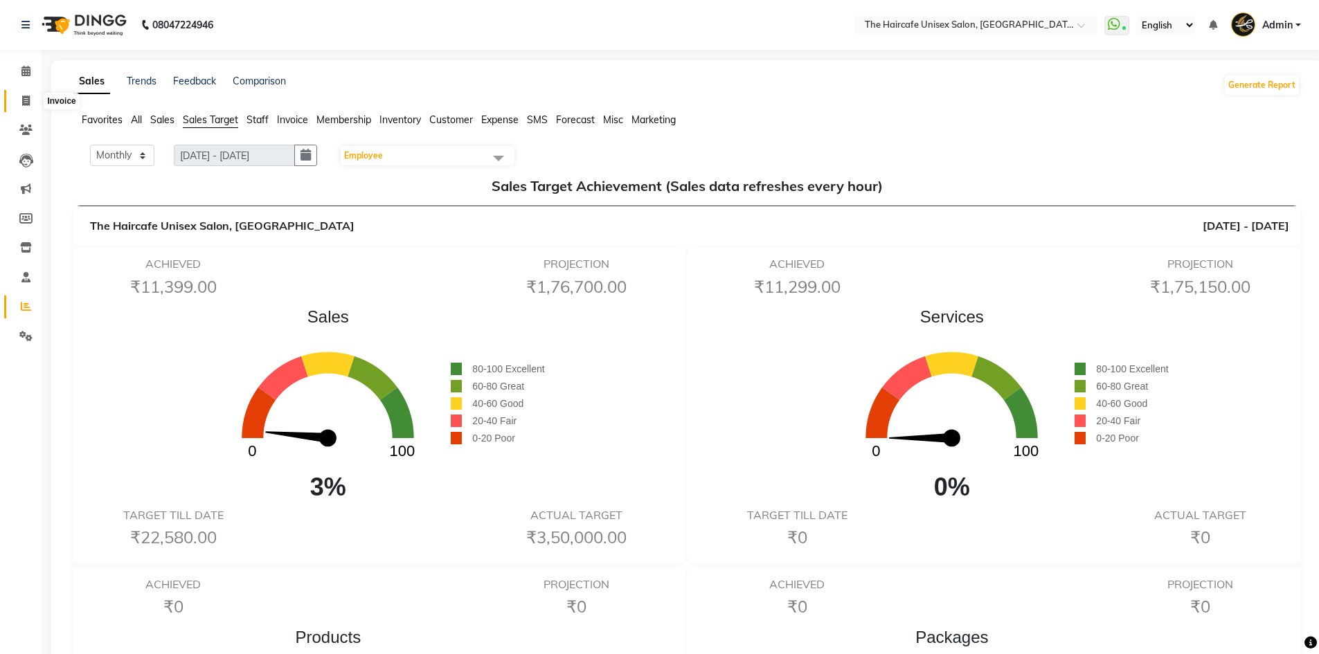
click at [26, 103] on icon at bounding box center [26, 101] width 8 height 10
select select "service"
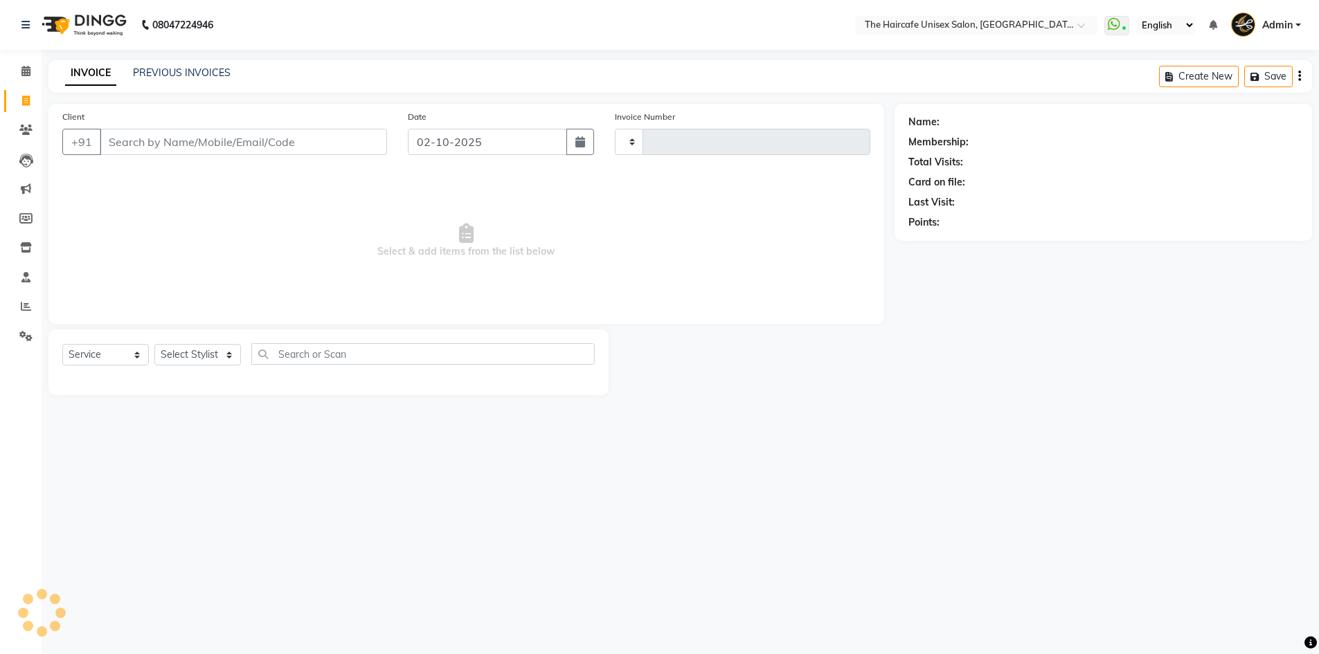
type input "1933"
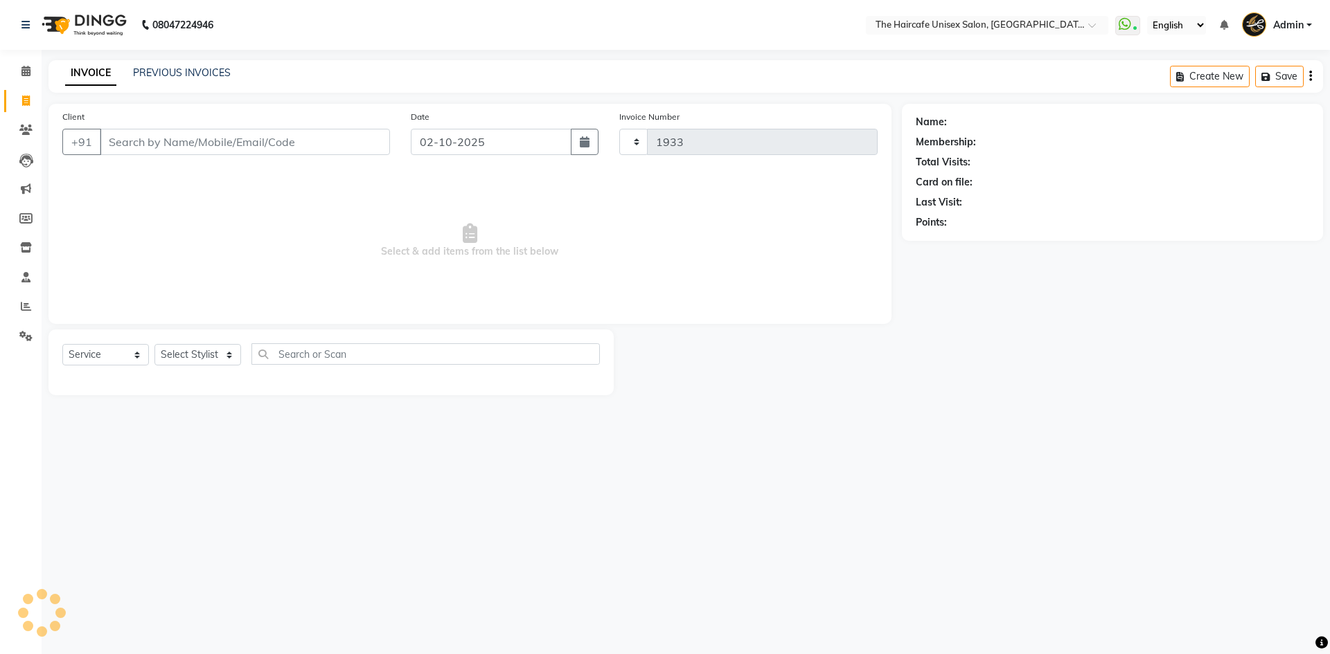
select select "7412"
click at [188, 352] on select "Select Stylist AFTAB ARCHANA DEEVKI KAJAL SWAROOP kasim pathan MAHESH VERMA MUS…" at bounding box center [197, 354] width 87 height 21
select select "68578"
click at [154, 344] on select "Select Stylist AFTAB ARCHANA DEEVKI KAJAL SWAROOP kasim pathan MAHESH VERMA MUS…" at bounding box center [197, 354] width 87 height 21
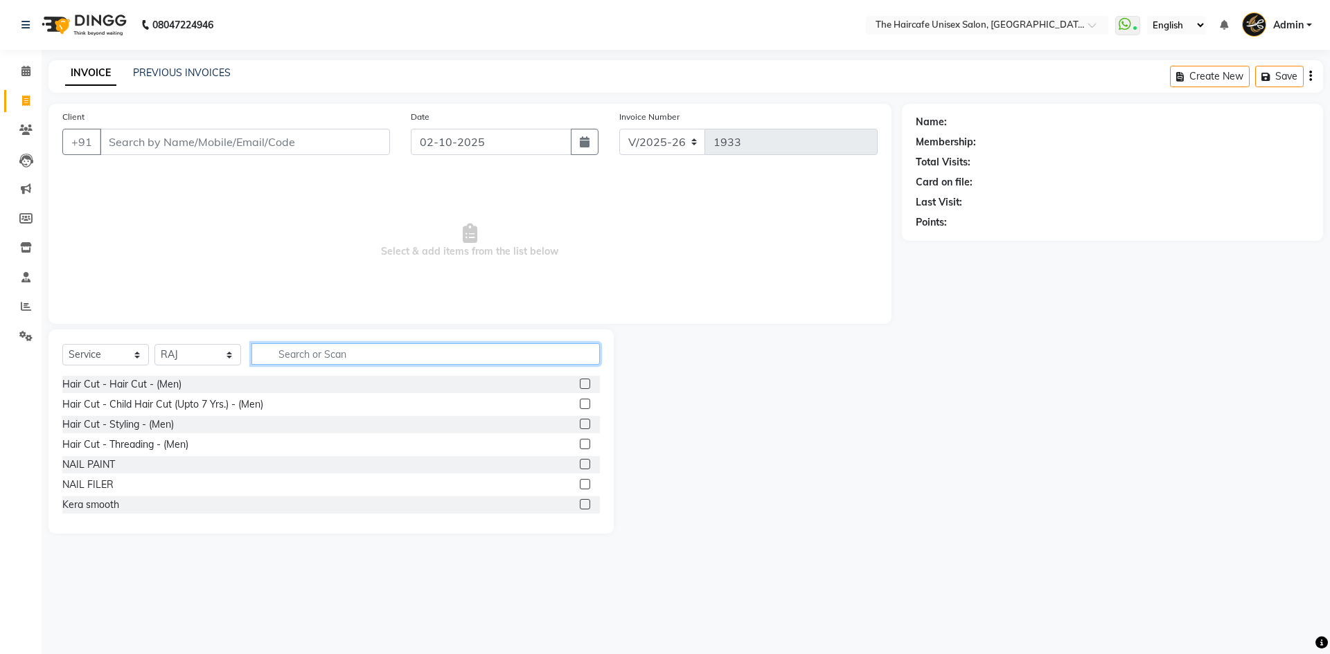
click at [395, 360] on input "text" at bounding box center [425, 354] width 348 height 21
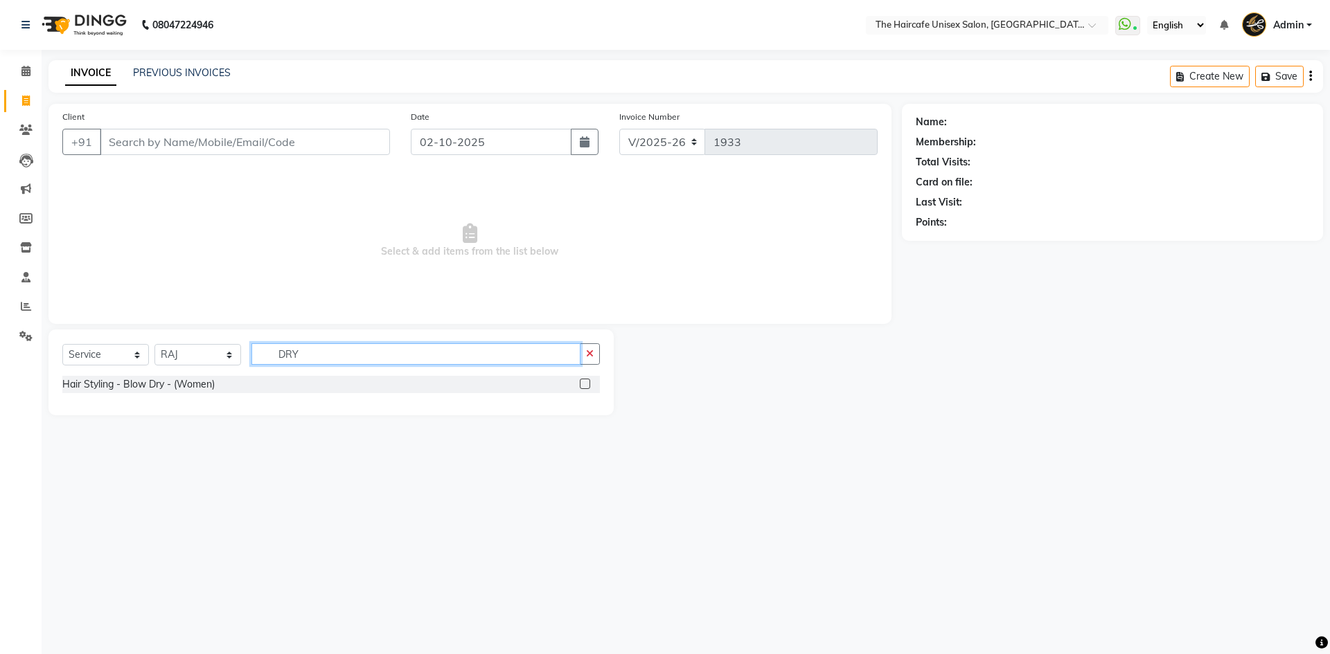
type input "DRY"
click at [585, 380] on label at bounding box center [585, 384] width 10 height 10
click at [585, 380] on input "checkbox" at bounding box center [584, 384] width 9 height 9
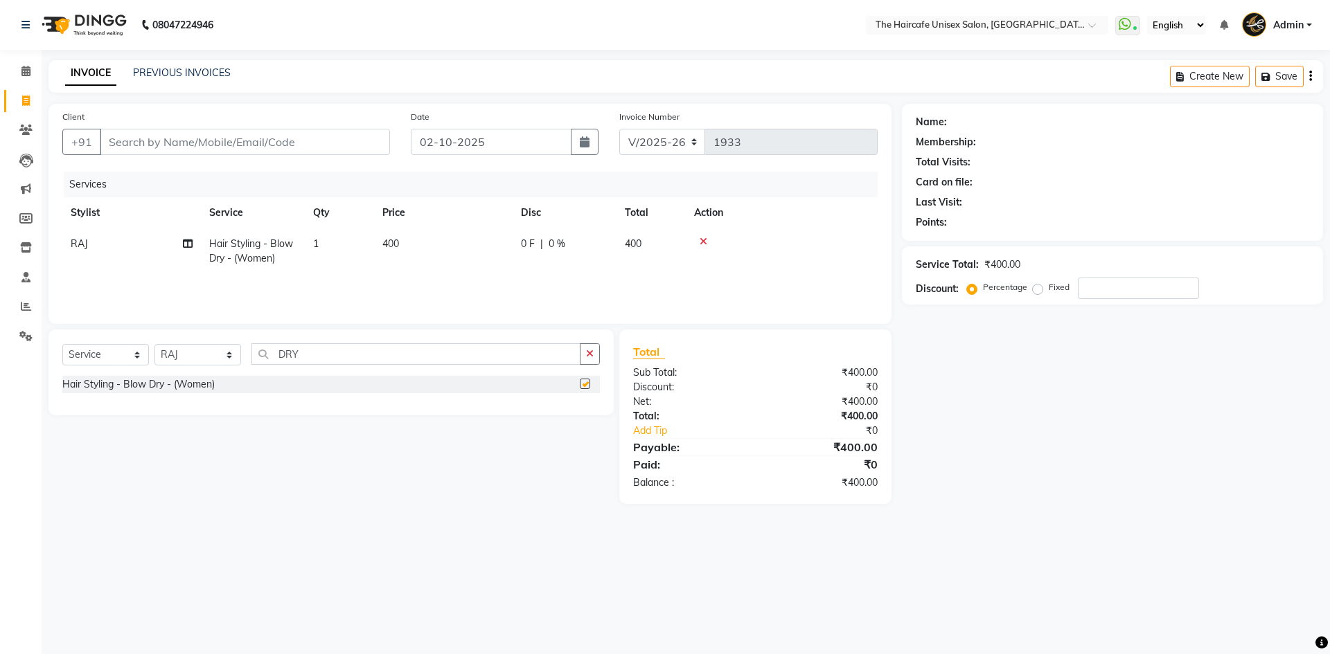
checkbox input "false"
click at [594, 352] on icon "button" at bounding box center [590, 354] width 8 height 10
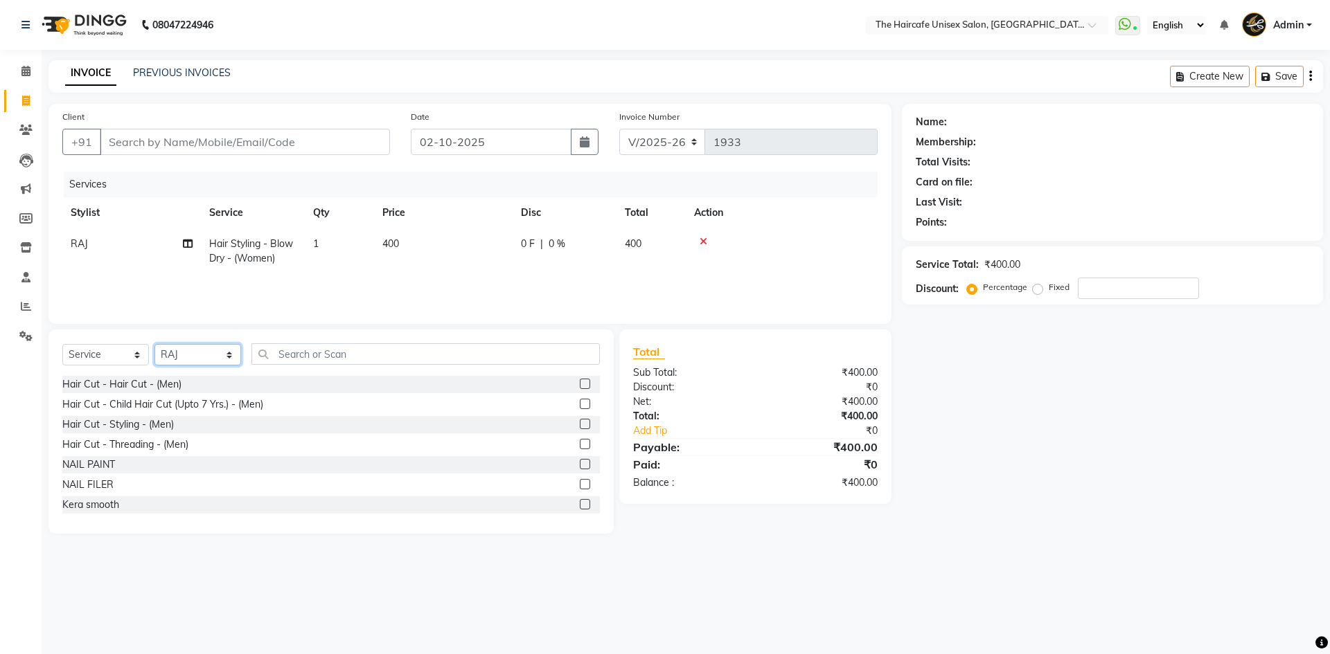
click at [208, 353] on select "Select Stylist AFTAB ARCHANA DEEVKI KAJAL SWAROOP kasim pathan MAHESH VERMA MUS…" at bounding box center [197, 354] width 87 height 21
select select "64975"
click at [154, 344] on select "Select Stylist AFTAB ARCHANA DEEVKI KAJAL SWAROOP kasim pathan MAHESH VERMA MUS…" at bounding box center [197, 354] width 87 height 21
click at [348, 358] on input "text" at bounding box center [425, 354] width 348 height 21
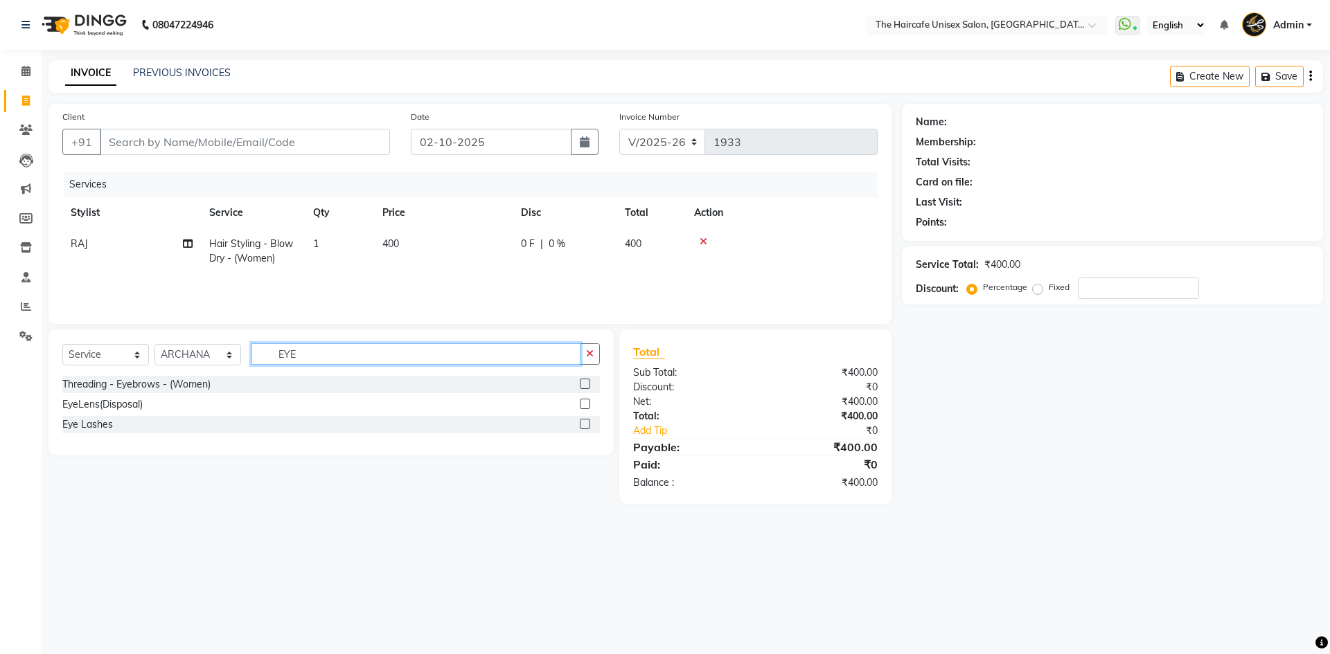
type input "EYE"
click at [585, 378] on div at bounding box center [590, 384] width 20 height 17
click at [588, 387] on label at bounding box center [585, 384] width 10 height 10
click at [588, 387] on input "checkbox" at bounding box center [584, 384] width 9 height 9
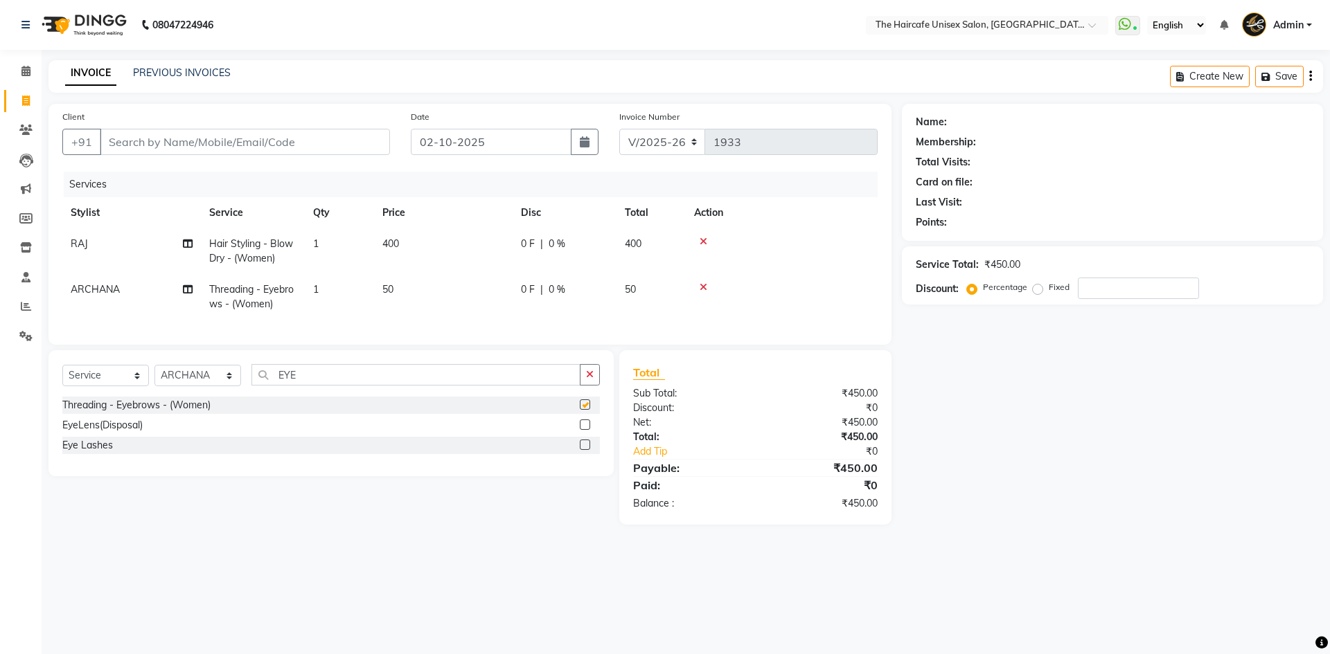
checkbox input "false"
click at [588, 380] on icon "button" at bounding box center [590, 375] width 8 height 10
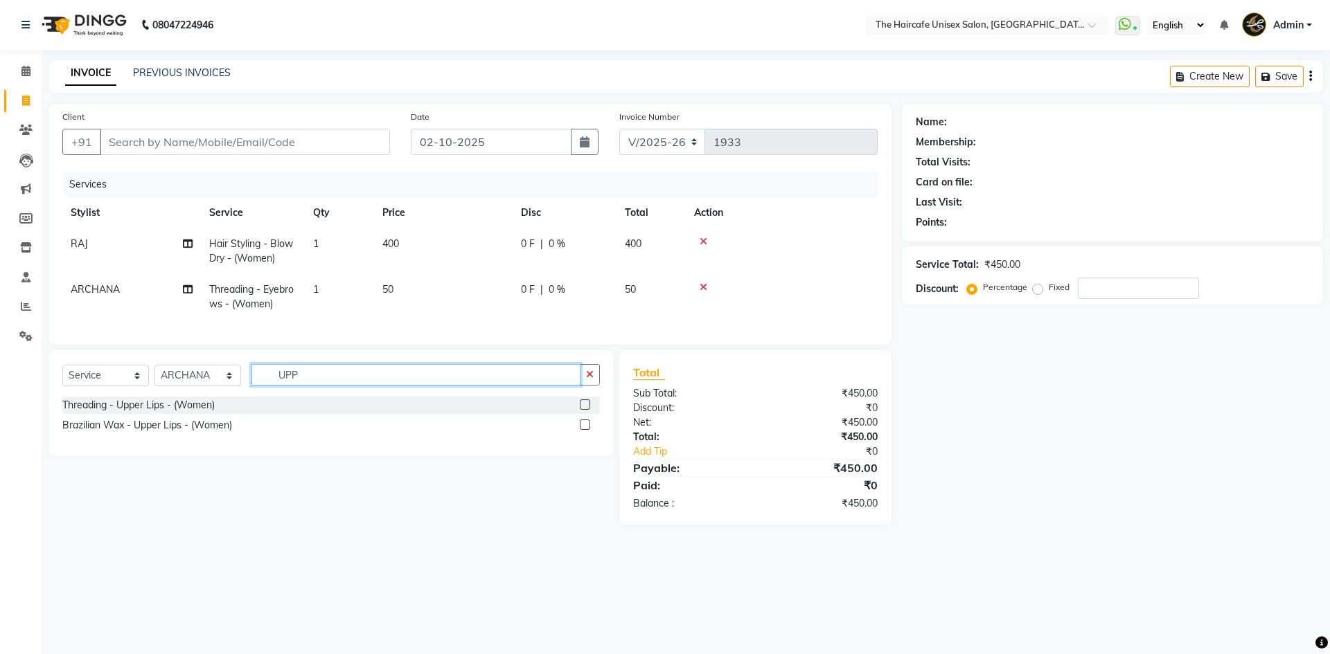
type input "UPP"
click at [581, 410] on label at bounding box center [585, 405] width 10 height 10
click at [581, 410] on input "checkbox" at bounding box center [584, 405] width 9 height 9
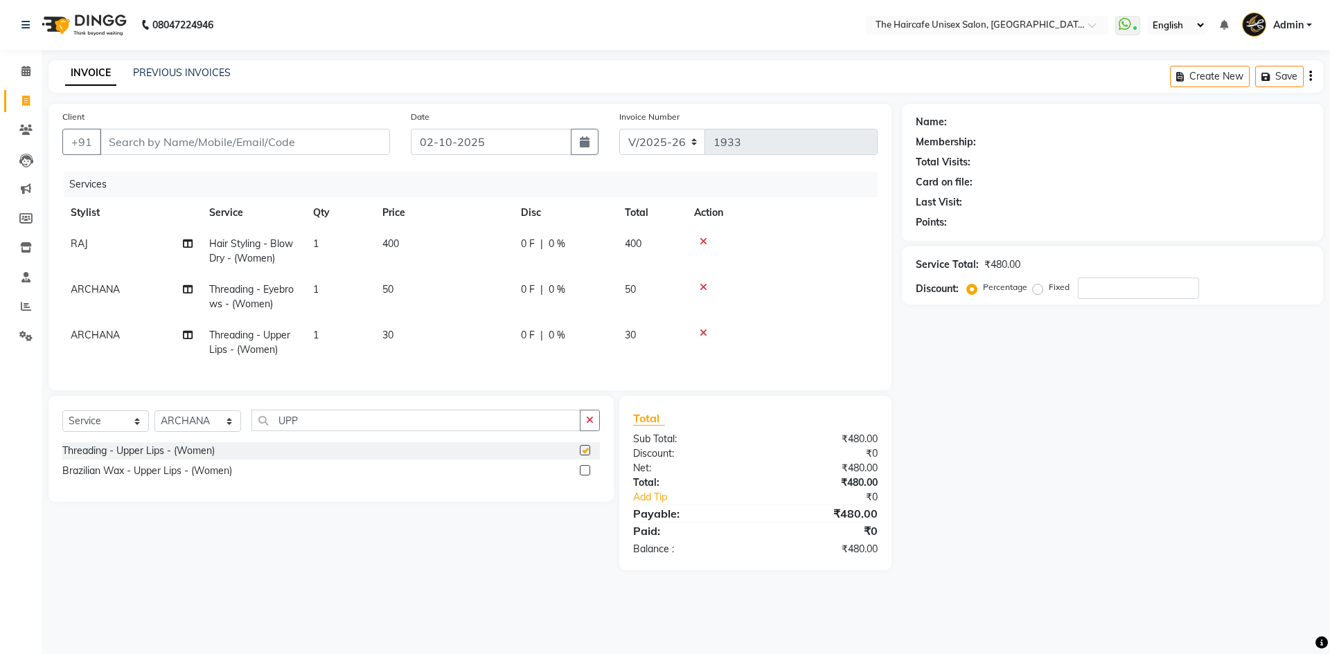
checkbox input "false"
click at [292, 151] on input "Client" at bounding box center [245, 142] width 290 height 26
type input "D"
type input "0"
click at [289, 147] on input "D.R" at bounding box center [210, 142] width 220 height 26
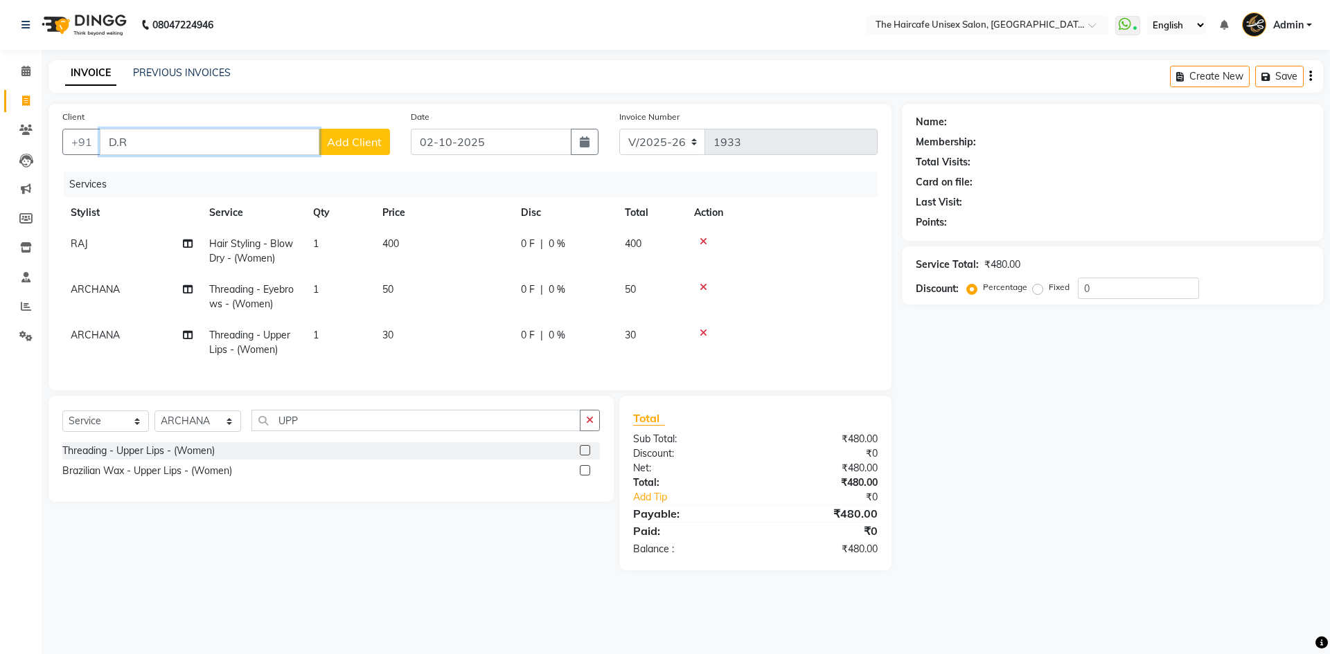
click at [289, 147] on input "D.R" at bounding box center [210, 142] width 220 height 26
type input "D"
type input "9"
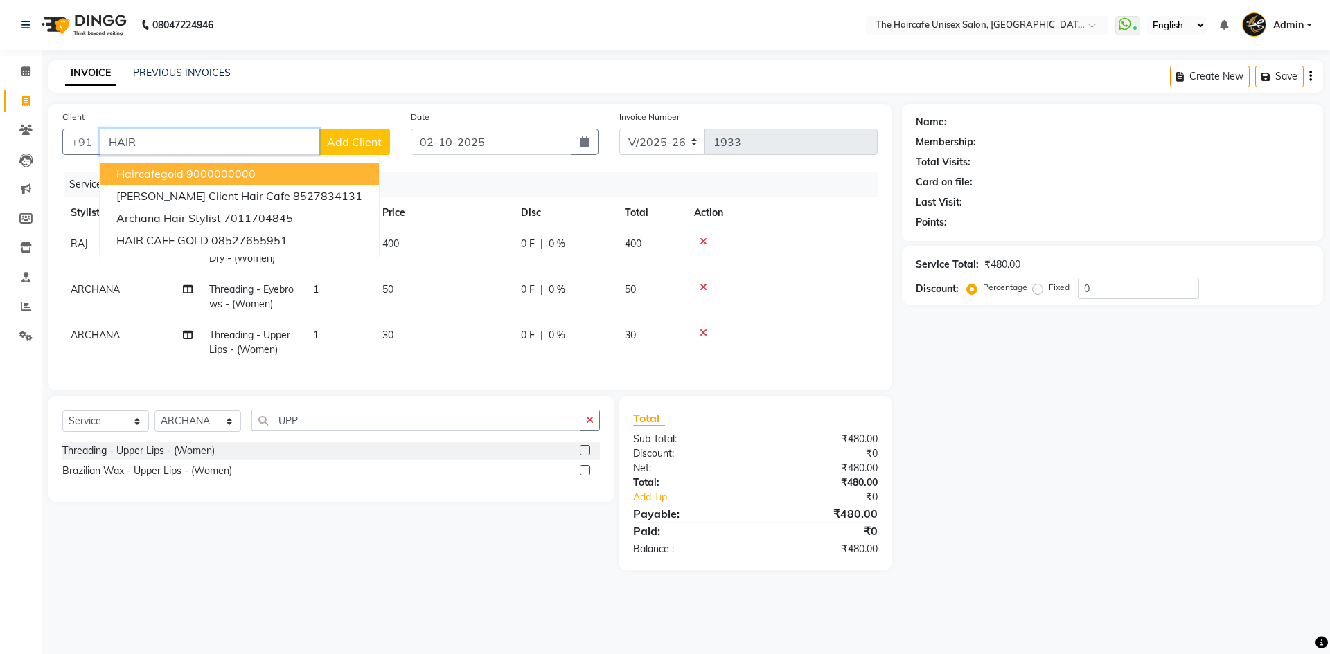
click at [242, 174] on ngb-highlight "9000000000" at bounding box center [220, 174] width 69 height 14
type input "9000000000"
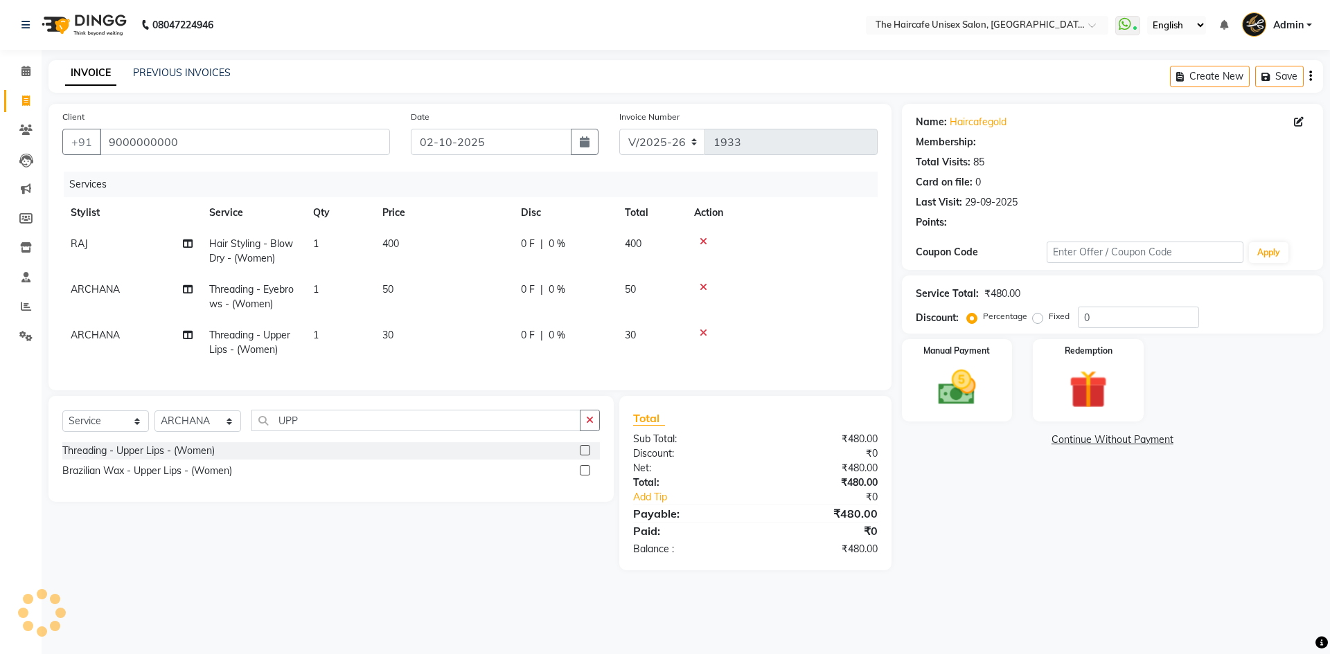
select select "1: Object"
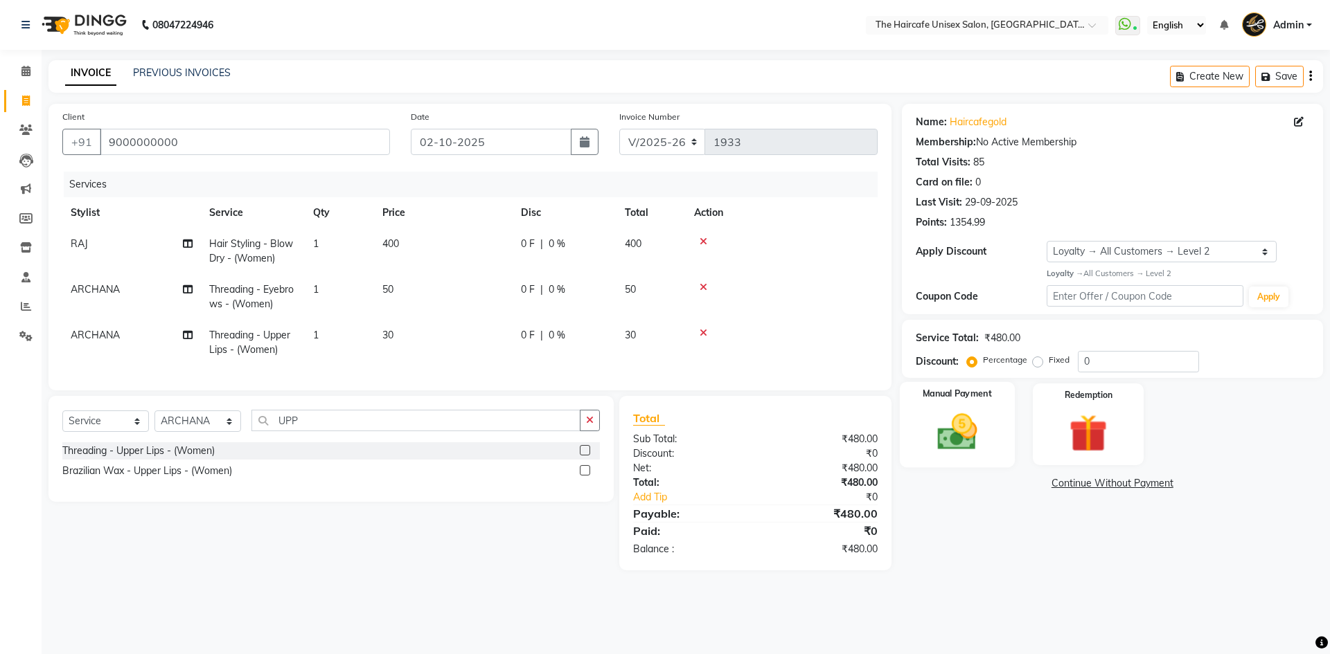
click at [960, 427] on img at bounding box center [957, 432] width 64 height 46
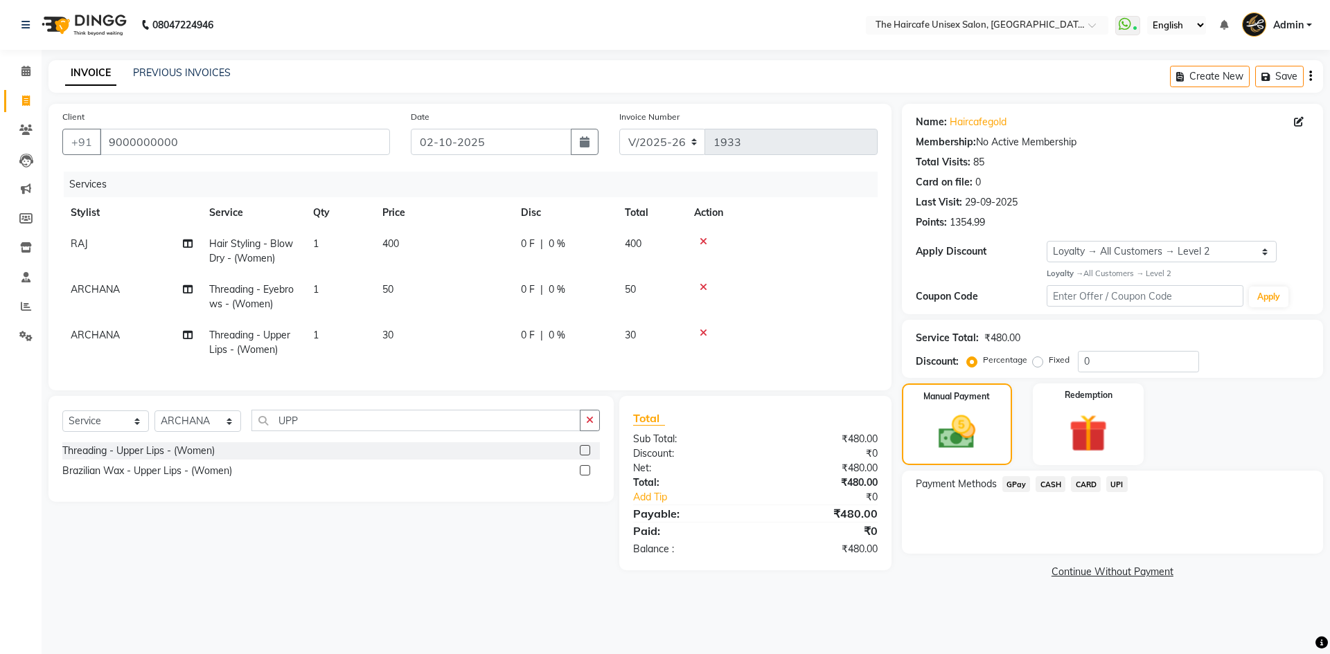
click at [1045, 481] on span "CASH" at bounding box center [1050, 484] width 30 height 16
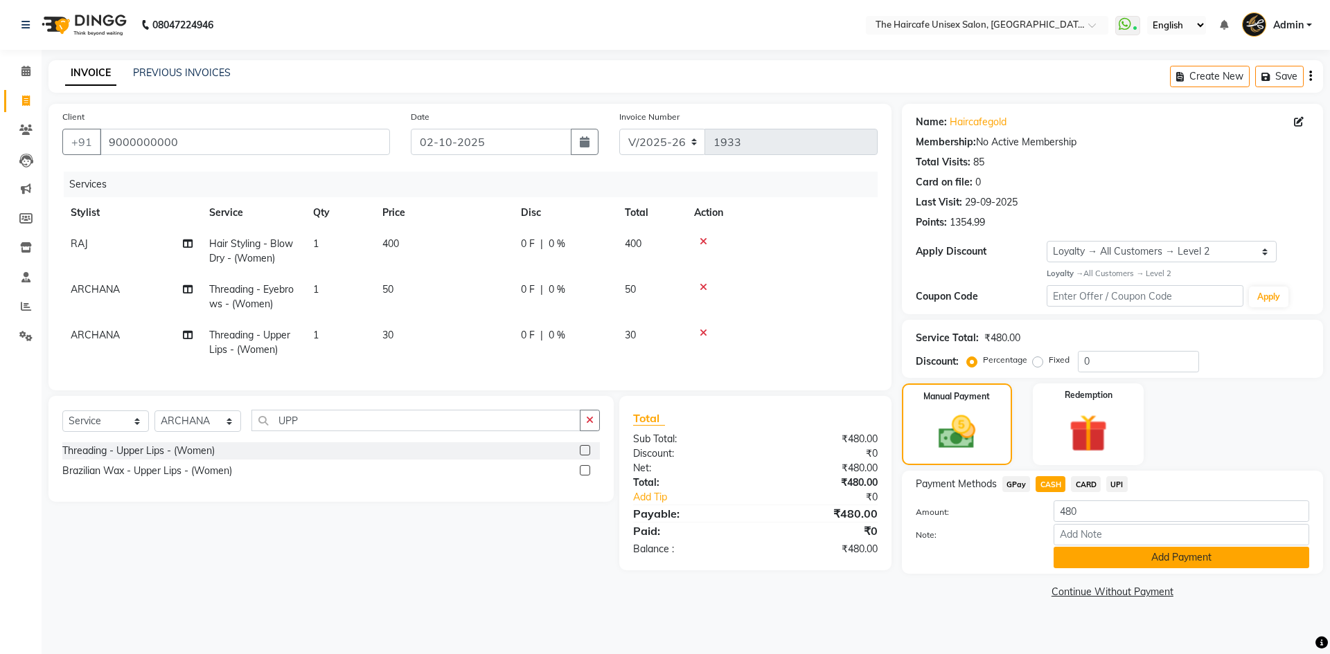
click at [1137, 560] on button "Add Payment" at bounding box center [1181, 557] width 256 height 21
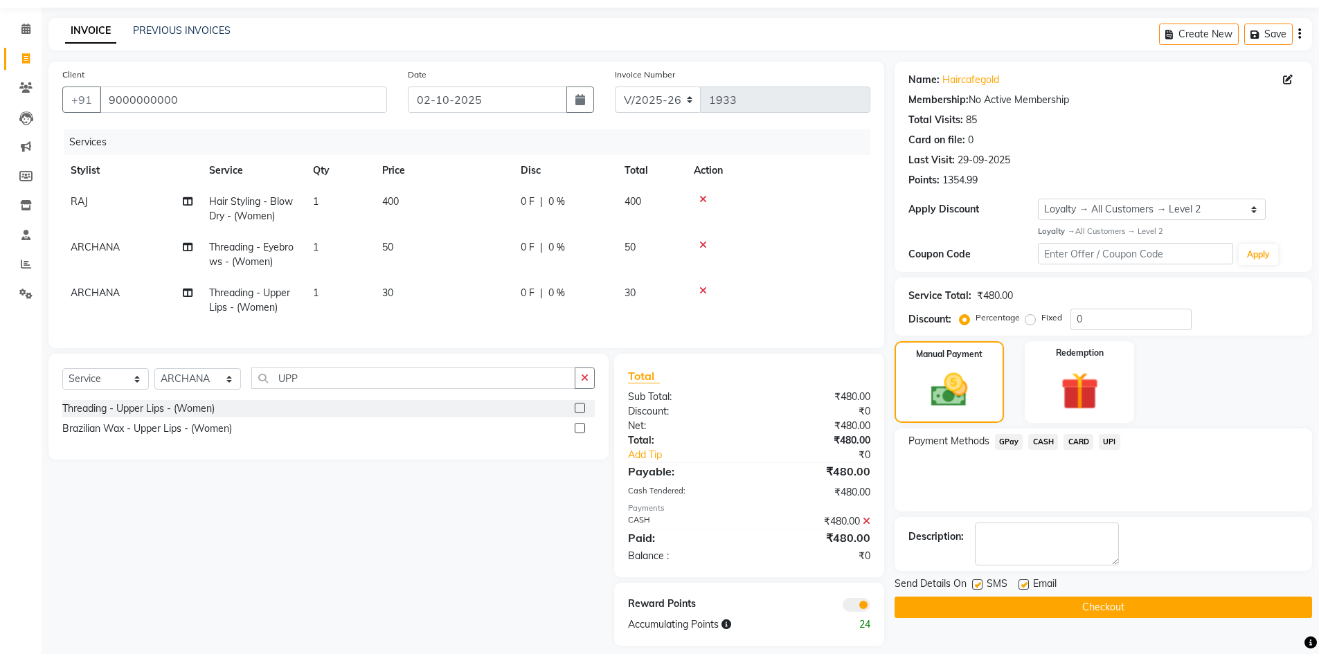
scroll to position [65, 0]
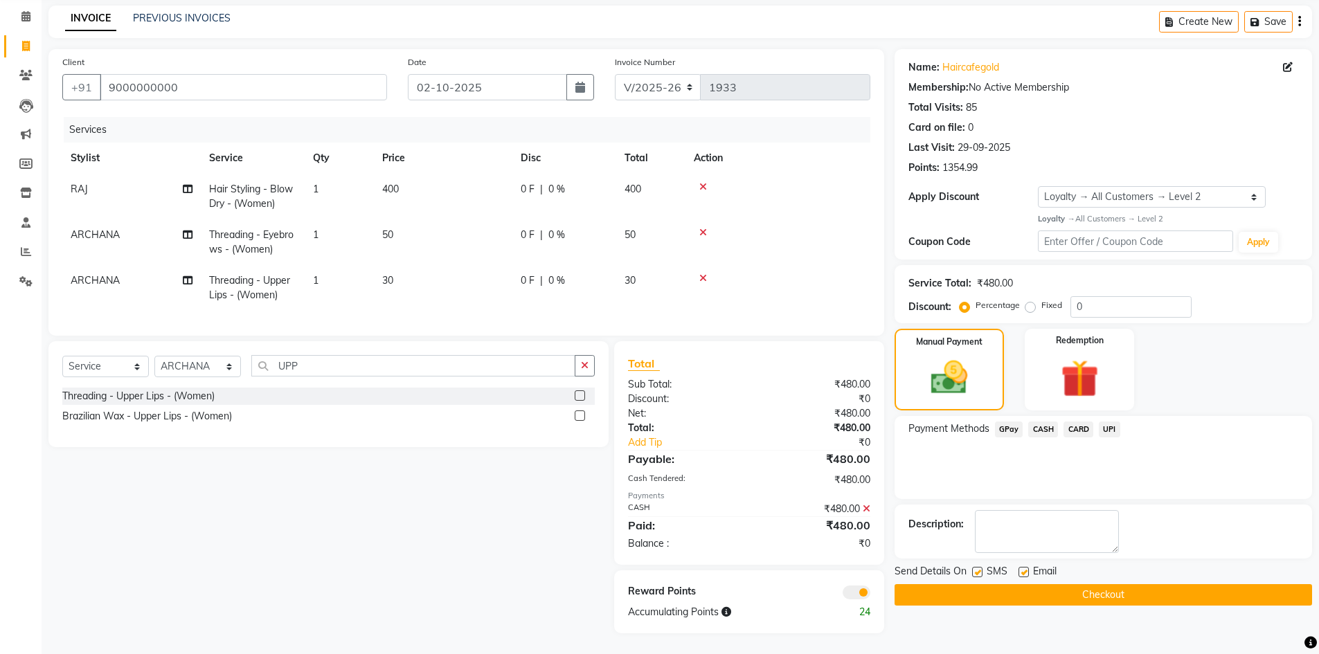
click at [1104, 587] on button "Checkout" at bounding box center [1104, 595] width 418 height 21
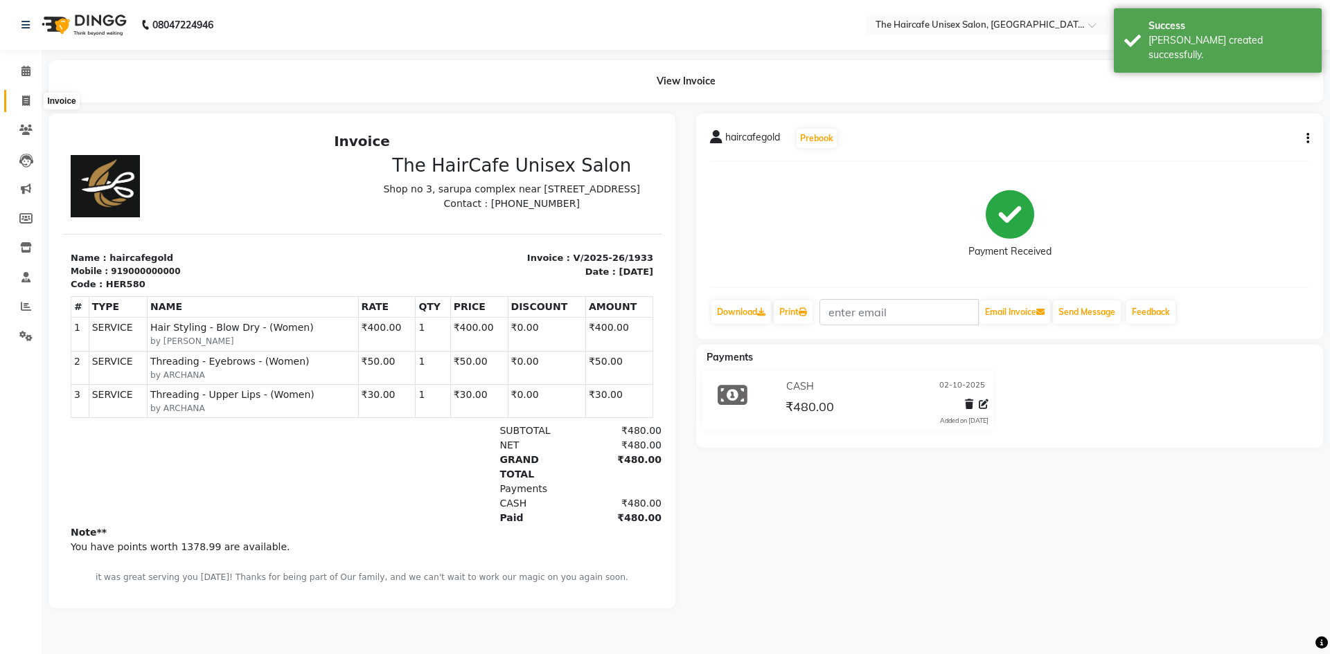
click at [26, 101] on icon at bounding box center [26, 101] width 8 height 10
select select "service"
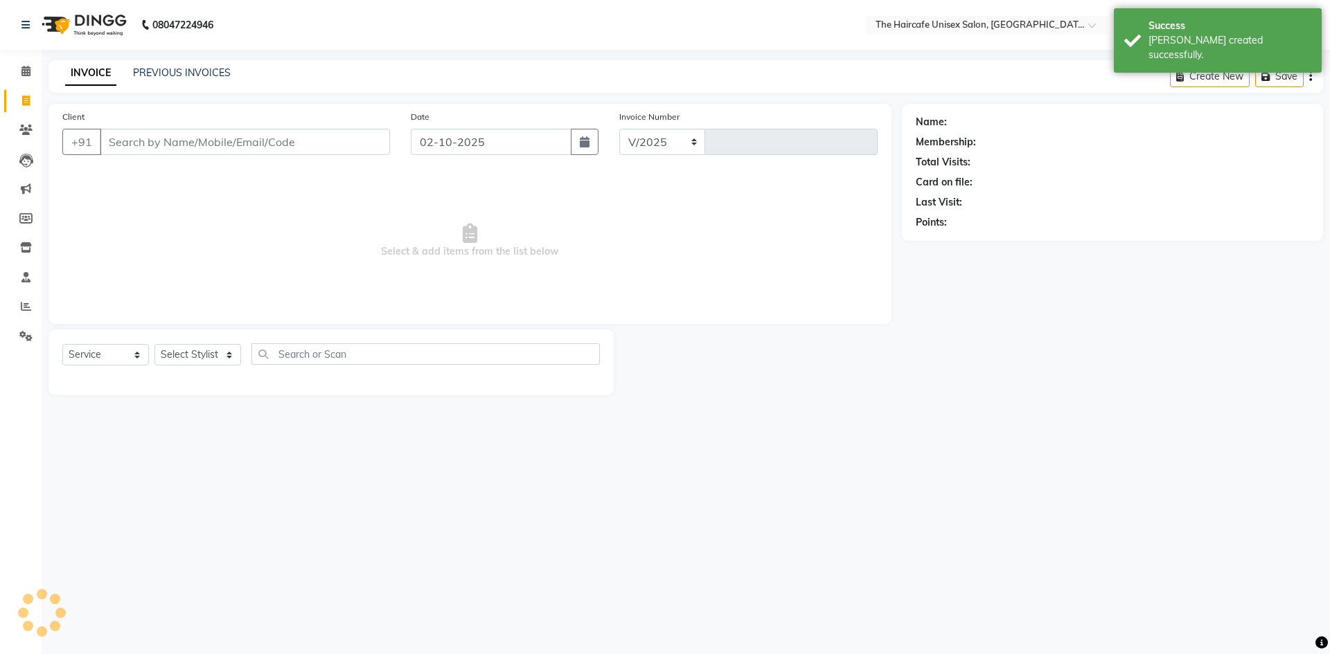
select select "7412"
type input "1934"
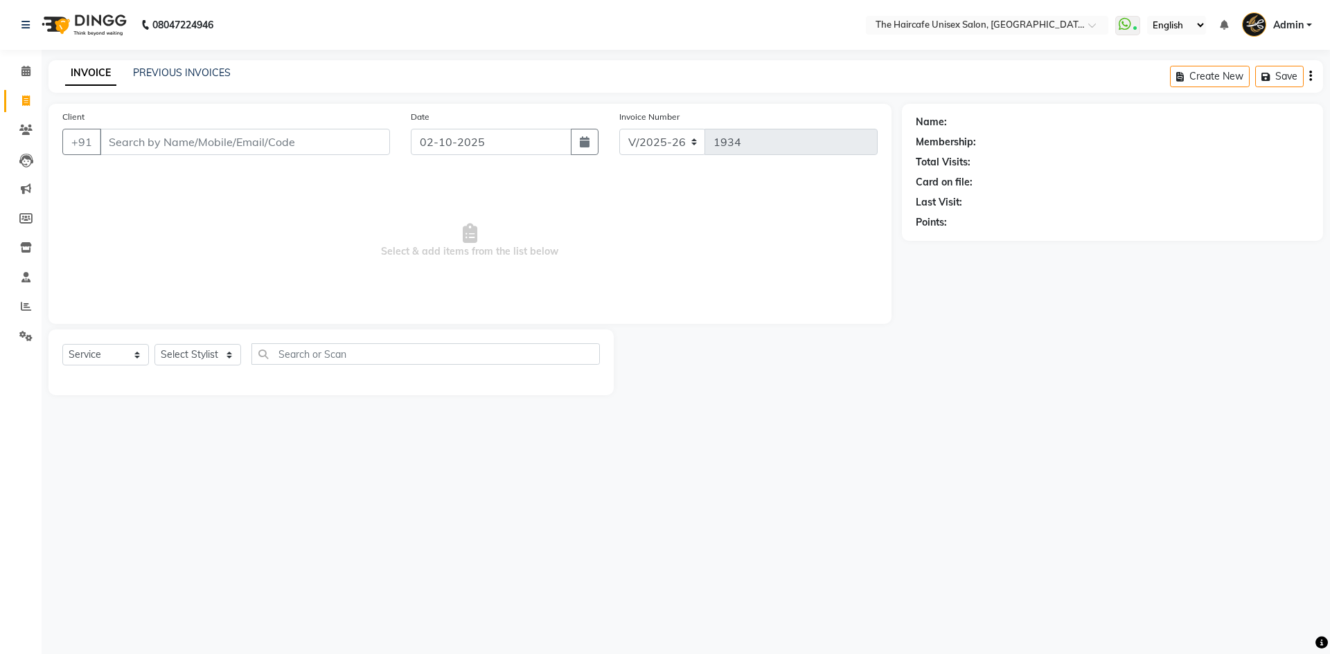
click at [172, 65] on div "INVOICE PREVIOUS INVOICES Create New Save" at bounding box center [685, 76] width 1274 height 33
click at [176, 66] on link "PREVIOUS INVOICES" at bounding box center [182, 72] width 98 height 12
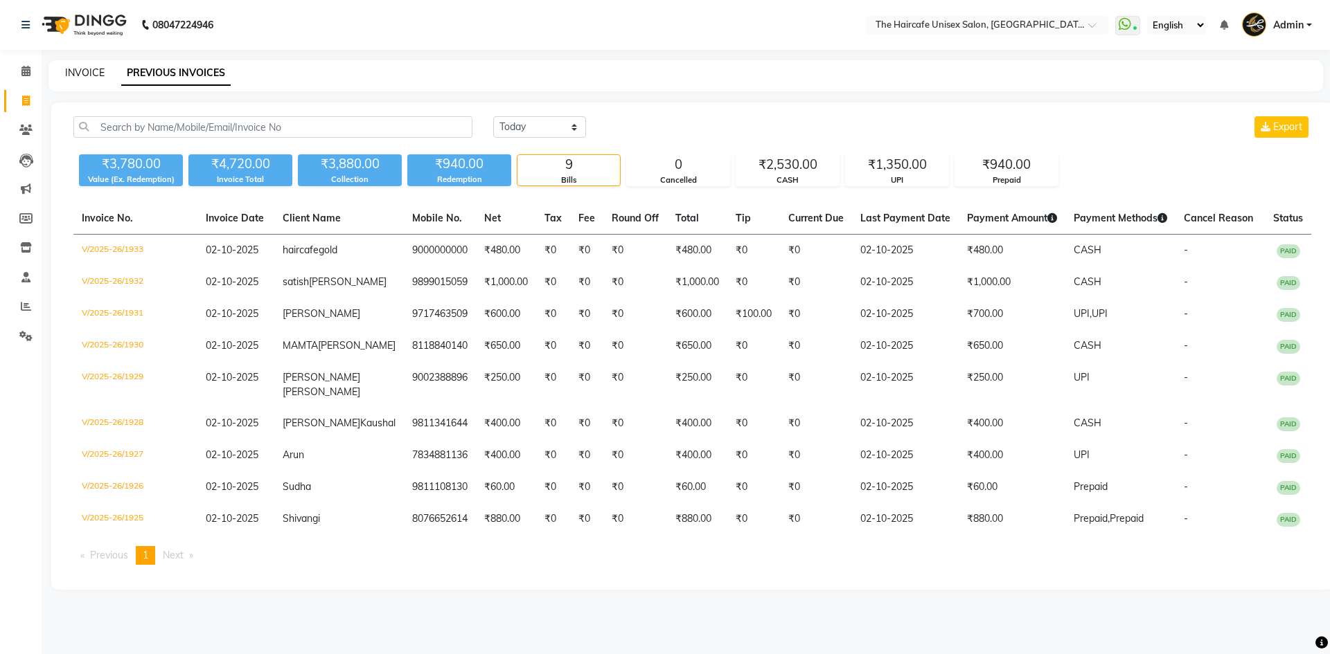
click at [76, 71] on link "INVOICE" at bounding box center [84, 72] width 39 height 12
select select "service"
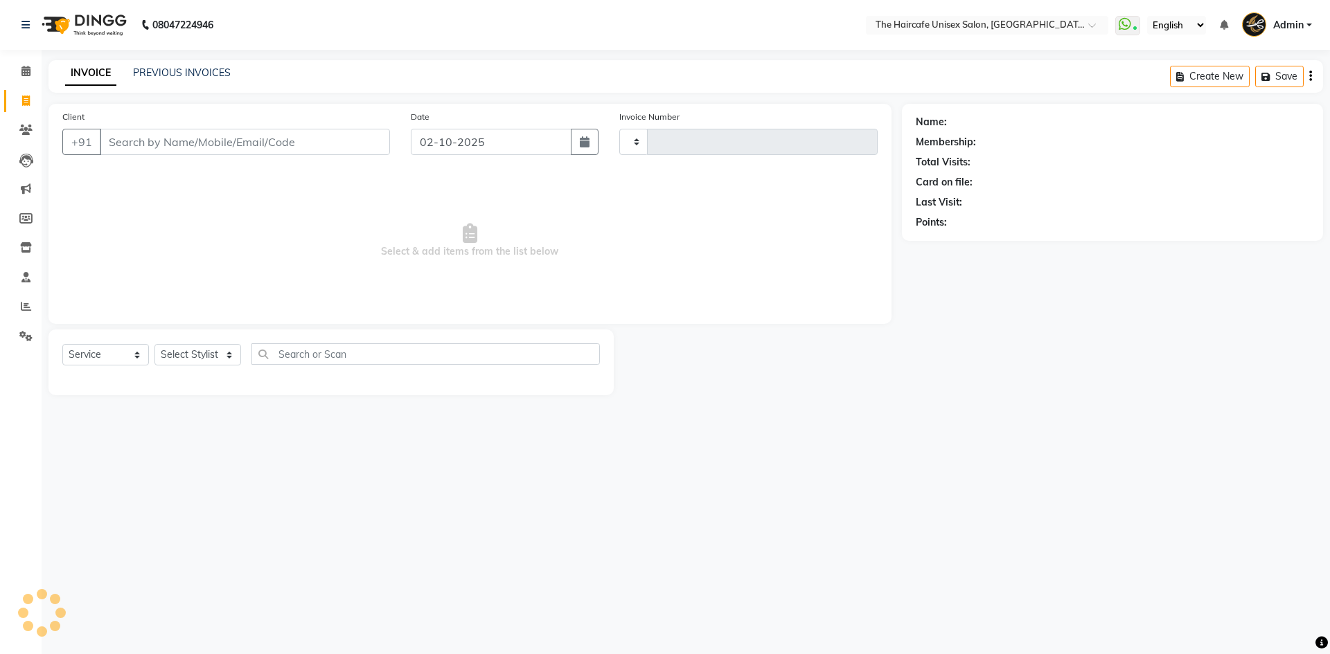
type input "1934"
select select "7412"
click at [195, 354] on select "Select Stylist AFTAB ARCHANA DEEVKI KAJAL SWAROOP kasim pathan MAHESH VERMA MUS…" at bounding box center [197, 354] width 87 height 21
select select "64976"
click at [154, 344] on select "Select Stylist AFTAB ARCHANA DEEVKI KAJAL SWAROOP kasim pathan MAHESH VERMA MUS…" at bounding box center [197, 354] width 87 height 21
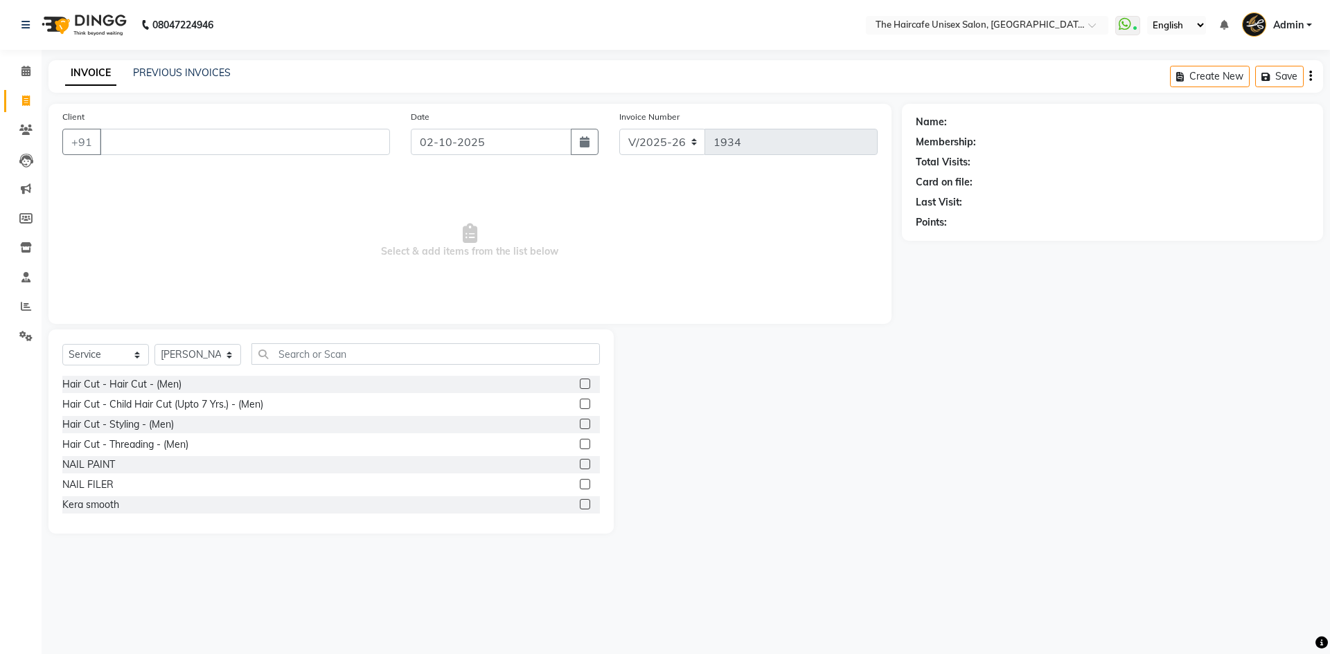
click at [580, 386] on label at bounding box center [585, 384] width 10 height 10
click at [580, 386] on input "checkbox" at bounding box center [584, 384] width 9 height 9
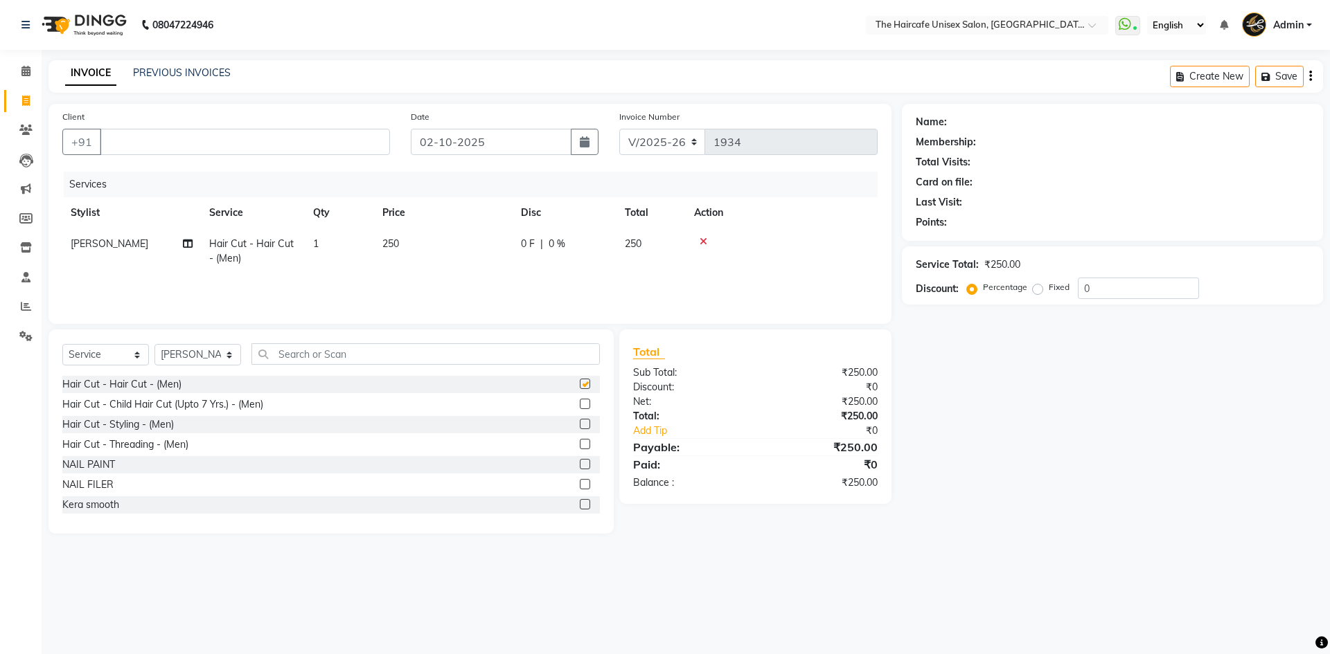
checkbox input "false"
click at [292, 139] on input "Client" at bounding box center [245, 142] width 290 height 26
click at [247, 141] on input "Client" at bounding box center [245, 142] width 290 height 26
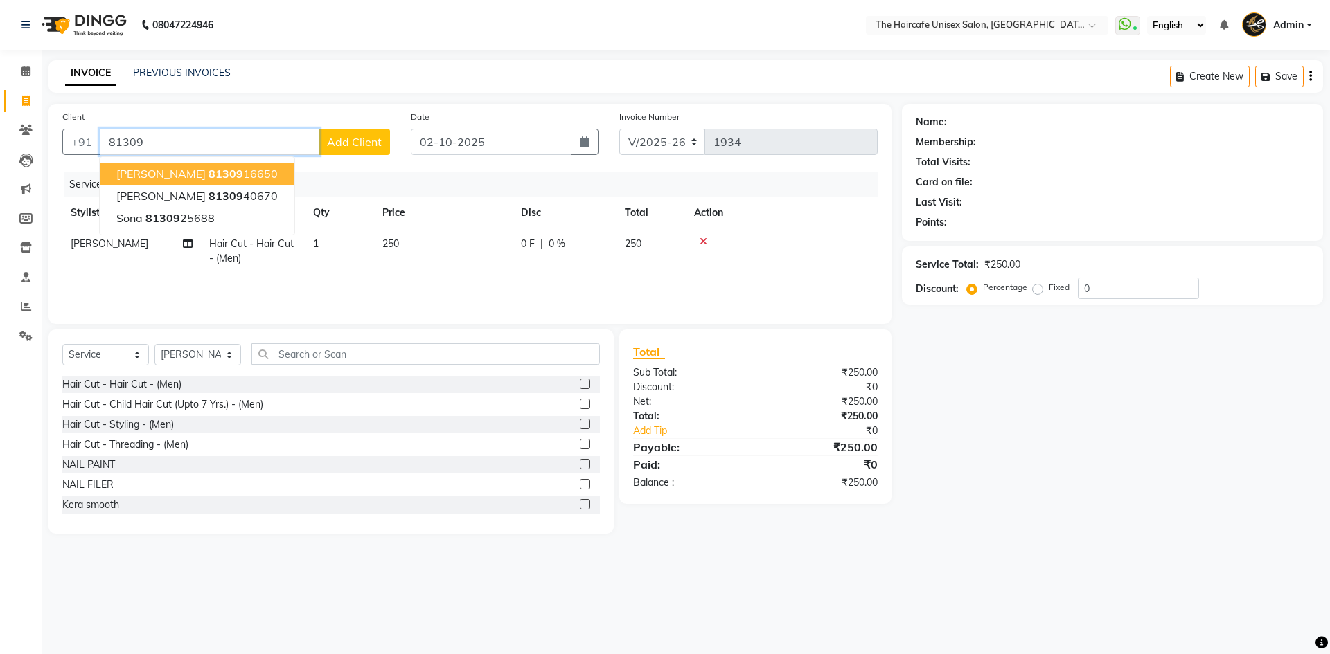
click at [163, 178] on button "parshant 81309 16650" at bounding box center [197, 174] width 195 height 22
type input "8130916650"
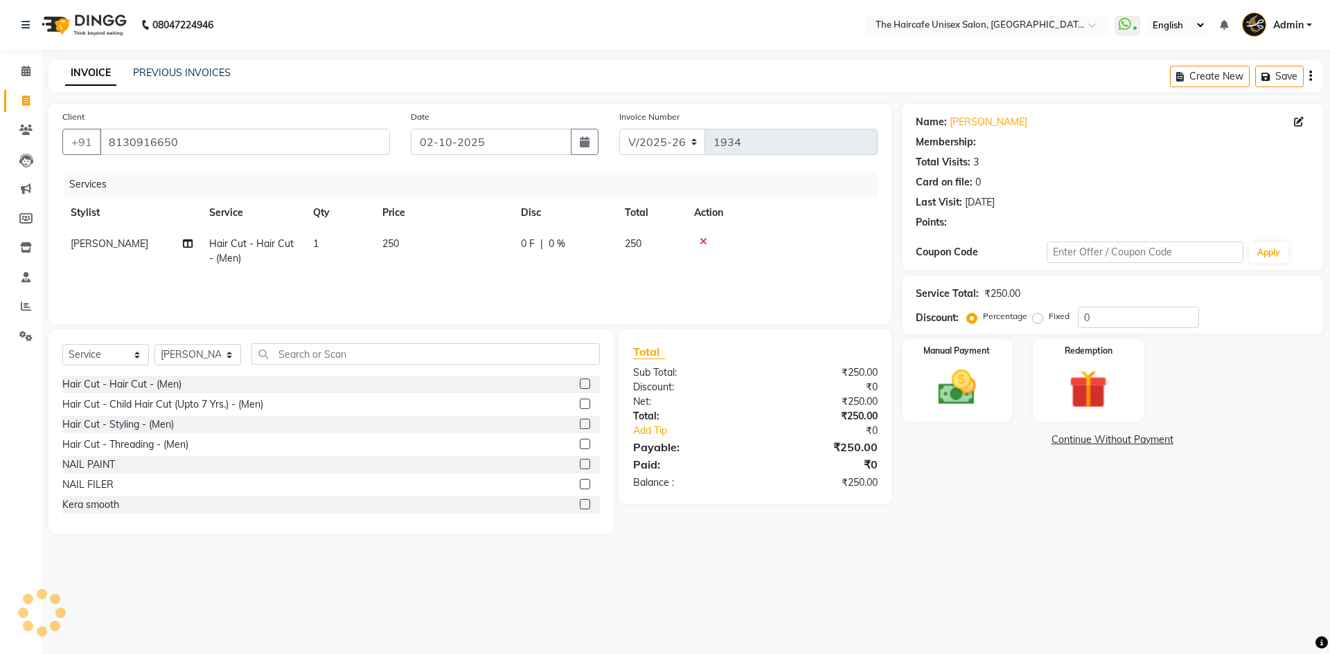
select select "1: Object"
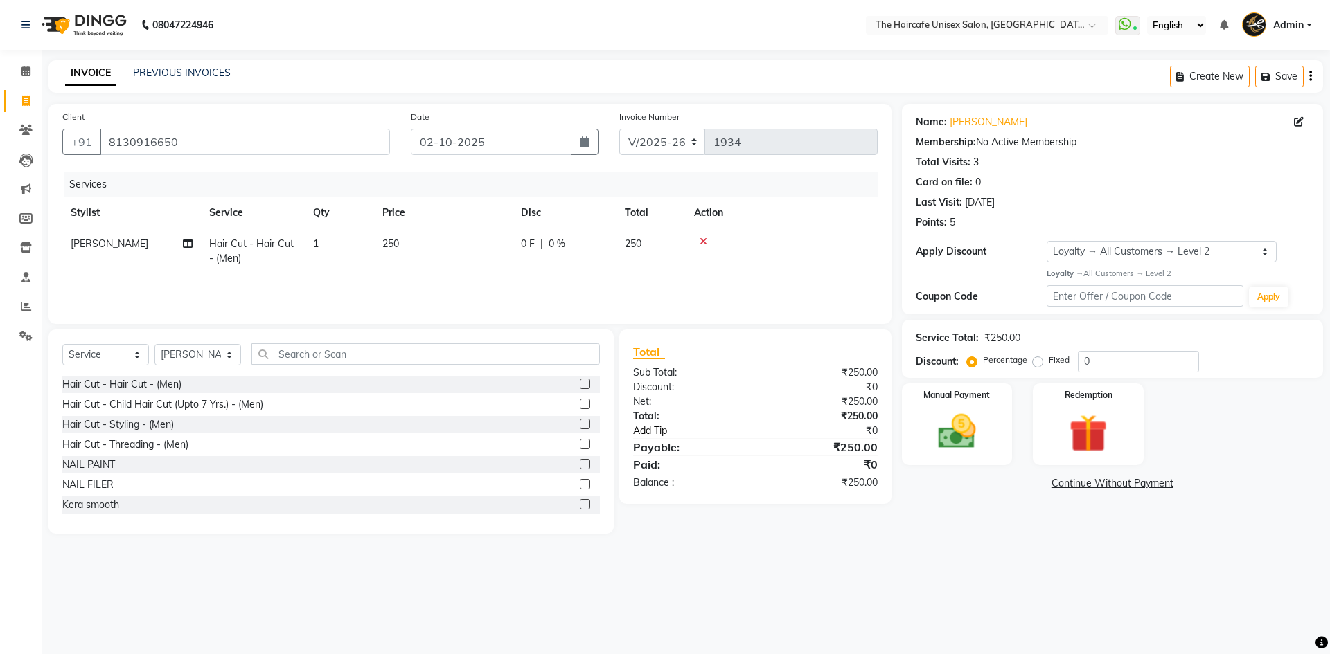
click at [663, 428] on link "Add Tip" at bounding box center [700, 431] width 154 height 15
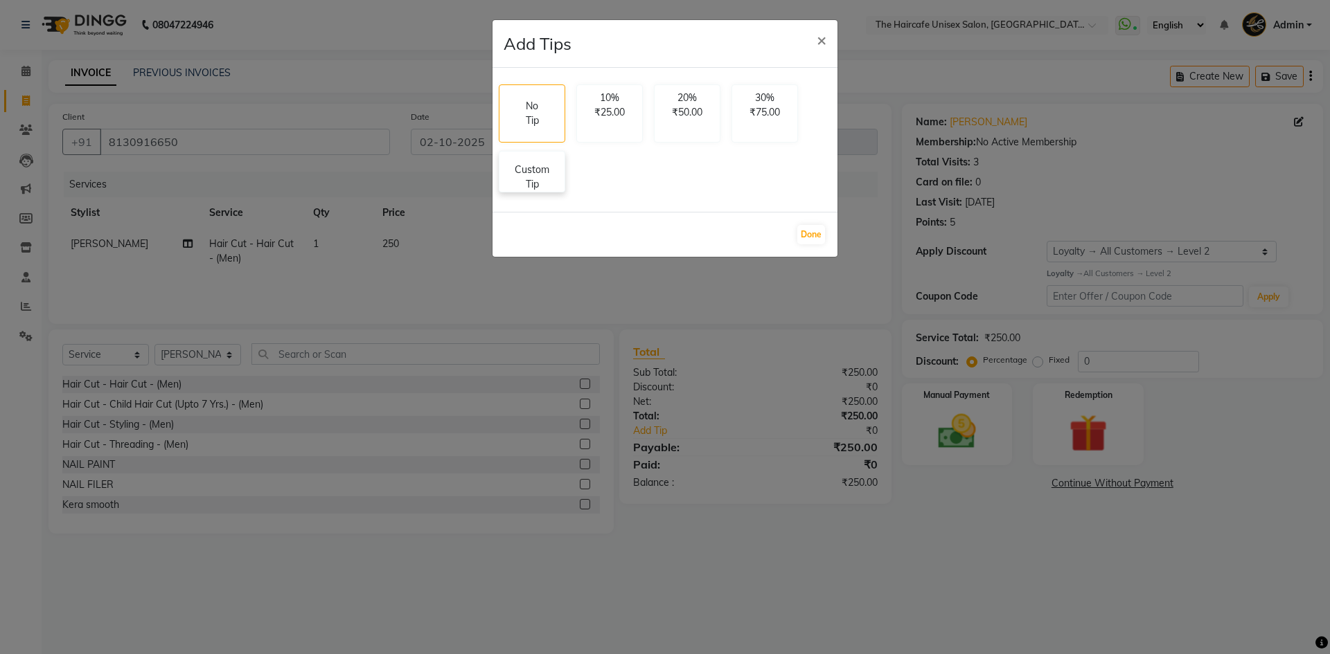
click at [531, 163] on p "Custom Tip" at bounding box center [532, 177] width 48 height 29
select select "64976"
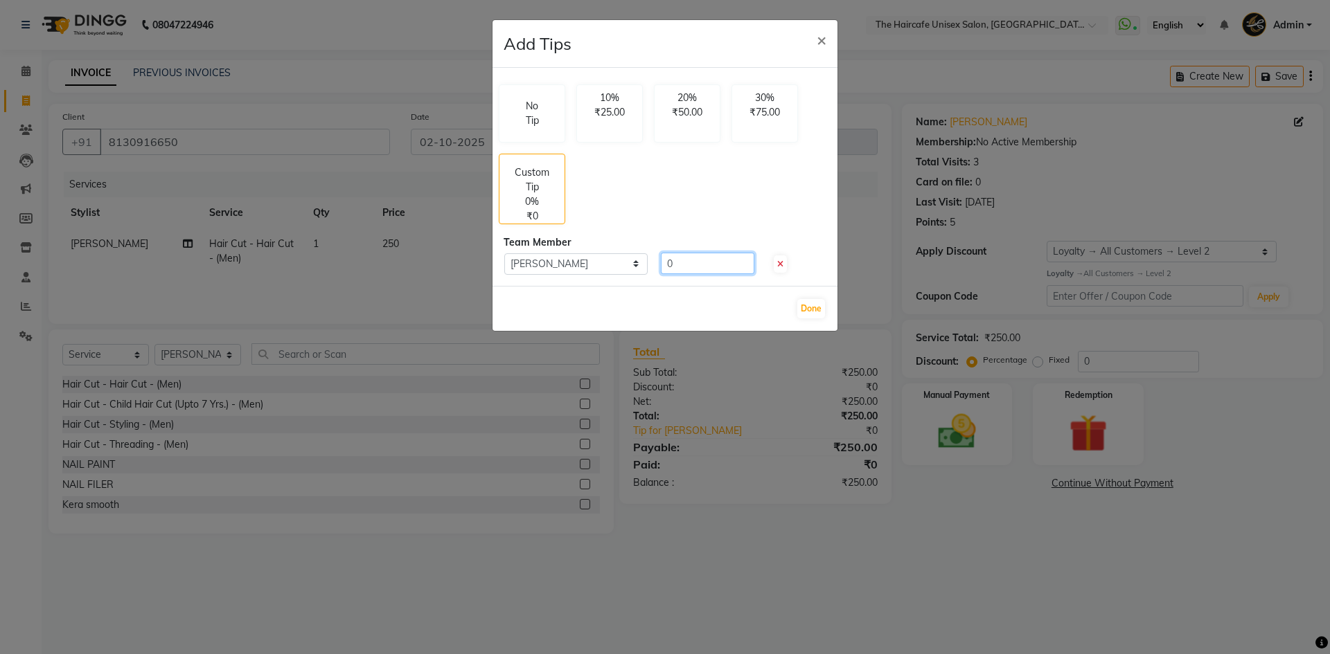
click at [679, 263] on input "0" at bounding box center [707, 263] width 93 height 21
type input "100"
click at [808, 304] on button "Done" at bounding box center [811, 308] width 28 height 19
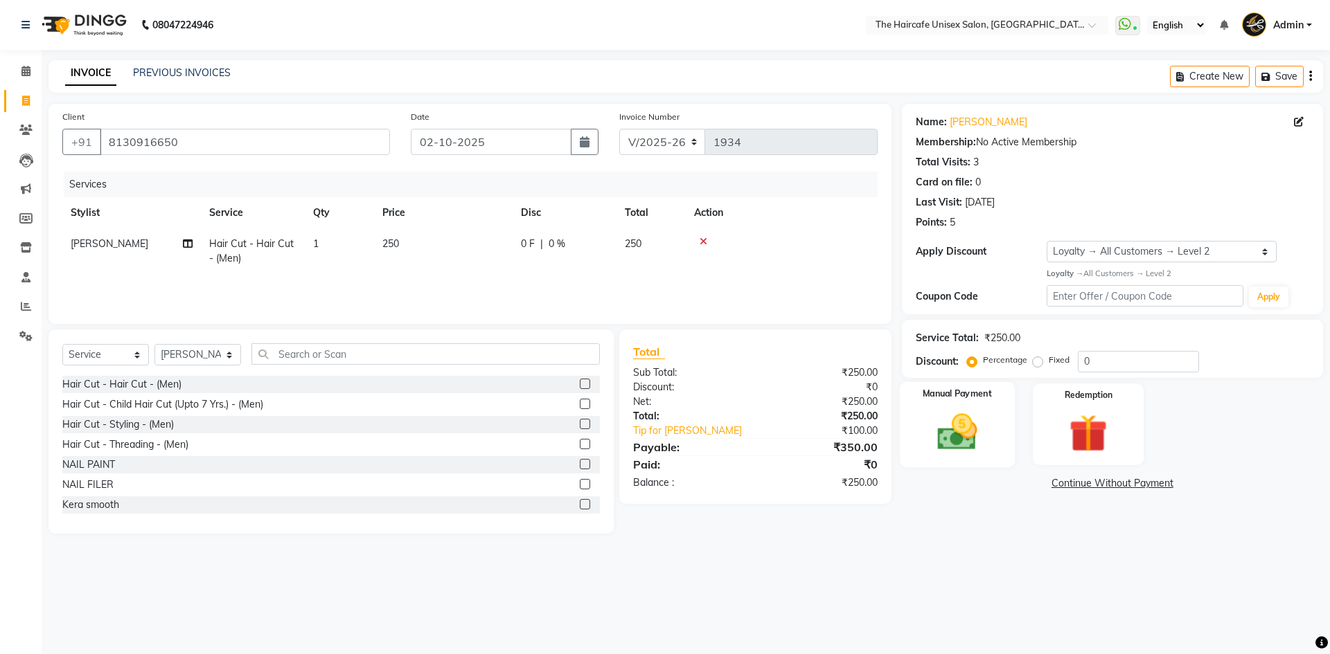
click at [962, 436] on img at bounding box center [957, 432] width 64 height 46
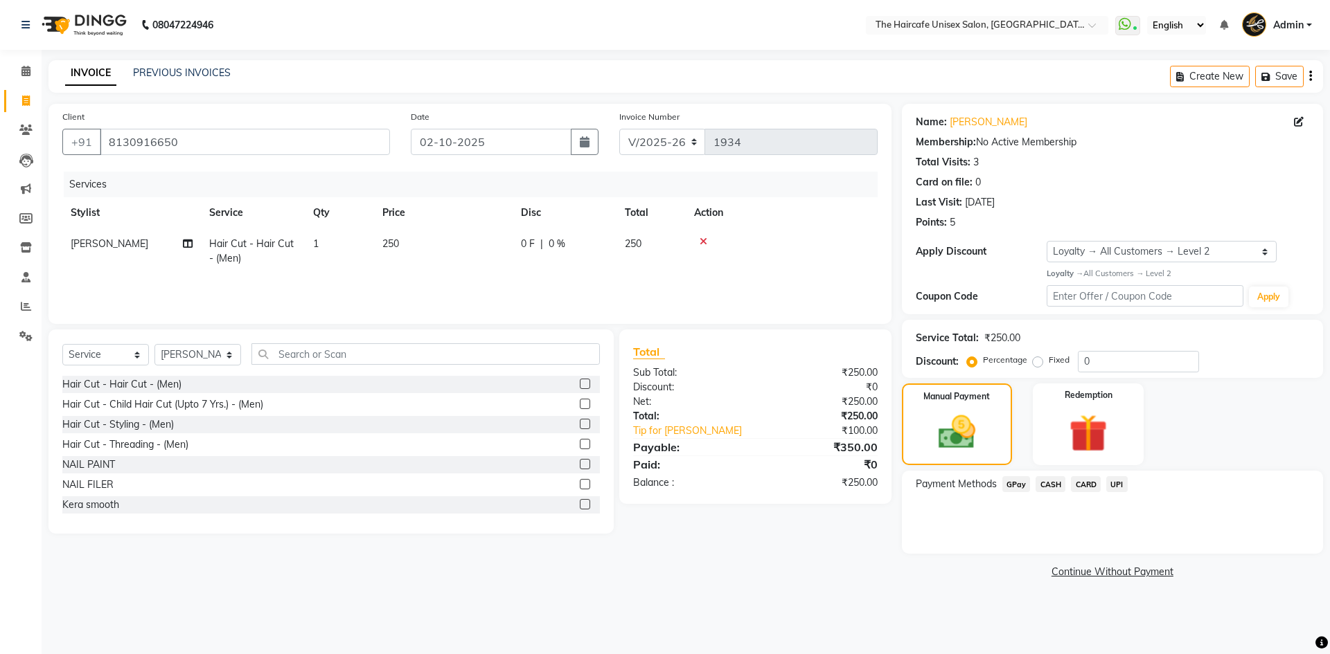
click at [1112, 479] on span "UPI" at bounding box center [1116, 484] width 21 height 16
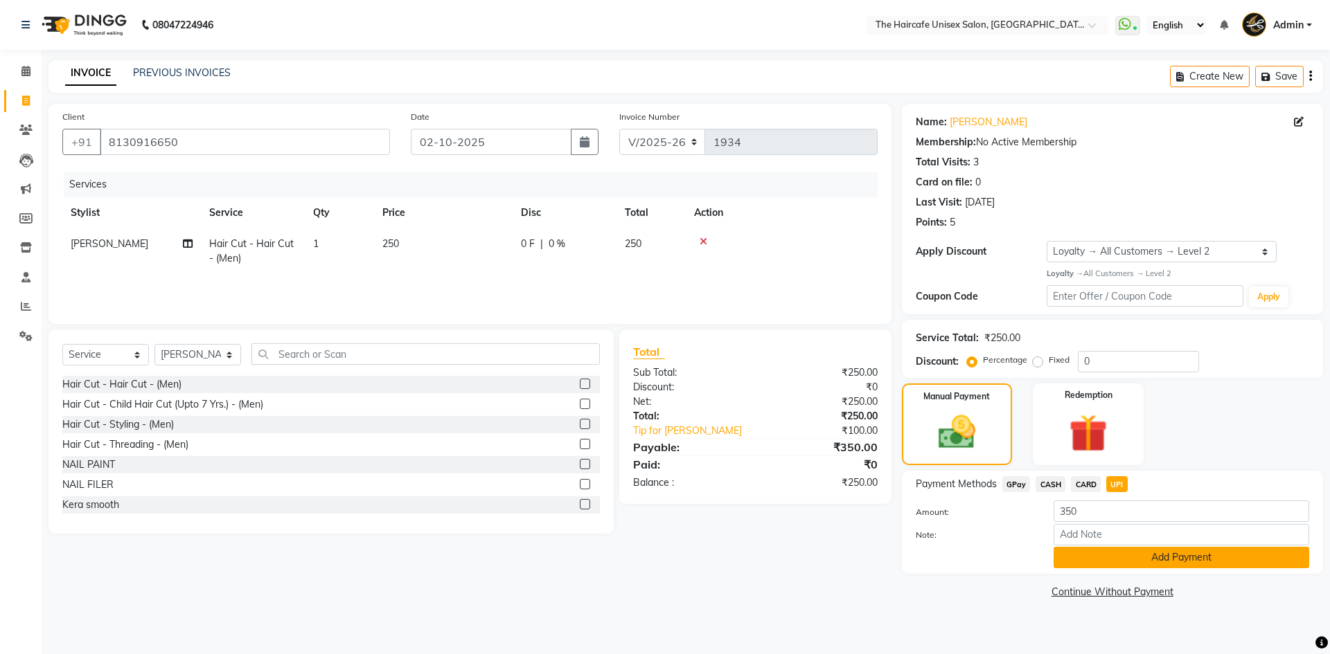
click at [1142, 552] on button "Add Payment" at bounding box center [1181, 557] width 256 height 21
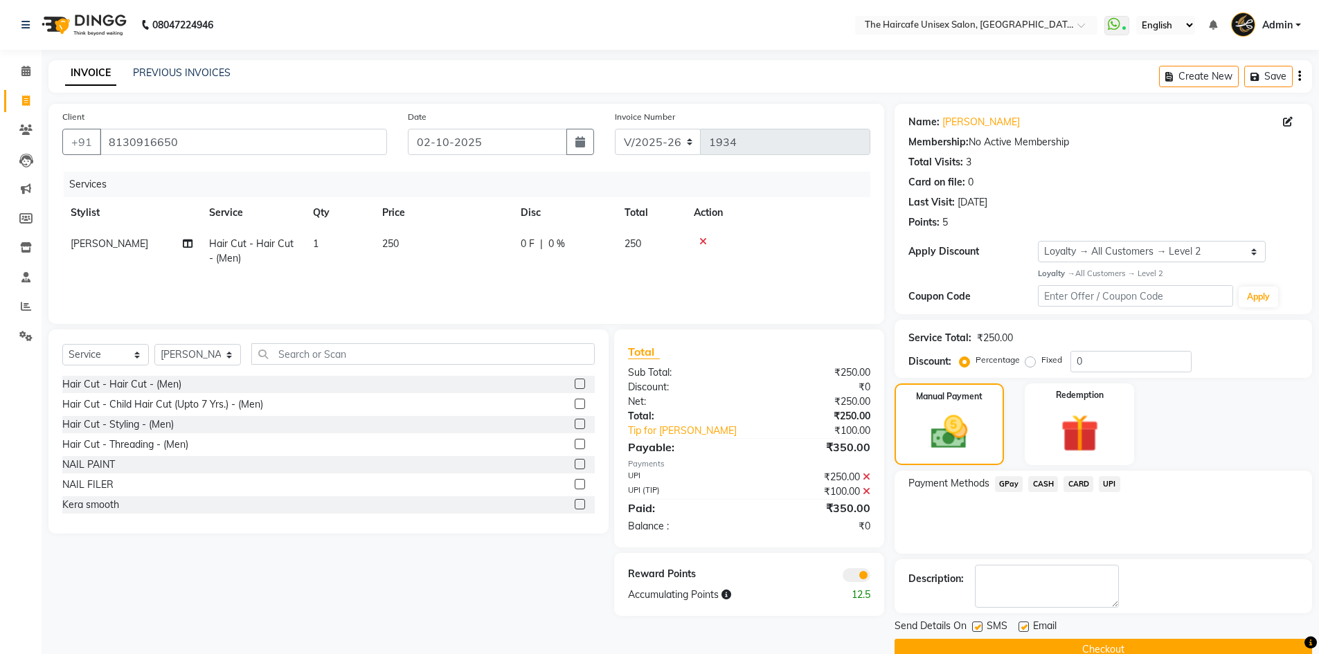
scroll to position [27, 0]
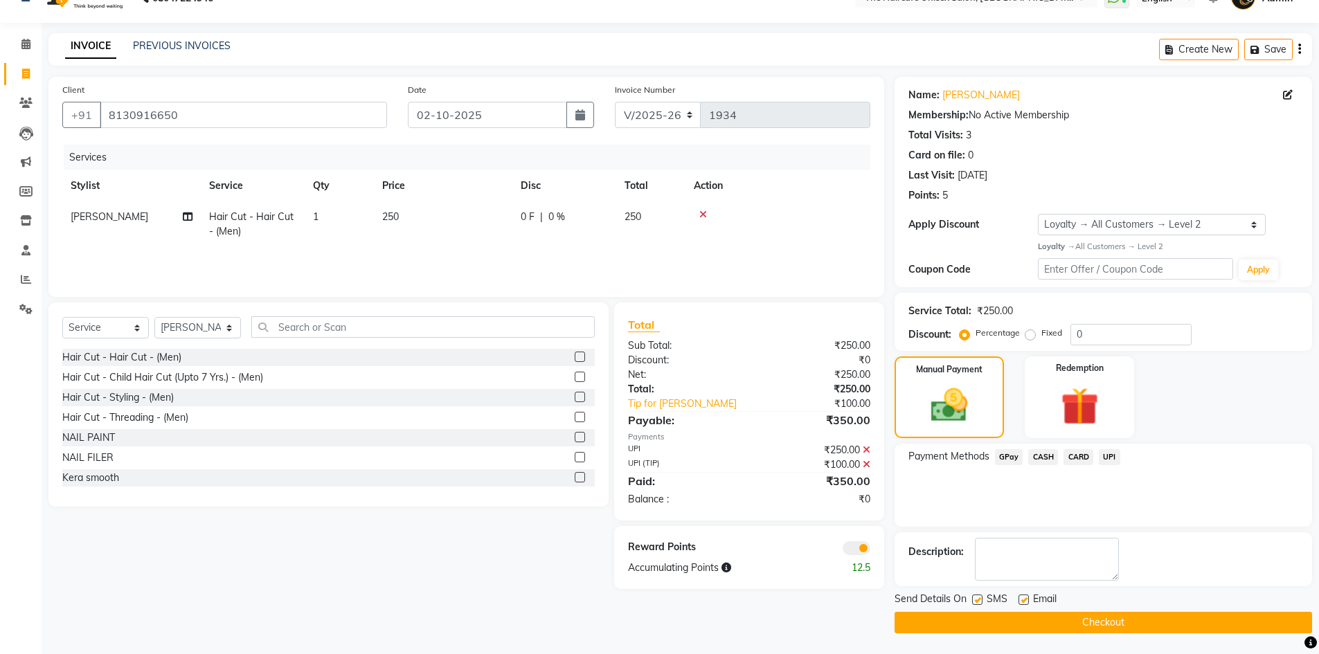
click at [1096, 614] on button "Checkout" at bounding box center [1104, 622] width 418 height 21
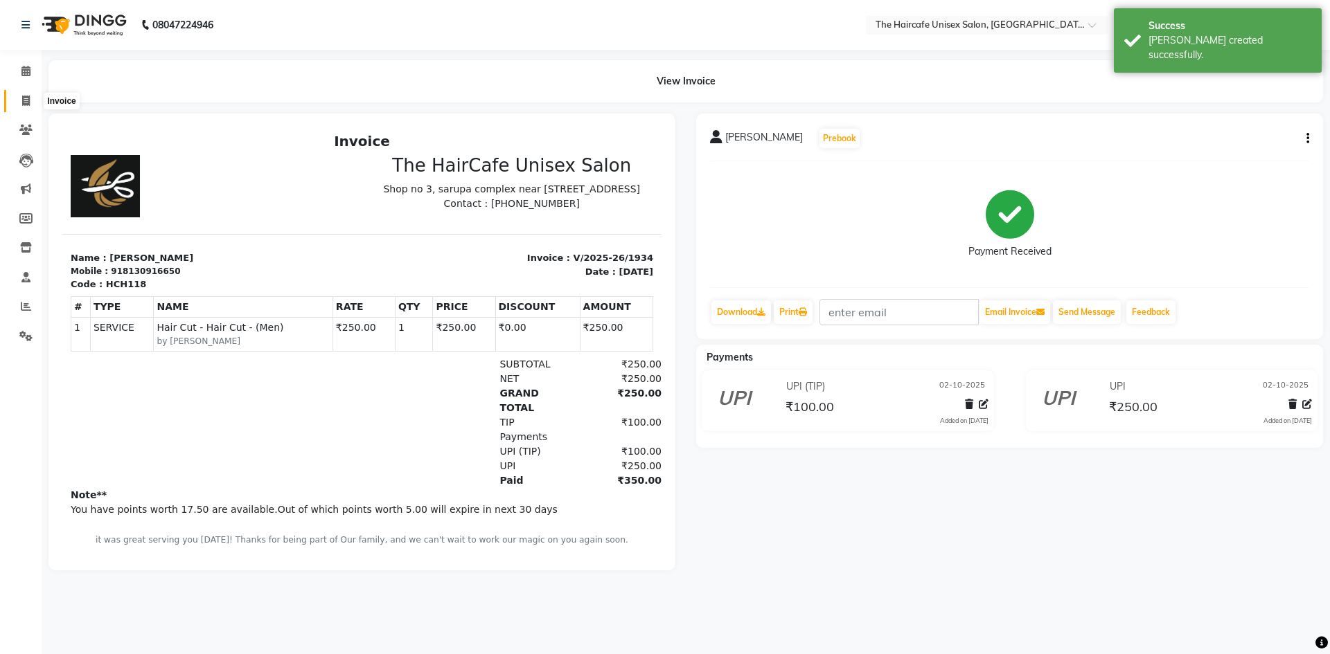
click at [24, 100] on icon at bounding box center [26, 101] width 8 height 10
select select "service"
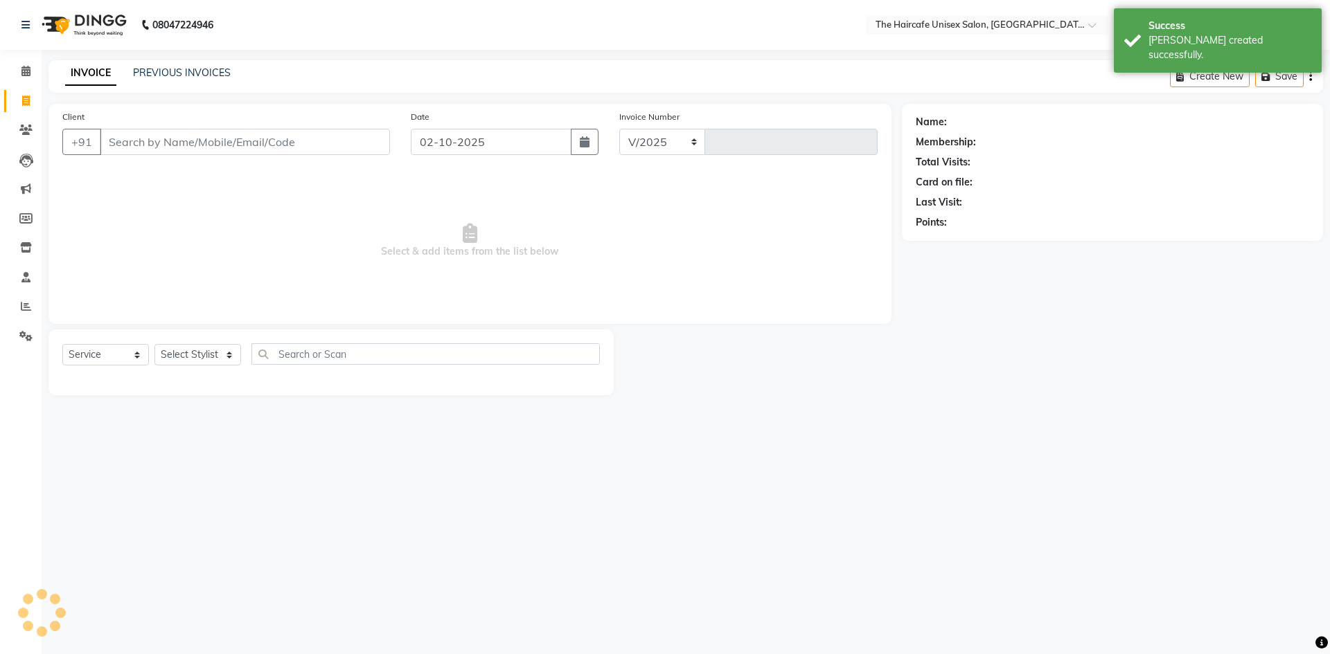
select select "7412"
type input "1935"
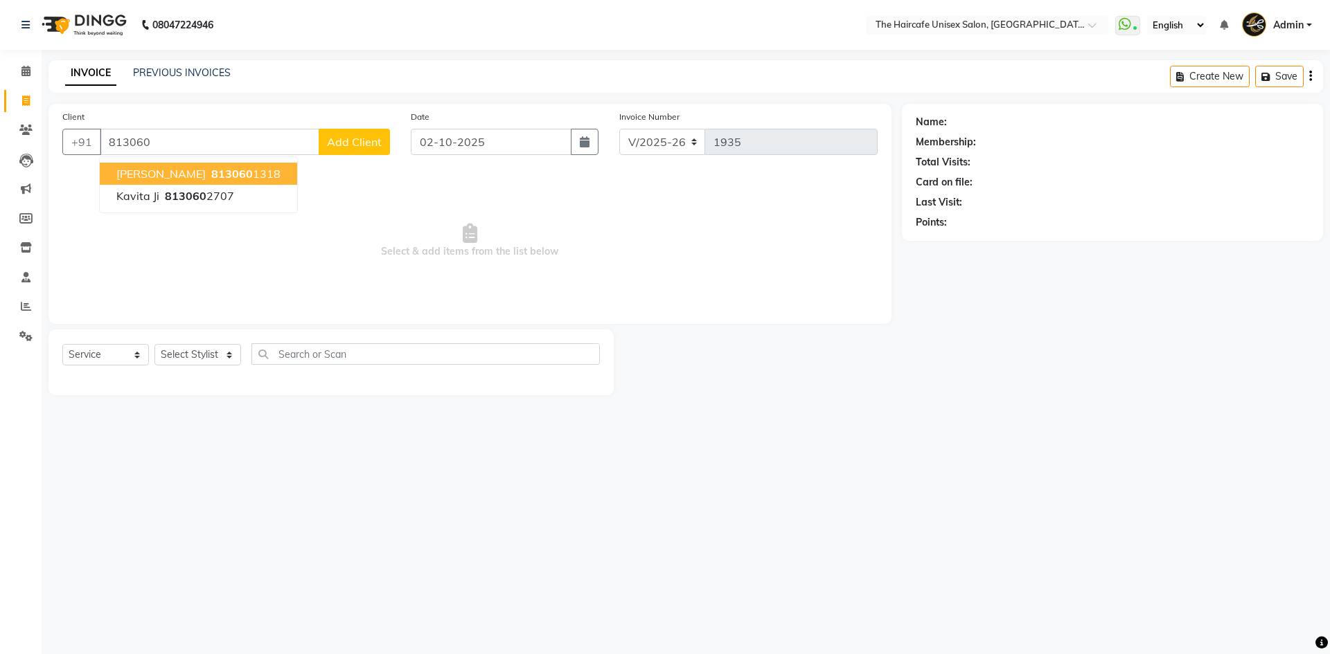
click at [126, 176] on span "[PERSON_NAME]" at bounding box center [160, 174] width 89 height 14
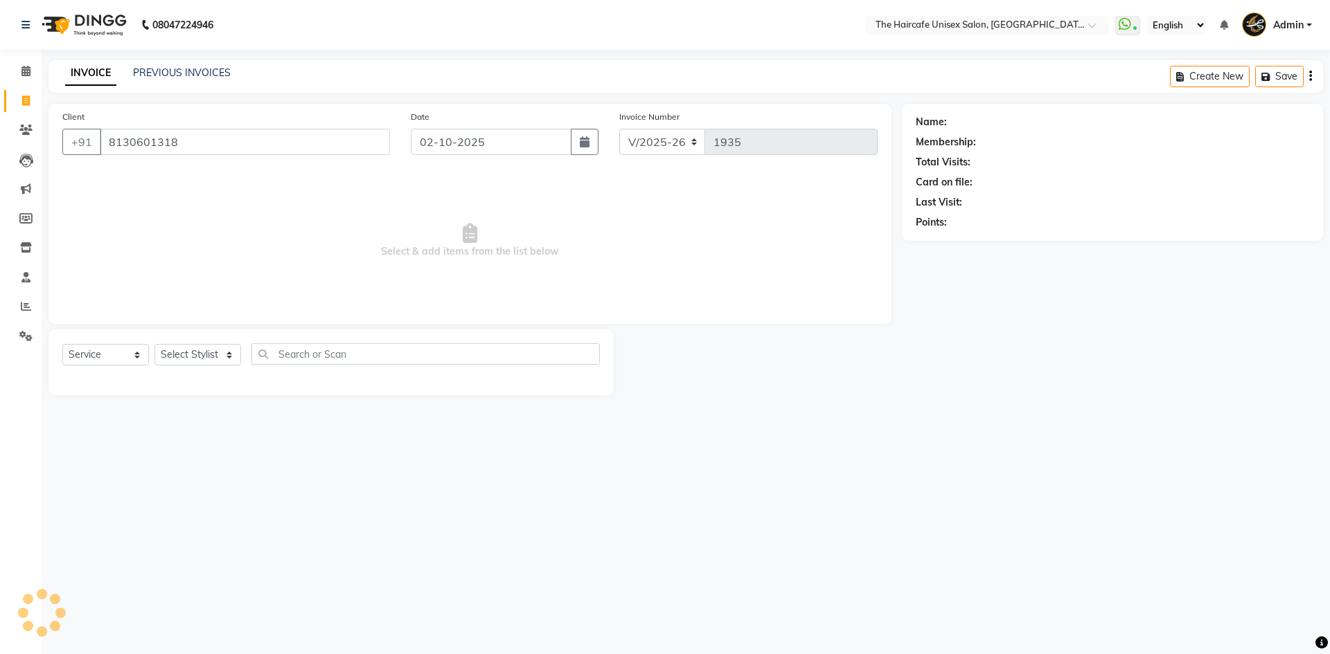
type input "8130601318"
select select "1: Object"
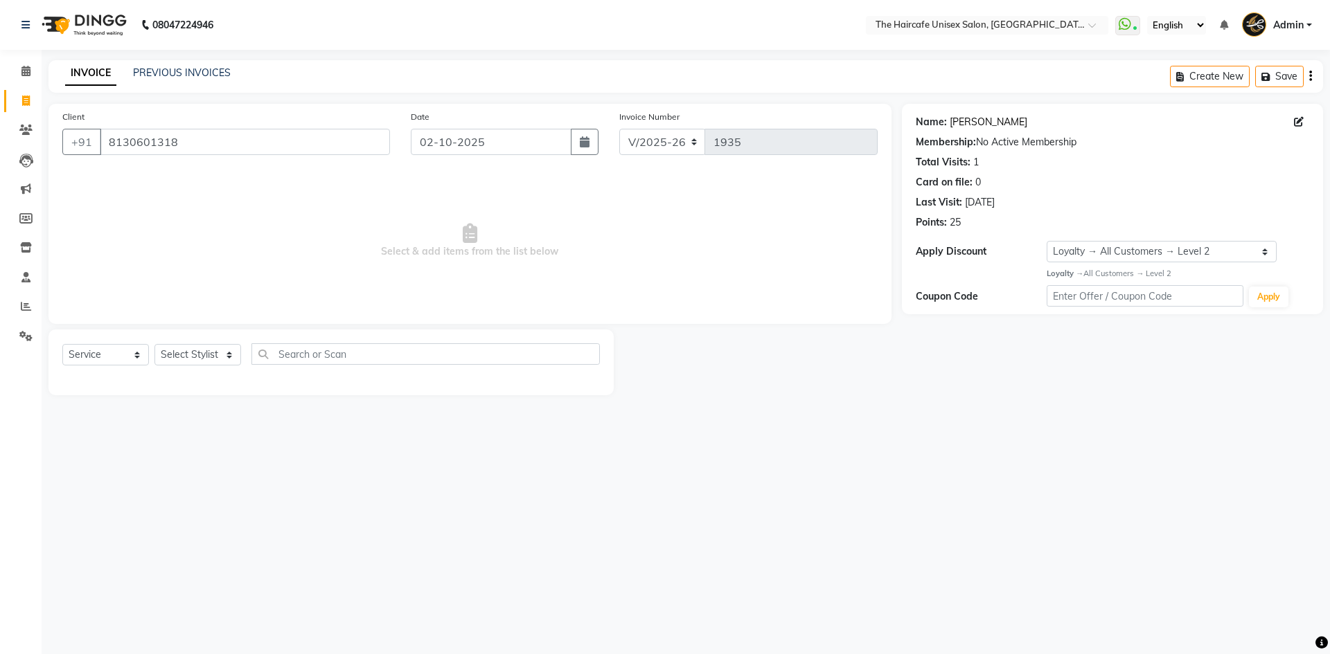
click at [985, 122] on link "Himanshi" at bounding box center [988, 122] width 78 height 15
click at [190, 71] on link "PREVIOUS INVOICES" at bounding box center [182, 72] width 98 height 12
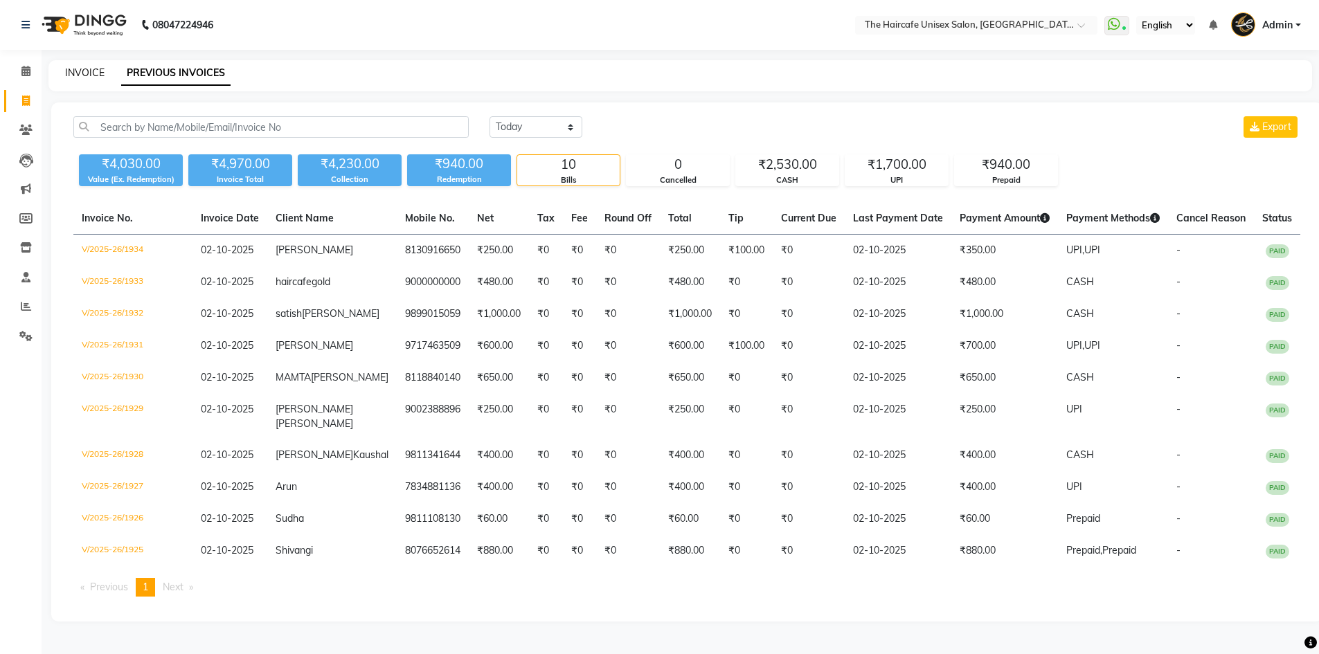
click at [85, 77] on link "INVOICE" at bounding box center [84, 72] width 39 height 12
select select "service"
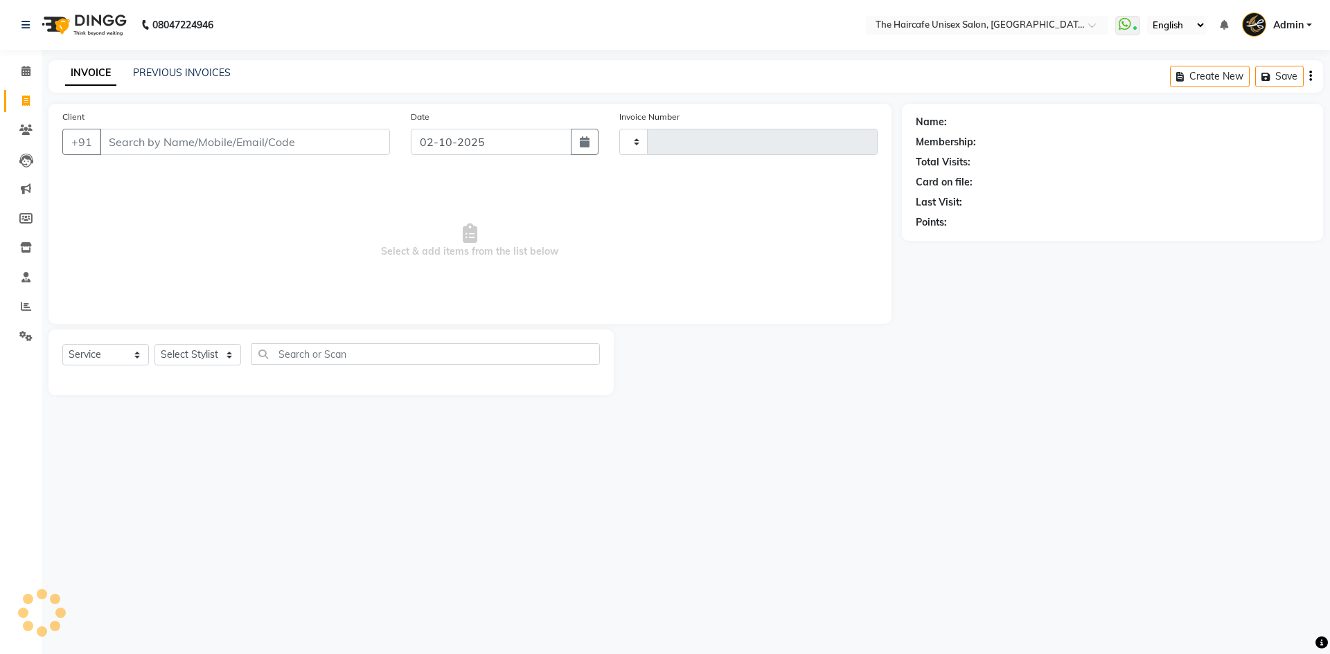
type input "1935"
select select "7412"
drag, startPoint x: 28, startPoint y: 68, endPoint x: 31, endPoint y: 79, distance: 11.4
click at [28, 68] on icon at bounding box center [25, 71] width 9 height 10
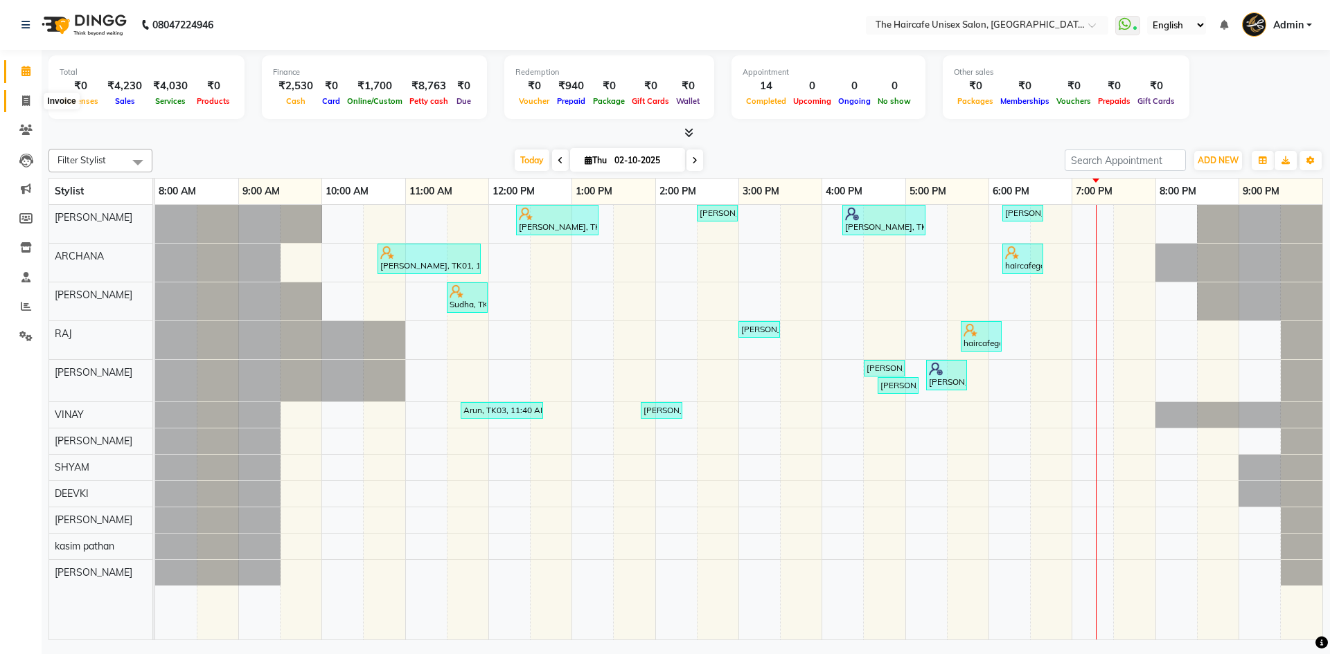
click at [26, 102] on icon at bounding box center [26, 101] width 8 height 10
select select "service"
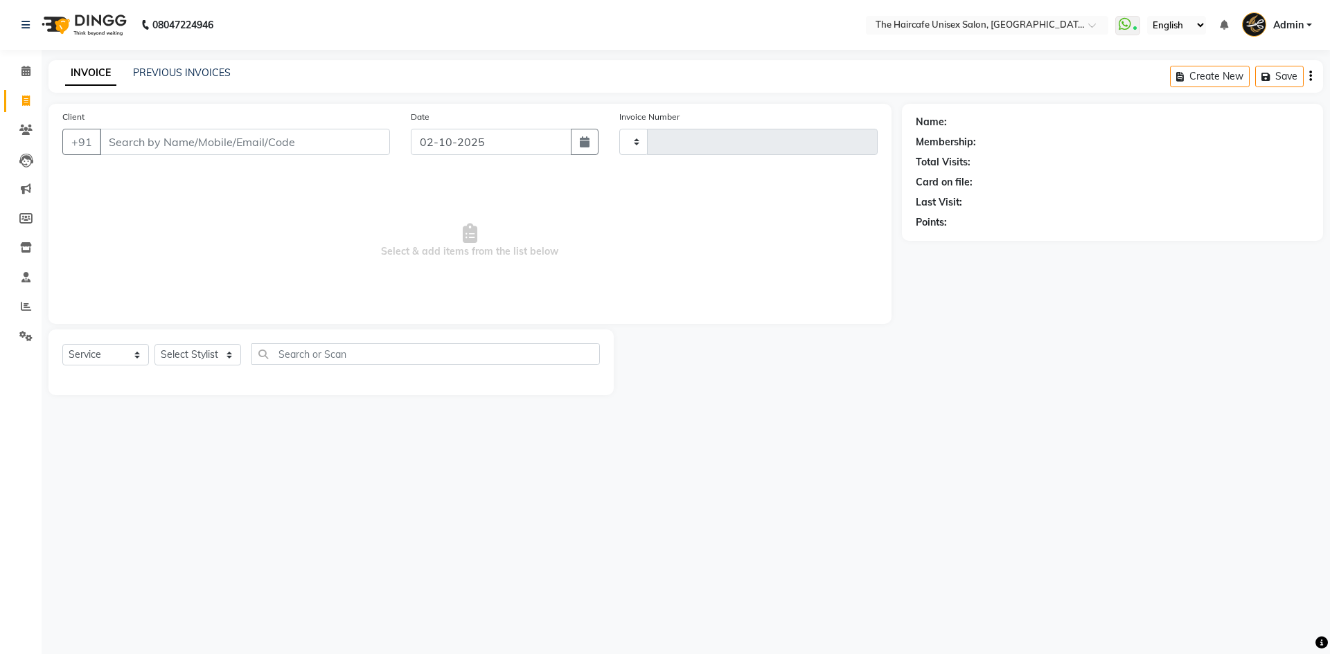
type input "1935"
select select "7412"
click at [216, 347] on select "Select Stylist AFTAB ARCHANA DEEVKI KAJAL SWAROOP kasim pathan MAHESH VERMA MUS…" at bounding box center [197, 354] width 87 height 21
select select "68578"
click at [154, 344] on select "Select Stylist AFTAB ARCHANA DEEVKI KAJAL SWAROOP kasim pathan MAHESH VERMA MUS…" at bounding box center [197, 354] width 87 height 21
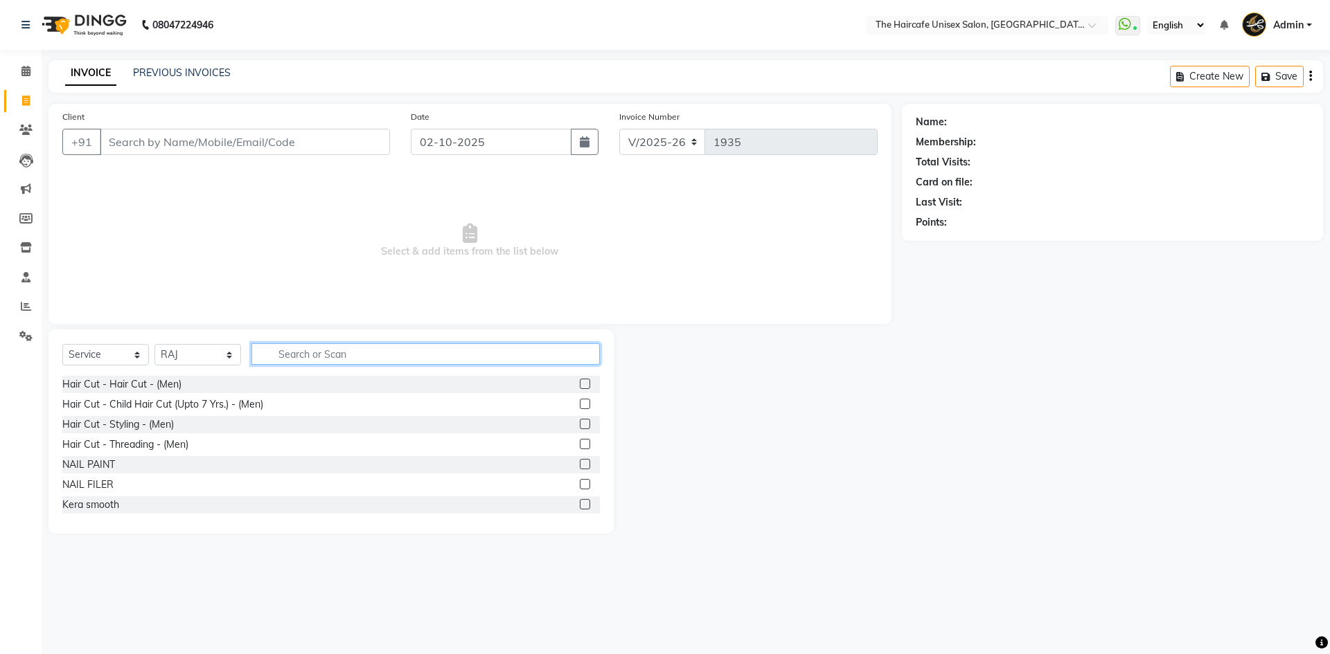
click at [311, 352] on input "text" at bounding box center [425, 354] width 348 height 21
type input "CUT"
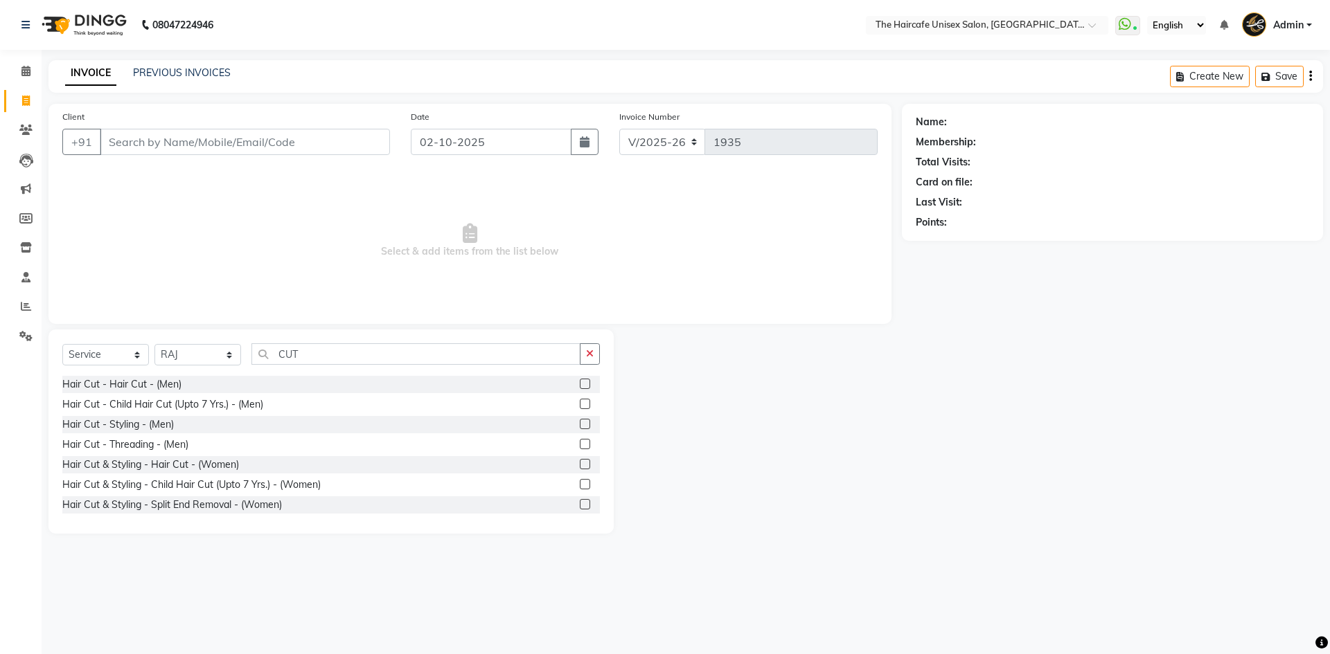
click at [580, 466] on label at bounding box center [585, 464] width 10 height 10
click at [580, 466] on input "checkbox" at bounding box center [584, 465] width 9 height 9
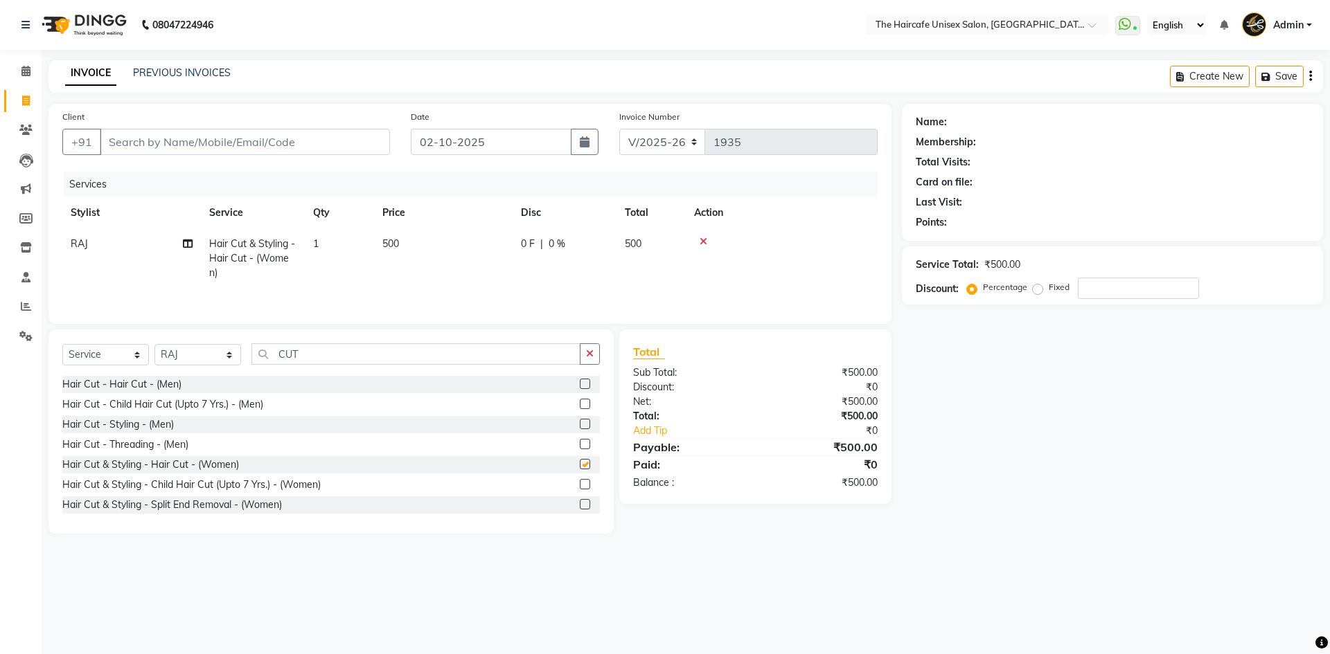
checkbox input "false"
click at [181, 139] on input "Client" at bounding box center [245, 142] width 290 height 26
type input "9"
type input "0"
type input "9818041926"
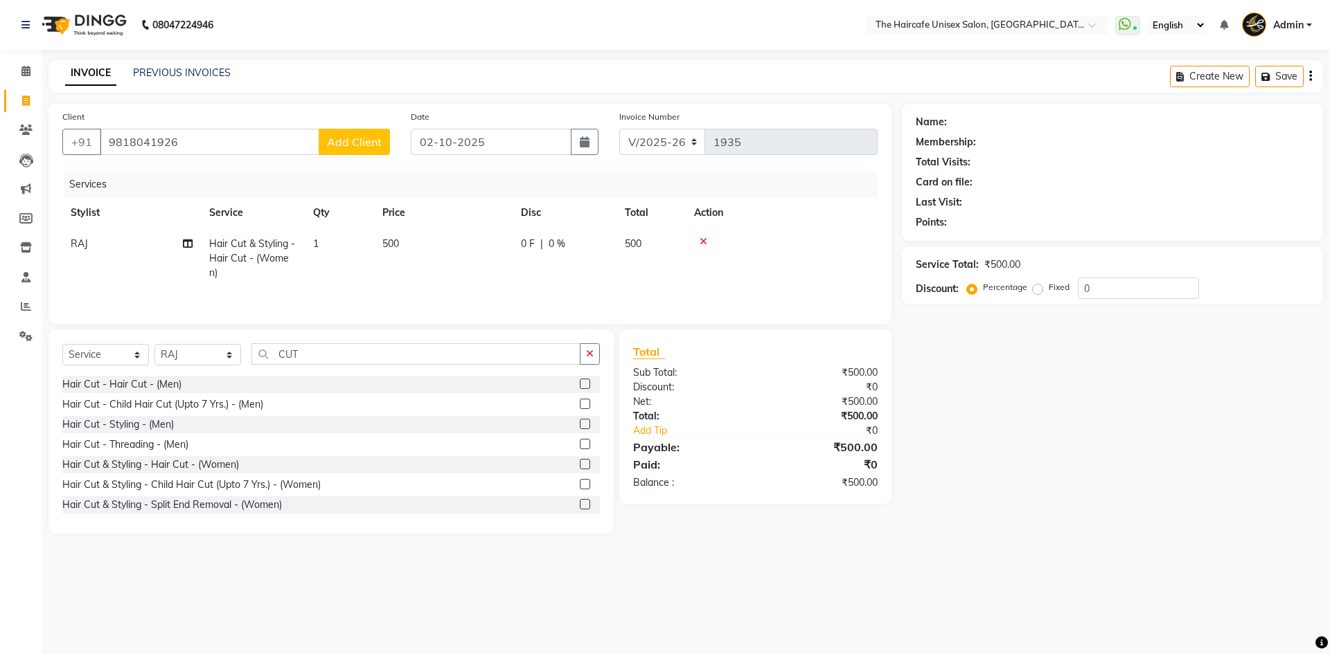
click at [357, 157] on div "Client +91 9818041926 Add Client" at bounding box center [226, 137] width 348 height 57
click at [361, 133] on button "Add Client" at bounding box center [354, 142] width 71 height 26
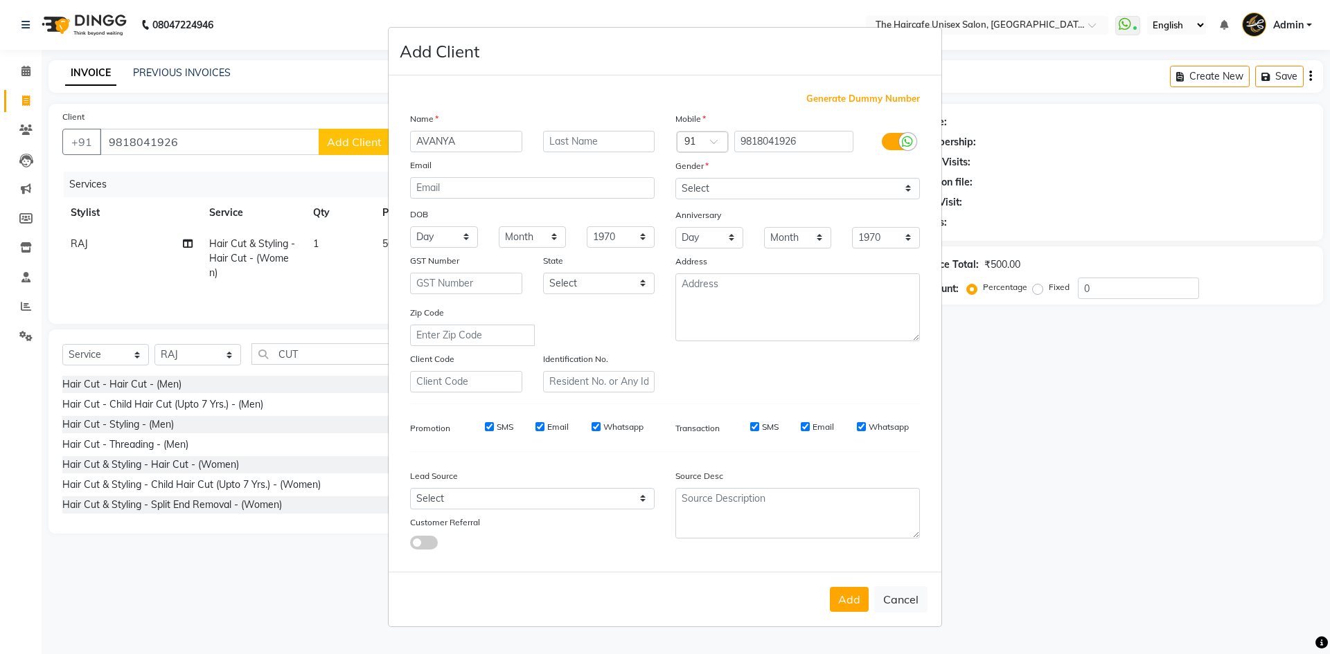
type input "AVANYA"
type input "KHEROR"
click at [706, 190] on select "Select Male Female Other Prefer Not To Say" at bounding box center [797, 188] width 244 height 21
select select "[DEMOGRAPHIC_DATA]"
click at [675, 178] on select "Select Male Female Other Prefer Not To Say" at bounding box center [797, 188] width 244 height 21
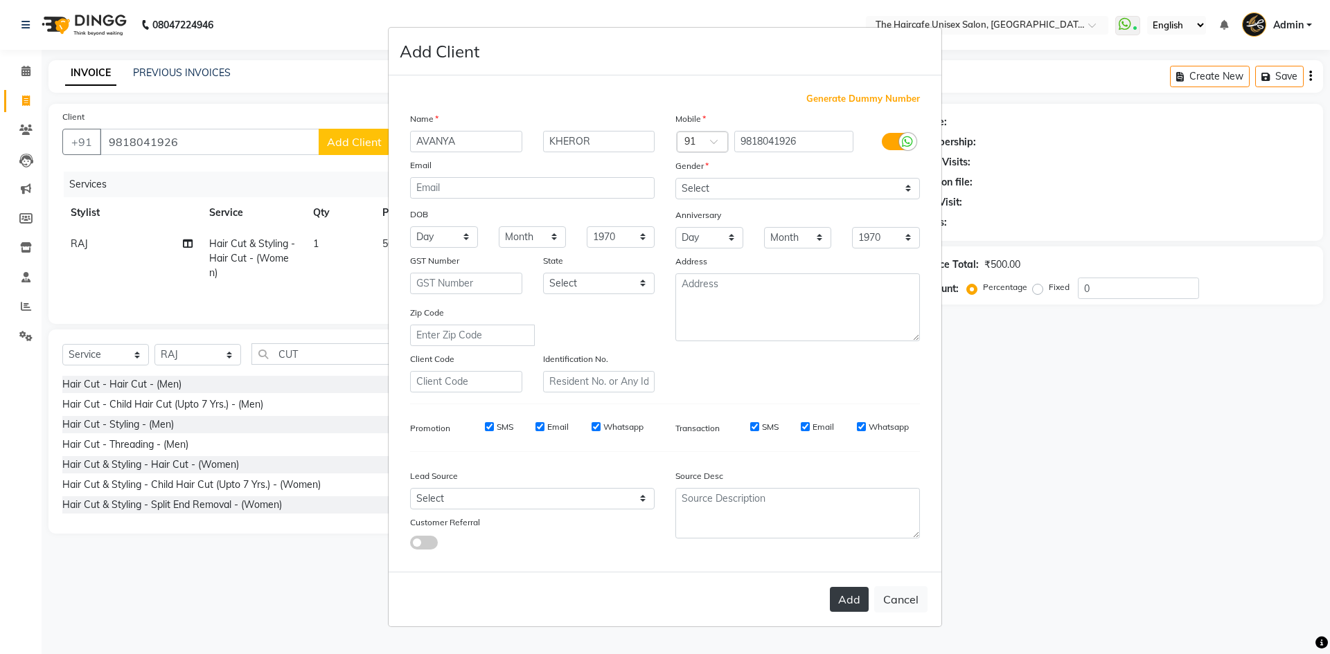
click at [857, 603] on button "Add" at bounding box center [849, 599] width 39 height 25
select select
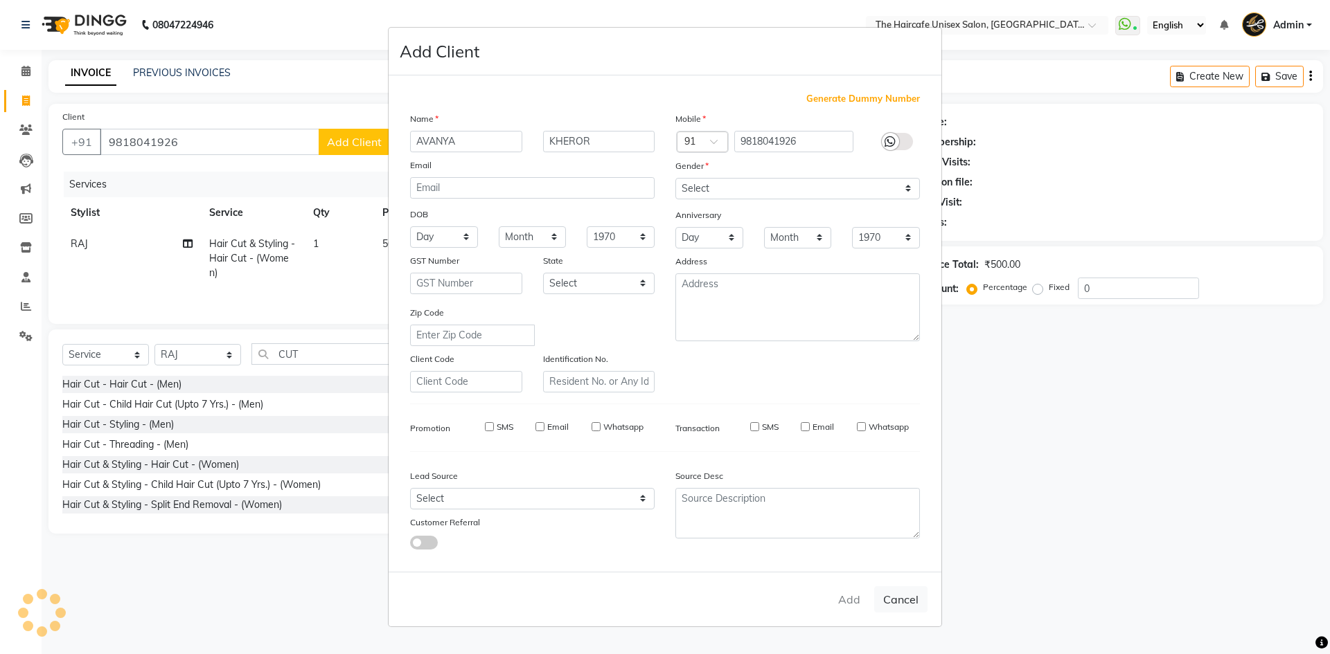
select select
checkbox input "false"
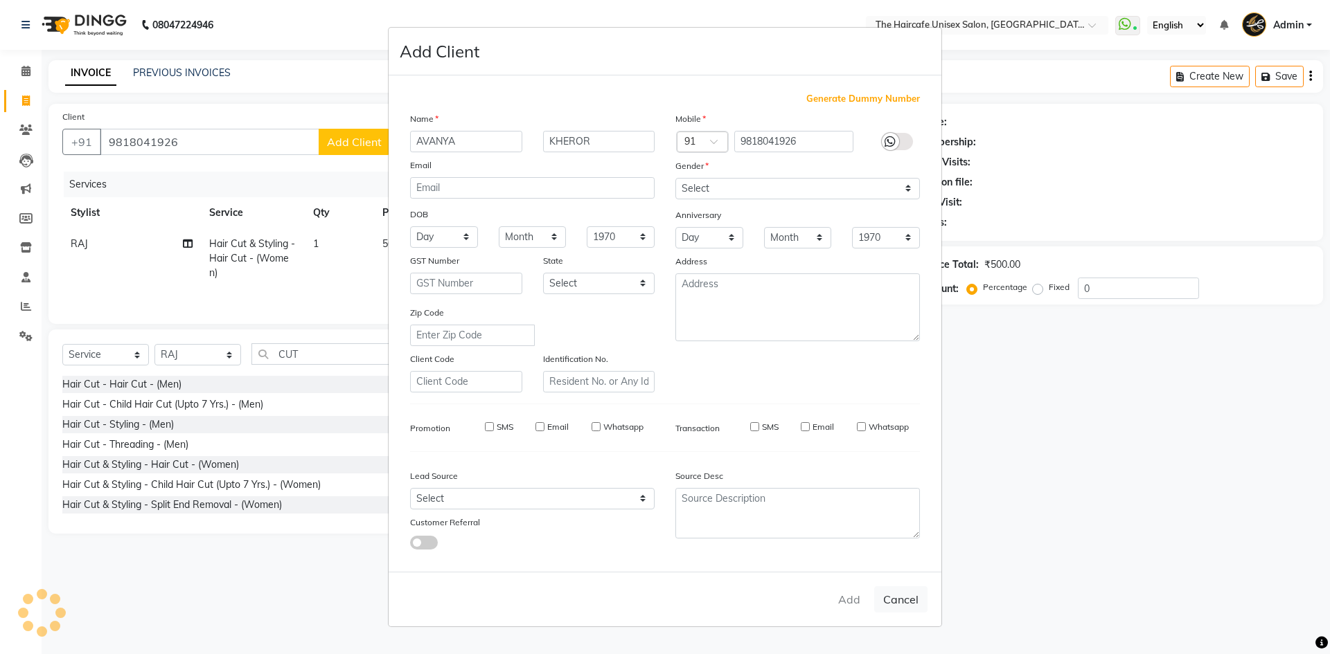
checkbox input "false"
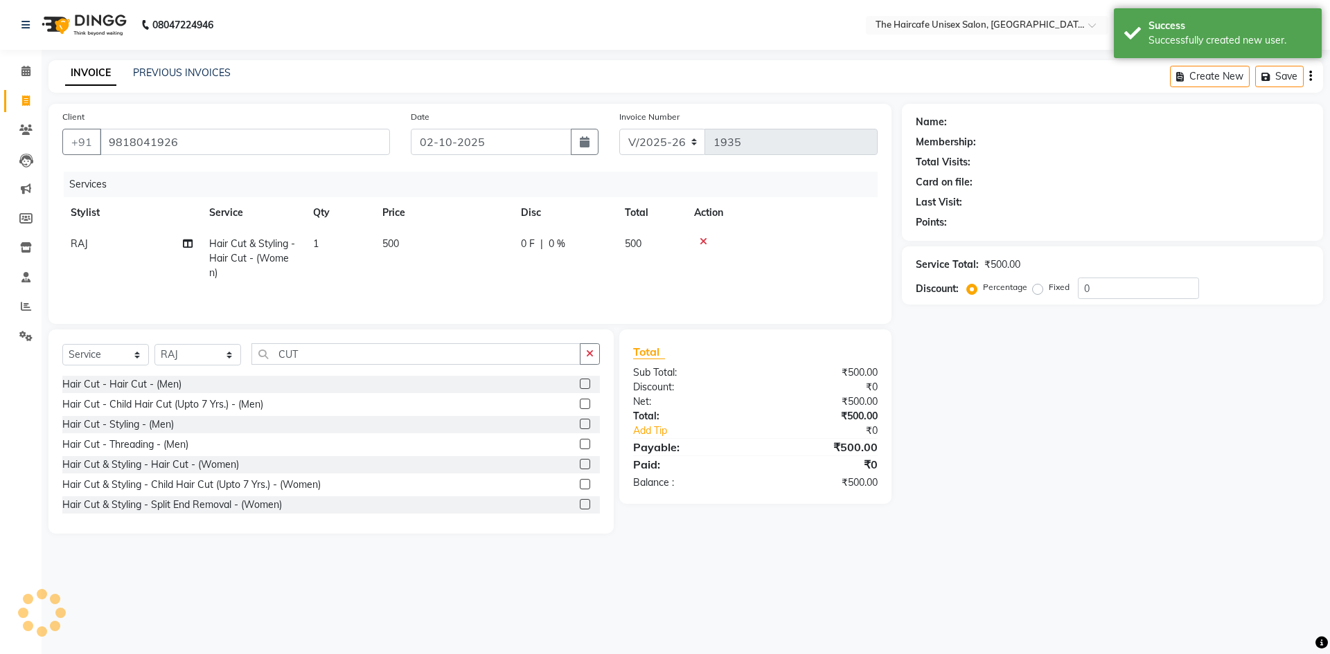
select select "1: Object"
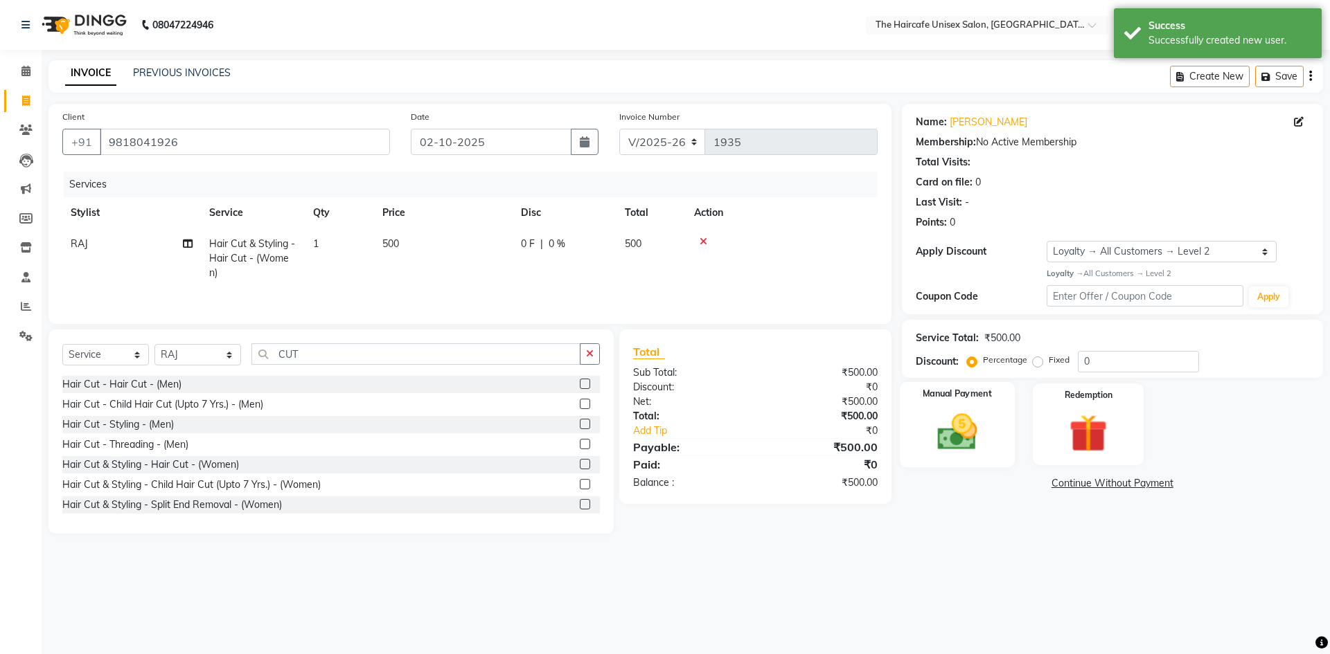
click at [956, 430] on img at bounding box center [957, 432] width 64 height 46
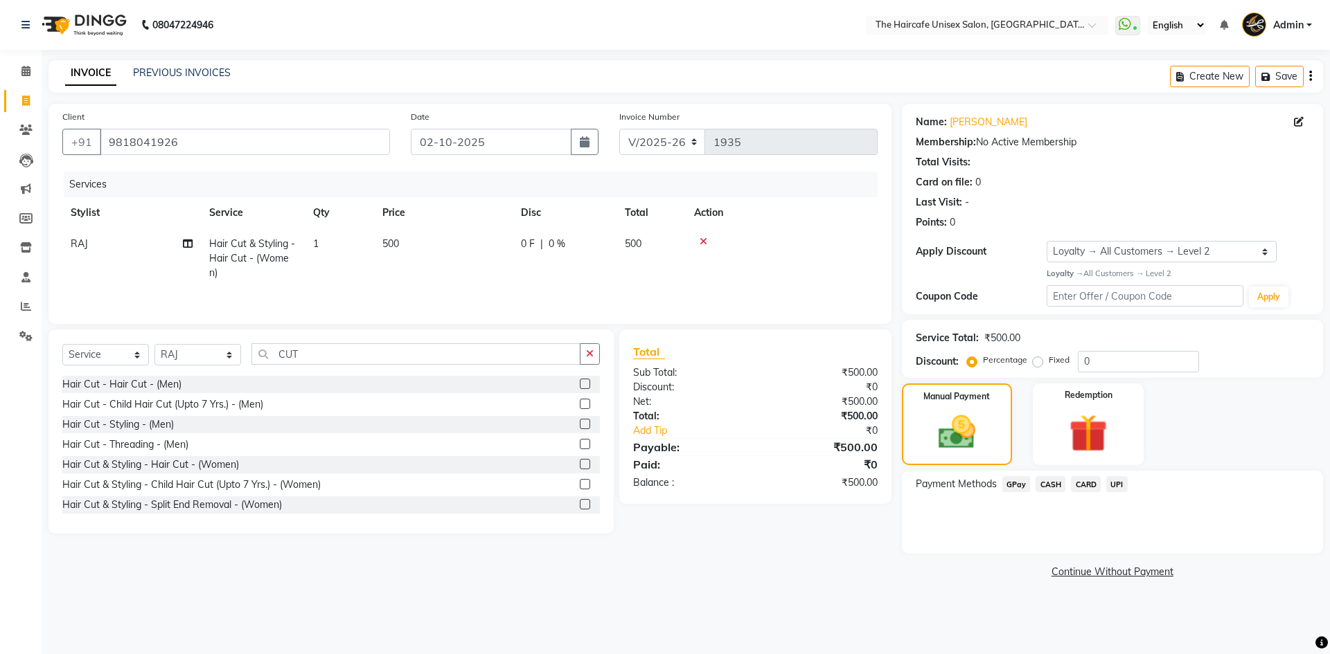
click at [1114, 482] on span "UPI" at bounding box center [1116, 484] width 21 height 16
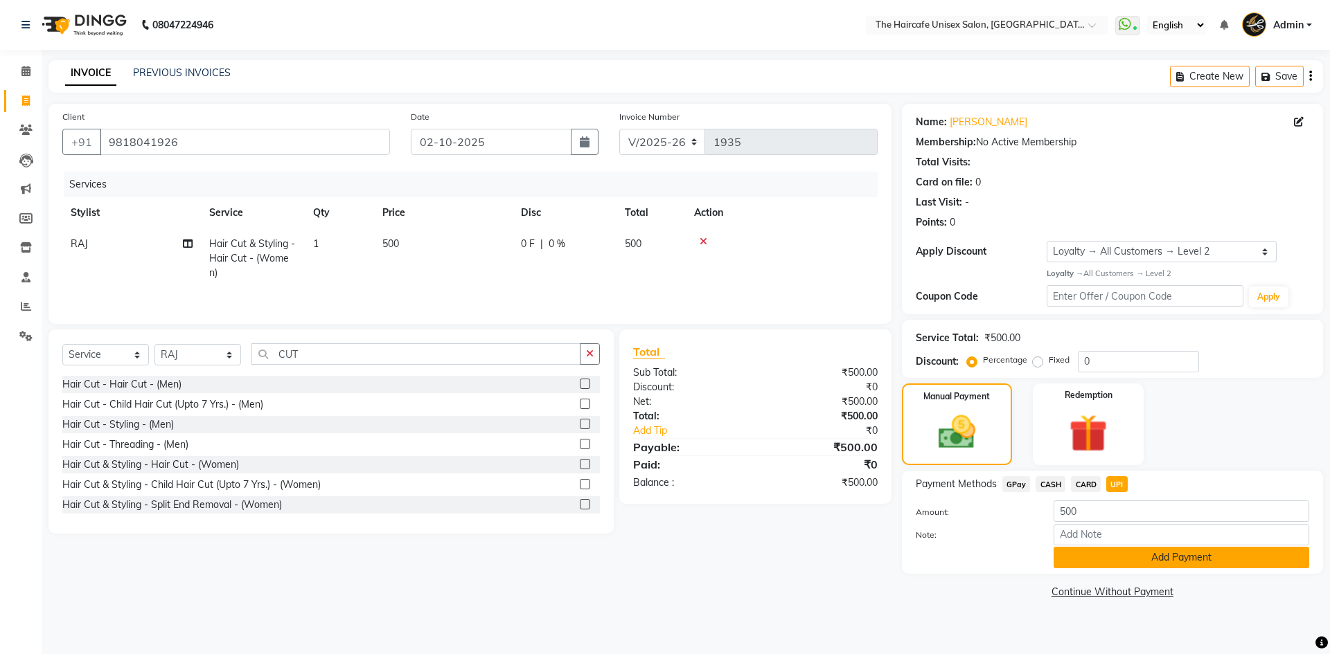
click at [1085, 560] on button "Add Payment" at bounding box center [1181, 557] width 256 height 21
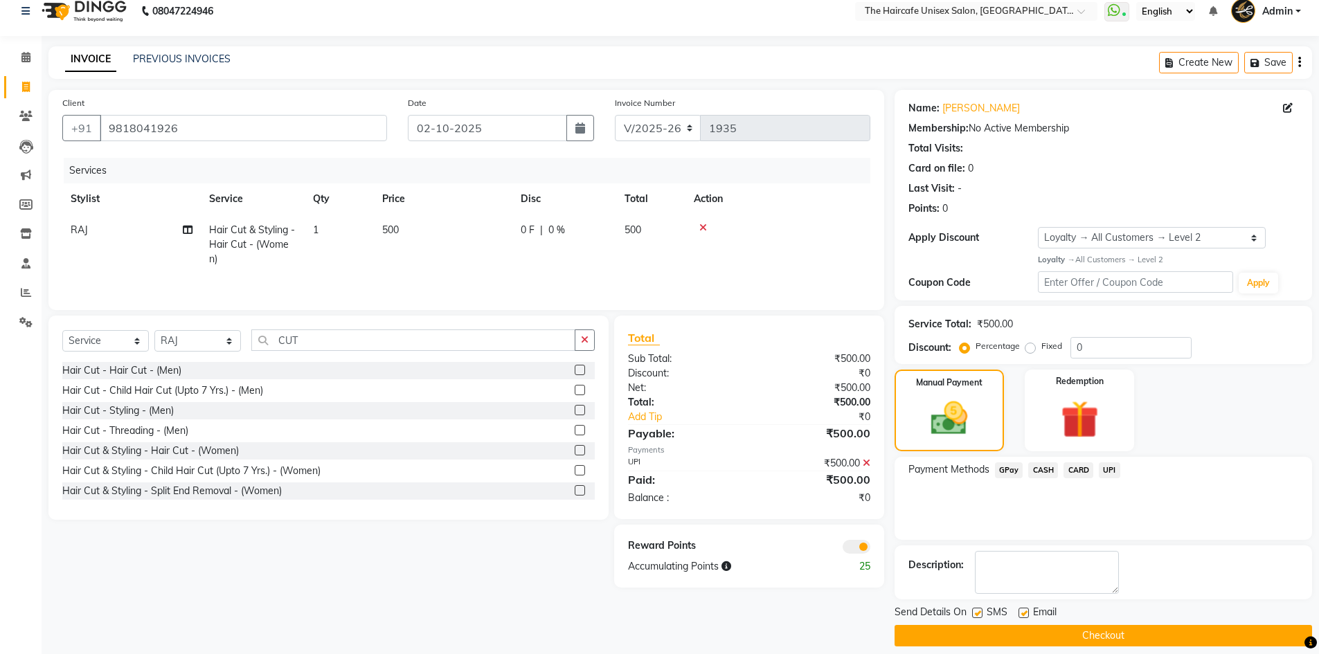
scroll to position [27, 0]
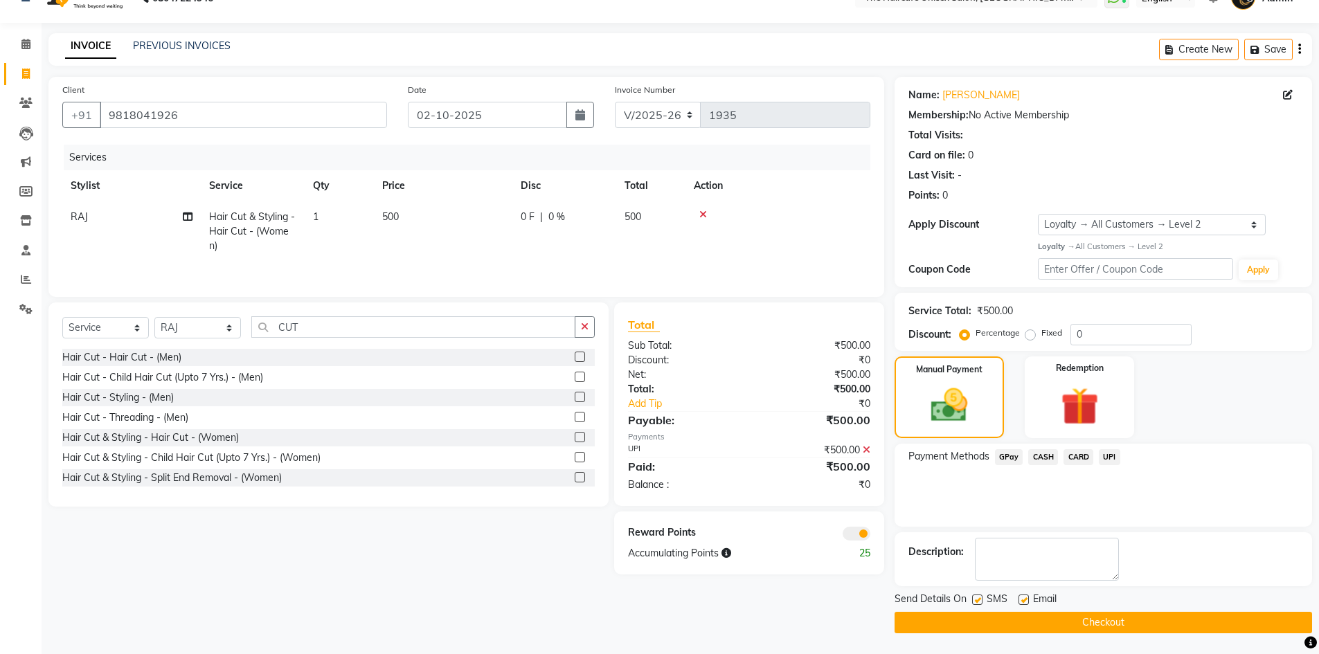
click at [1073, 625] on button "Checkout" at bounding box center [1104, 622] width 418 height 21
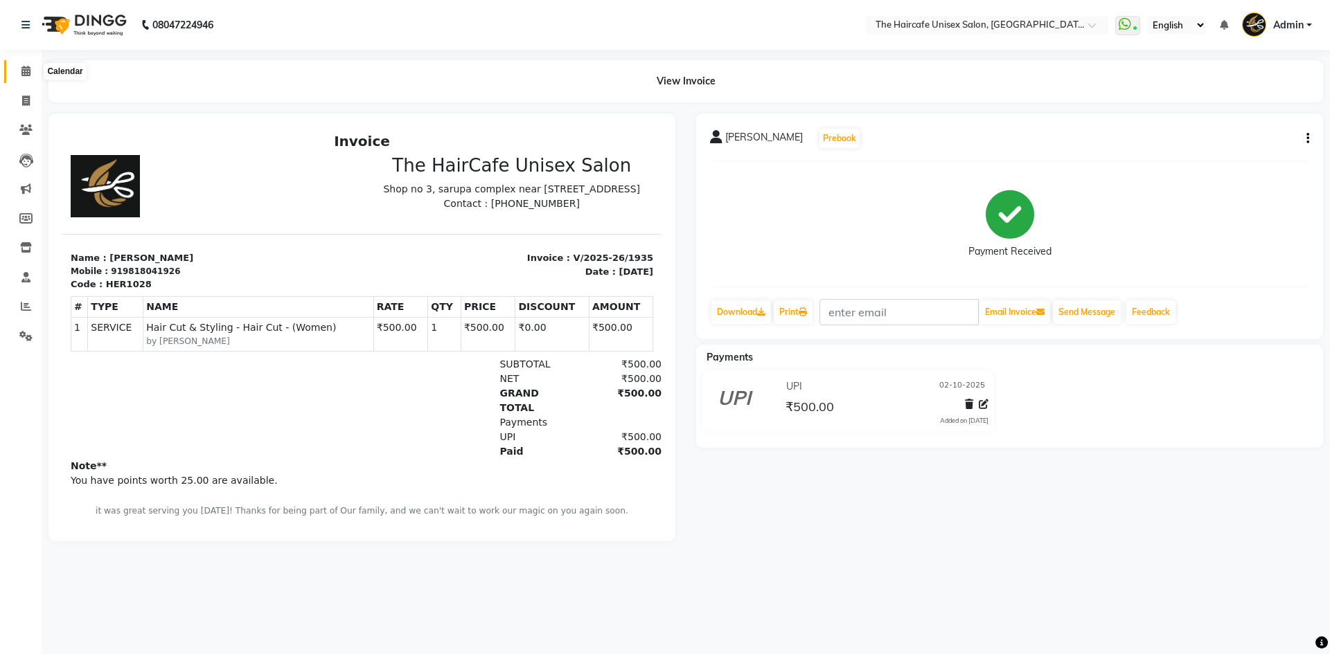
click at [21, 69] on icon at bounding box center [25, 71] width 9 height 10
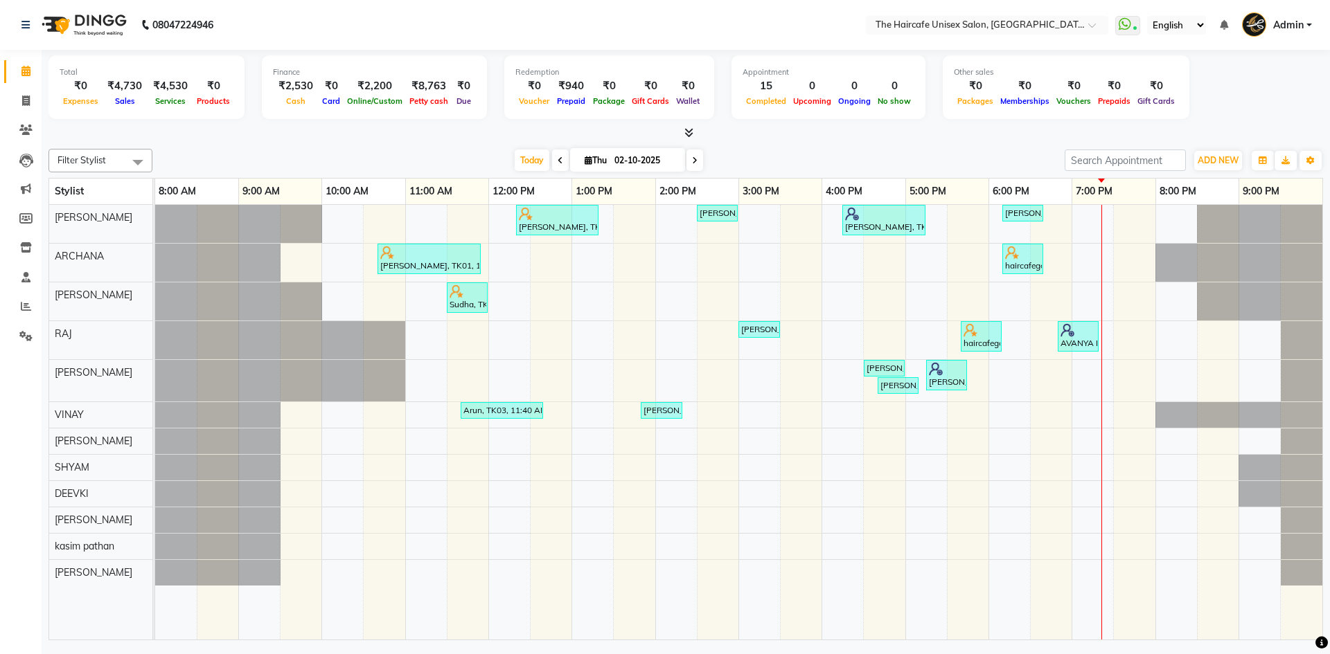
click at [686, 134] on icon at bounding box center [688, 132] width 9 height 10
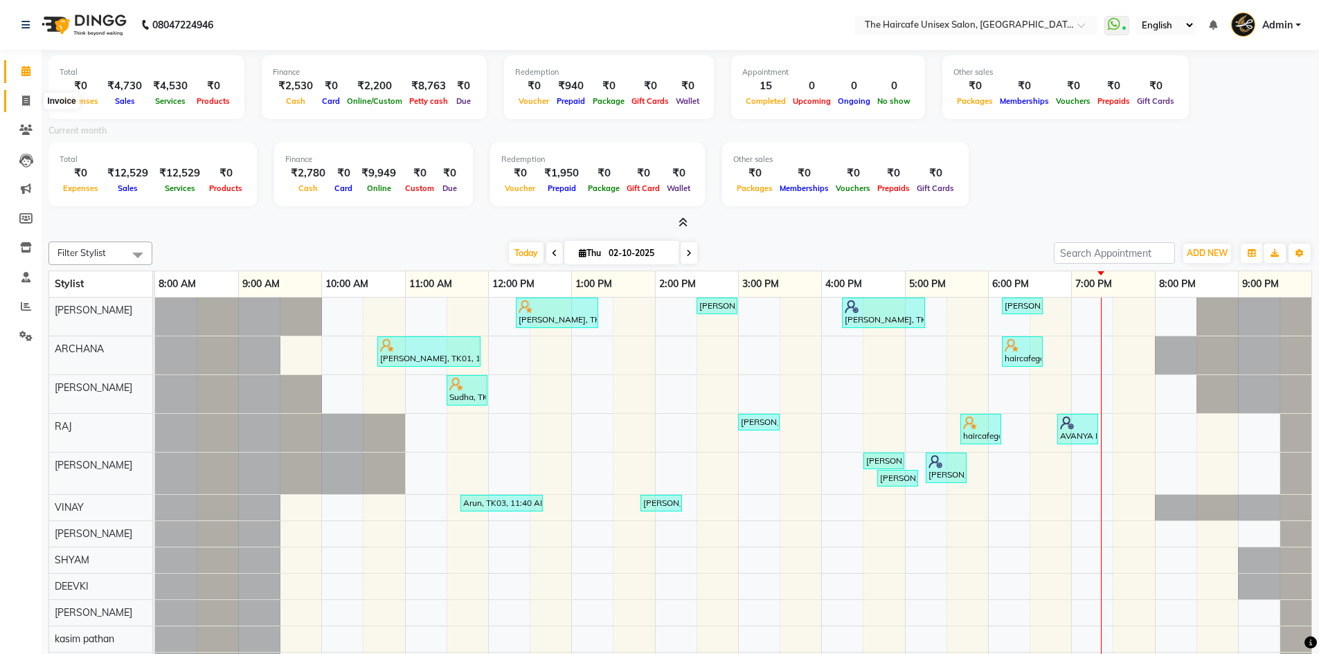
click at [17, 98] on span at bounding box center [26, 101] width 24 height 16
select select "service"
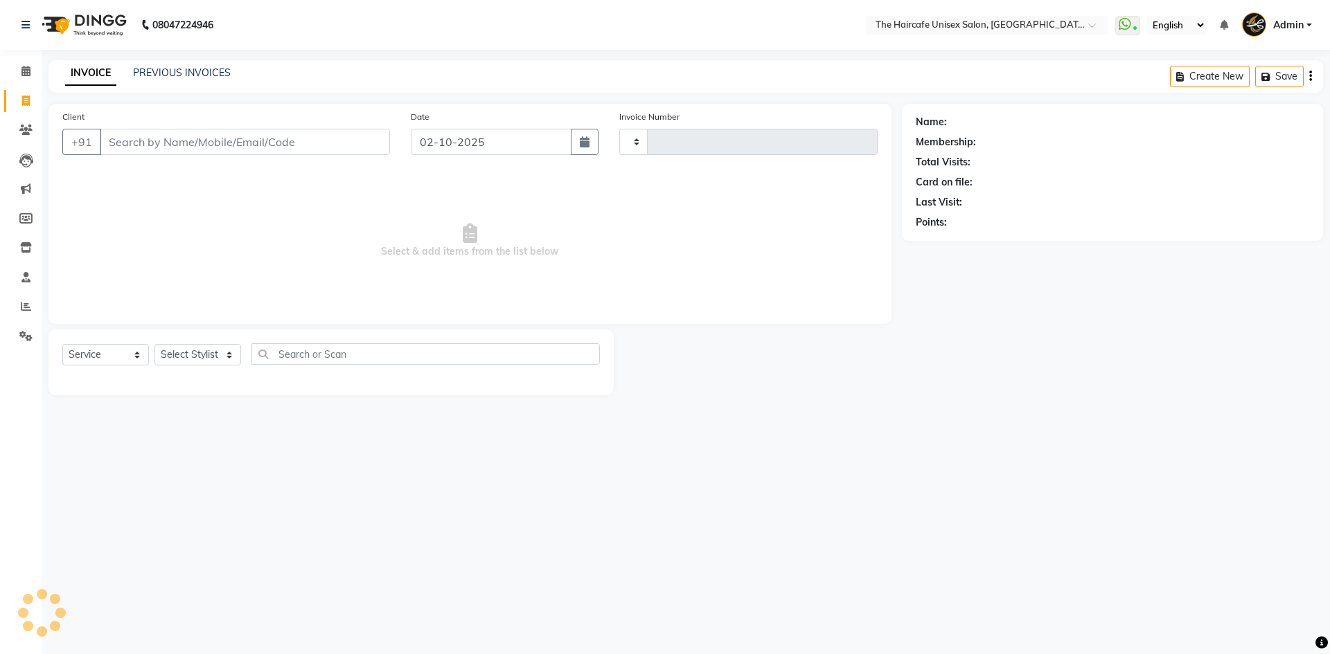
type input "1936"
select select "7412"
click at [159, 75] on link "PREVIOUS INVOICES" at bounding box center [182, 72] width 98 height 12
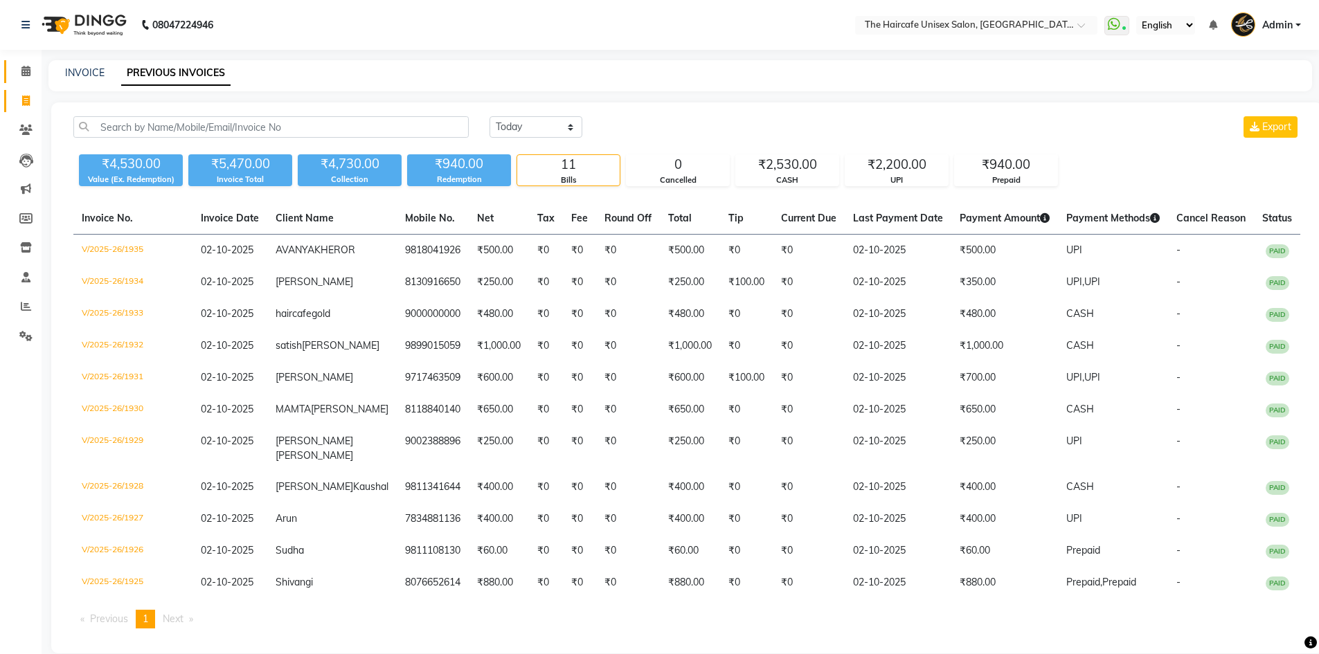
click at [29, 63] on link "Calendar" at bounding box center [20, 71] width 33 height 23
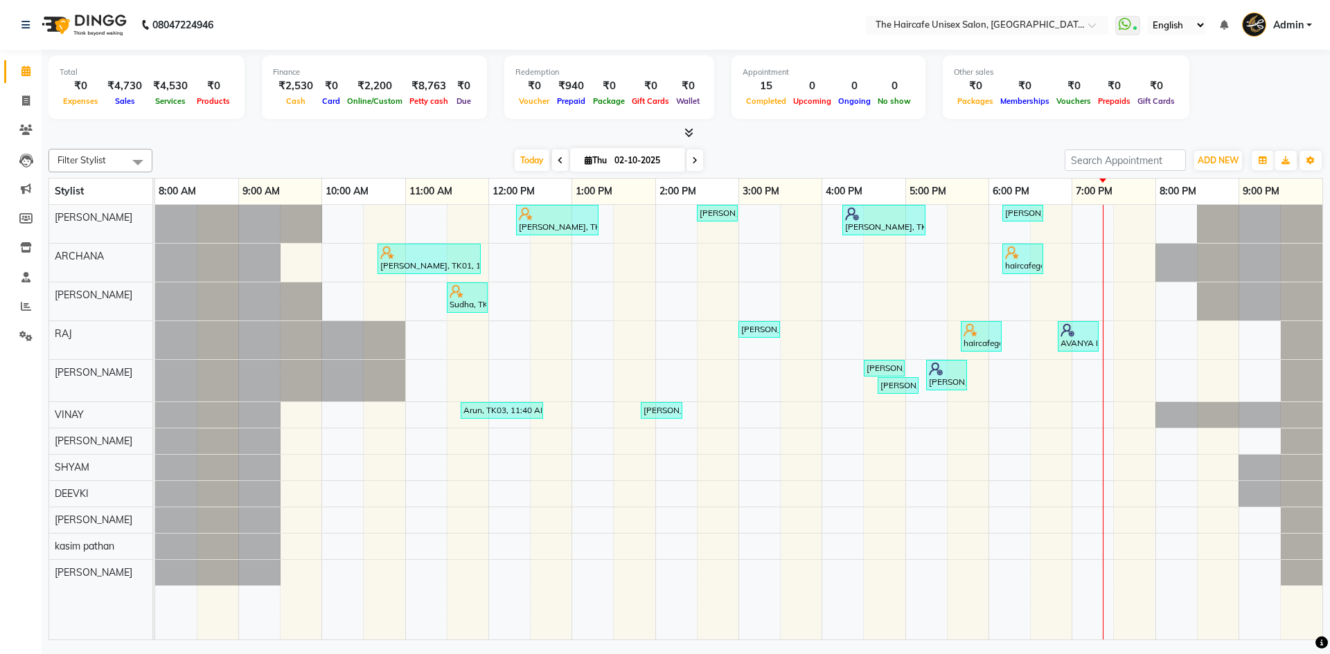
click at [687, 132] on icon at bounding box center [688, 132] width 9 height 10
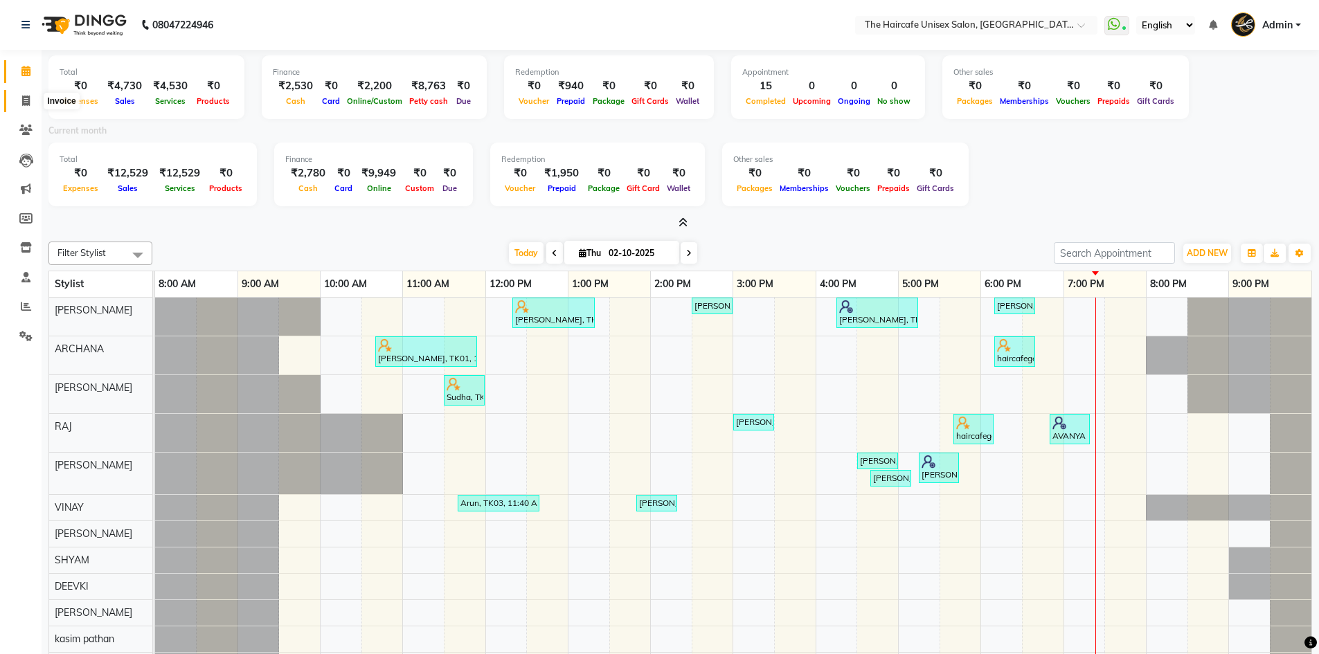
click at [23, 94] on span at bounding box center [26, 101] width 24 height 16
select select "7412"
select select "service"
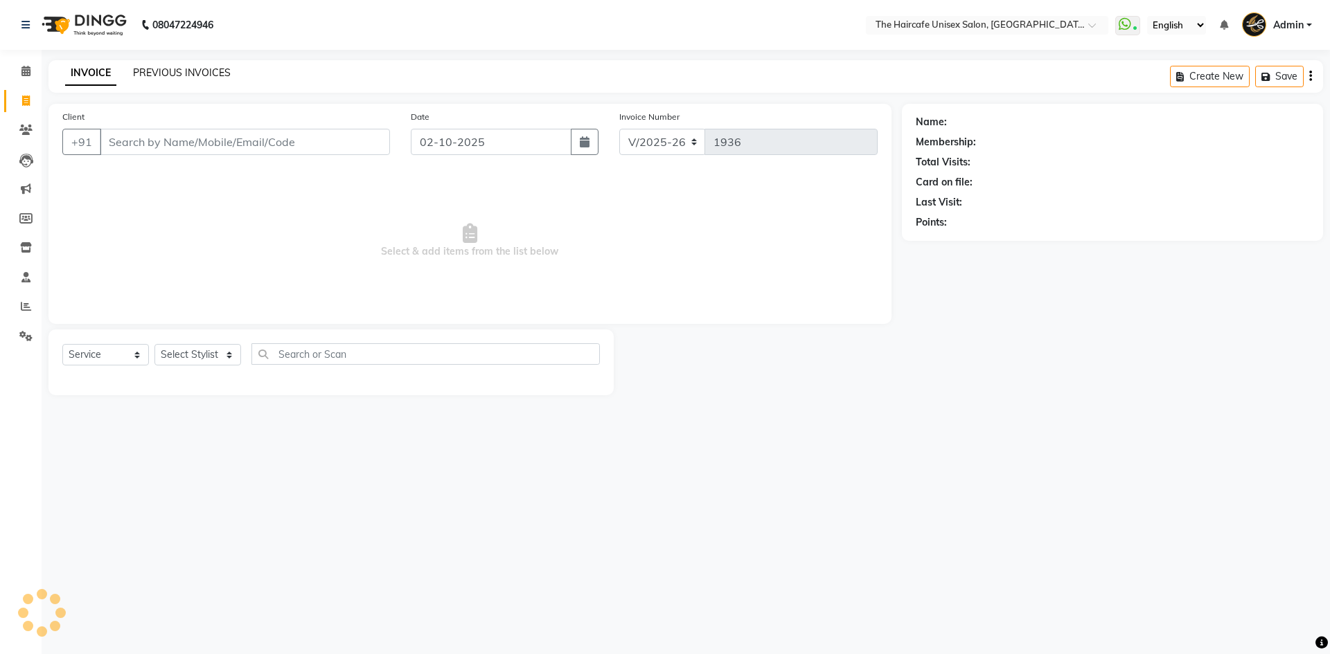
click at [198, 71] on link "PREVIOUS INVOICES" at bounding box center [182, 72] width 98 height 12
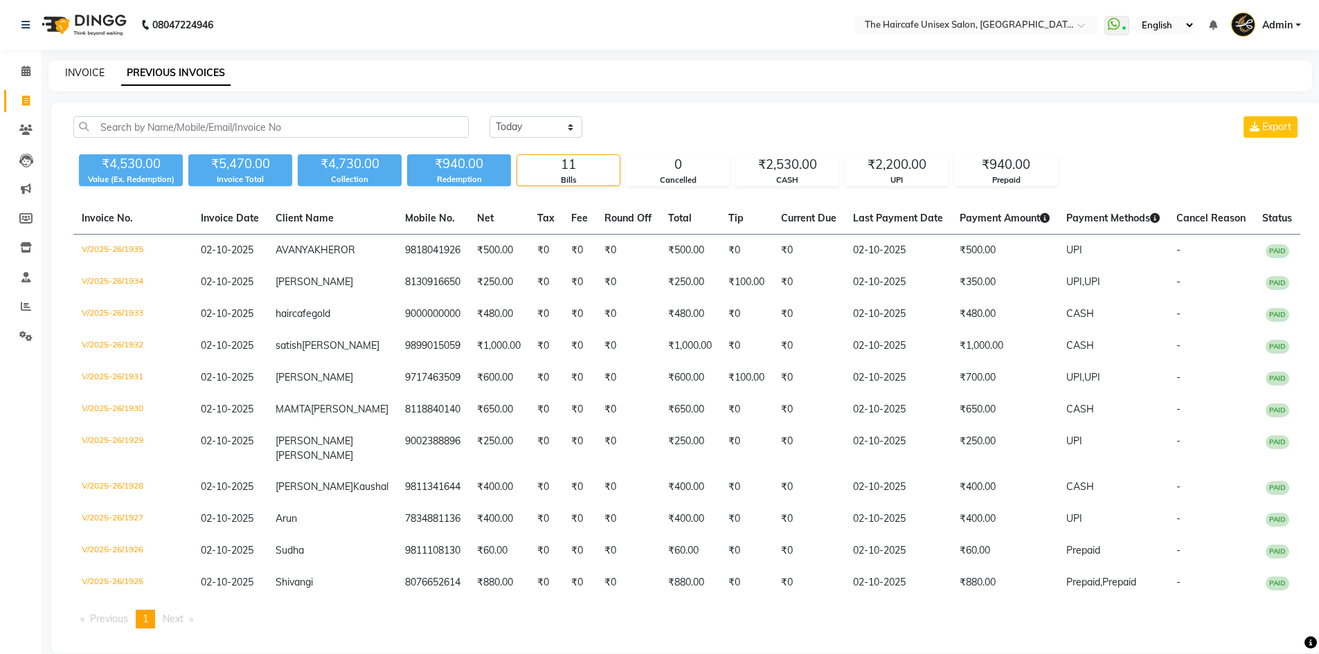
click at [89, 73] on link "INVOICE" at bounding box center [84, 72] width 39 height 12
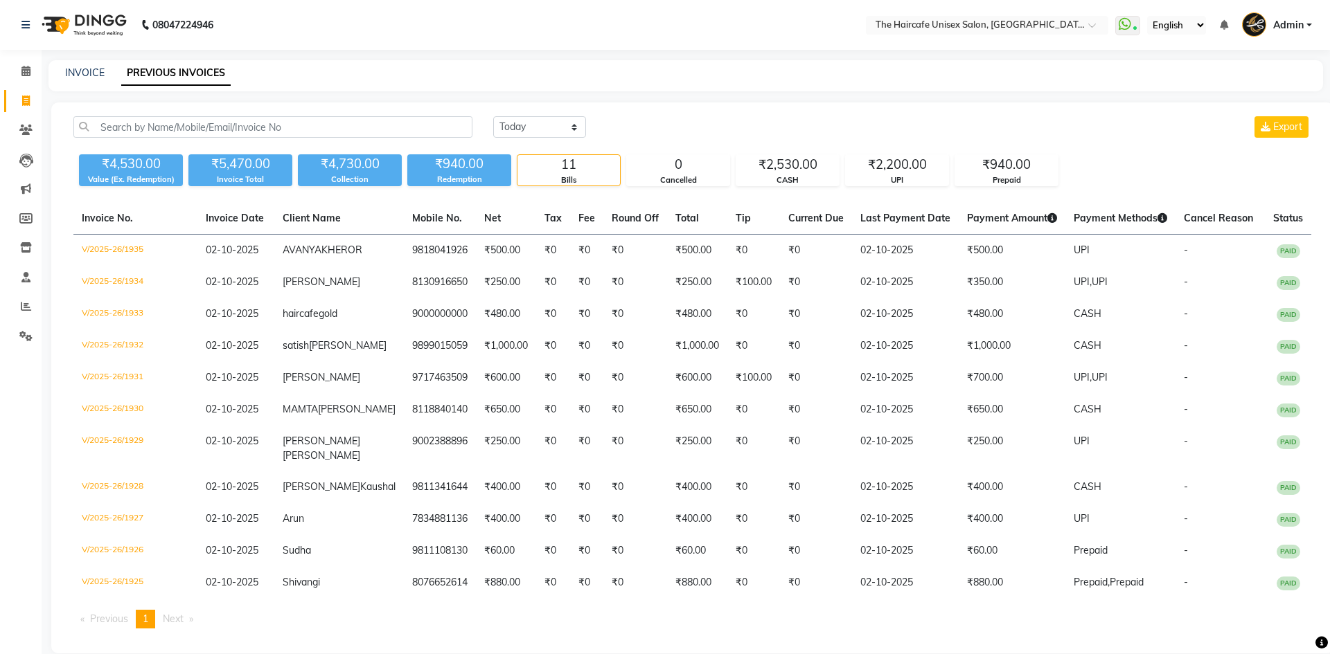
select select "7412"
select select "service"
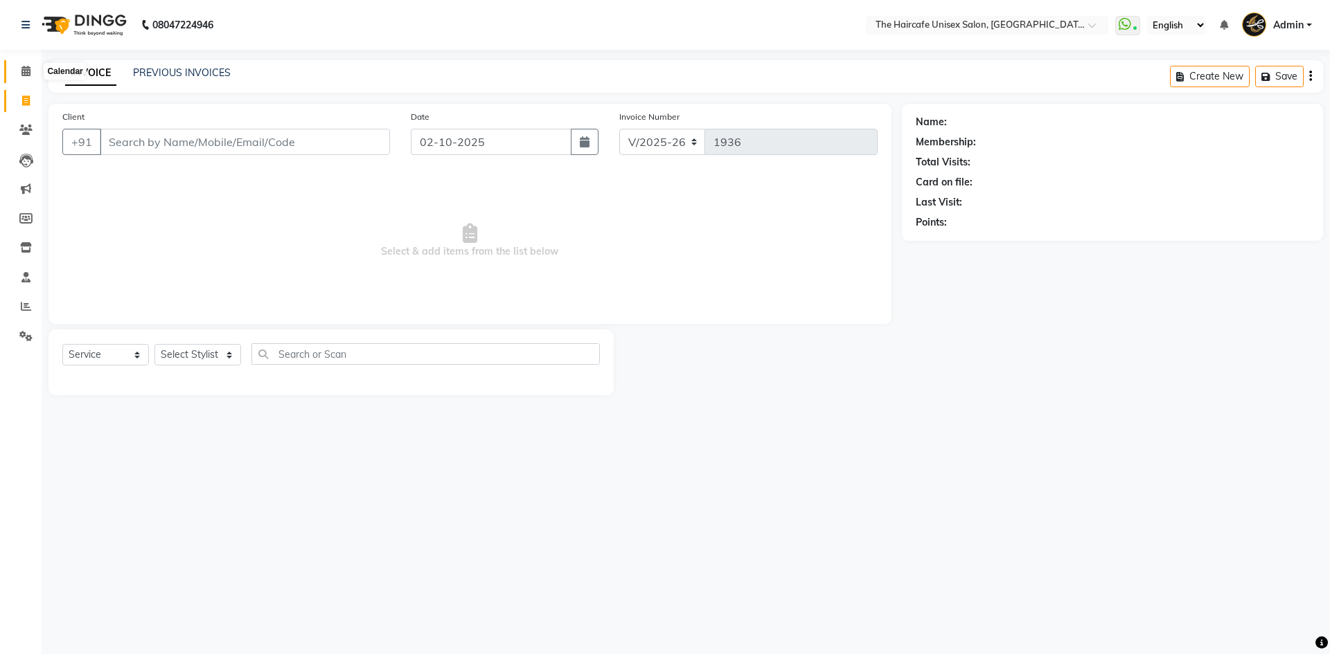
click at [17, 69] on span at bounding box center [26, 72] width 24 height 16
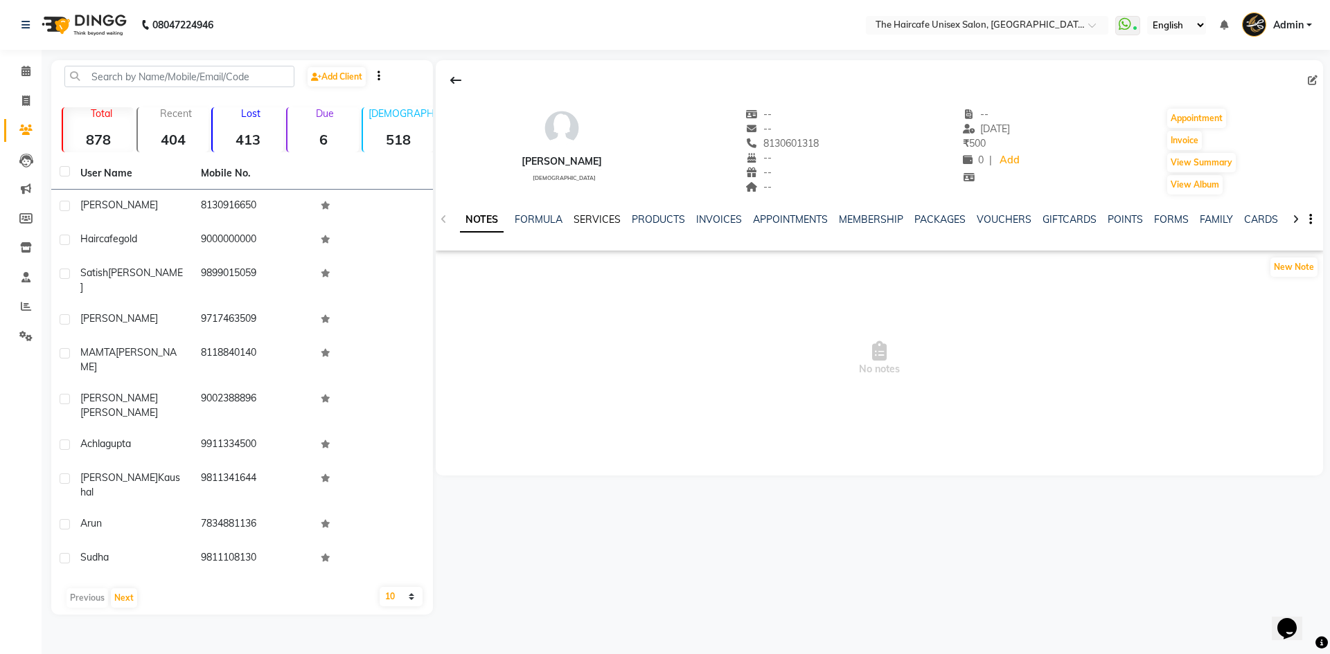
click at [590, 215] on link "SERVICES" at bounding box center [596, 219] width 47 height 12
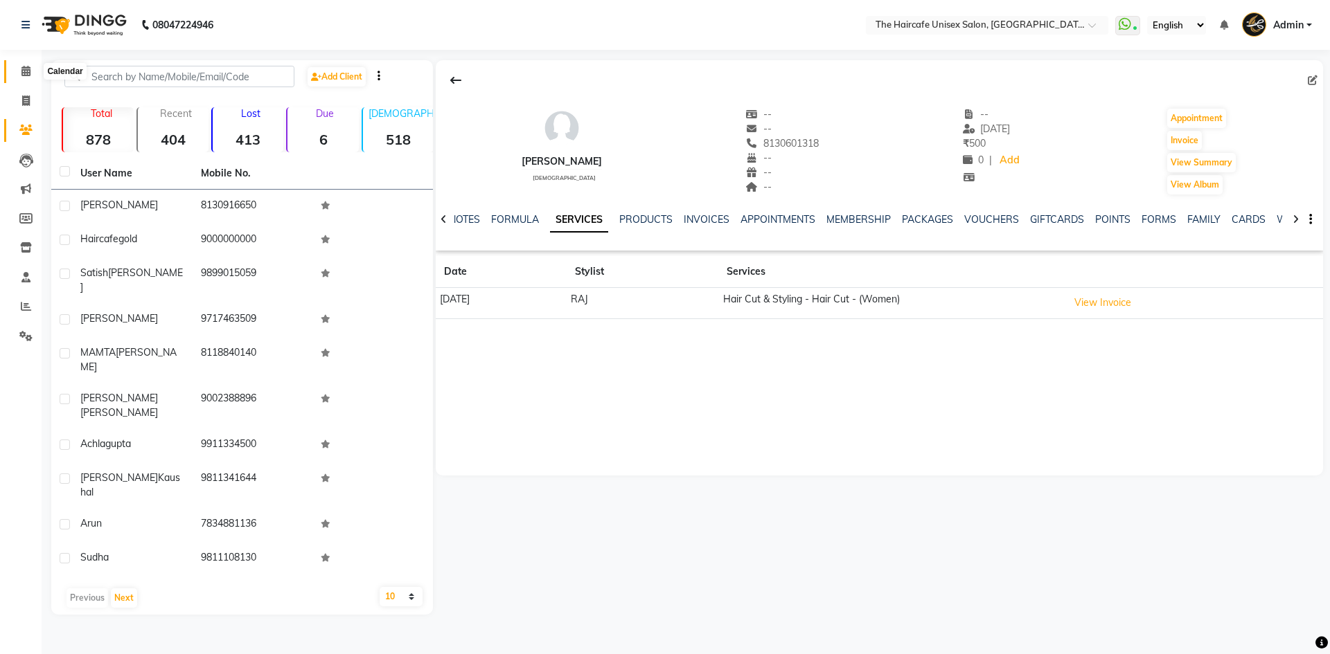
click at [24, 71] on icon at bounding box center [25, 71] width 9 height 10
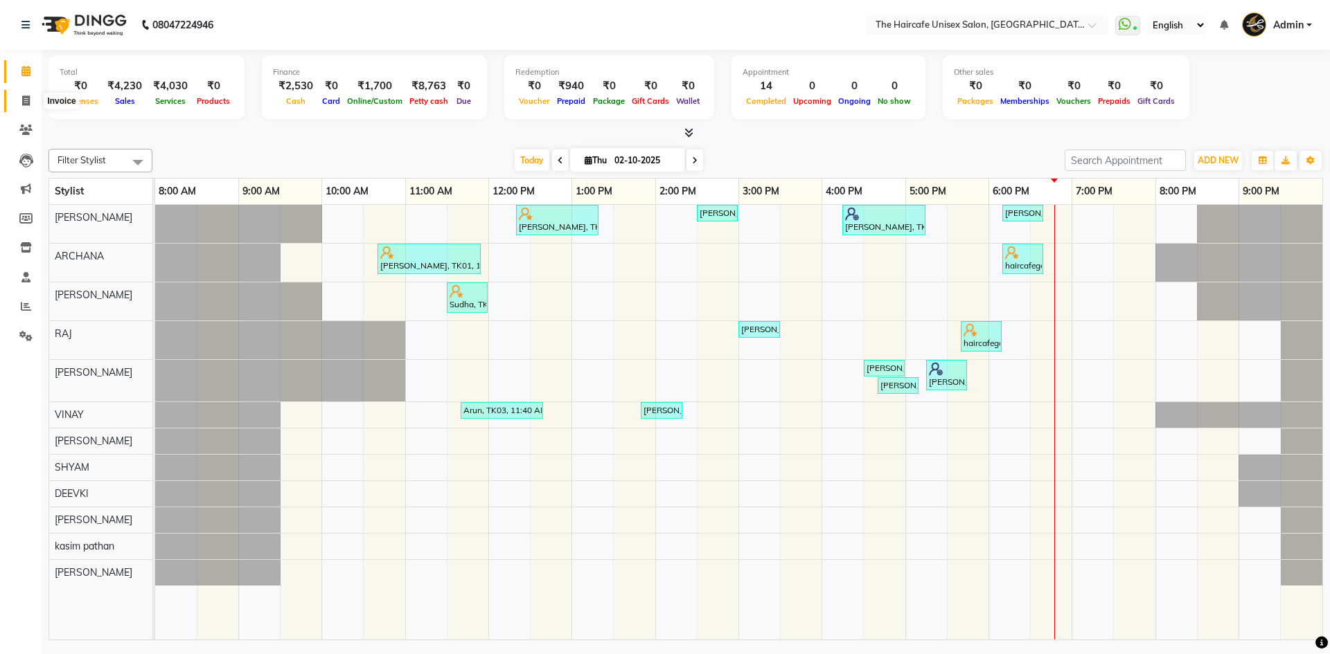
click at [24, 93] on span at bounding box center [26, 101] width 24 height 16
select select "service"
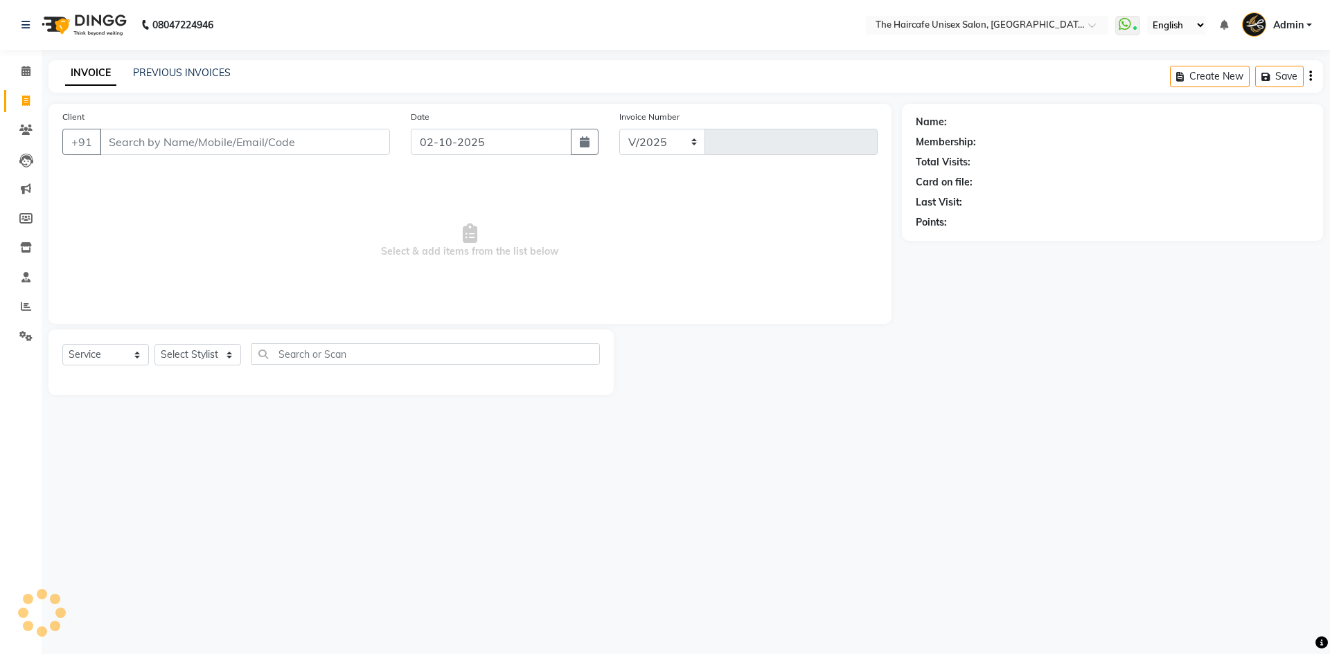
select select "7412"
type input "1935"
click at [30, 69] on icon at bounding box center [25, 71] width 9 height 10
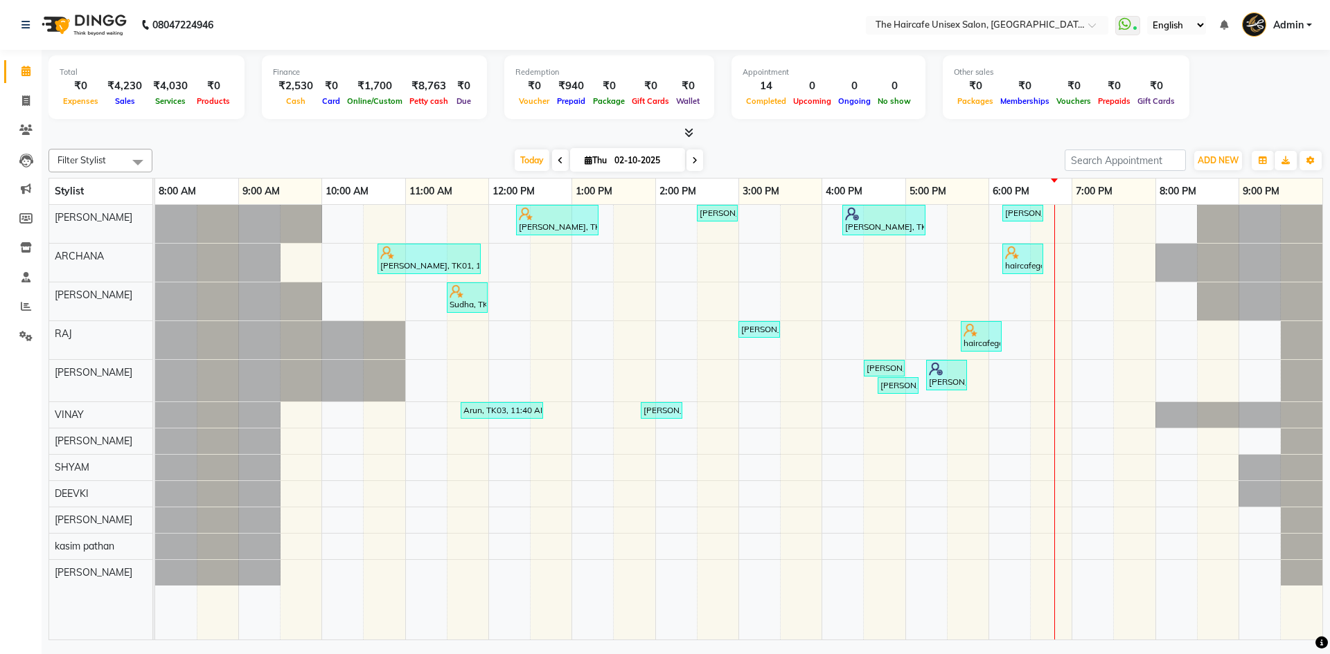
click at [691, 130] on icon at bounding box center [688, 132] width 9 height 10
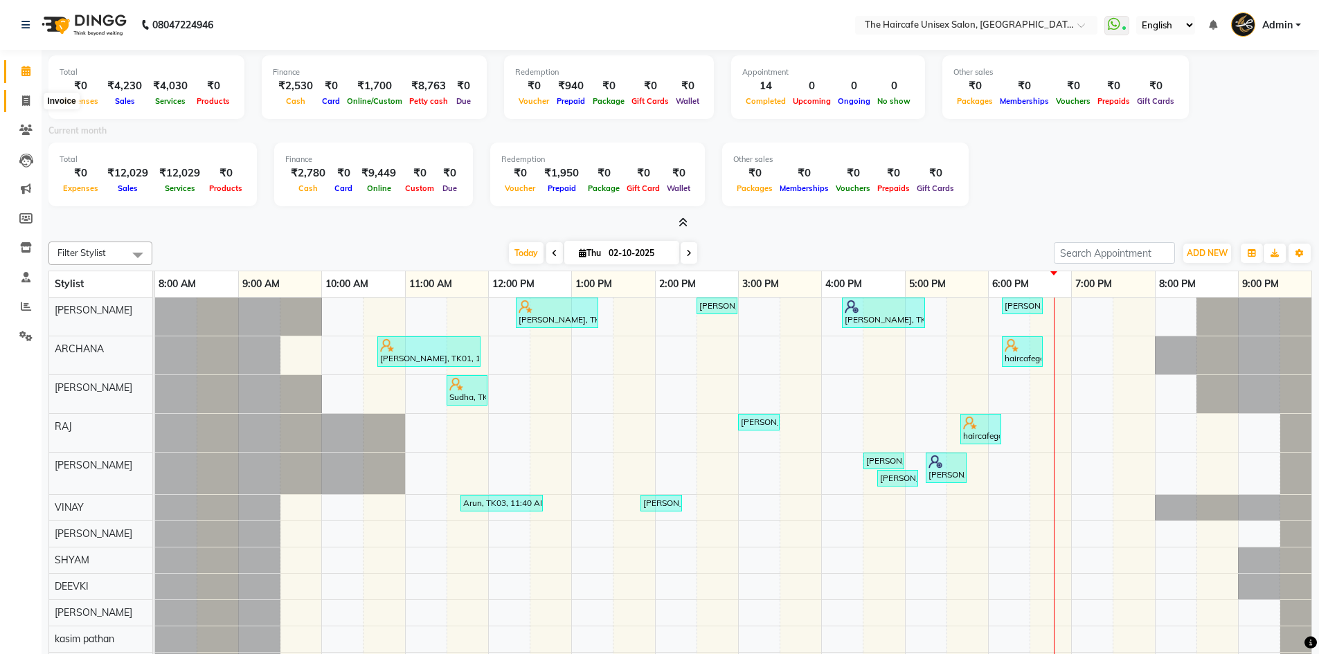
click at [24, 96] on icon at bounding box center [26, 101] width 8 height 10
select select "service"
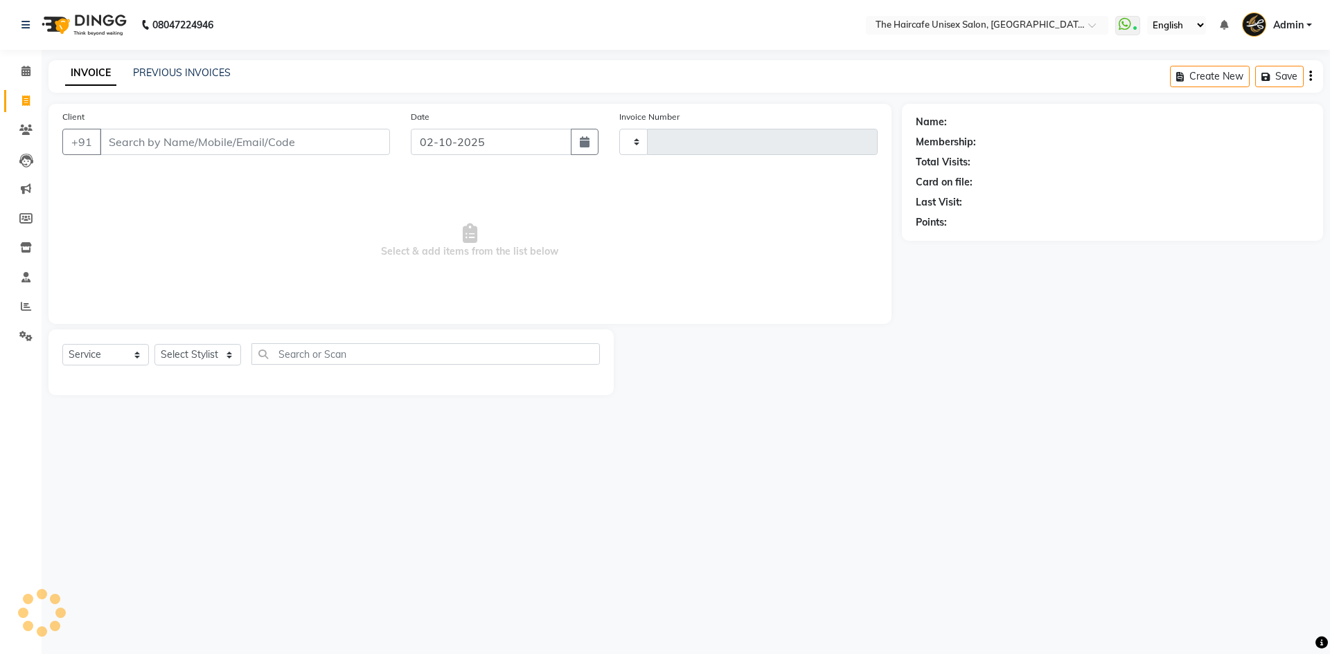
type input "1935"
select select "7412"
click at [196, 71] on link "PREVIOUS INVOICES" at bounding box center [182, 72] width 98 height 12
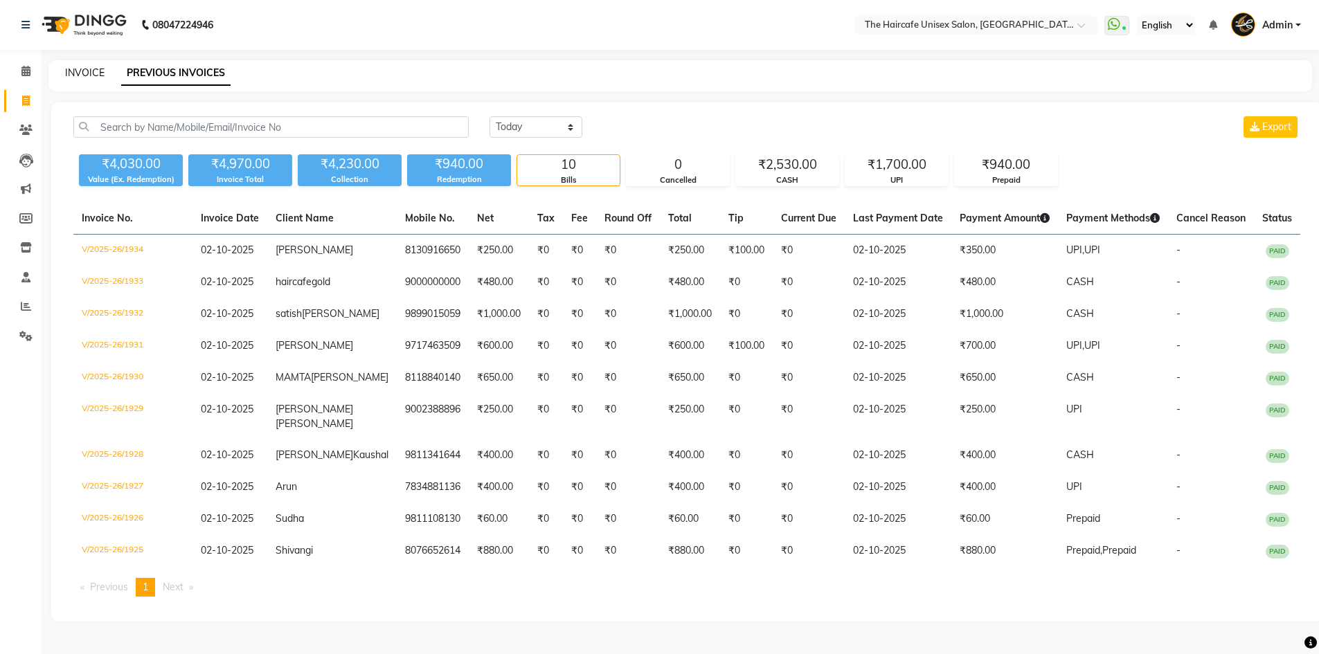
click at [93, 70] on link "INVOICE" at bounding box center [84, 72] width 39 height 12
select select "7412"
select select "service"
